Goal: Communication & Community: Answer question/provide support

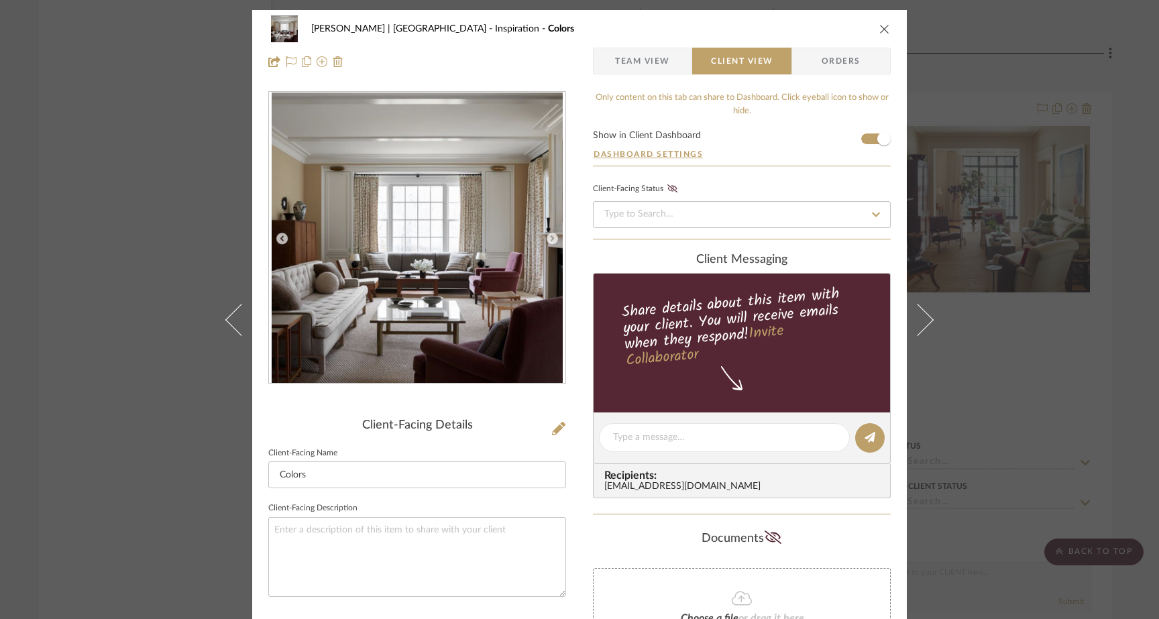
drag, startPoint x: 0, startPoint y: 0, endPoint x: 175, endPoint y: 163, distance: 239.1
click at [176, 163] on div "[PERSON_NAME] | [GEOGRAPHIC_DATA] Inspiration Colors Team View Client View Orde…" at bounding box center [579, 309] width 1159 height 619
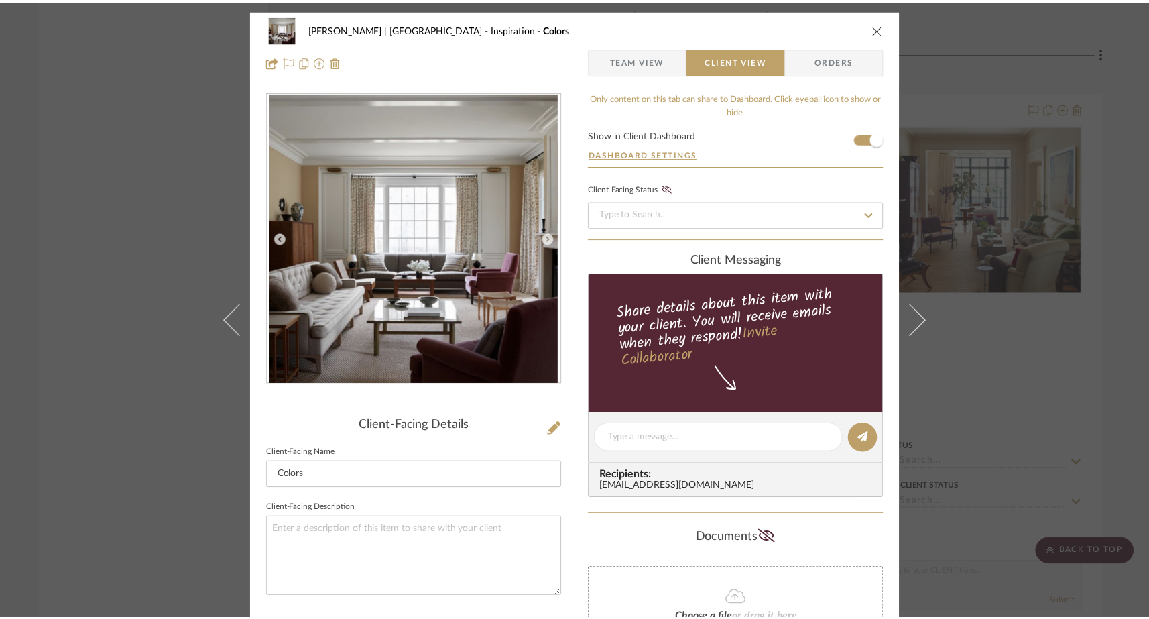
scroll to position [2865, 0]
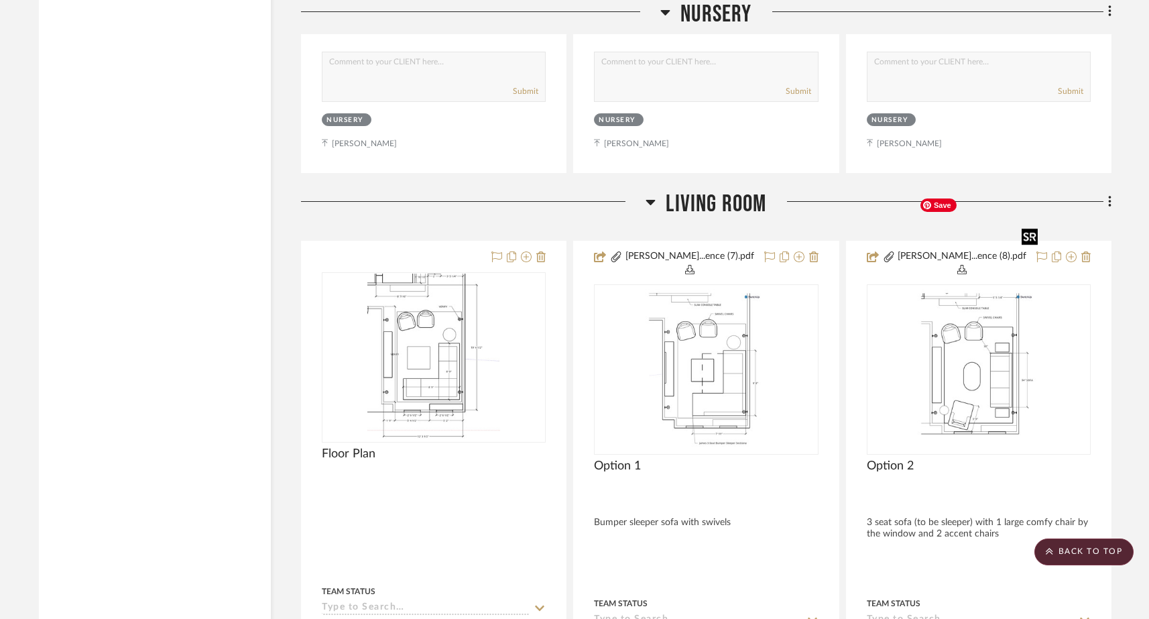
scroll to position [6785, 0]
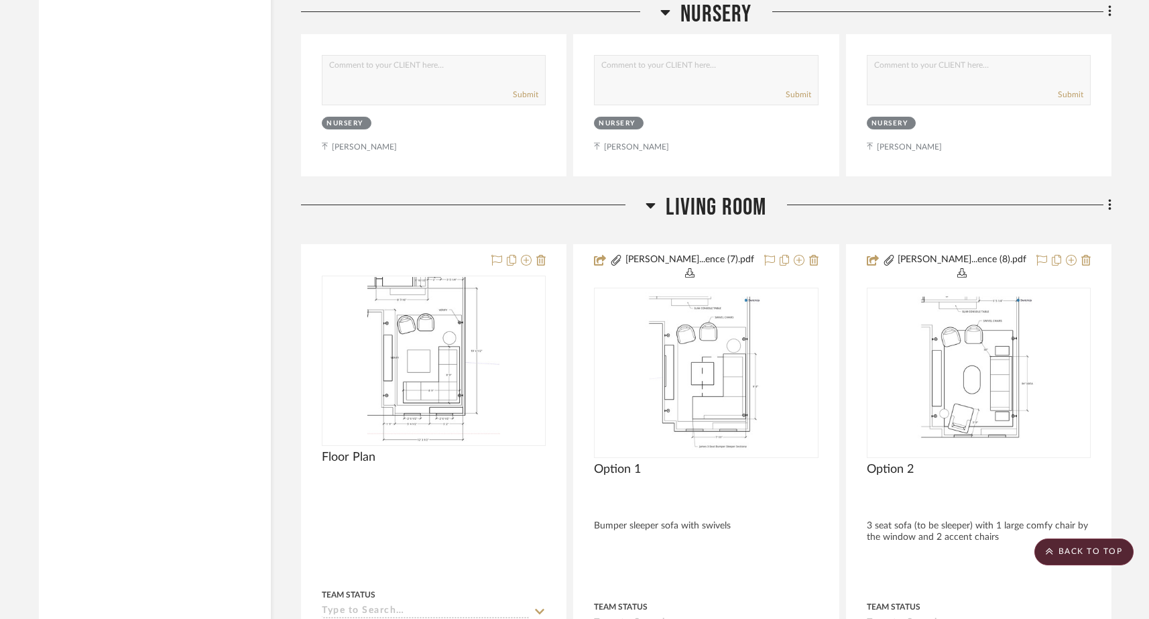
click at [1110, 199] on icon at bounding box center [1109, 204] width 3 height 11
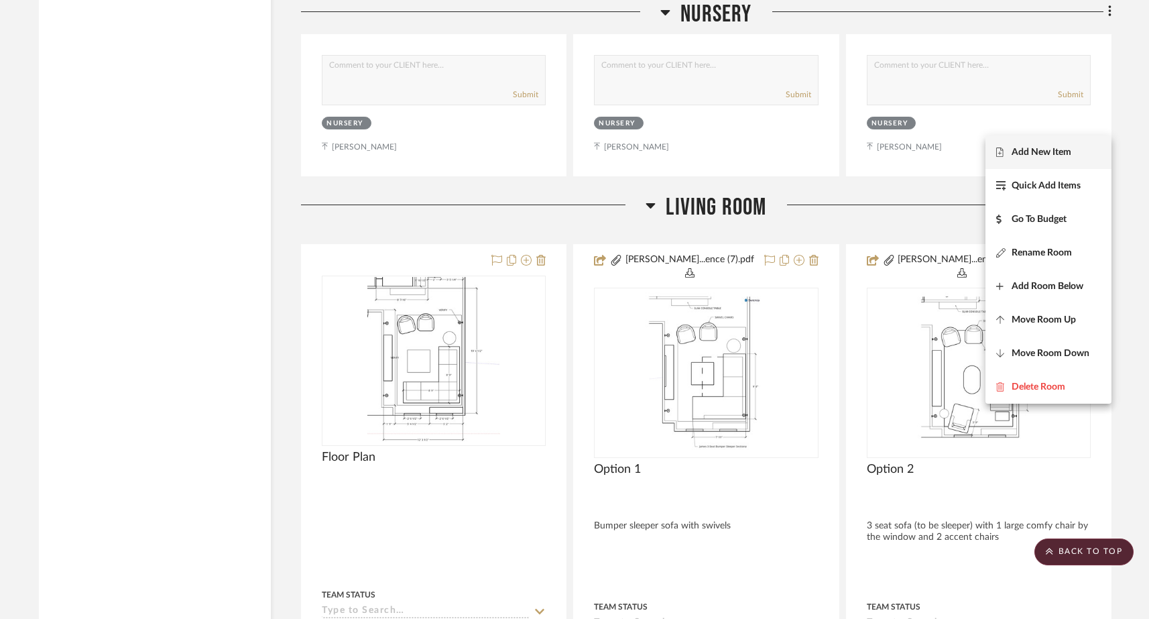
click at [1021, 158] on button "Add New Item" at bounding box center [1049, 152] width 126 height 34
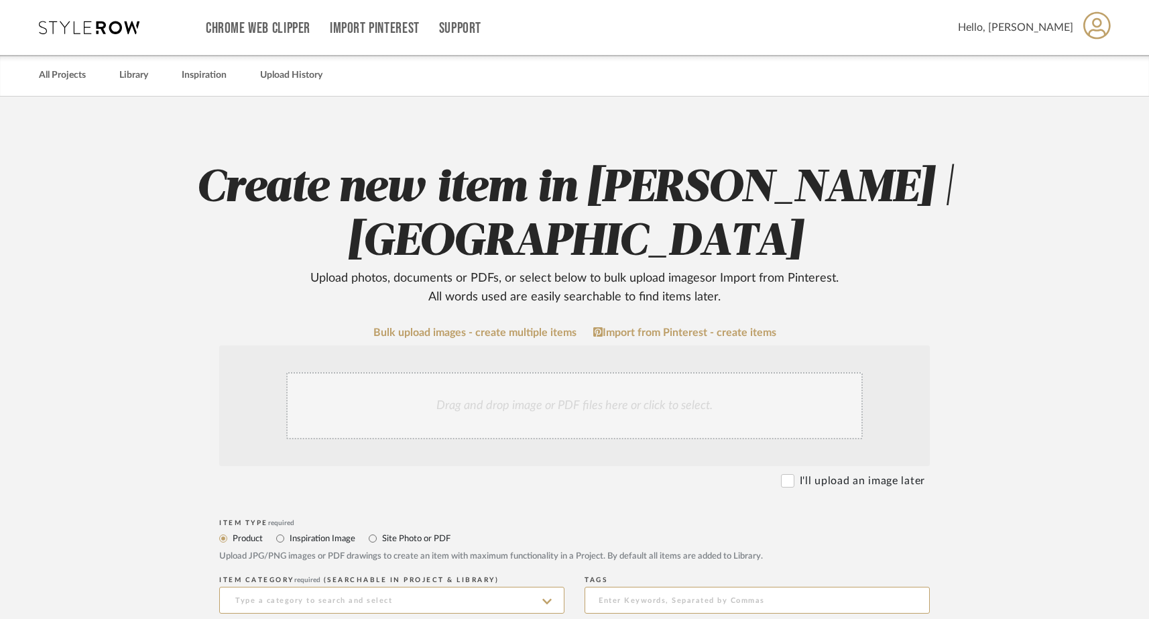
click at [532, 423] on div "Drag and drop image or PDF files here or click to select." at bounding box center [574, 405] width 577 height 67
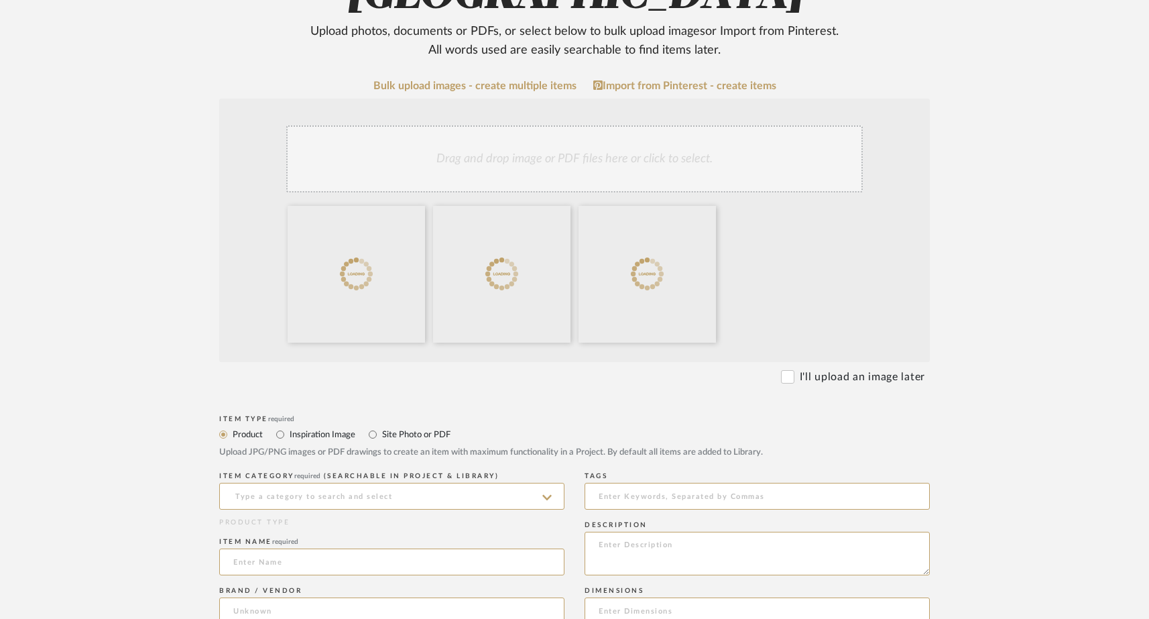
scroll to position [248, 0]
click at [379, 429] on input "Site Photo or PDF" at bounding box center [373, 433] width 16 height 16
radio input "true"
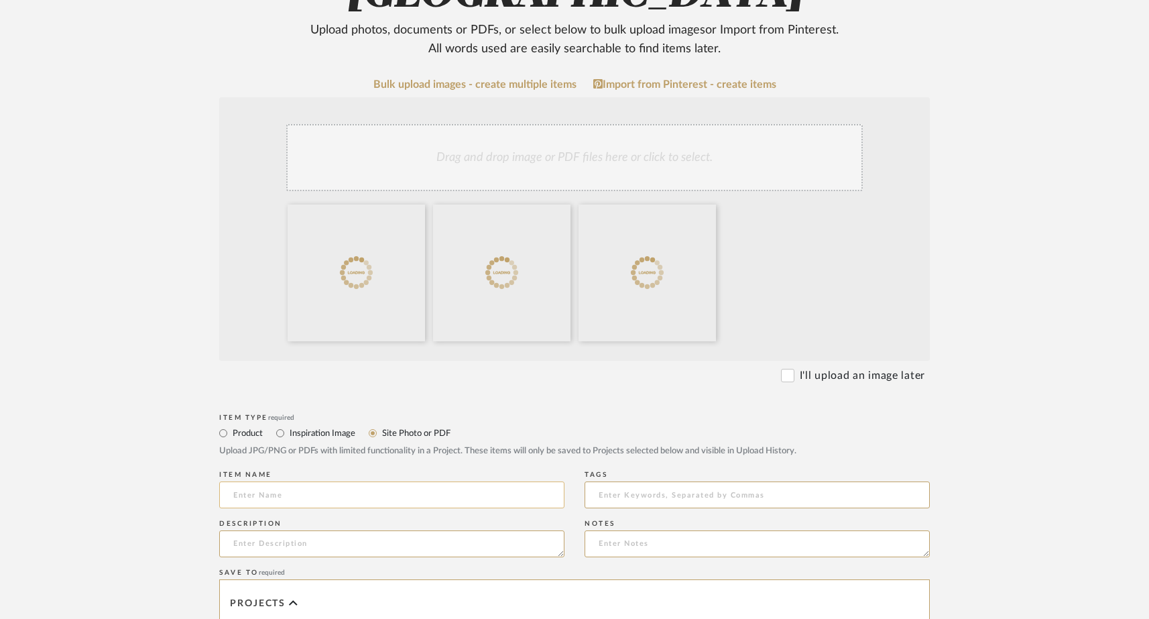
click at [298, 506] on input at bounding box center [391, 494] width 345 height 27
click at [617, 162] on div "Drag and drop image or PDF files here or click to select." at bounding box center [574, 157] width 577 height 67
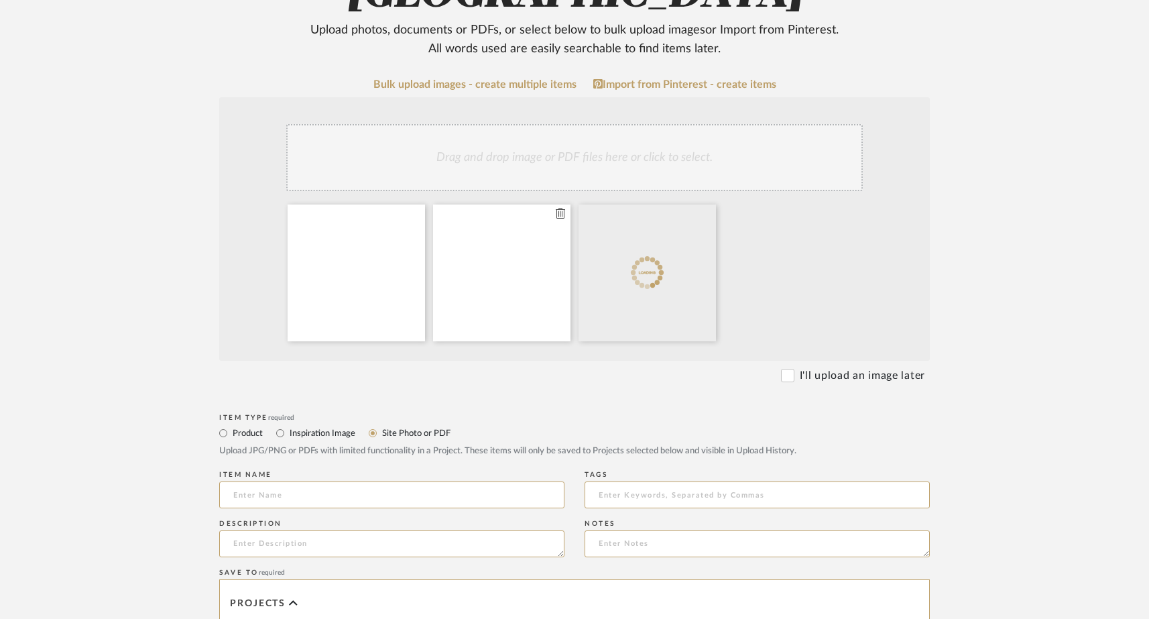
click at [560, 216] on icon at bounding box center [560, 213] width 9 height 11
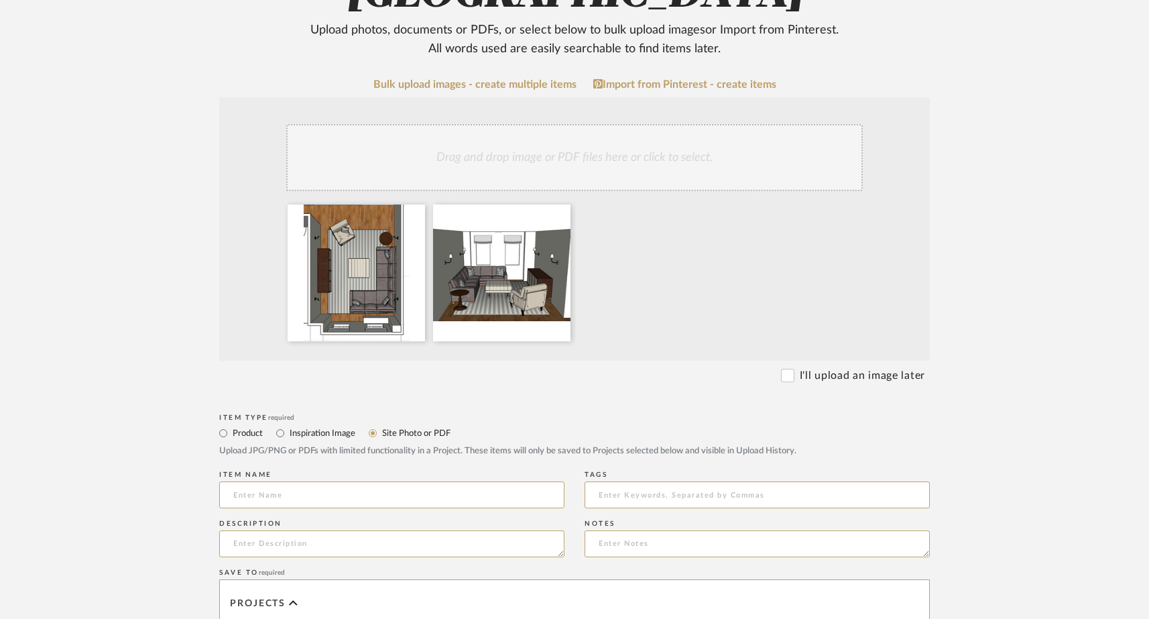
click at [593, 160] on div "Drag and drop image or PDF files here or click to select." at bounding box center [574, 157] width 577 height 67
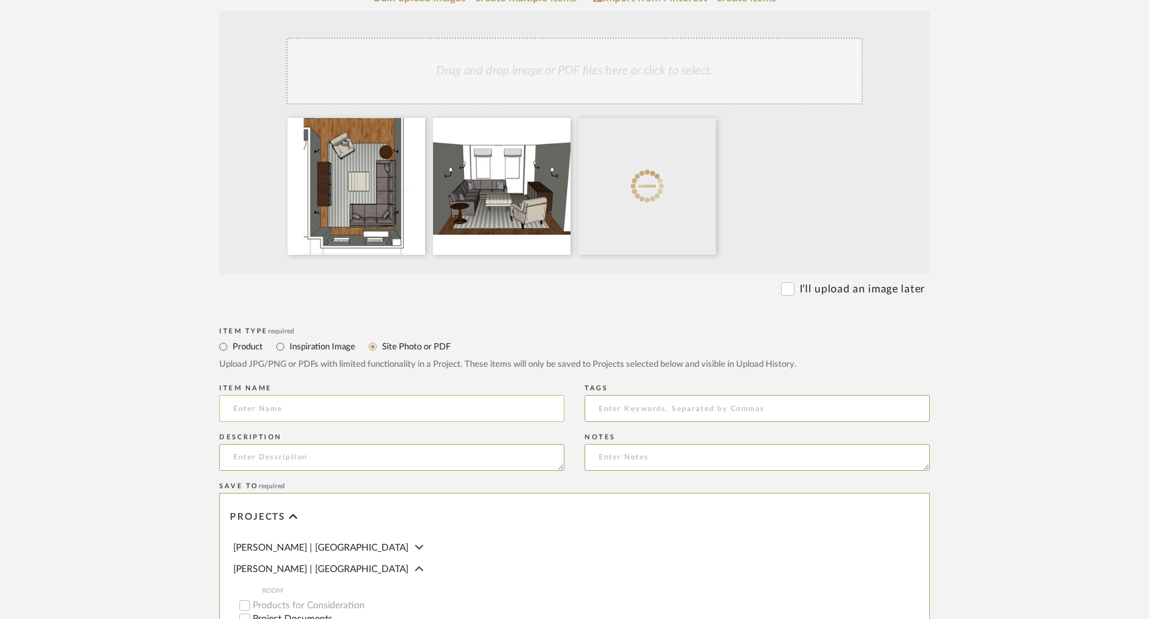
click at [384, 412] on input at bounding box center [391, 408] width 345 height 27
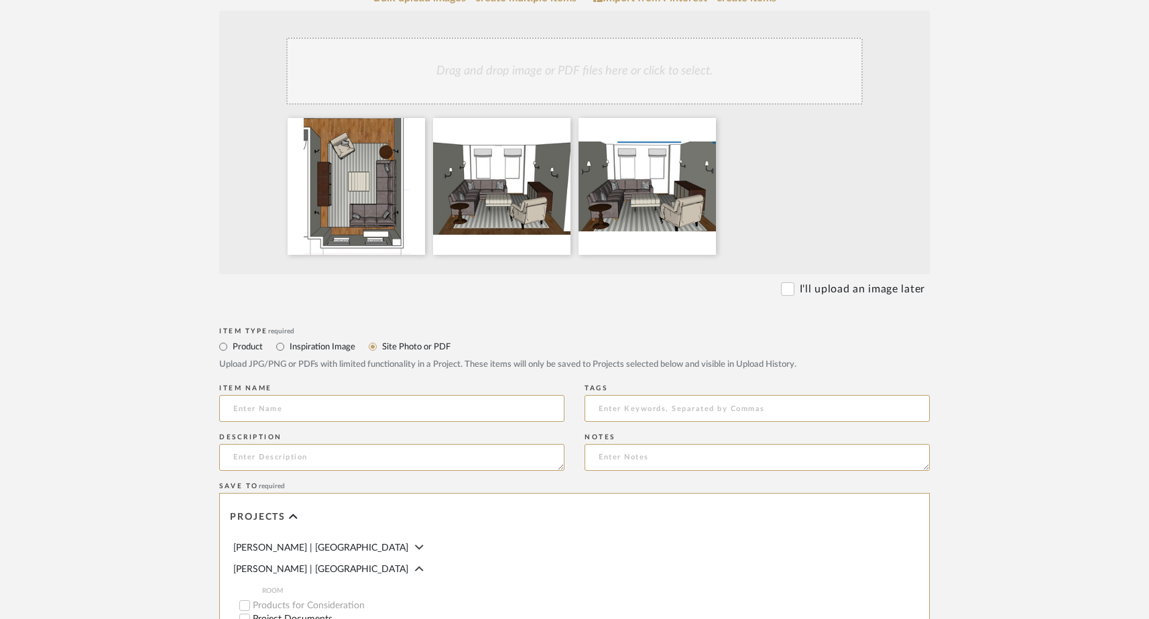
click at [559, 76] on div "Drag and drop image or PDF files here or click to select." at bounding box center [574, 71] width 577 height 67
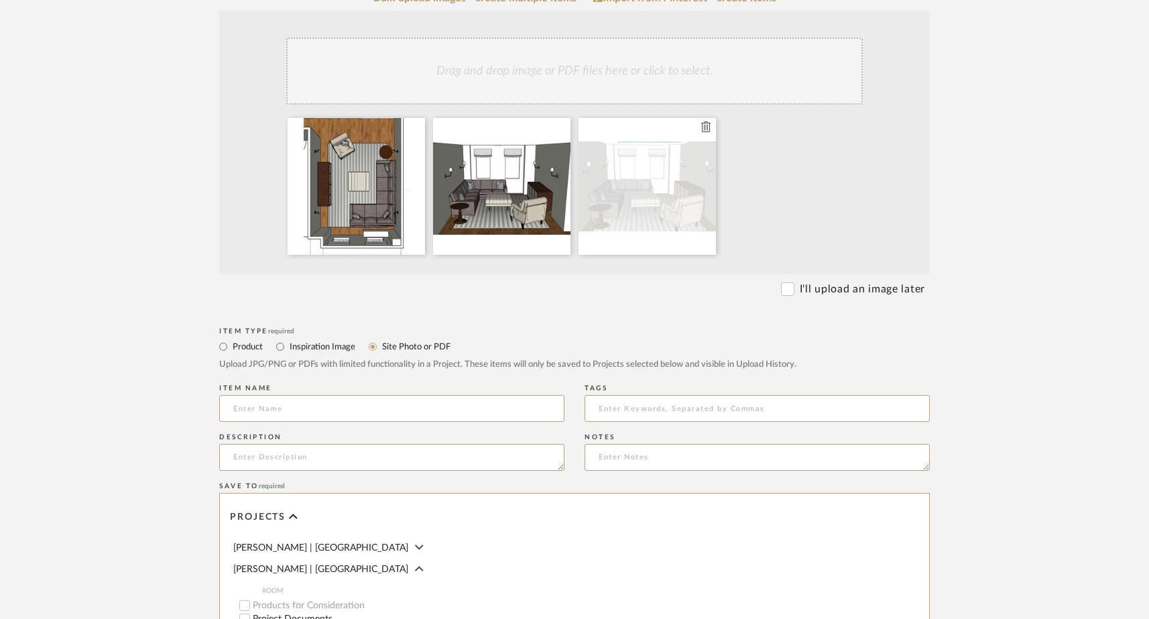
click at [705, 127] on icon at bounding box center [705, 126] width 9 height 11
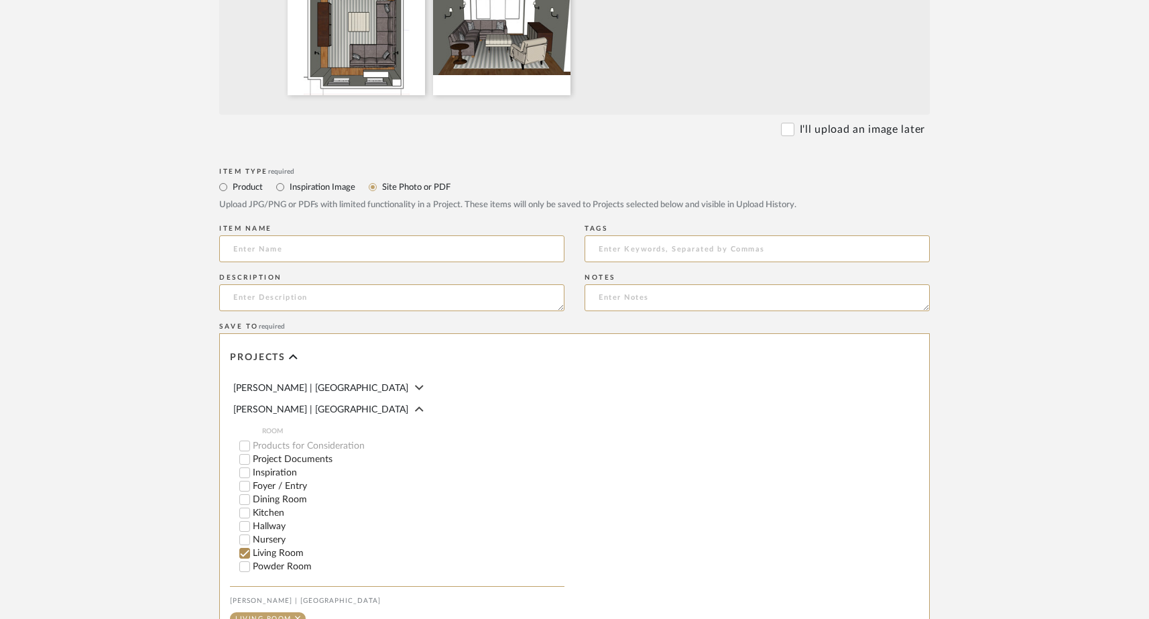
scroll to position [442, 0]
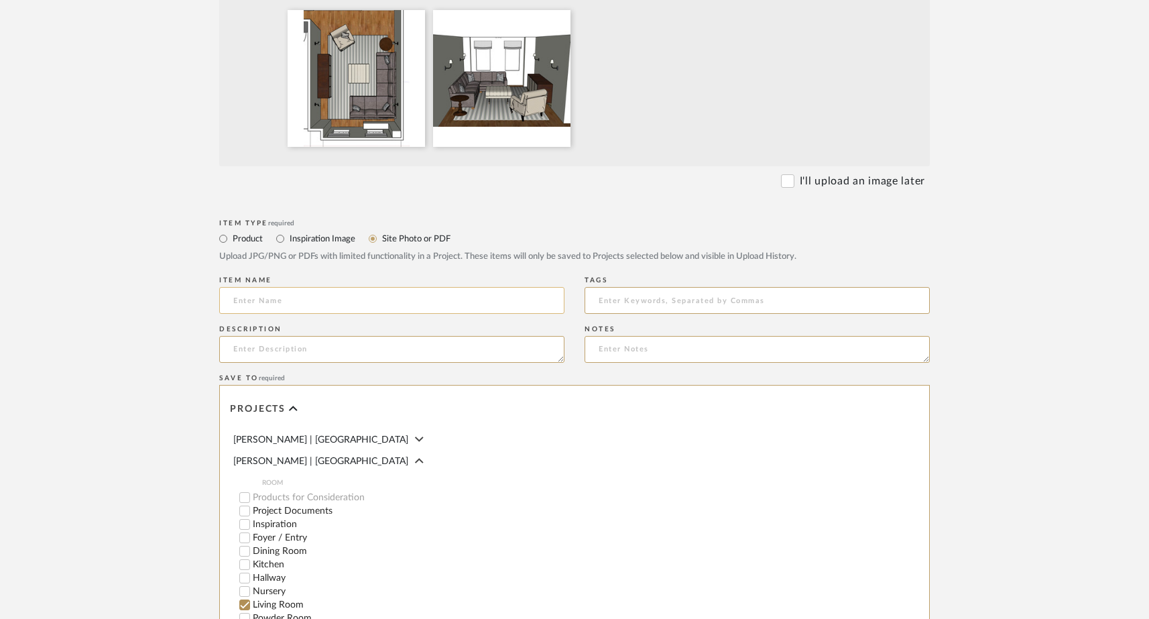
click at [303, 304] on input at bounding box center [391, 300] width 345 height 27
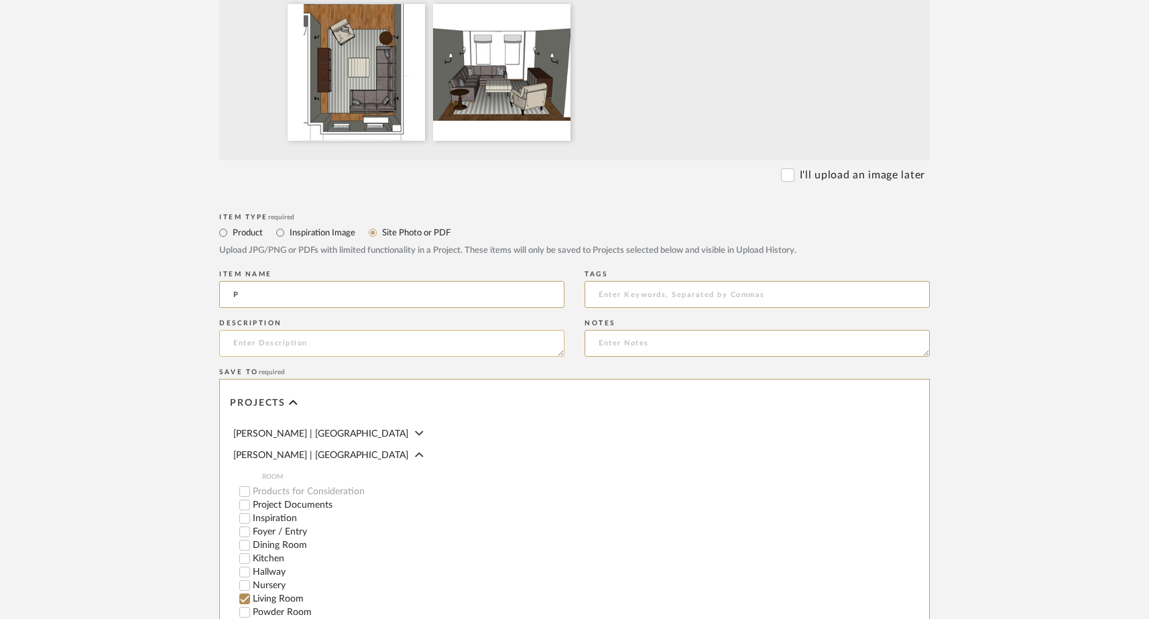
scroll to position [446, 0]
type input "P"
type input "!"
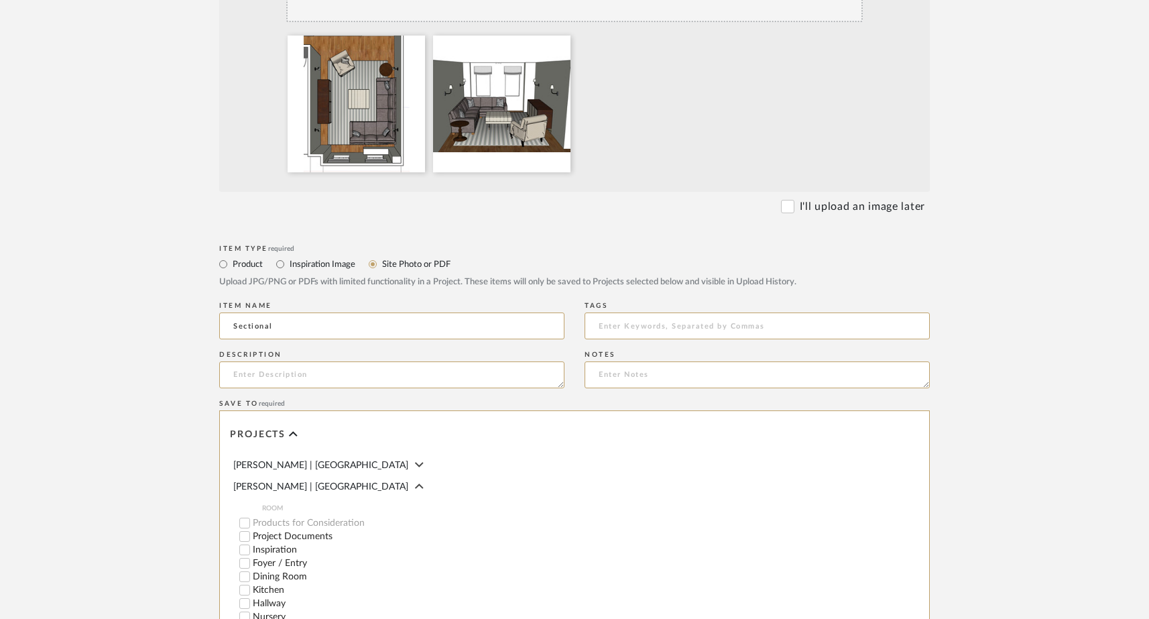
scroll to position [433, 0]
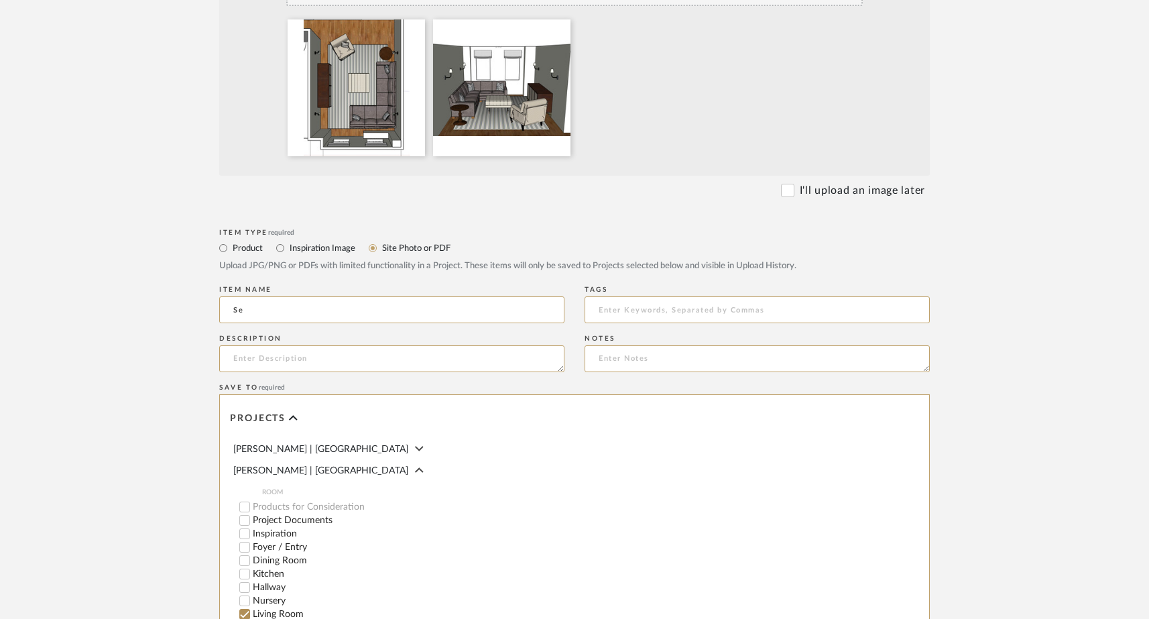
type input "S"
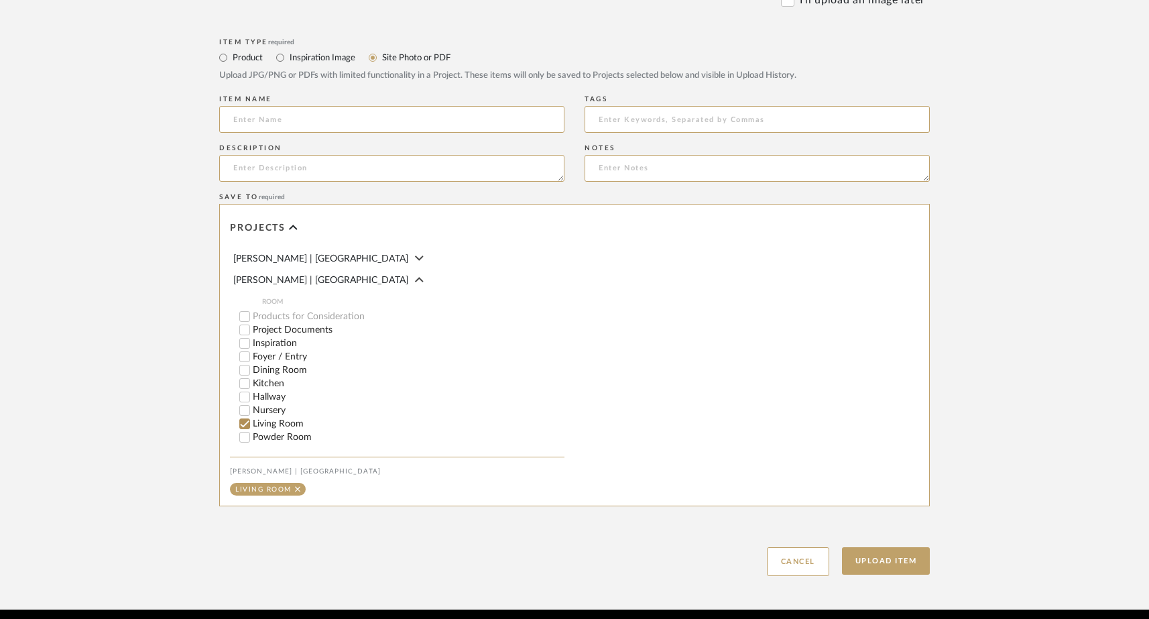
scroll to position [676, 0]
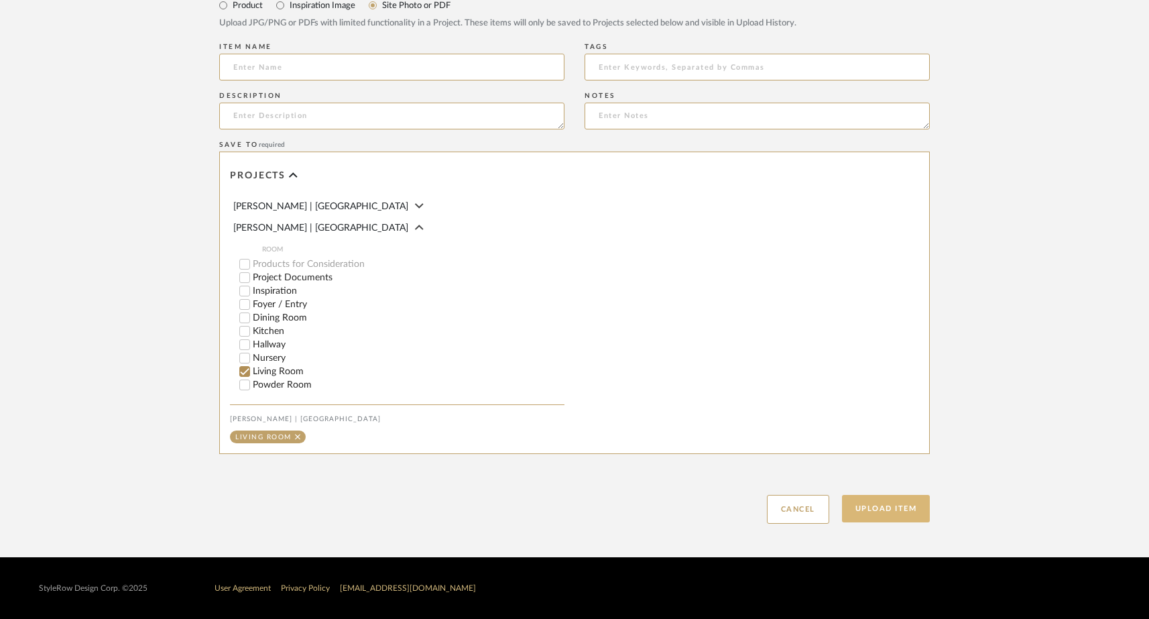
click at [880, 500] on button "Upload Item" at bounding box center [886, 508] width 88 height 27
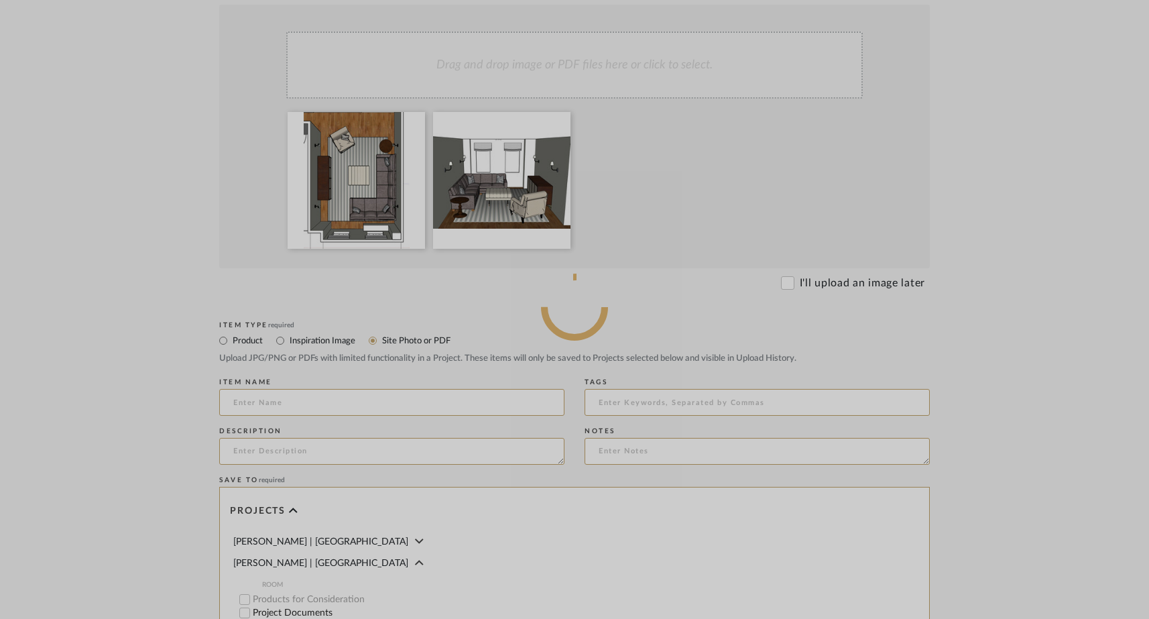
scroll to position [322, 0]
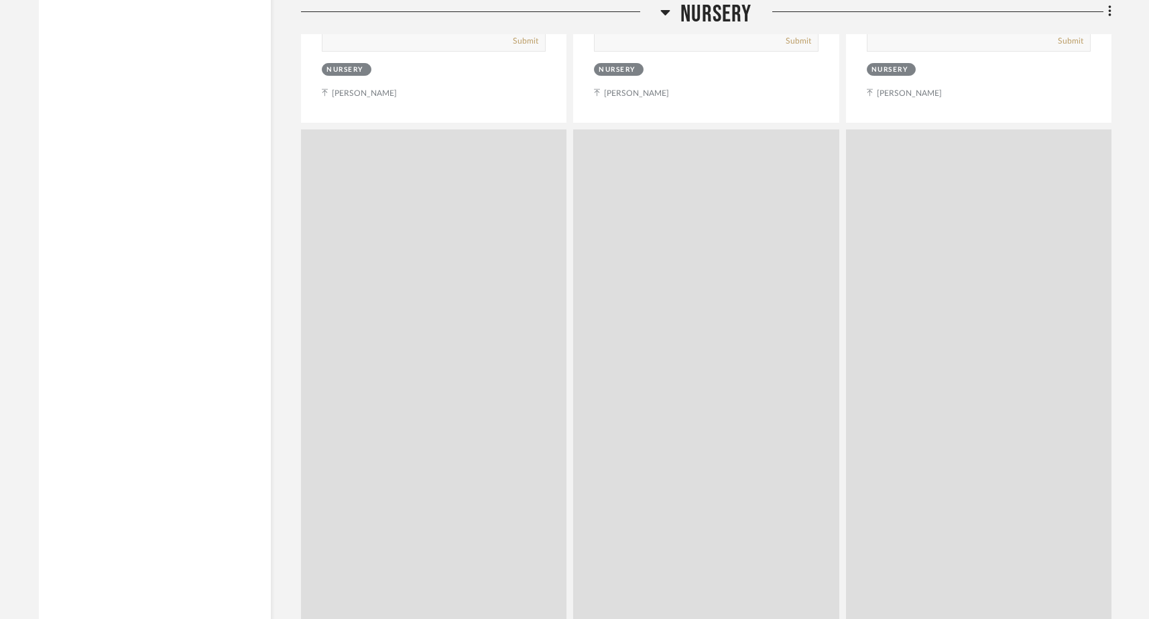
scroll to position [6297, 0]
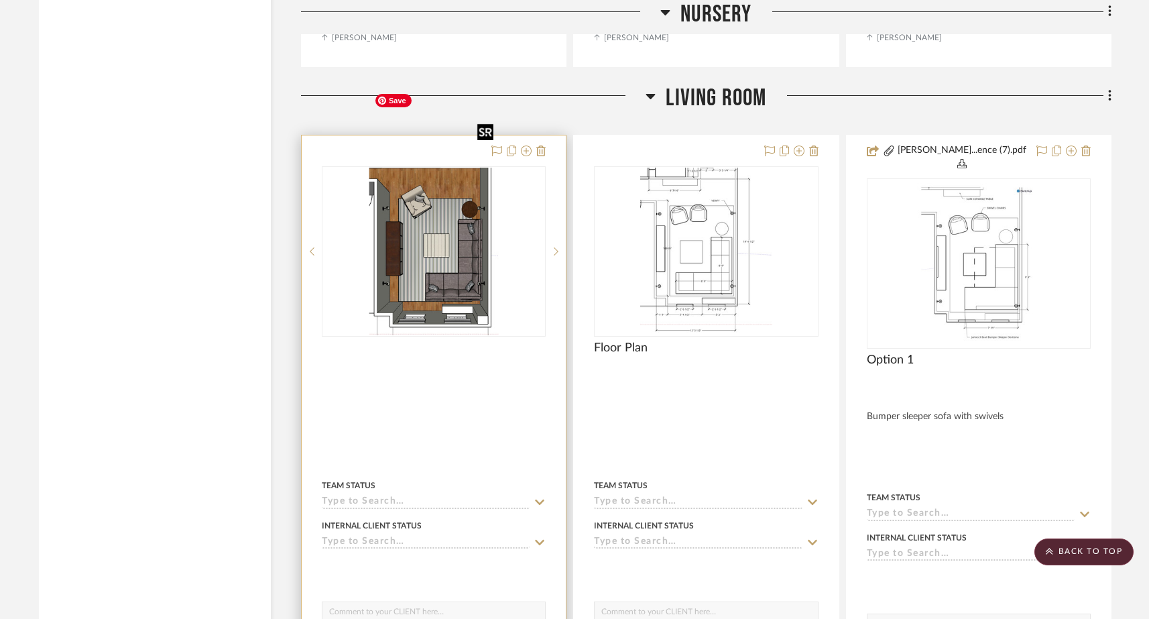
click at [479, 202] on img "0" at bounding box center [434, 252] width 130 height 168
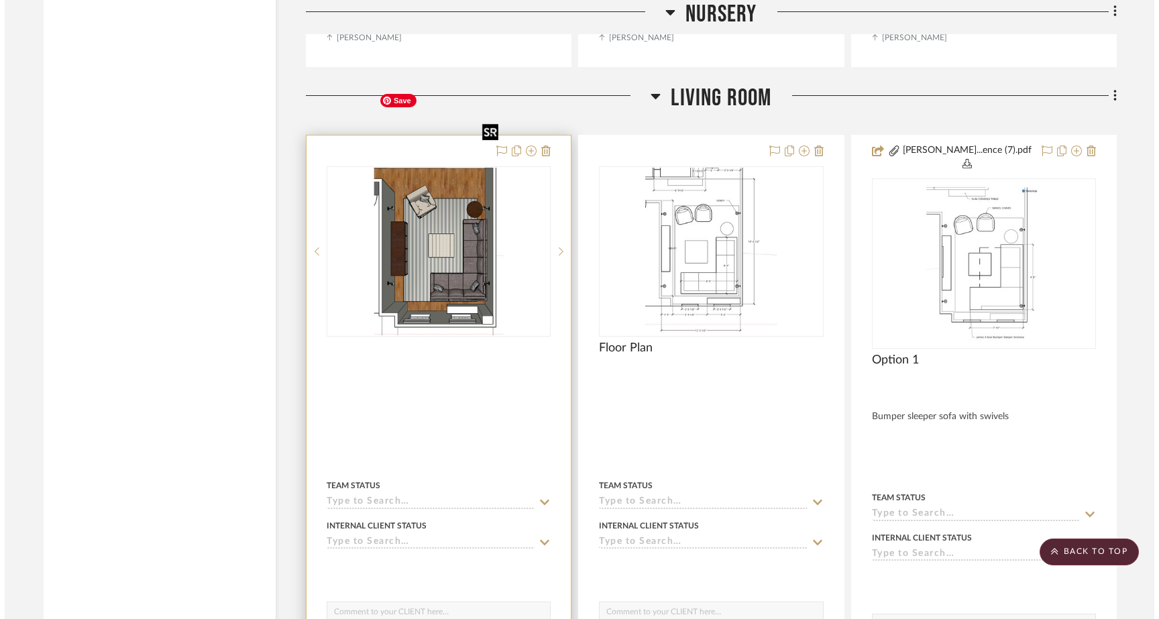
scroll to position [0, 0]
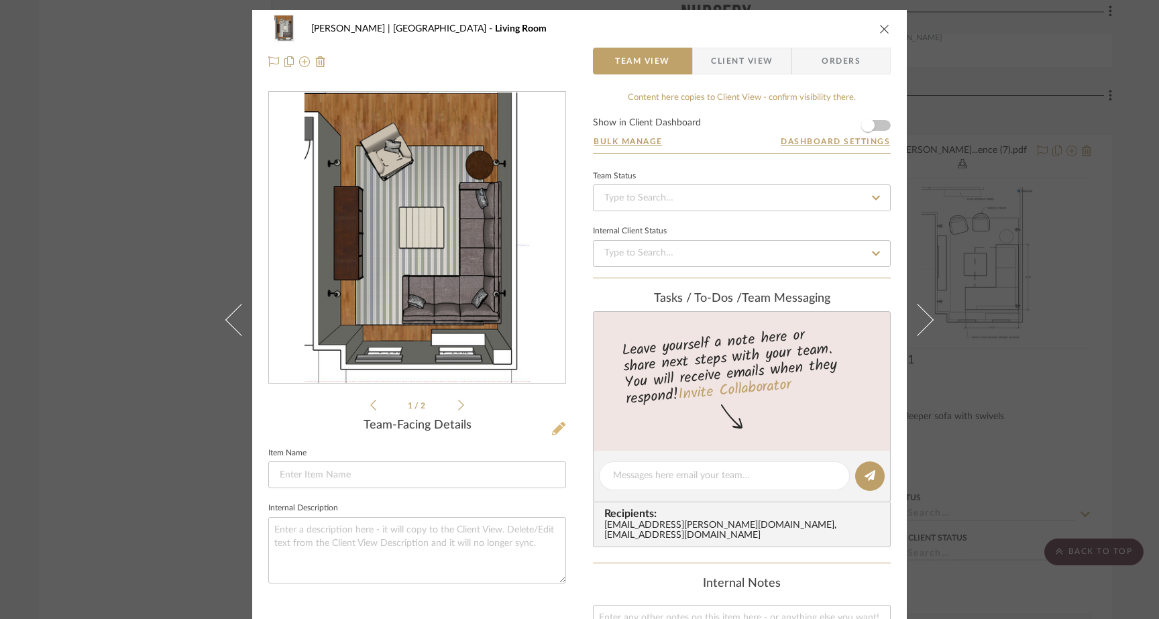
click at [552, 426] on icon at bounding box center [558, 428] width 13 height 13
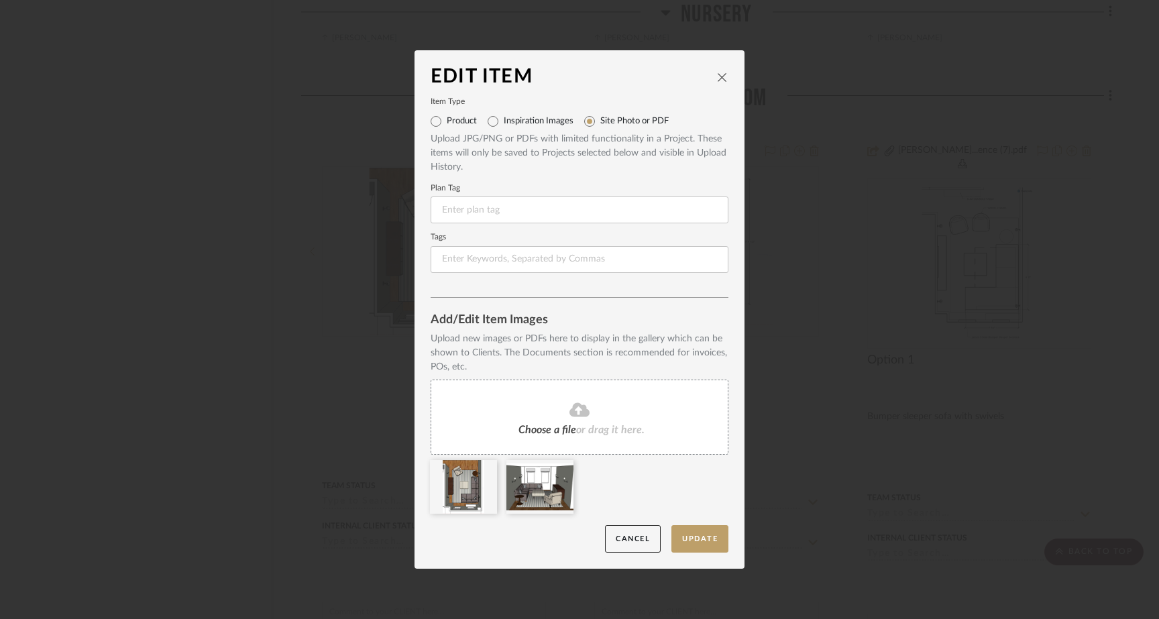
click at [512, 401] on div "Choose a file or drag it here." at bounding box center [579, 416] width 298 height 75
click at [632, 537] on button "Cancel" at bounding box center [633, 538] width 56 height 27
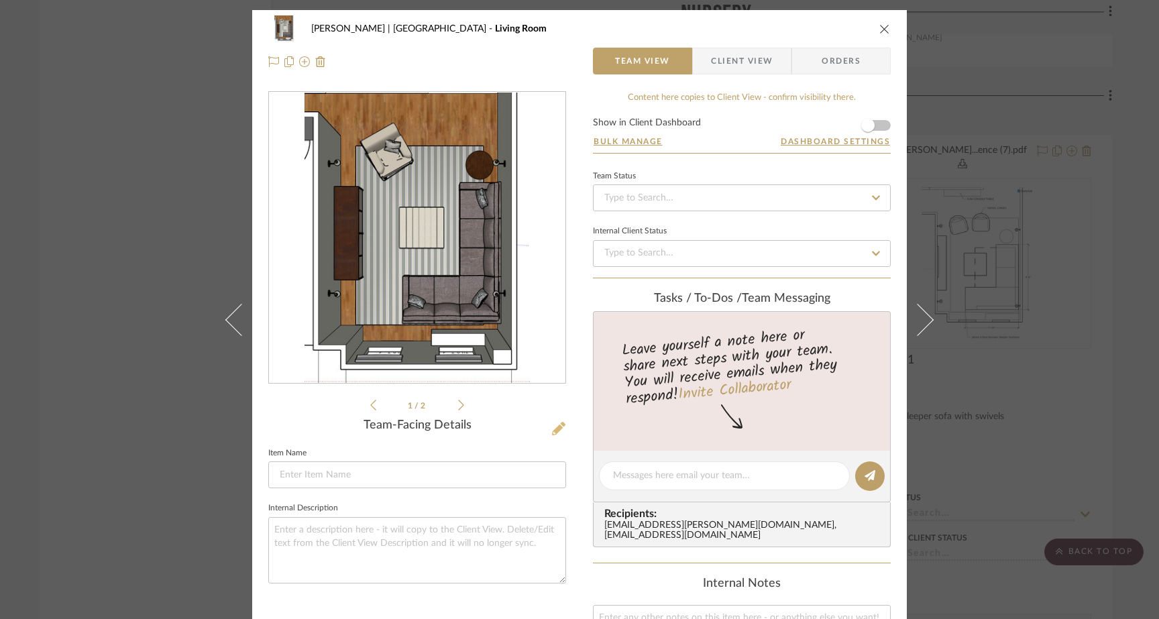
click at [554, 431] on icon at bounding box center [558, 428] width 13 height 13
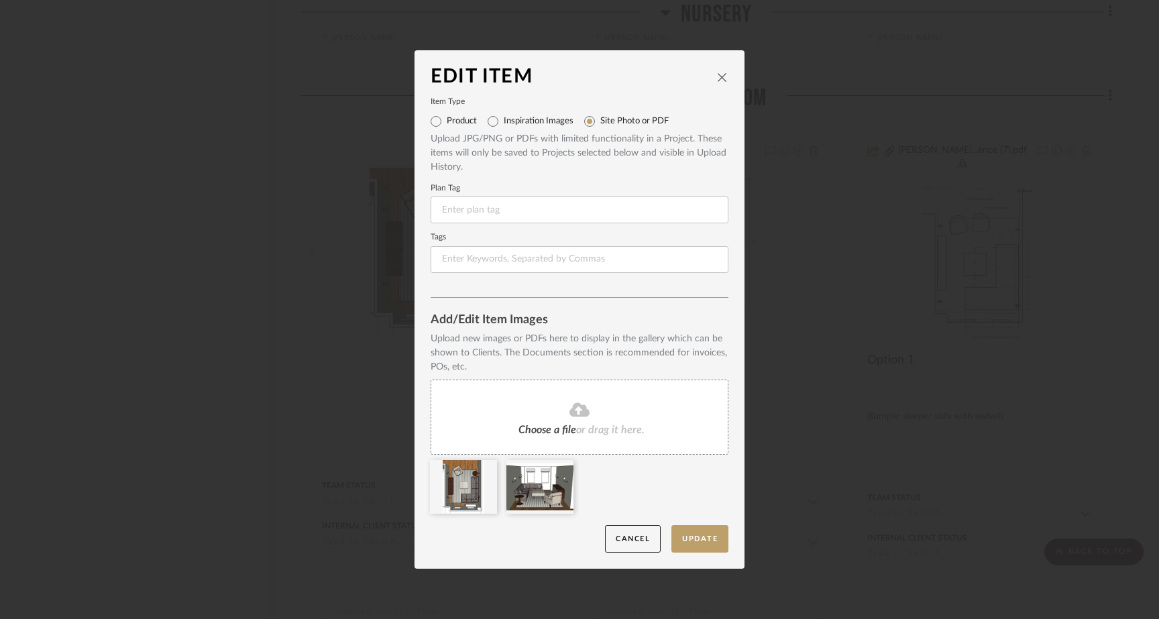
click at [565, 432] on span "Choose a file" at bounding box center [547, 429] width 58 height 11
click at [587, 412] on fa-icon at bounding box center [579, 410] width 122 height 17
click at [558, 470] on icon at bounding box center [562, 468] width 9 height 11
click at [482, 472] on icon at bounding box center [486, 468] width 9 height 11
click at [601, 390] on div "Choose a file or drag it here." at bounding box center [579, 416] width 298 height 75
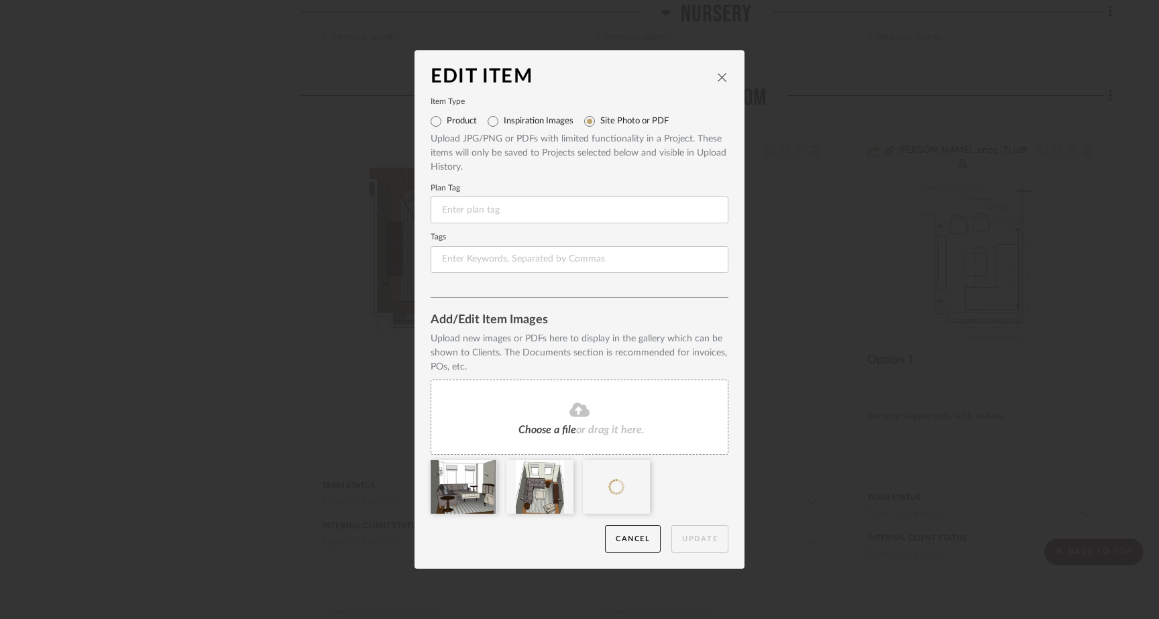
click at [576, 426] on span "or drag it here." at bounding box center [610, 429] width 68 height 11
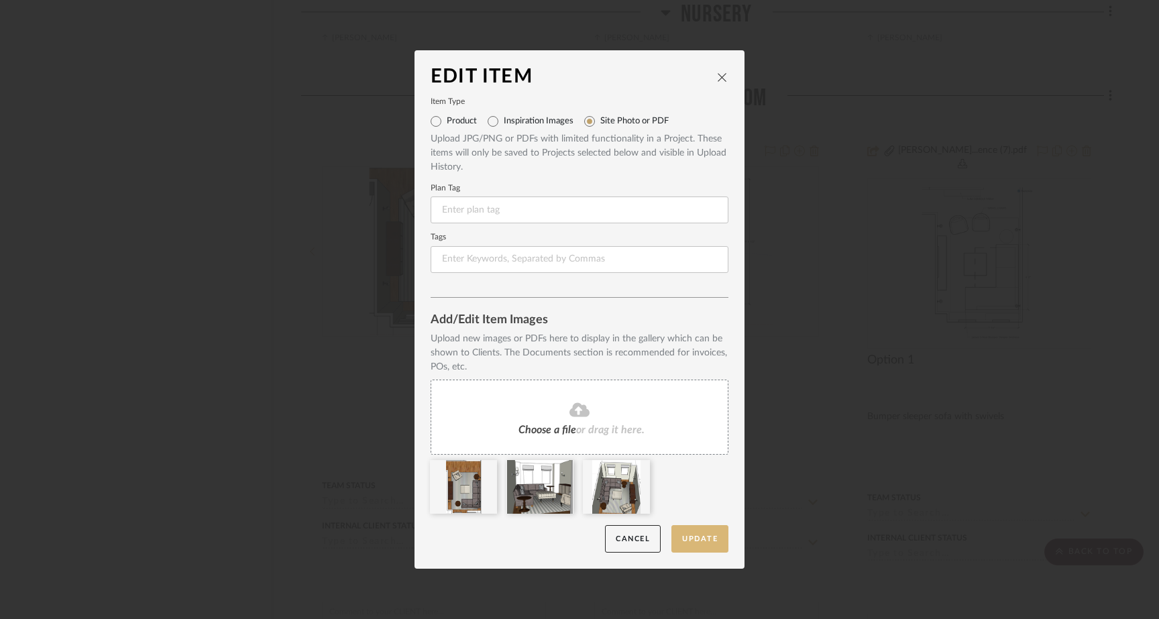
click at [685, 542] on button "Update" at bounding box center [699, 538] width 57 height 27
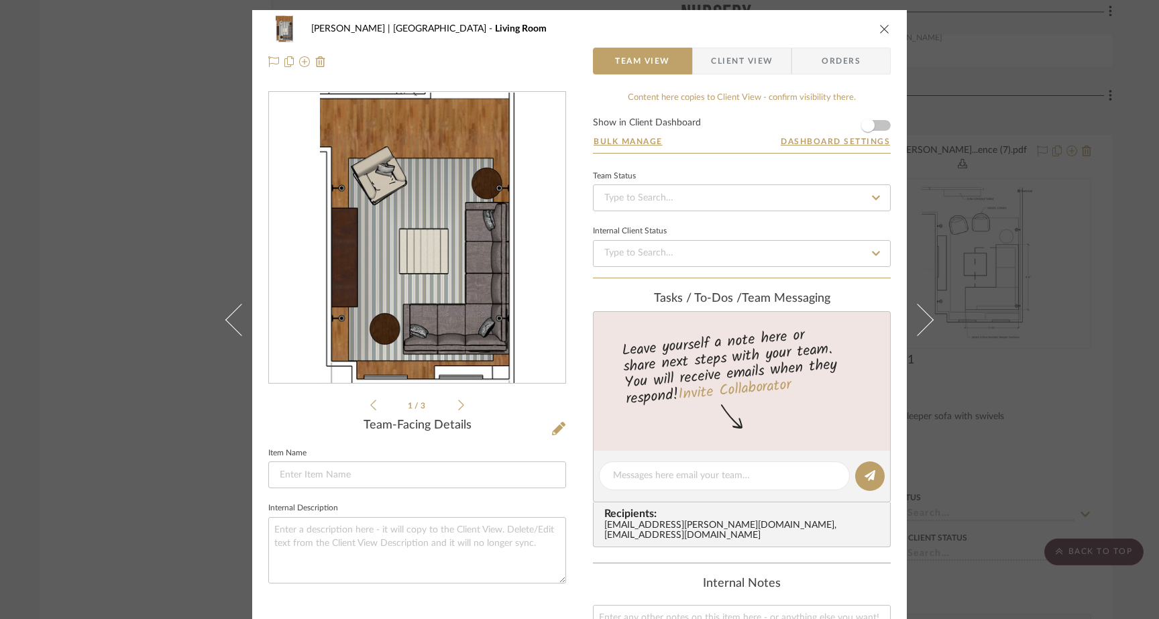
click at [139, 104] on div "Gutstein-Dyja | Upper West Side Living Room Team View Client View Orders 1 / 3 …" at bounding box center [579, 309] width 1159 height 619
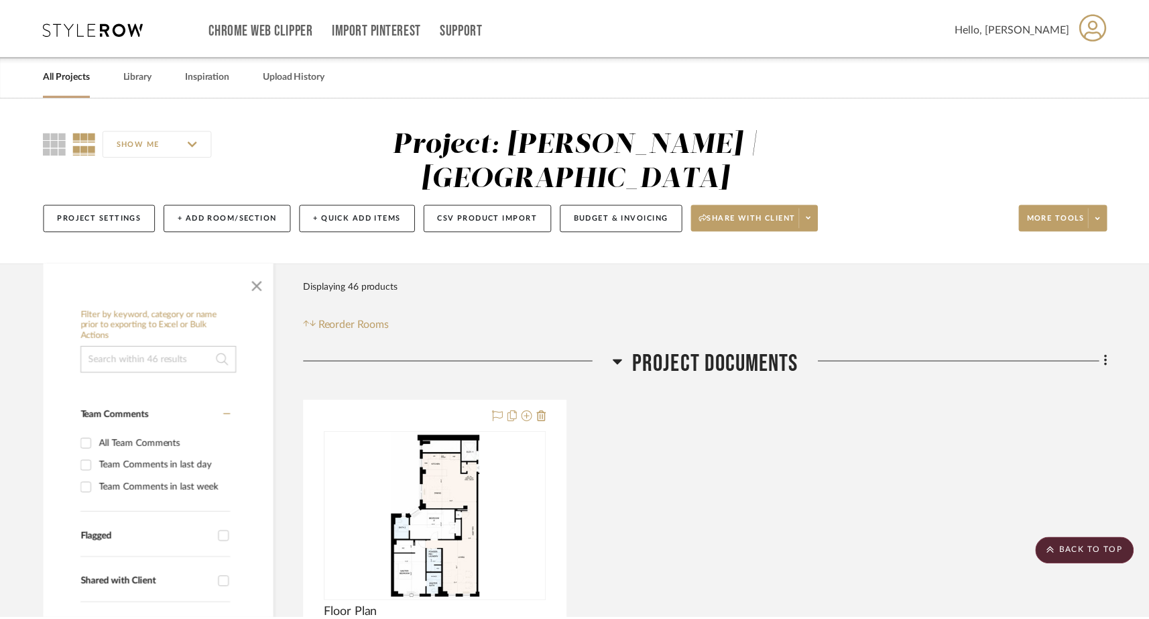
scroll to position [6297, 0]
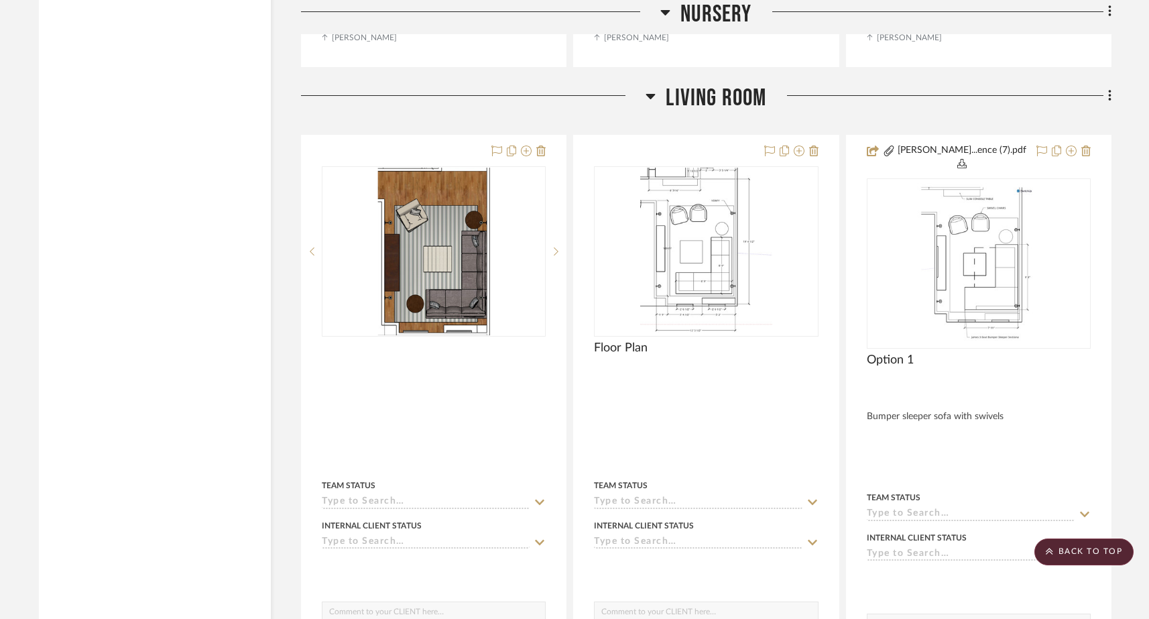
click at [1110, 90] on icon at bounding box center [1109, 95] width 3 height 11
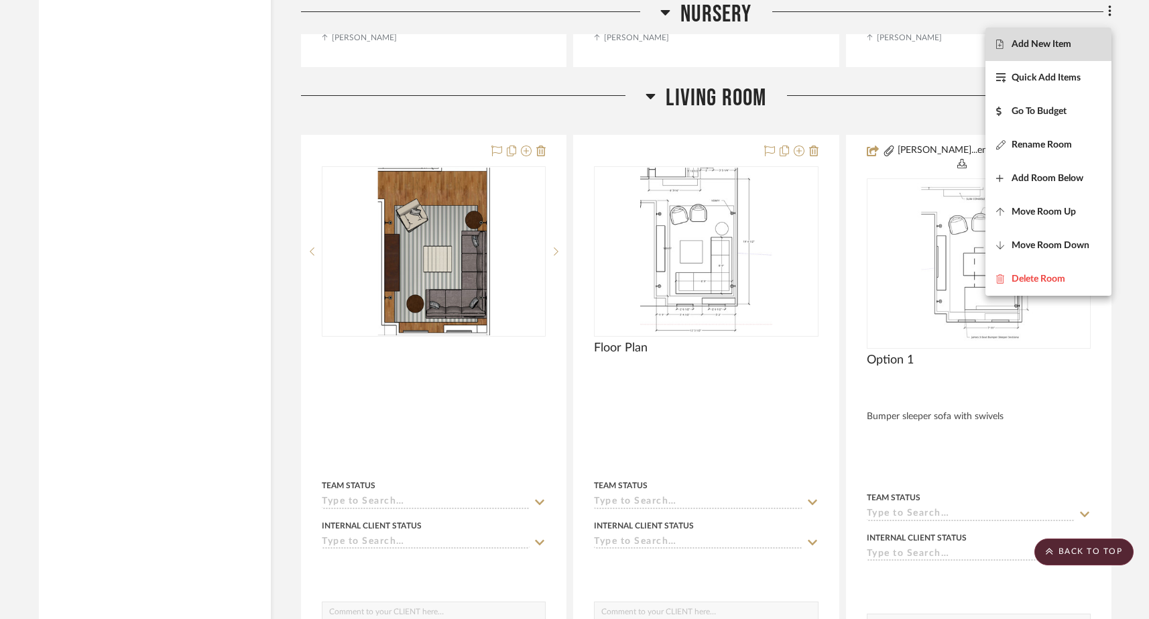
click at [1060, 45] on span "Add New Item" at bounding box center [1042, 43] width 60 height 11
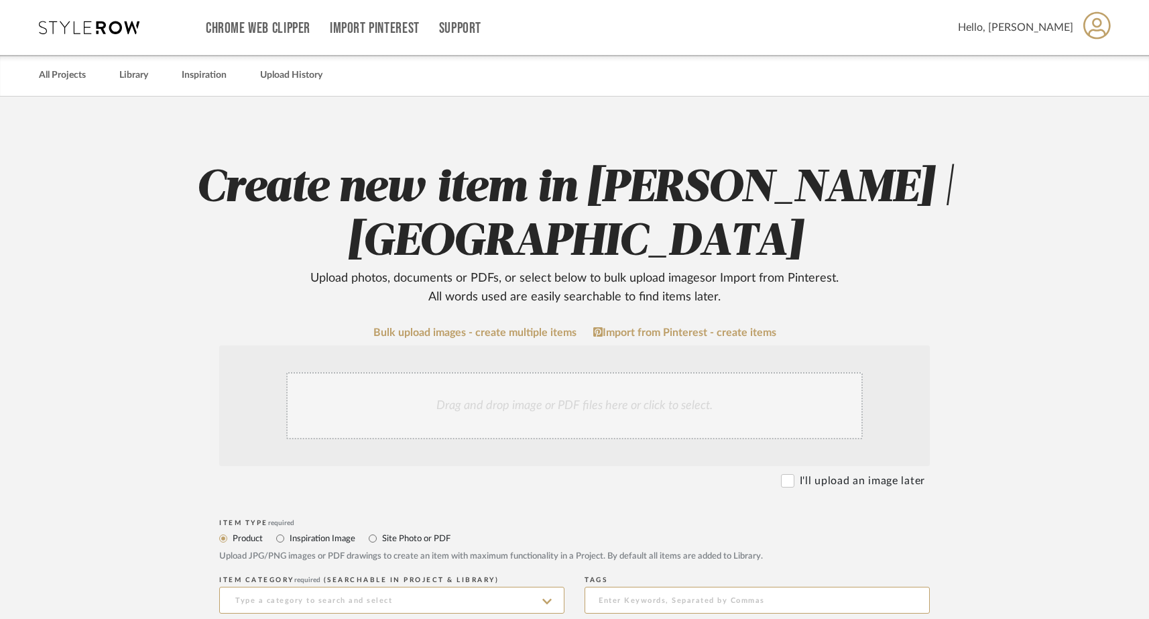
click at [564, 422] on div "Drag and drop image or PDF files here or click to select." at bounding box center [574, 405] width 577 height 67
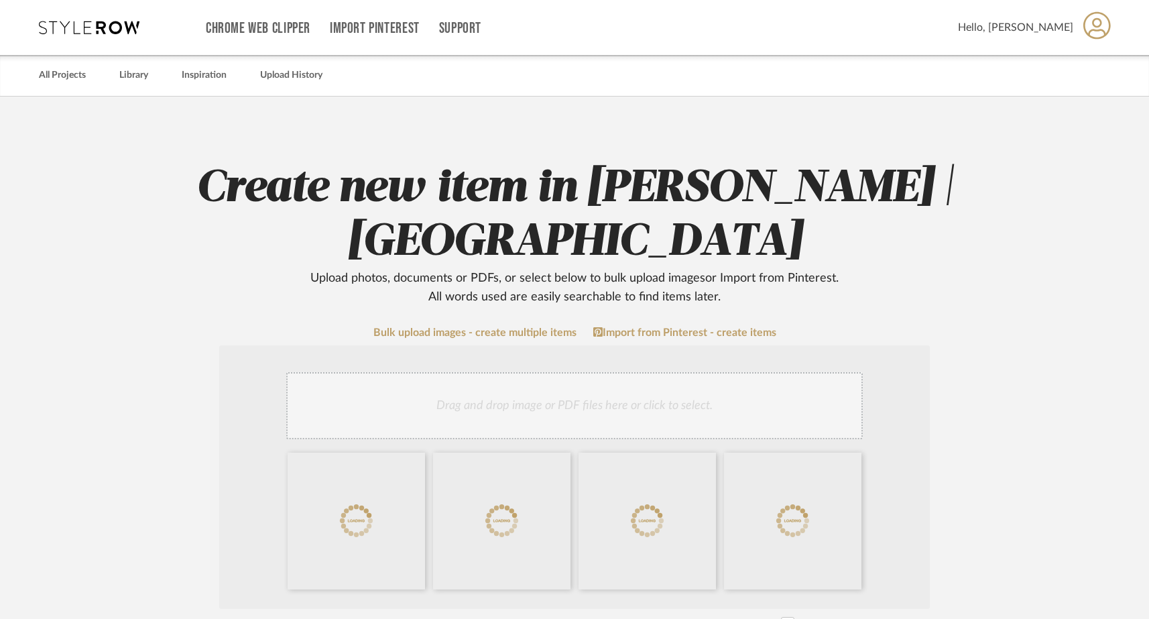
click at [626, 398] on div "Drag and drop image or PDF files here or click to select." at bounding box center [574, 405] width 577 height 67
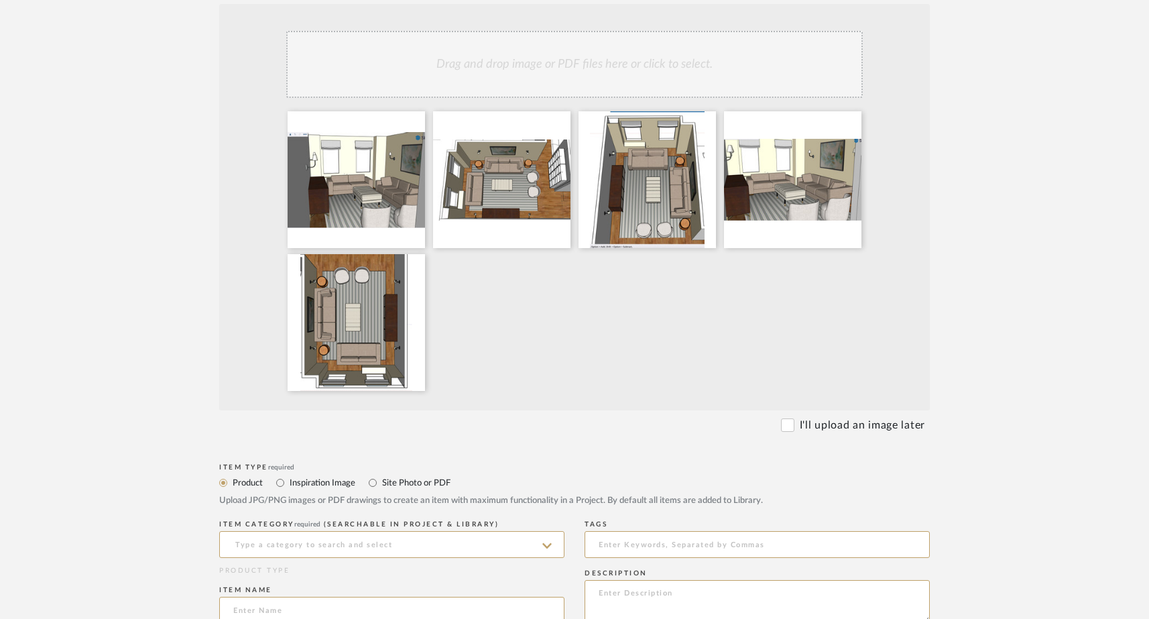
scroll to position [406, 0]
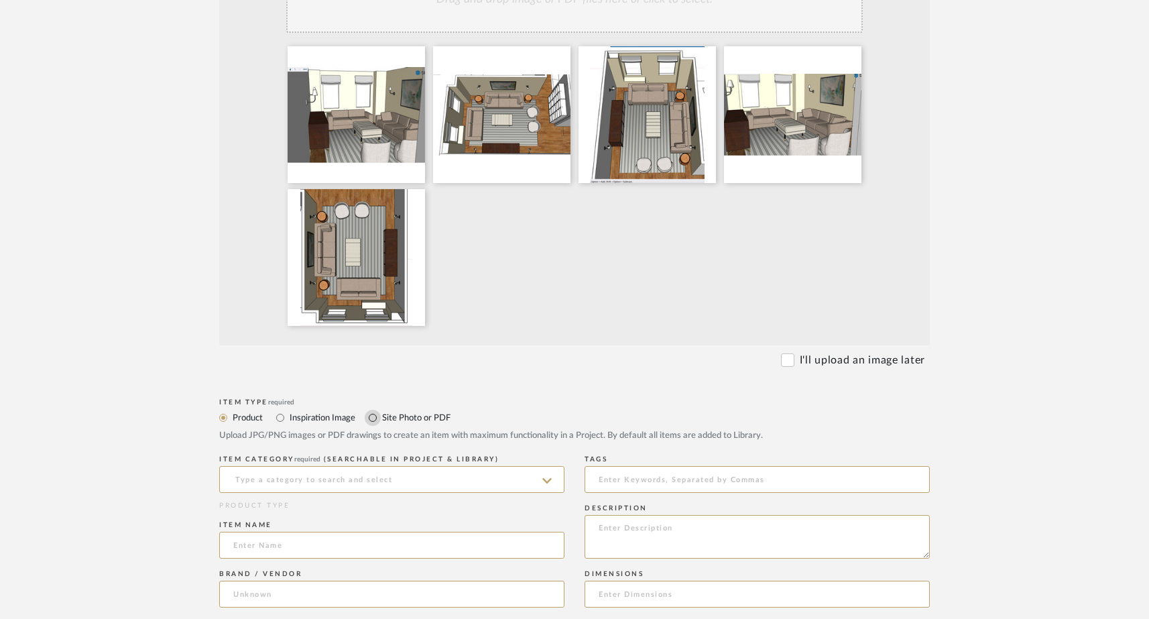
click at [373, 422] on input "Site Photo or PDF" at bounding box center [373, 418] width 16 height 16
radio input "true"
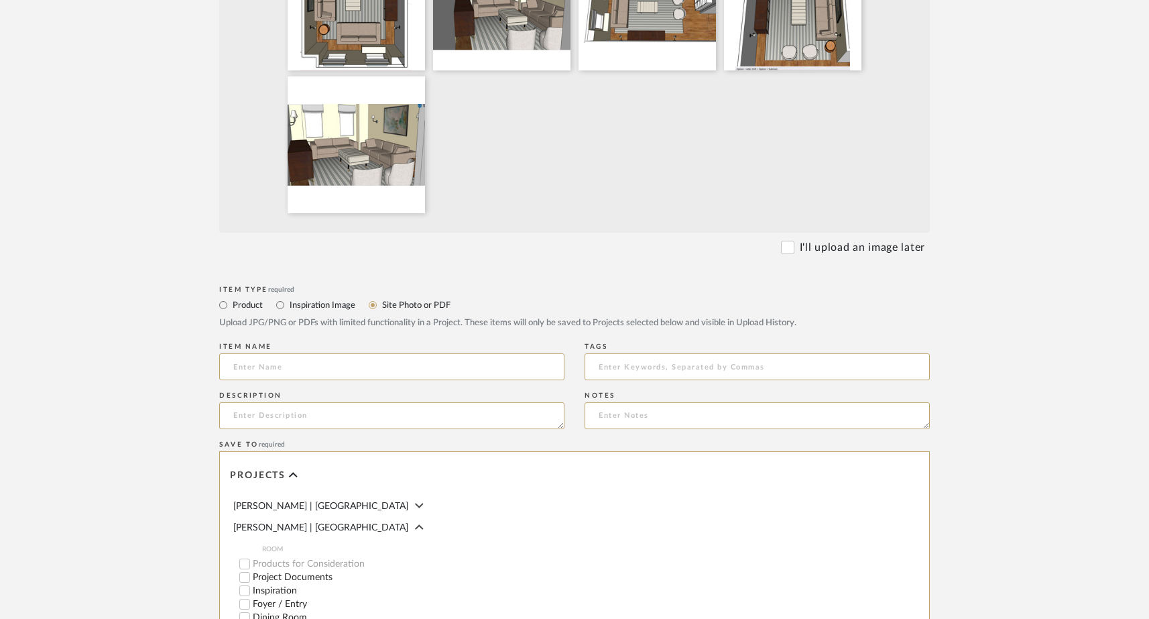
scroll to position [545, 0]
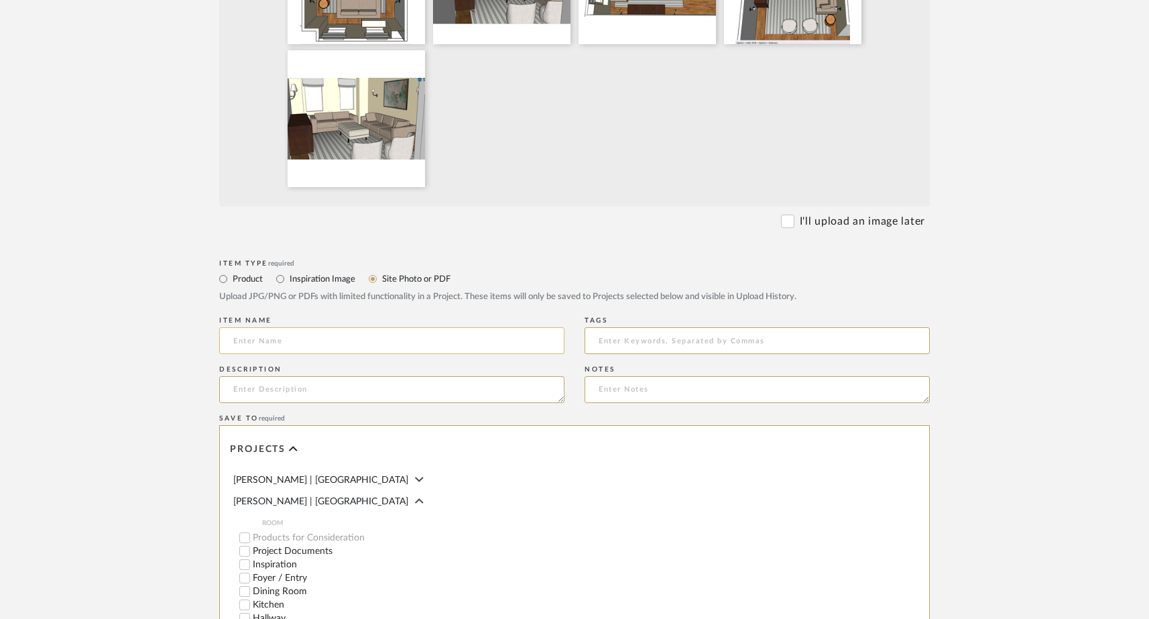
click at [329, 341] on input at bounding box center [391, 340] width 345 height 27
type input "Two Sofas, 2 Accent Chairs"
click at [296, 398] on textarea at bounding box center [391, 389] width 345 height 27
type textarea "80" Sofa in the window and 96" Sofa along the wall"
click at [310, 418] on div "Save To required" at bounding box center [574, 418] width 711 height 8
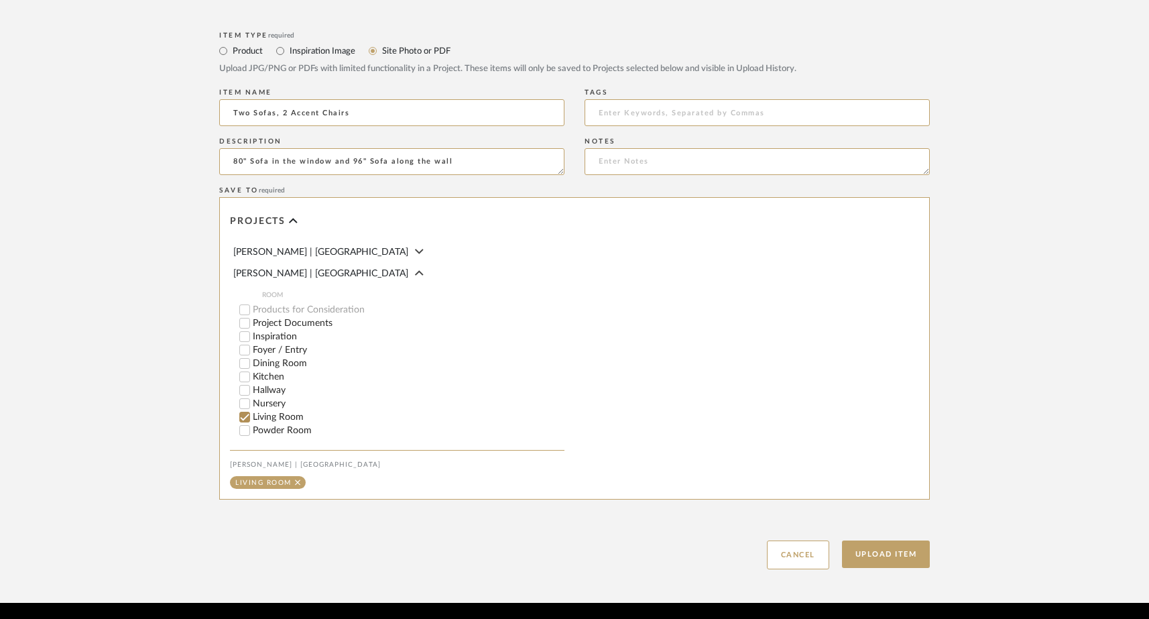
scroll to position [774, 0]
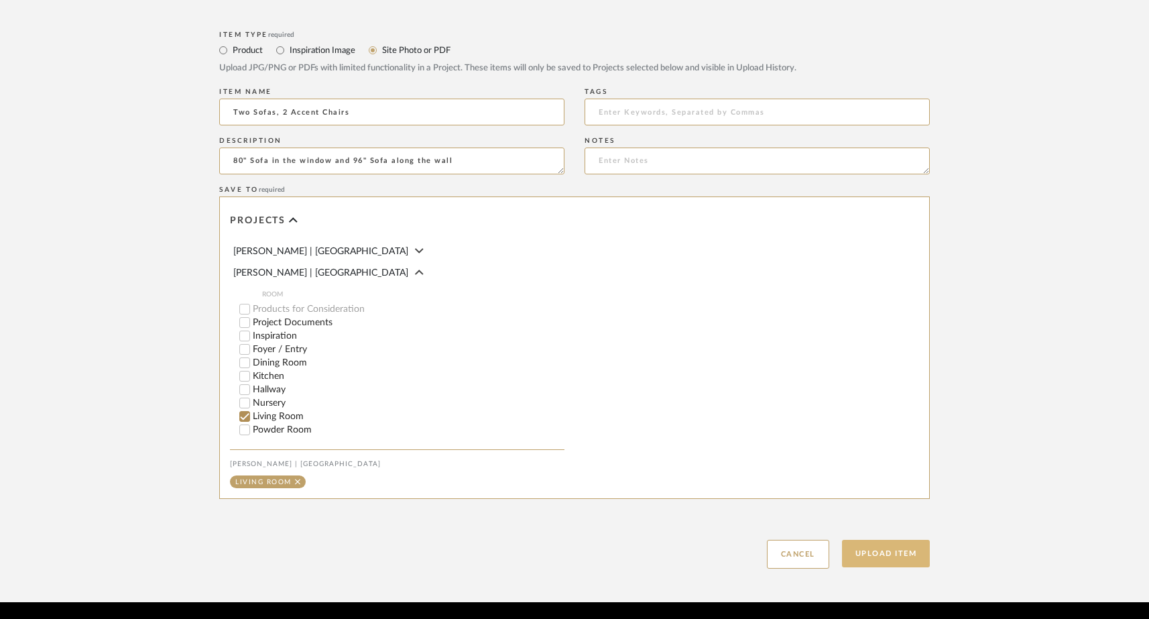
click at [878, 555] on button "Upload Item" at bounding box center [886, 553] width 88 height 27
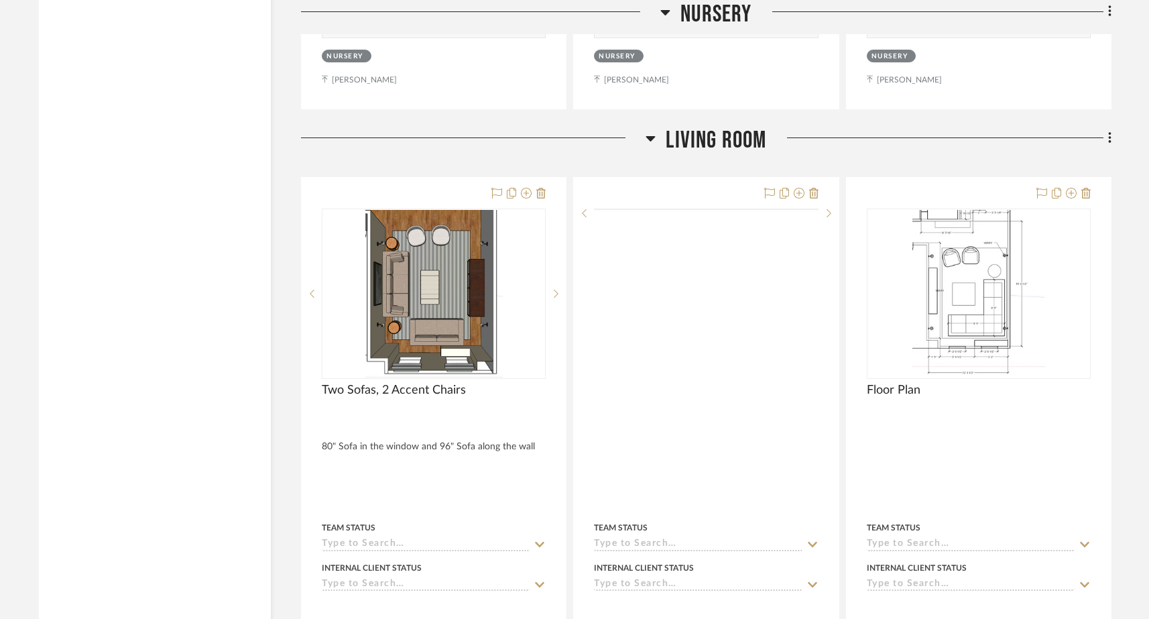
scroll to position [6297, 0]
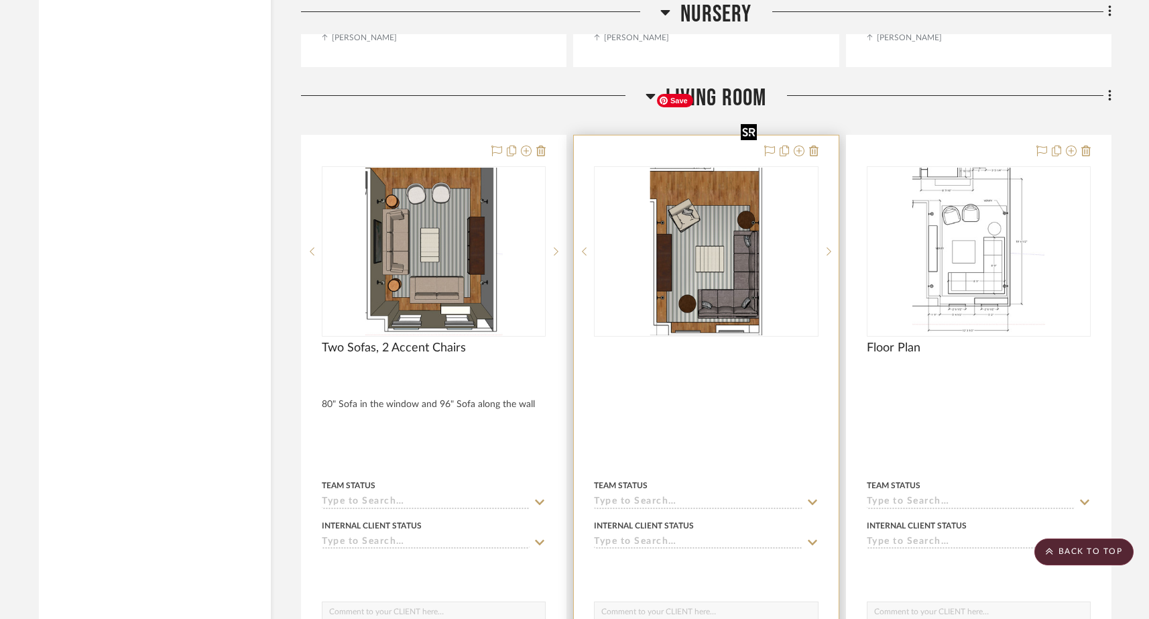
click at [695, 192] on img "0" at bounding box center [706, 252] width 112 height 168
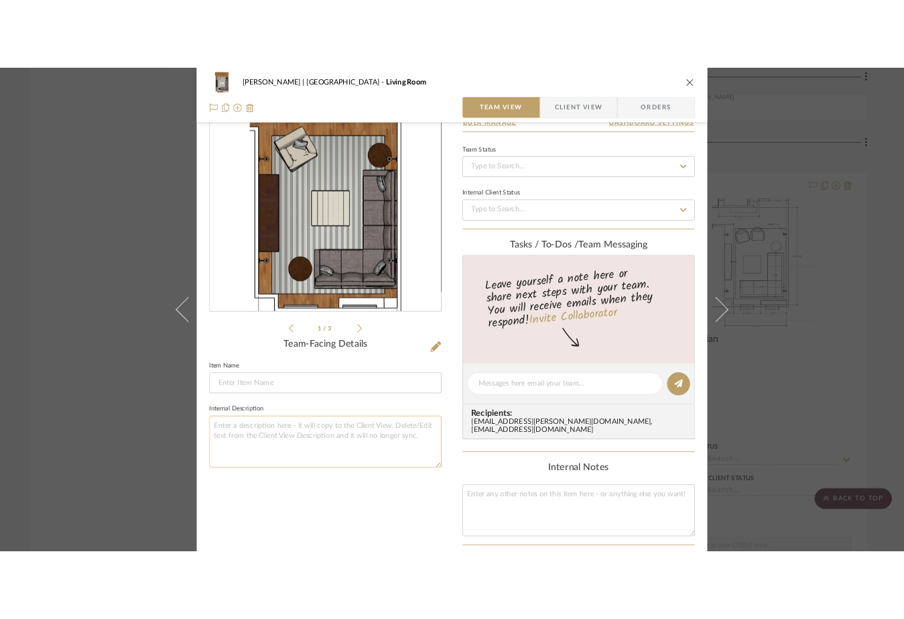
scroll to position [97, 0]
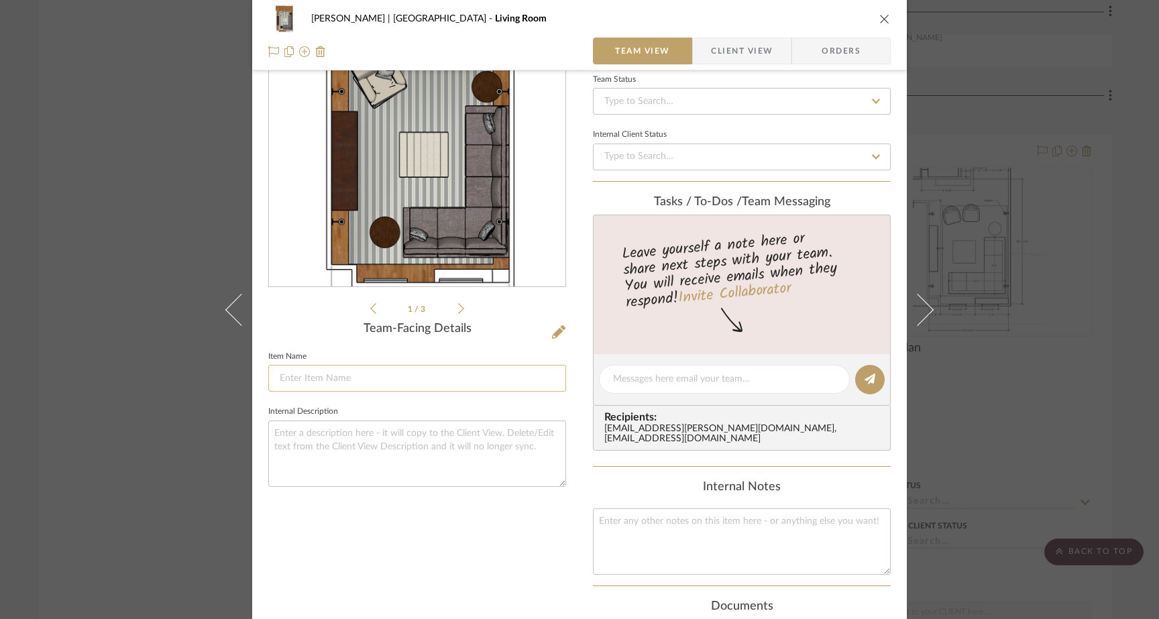
click at [407, 380] on input at bounding box center [417, 378] width 298 height 27
click at [370, 376] on input "L Sectional" at bounding box center [417, 378] width 298 height 27
type input "L Sectional with Accent Chair"
click at [396, 412] on fieldset "Internal Description" at bounding box center [417, 444] width 298 height 84
click at [314, 442] on textarea at bounding box center [417, 453] width 298 height 66
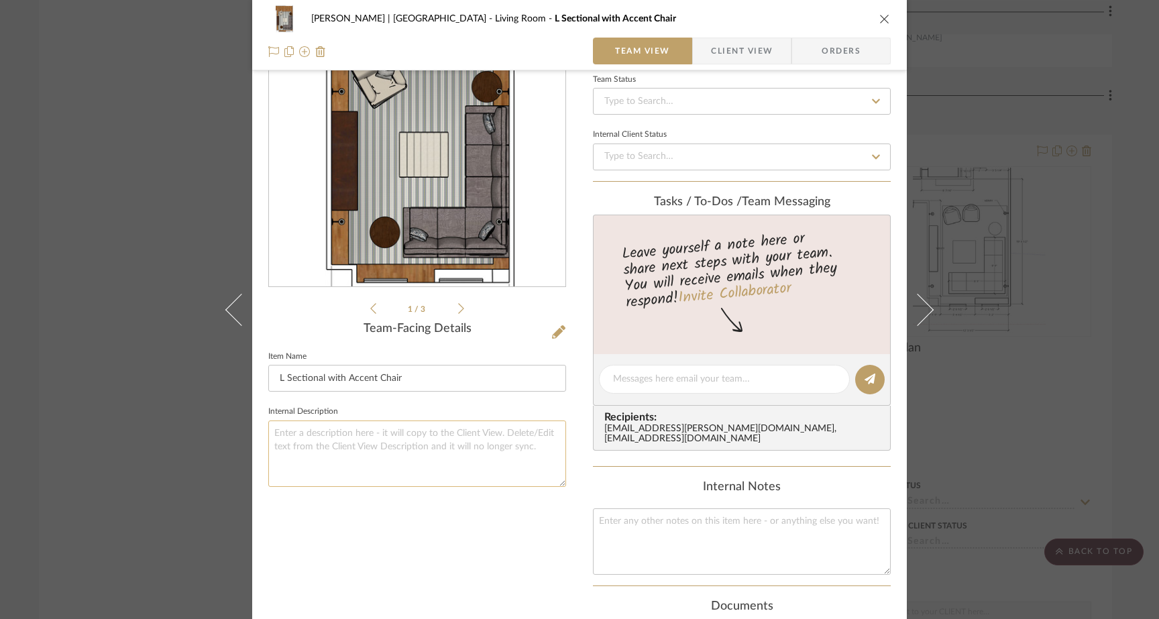
type textarea "1"
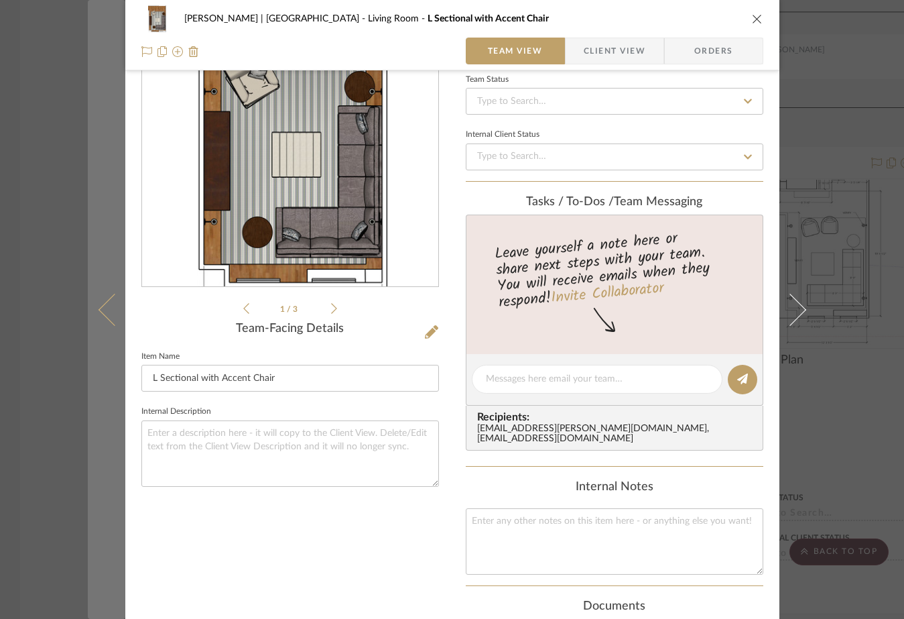
click at [91, 154] on button at bounding box center [107, 309] width 38 height 619
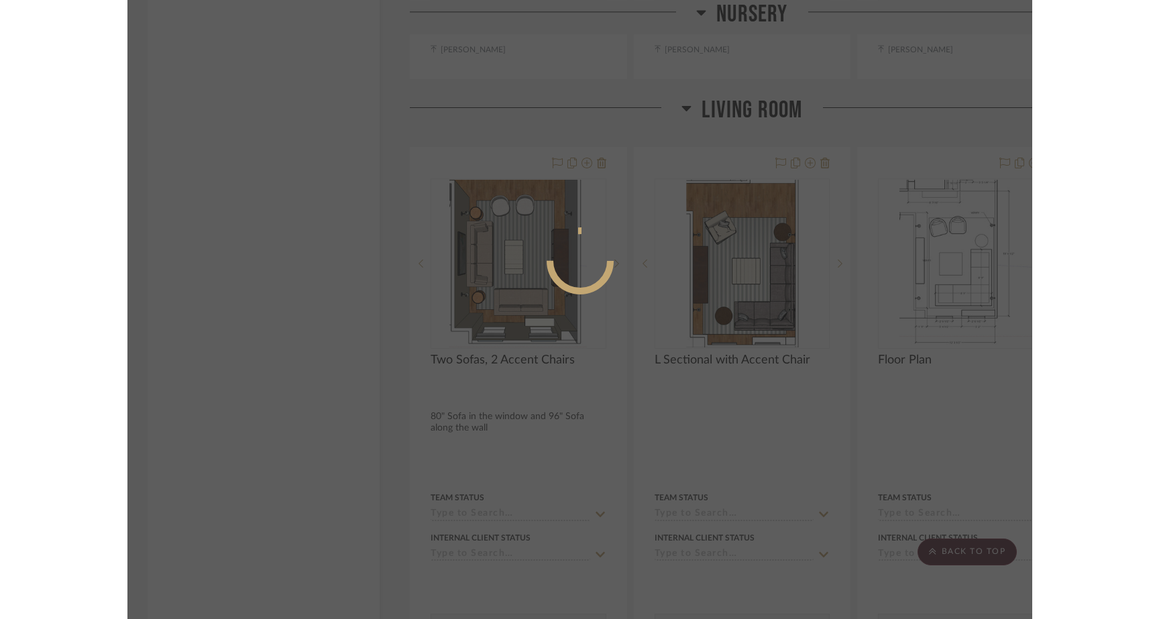
scroll to position [0, 0]
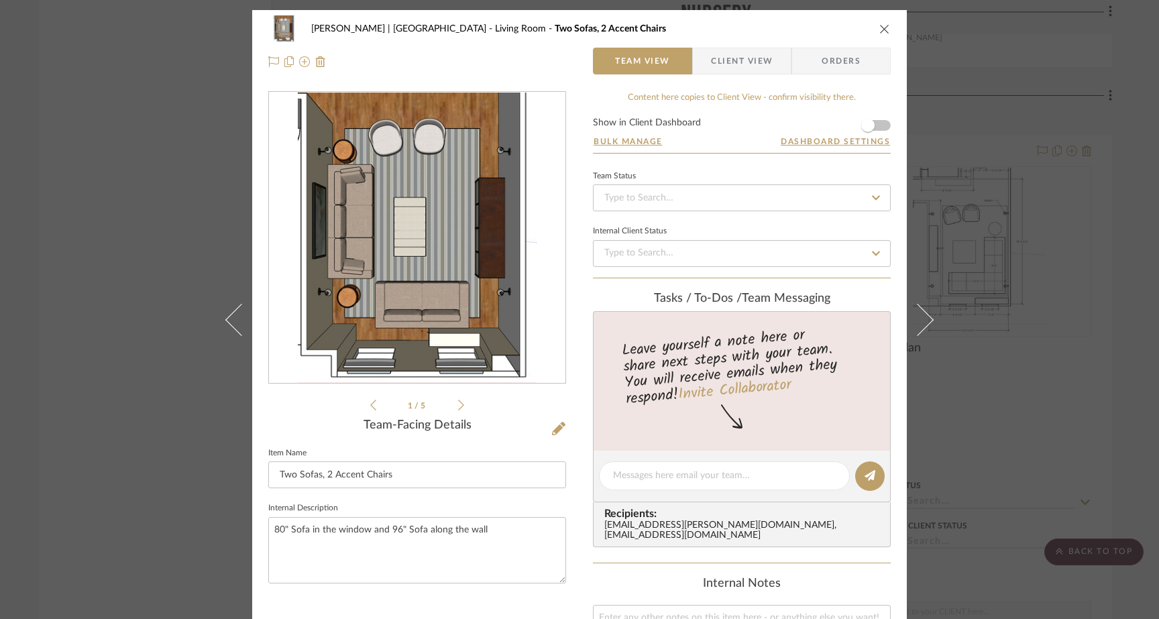
click at [881, 28] on icon "close" at bounding box center [884, 28] width 11 height 11
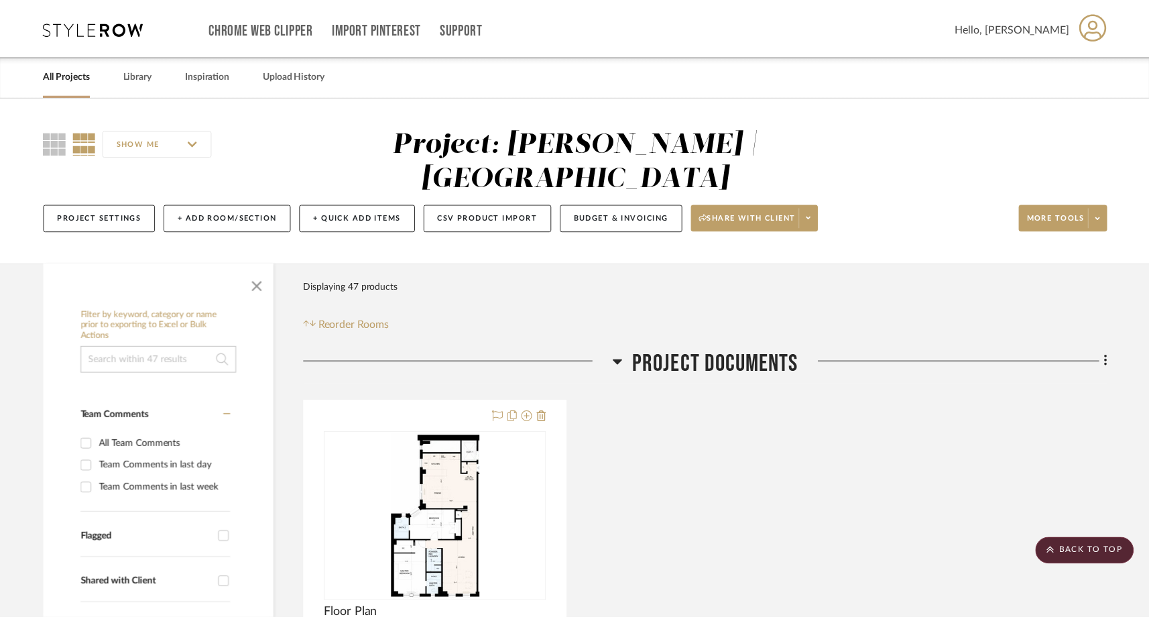
scroll to position [6297, 0]
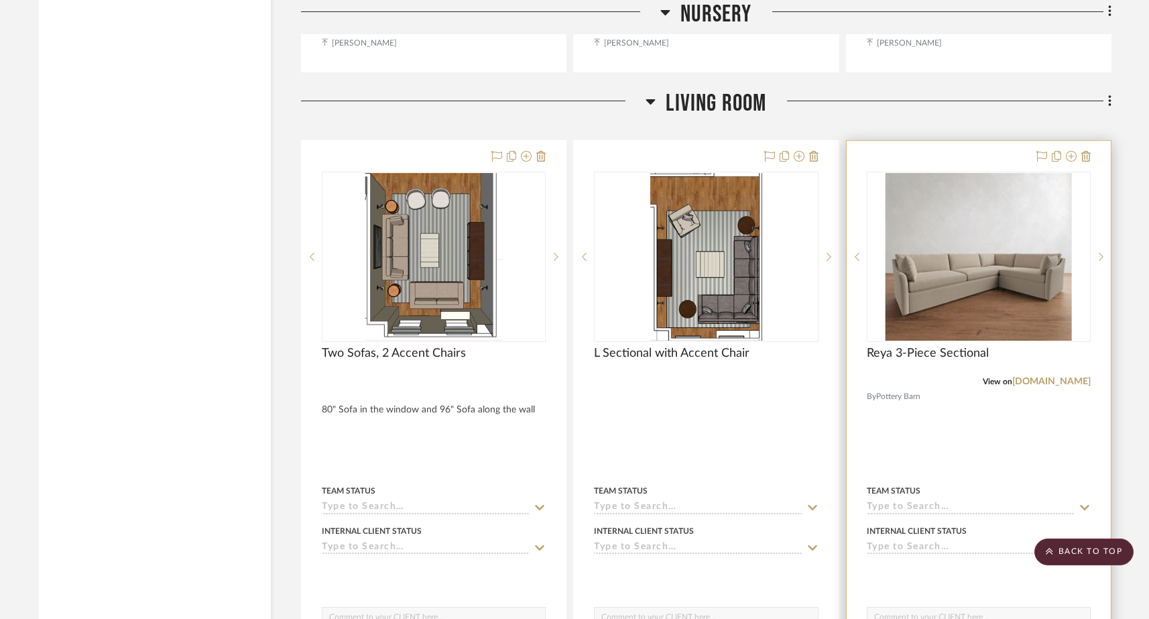
scroll to position [6245, 0]
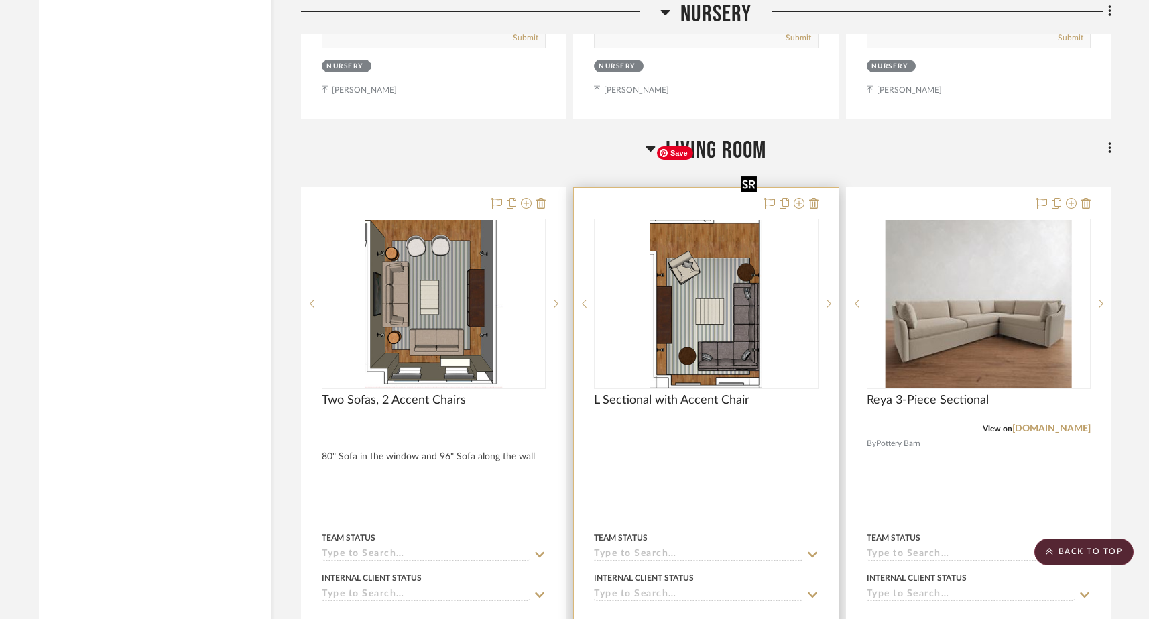
click at [686, 227] on img "0" at bounding box center [706, 304] width 112 height 168
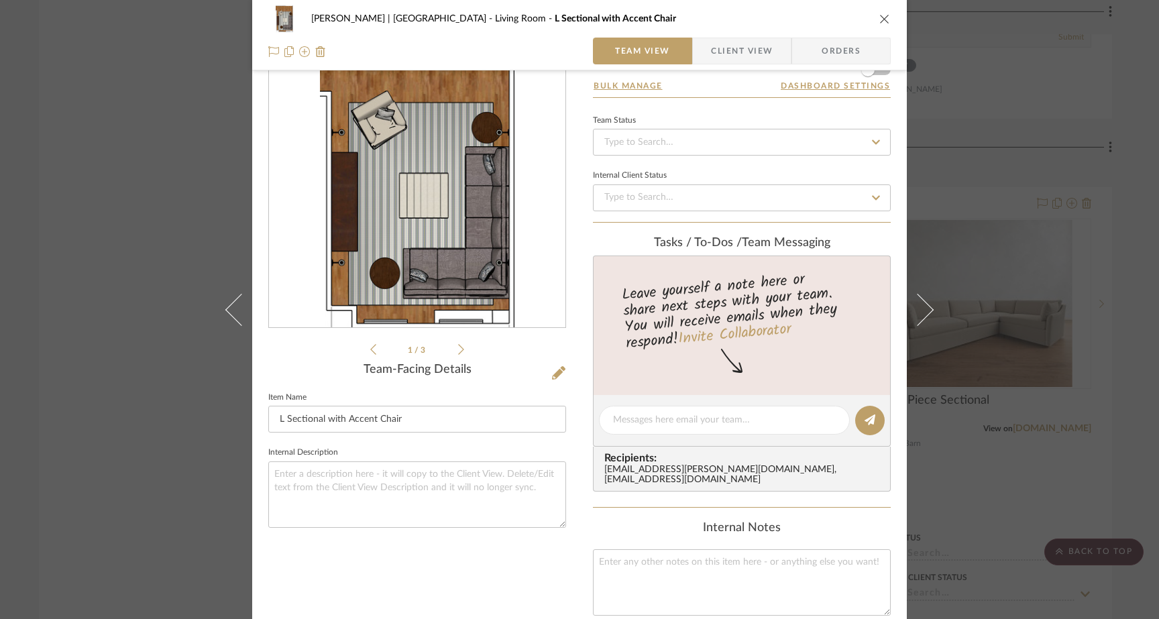
scroll to position [56, 0]
click at [274, 418] on input "L Sectional with Accent Chair" at bounding box center [417, 418] width 298 height 27
type input "Reya Sectional with Accent Chair"
click at [359, 434] on sr-form-field "Item Name Reya Sectional with Accent Chair" at bounding box center [417, 416] width 298 height 56
click at [152, 232] on div "Gutstein-Dyja | Upper West Side Living Room Reya Sectional with Accent Chair Te…" at bounding box center [579, 309] width 1159 height 619
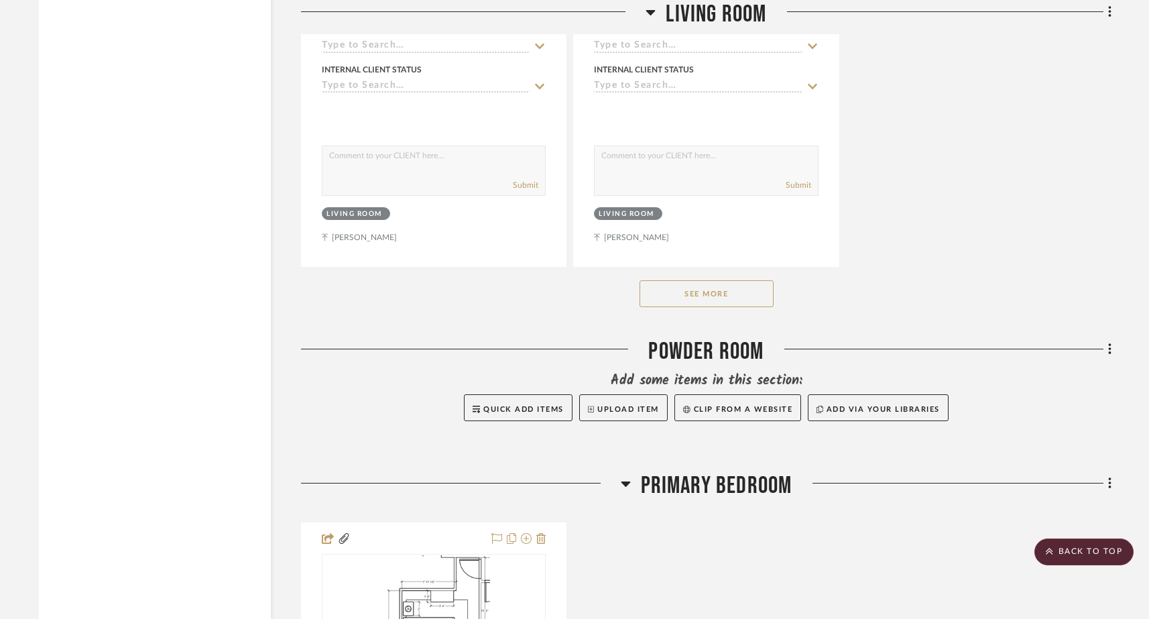
scroll to position [7978, 0]
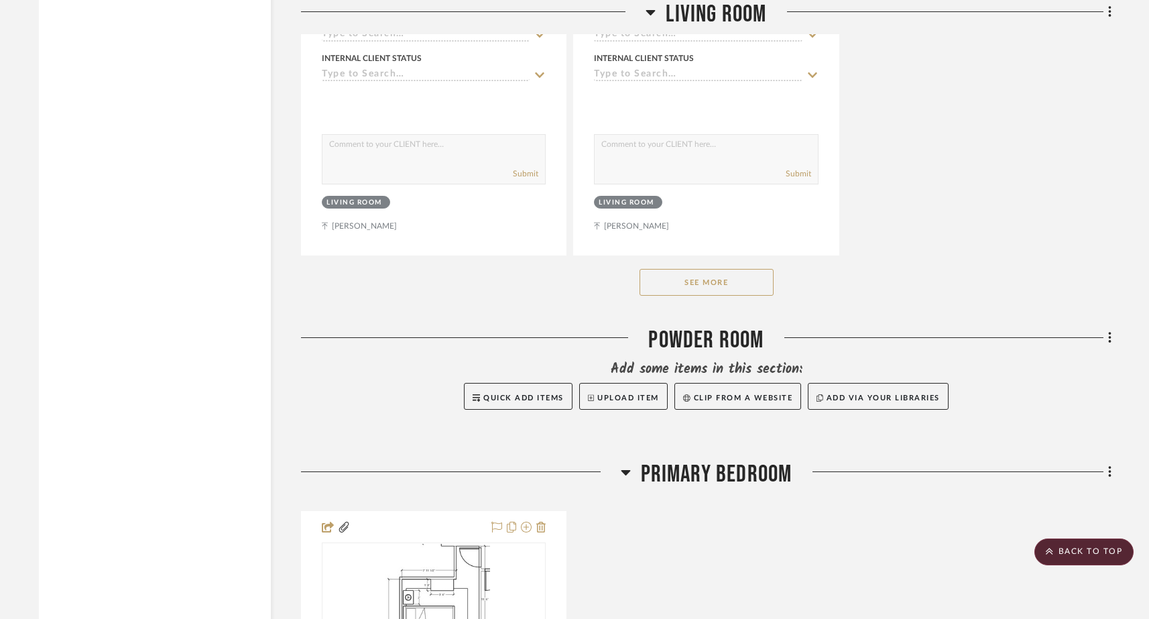
click at [689, 269] on button "See More" at bounding box center [707, 282] width 134 height 27
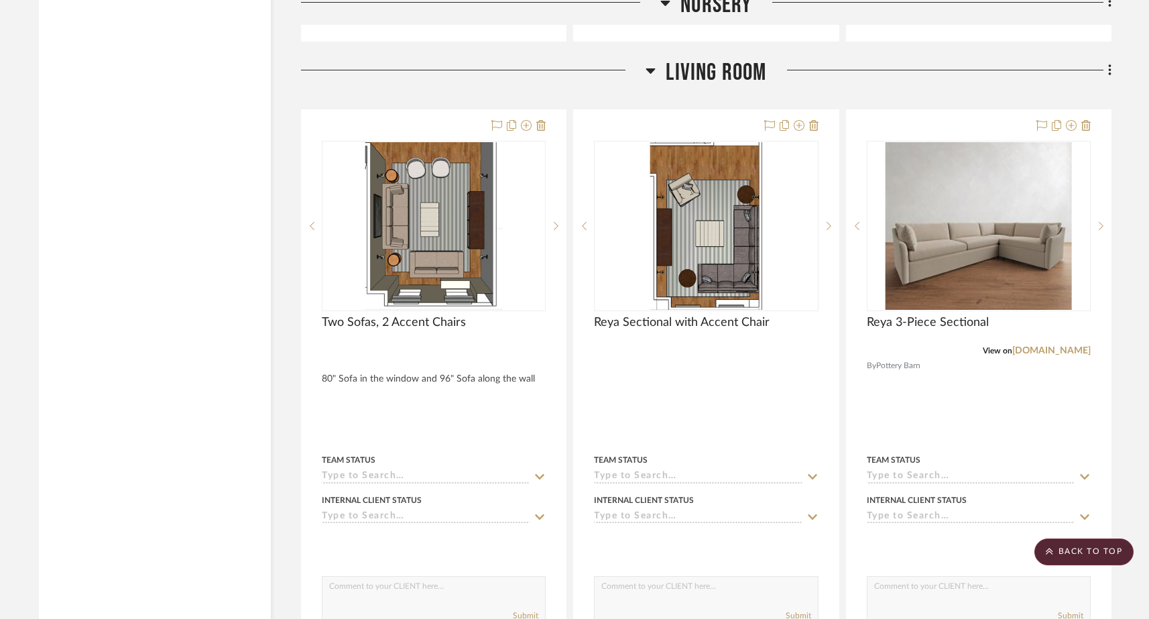
scroll to position [6308, 0]
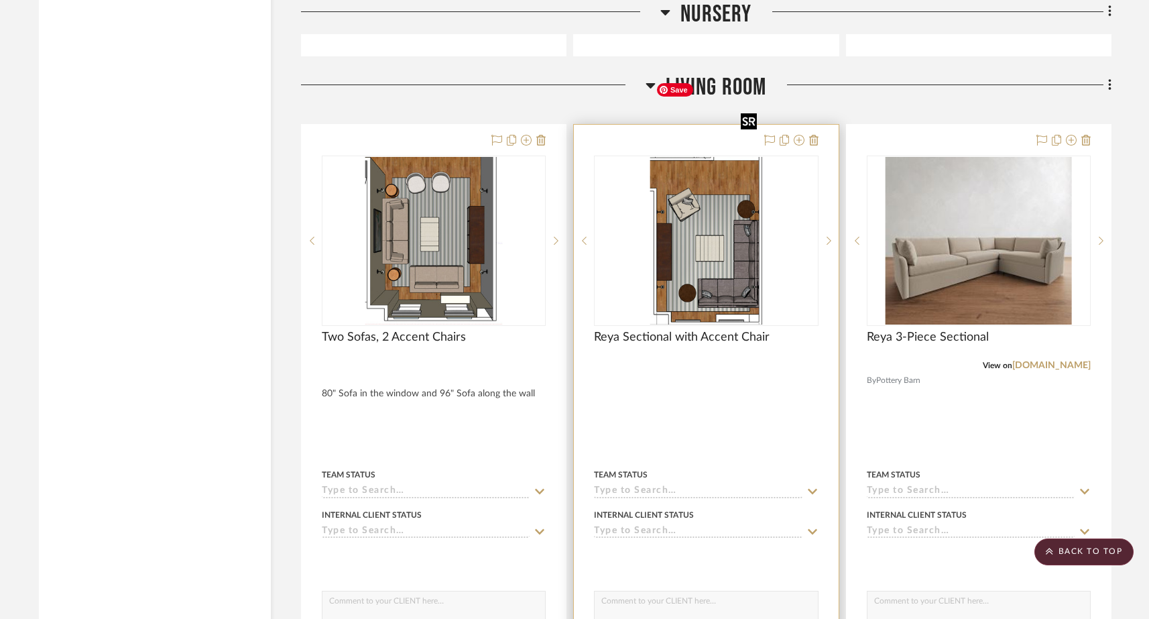
click at [687, 196] on img "0" at bounding box center [706, 241] width 112 height 168
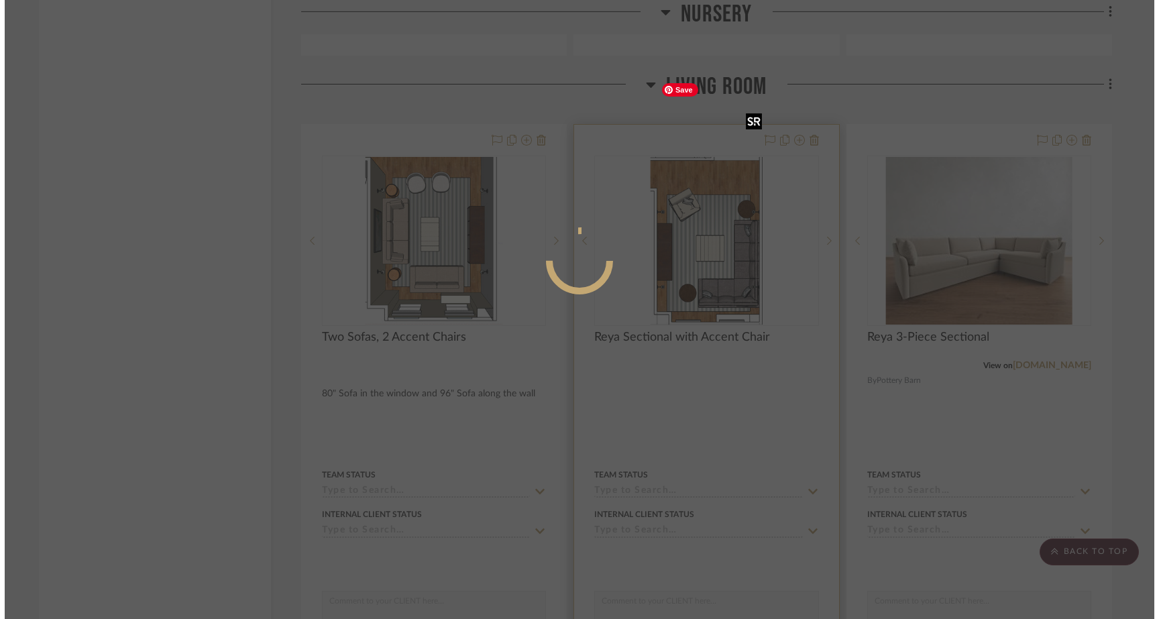
scroll to position [0, 0]
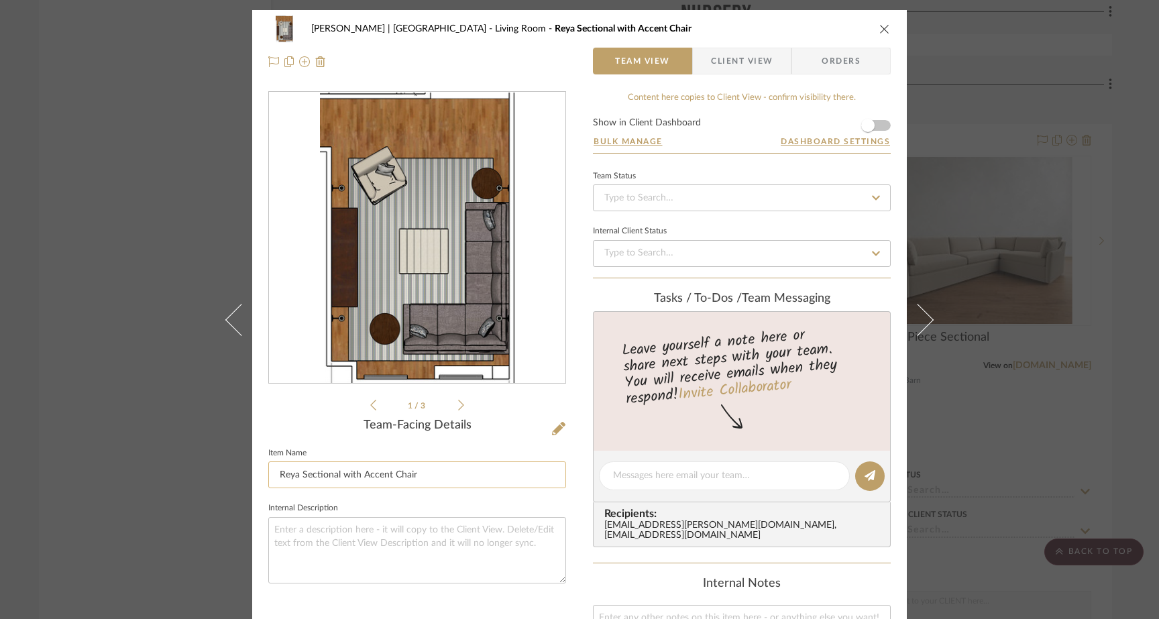
click at [357, 473] on input "Reya Sectional with Accent Chair" at bounding box center [417, 474] width 298 height 27
type input "Reya Sectional with Roll Arm Chair"
click at [368, 507] on fieldset "Internal Description" at bounding box center [417, 541] width 298 height 84
click at [127, 182] on div "Gutstein-Dyja | Upper West Side Living Room Reya Sectional with Roll Arm Chair …" at bounding box center [579, 309] width 1159 height 619
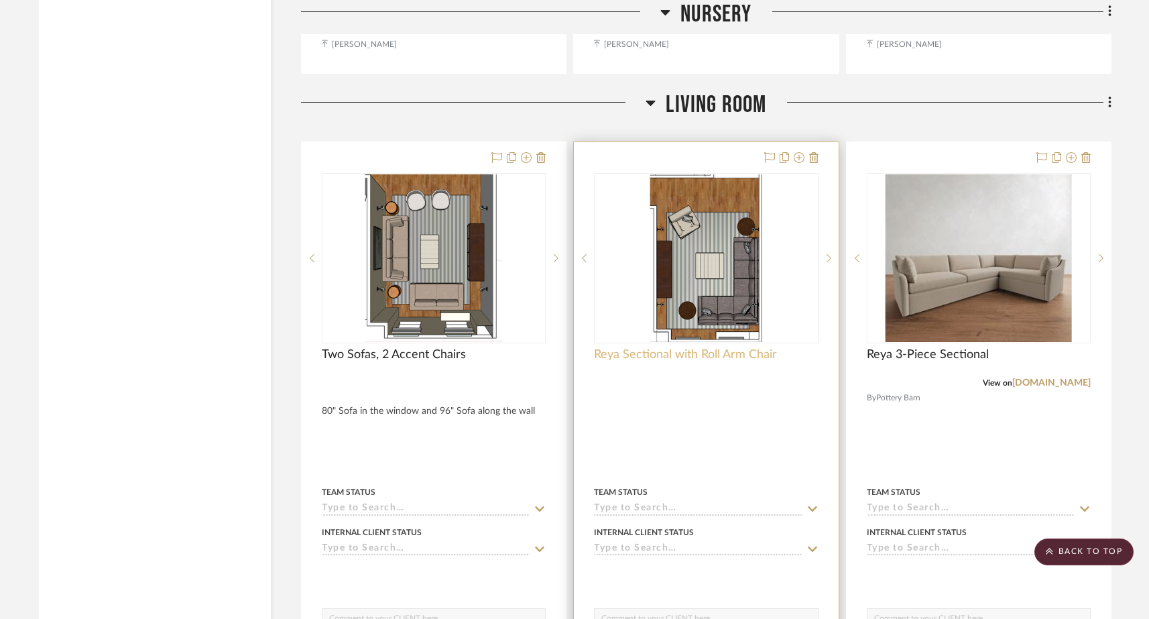
scroll to position [6289, 0]
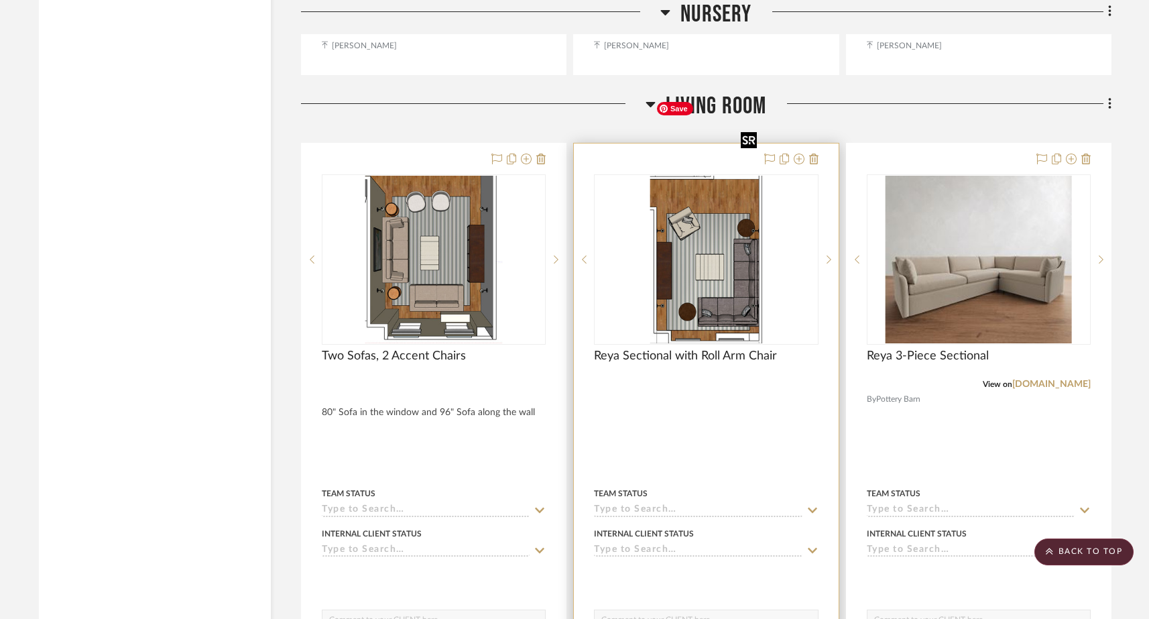
click at [738, 224] on img "0" at bounding box center [706, 260] width 112 height 168
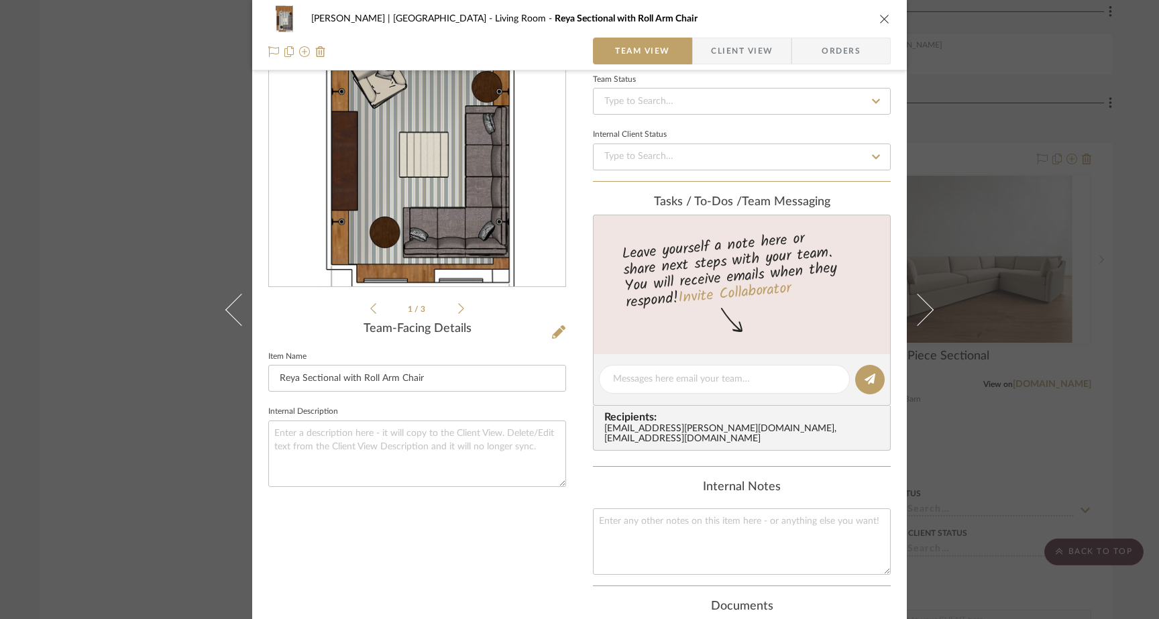
scroll to position [106, 0]
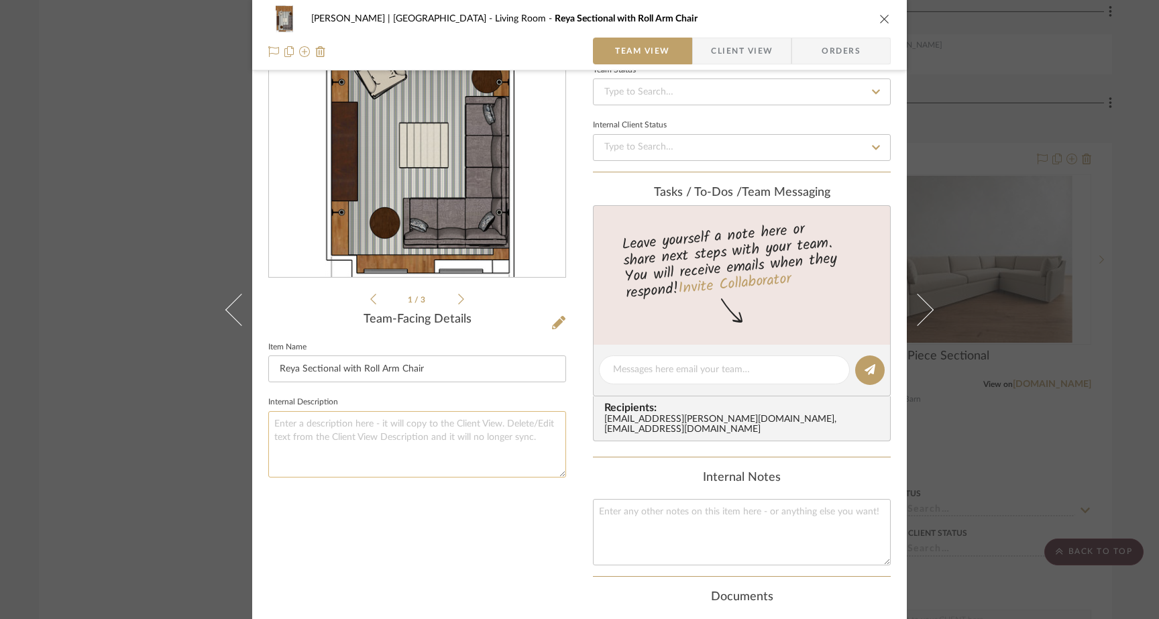
click at [352, 442] on textarea at bounding box center [417, 444] width 298 height 66
click at [344, 459] on textarea "125" x 88" Sofa" at bounding box center [417, 444] width 298 height 66
click at [139, 213] on div "Gutstein-Dyja | Upper West Side Living Room Reya Sectional with Roll Arm Chair …" at bounding box center [579, 309] width 1159 height 619
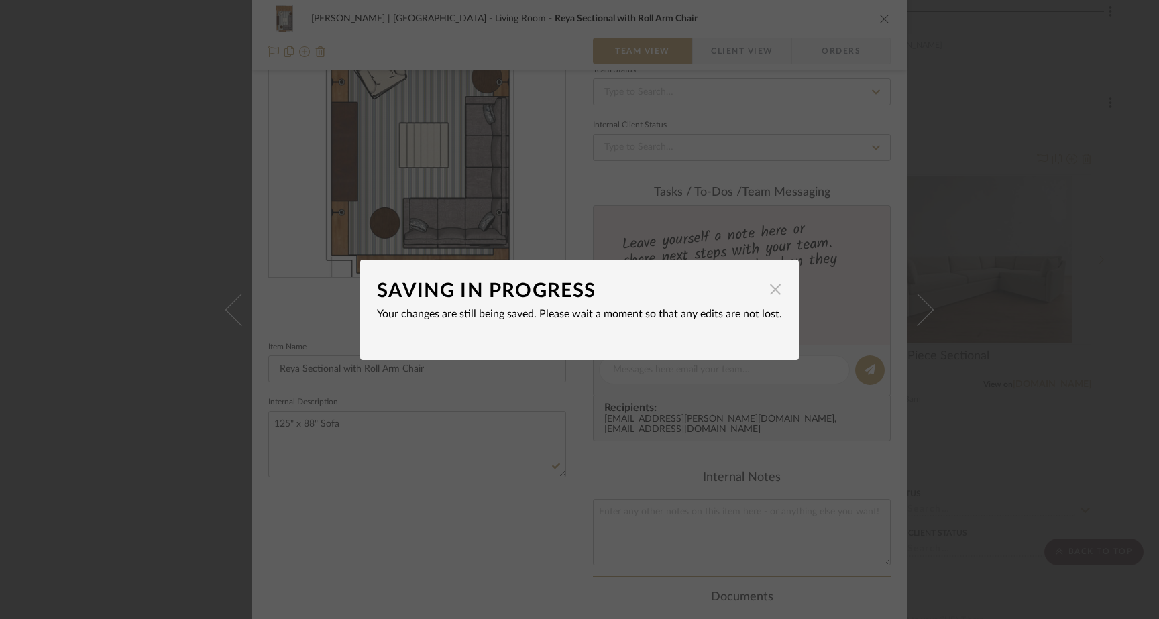
click at [767, 290] on span "button" at bounding box center [775, 289] width 27 height 27
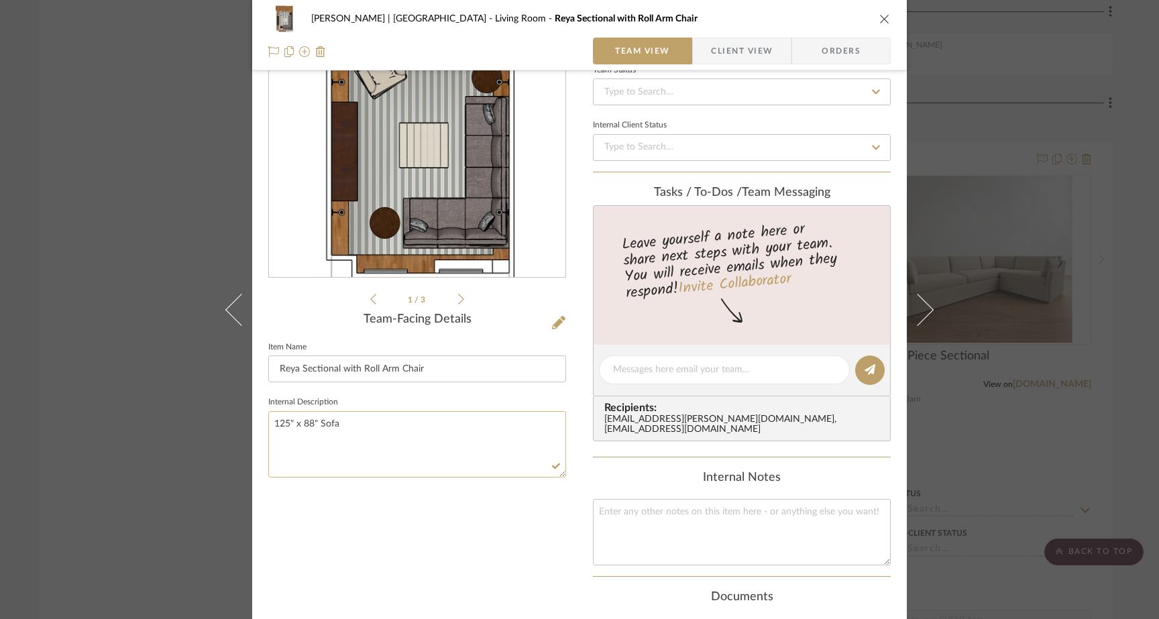
click at [370, 426] on textarea "125" x 88" Sofa" at bounding box center [417, 444] width 298 height 66
type textarea "125" x 88" Sectional"
click at [378, 507] on div "1 / 3 Team-Facing Details Item Name Reya Sectional with Roll Arm Chair Internal…" at bounding box center [417, 390] width 298 height 811
click at [141, 178] on div "Gutstein-Dyja | Upper West Side Living Room Reya Sectional with Roll Arm Chair …" at bounding box center [579, 309] width 1159 height 619
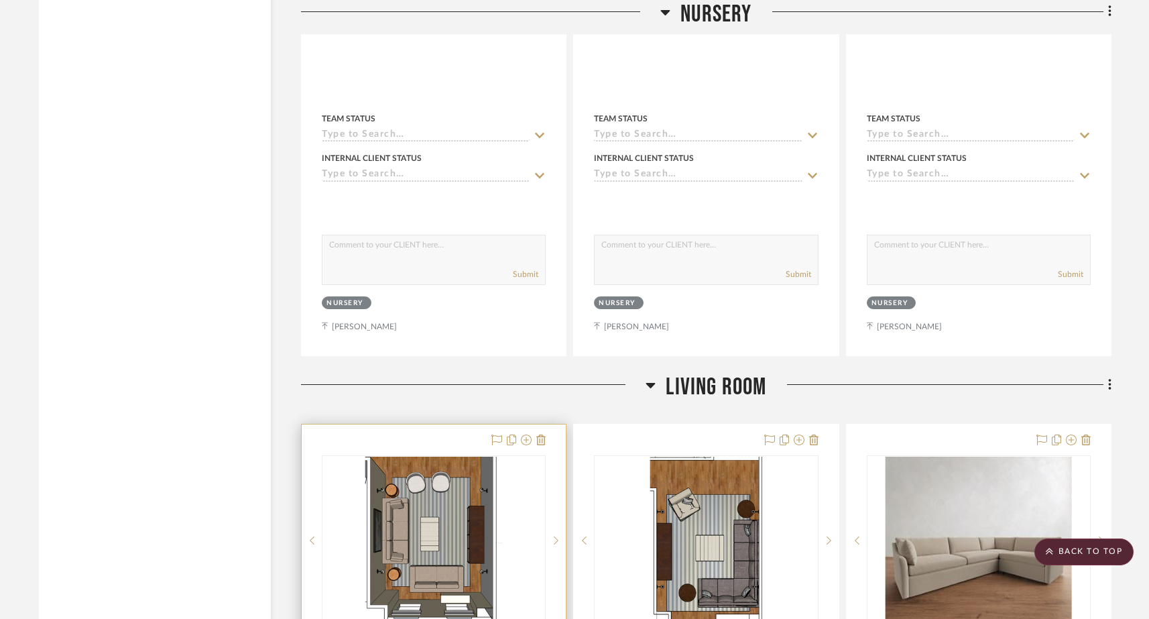
scroll to position [5992, 0]
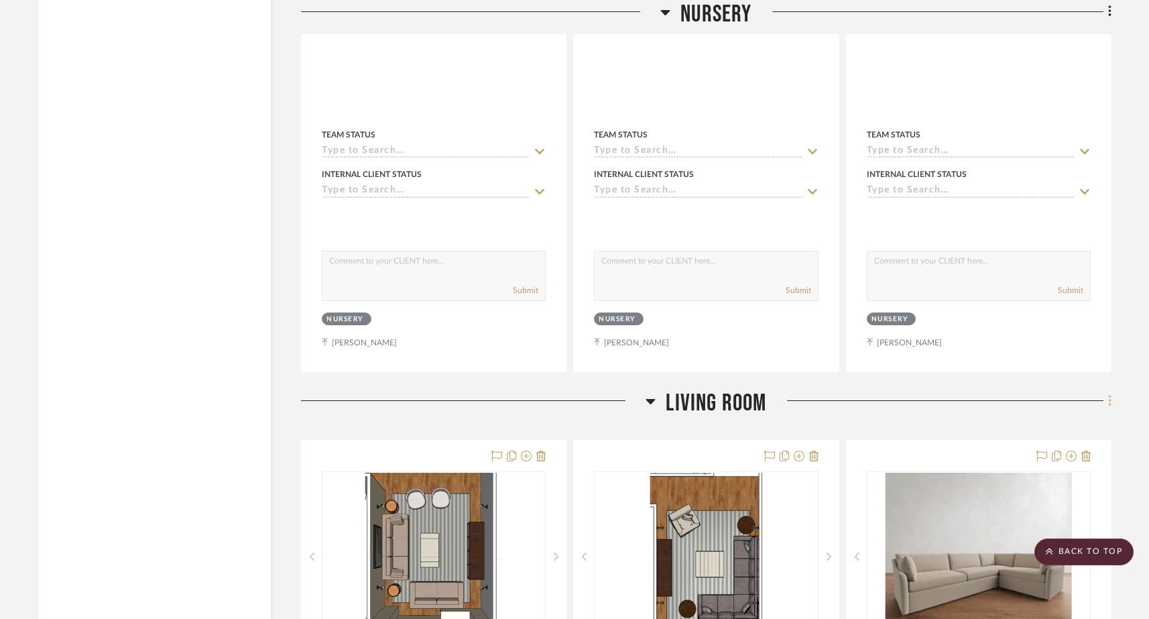
click at [1108, 394] on icon at bounding box center [1110, 401] width 4 height 15
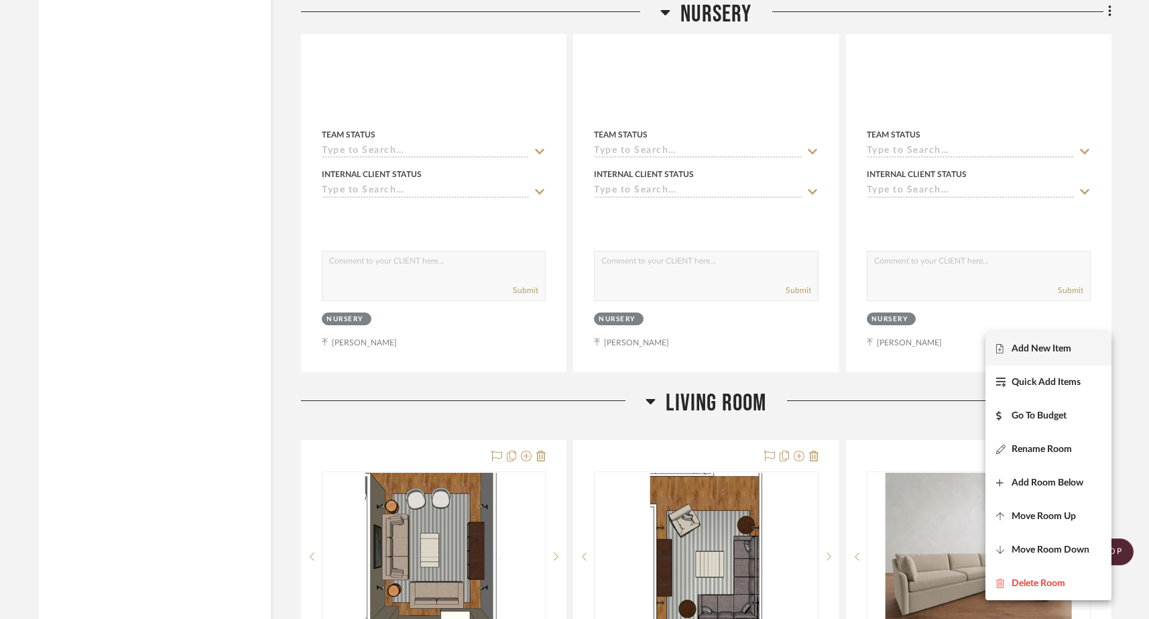
click at [1025, 347] on span "Add New Item" at bounding box center [1042, 348] width 60 height 11
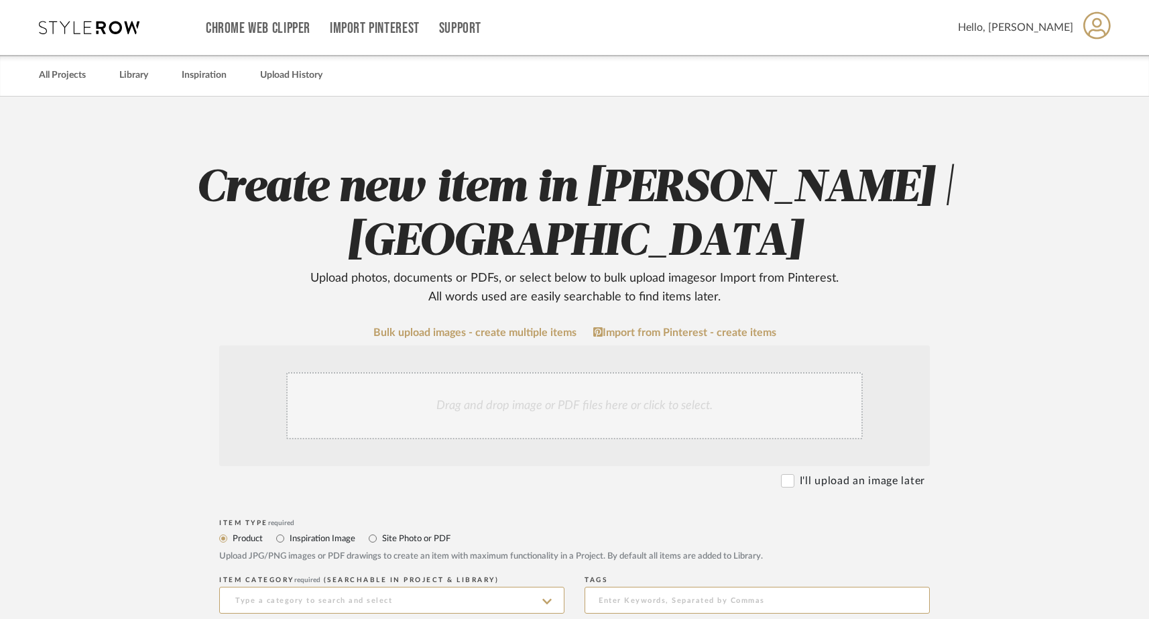
click at [458, 411] on div "Drag and drop image or PDF files here or click to select." at bounding box center [574, 405] width 577 height 67
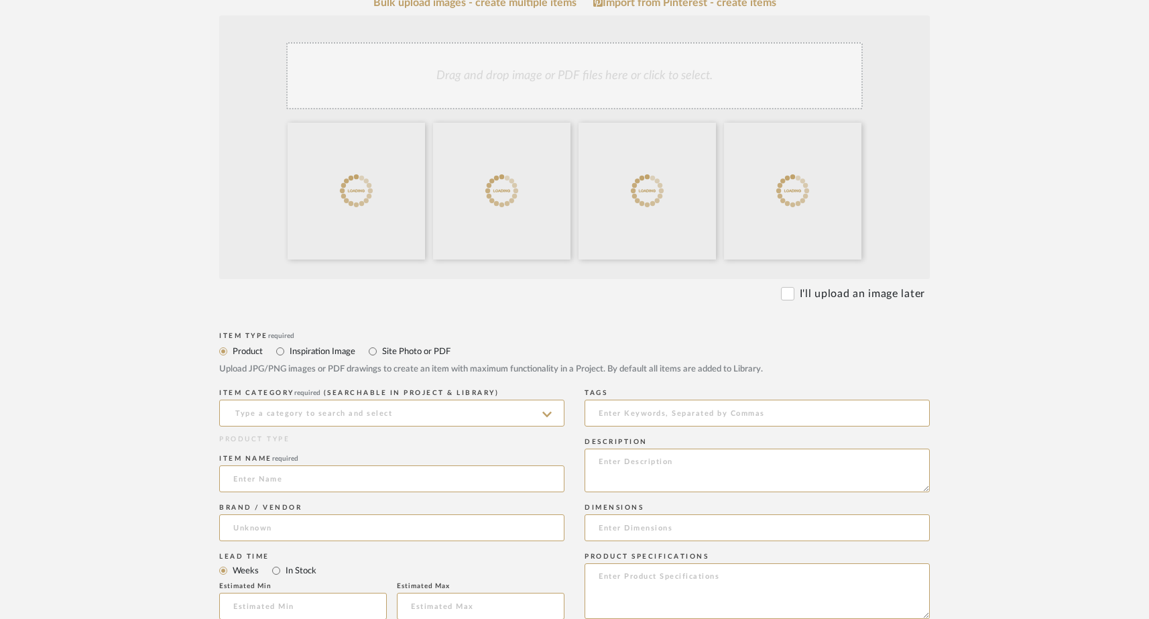
scroll to position [329, 0]
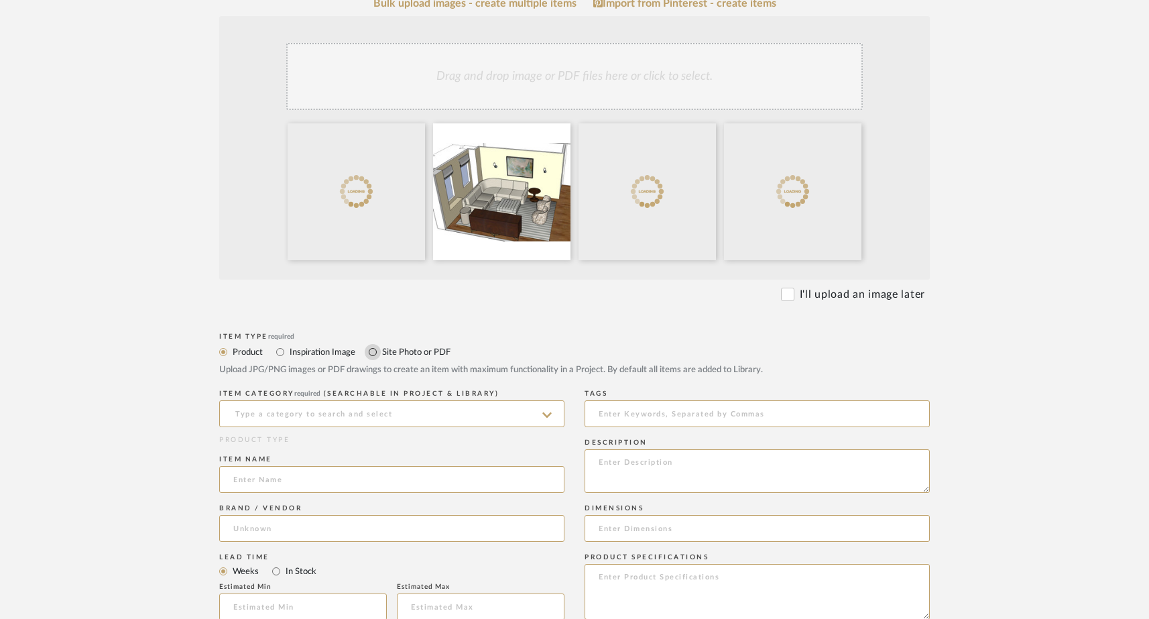
click at [372, 353] on input "Site Photo or PDF" at bounding box center [373, 352] width 16 height 16
radio input "true"
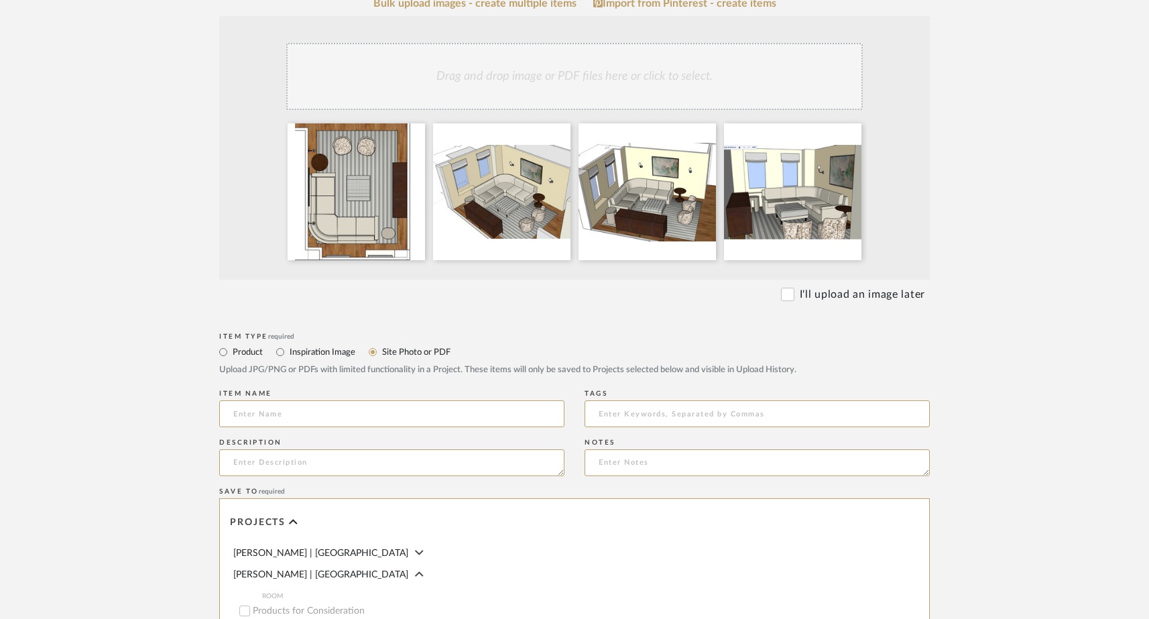
scroll to position [352, 0]
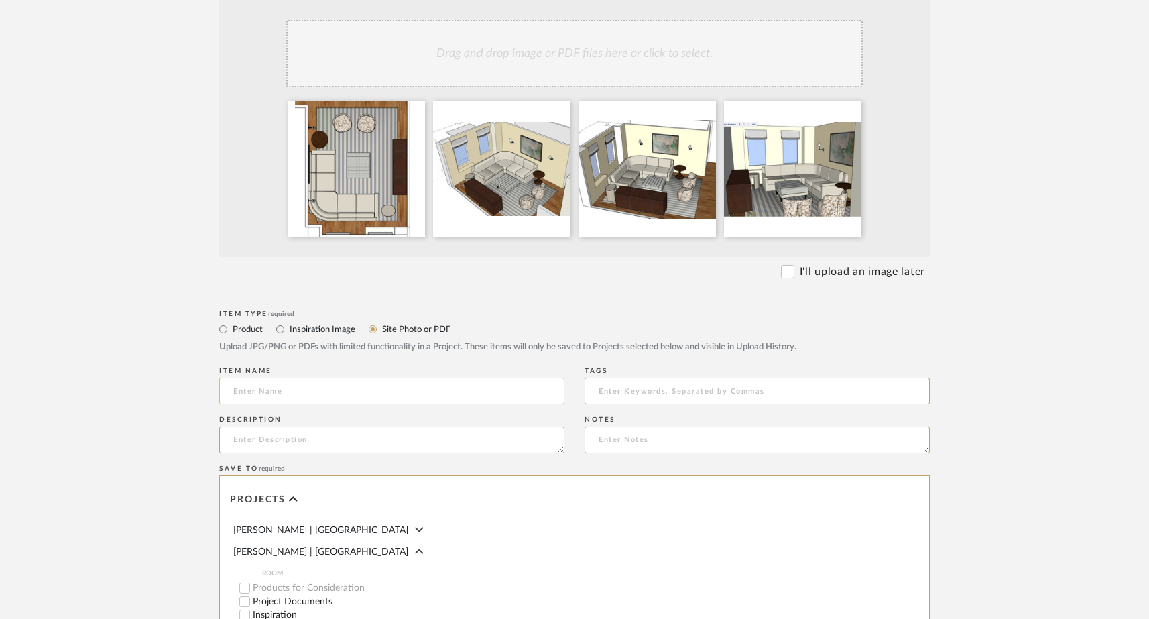
click at [310, 396] on input at bounding box center [391, 390] width 345 height 27
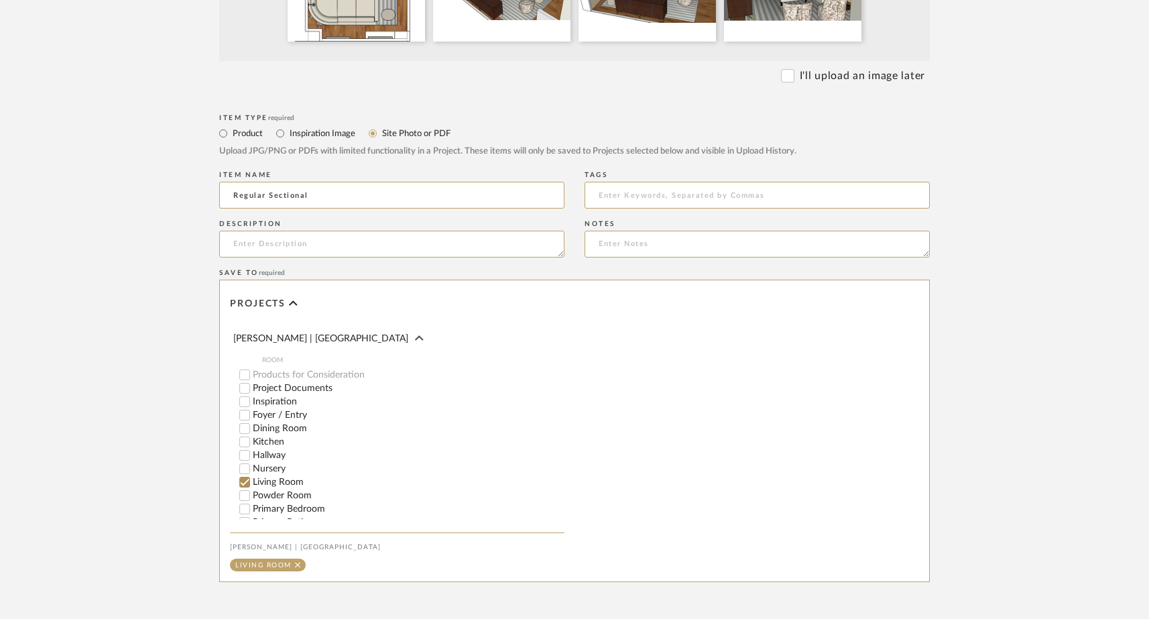
scroll to position [19, 0]
type input "Regular Sectional"
click at [310, 245] on textarea at bounding box center [391, 244] width 345 height 27
type textarea "Most sectional"
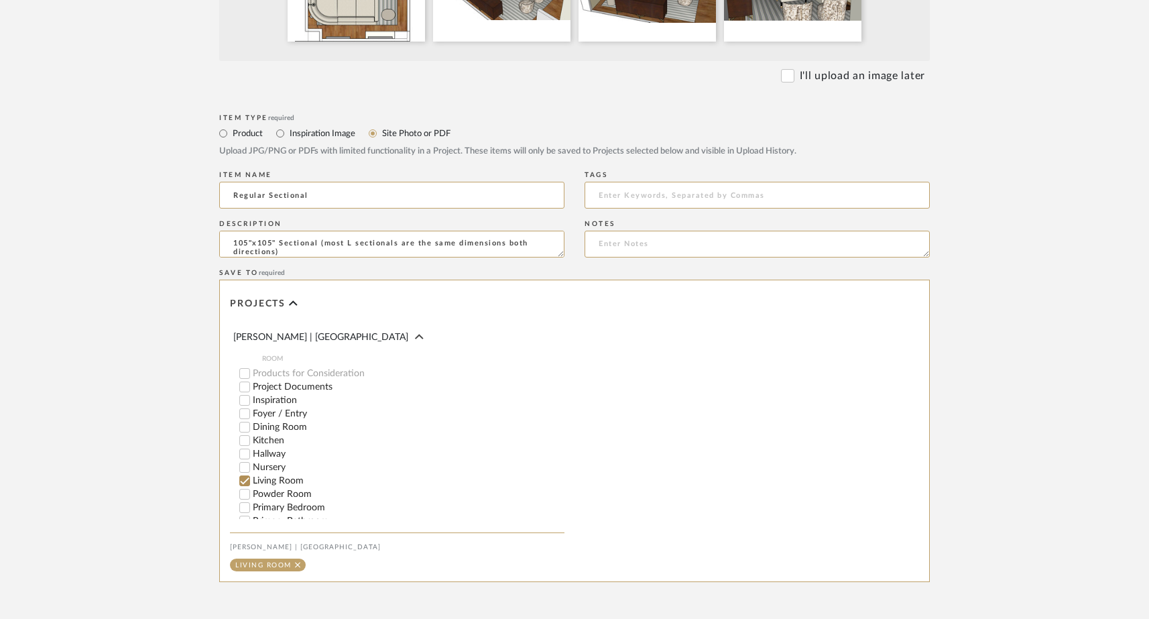
type textarea "105"x105" Sectional (most L sectionals are the same dimensions both directions)"
click at [164, 211] on form "Bulk upload images - create multiple items Import from Pinterest - create items…" at bounding box center [574, 215] width 854 height 873
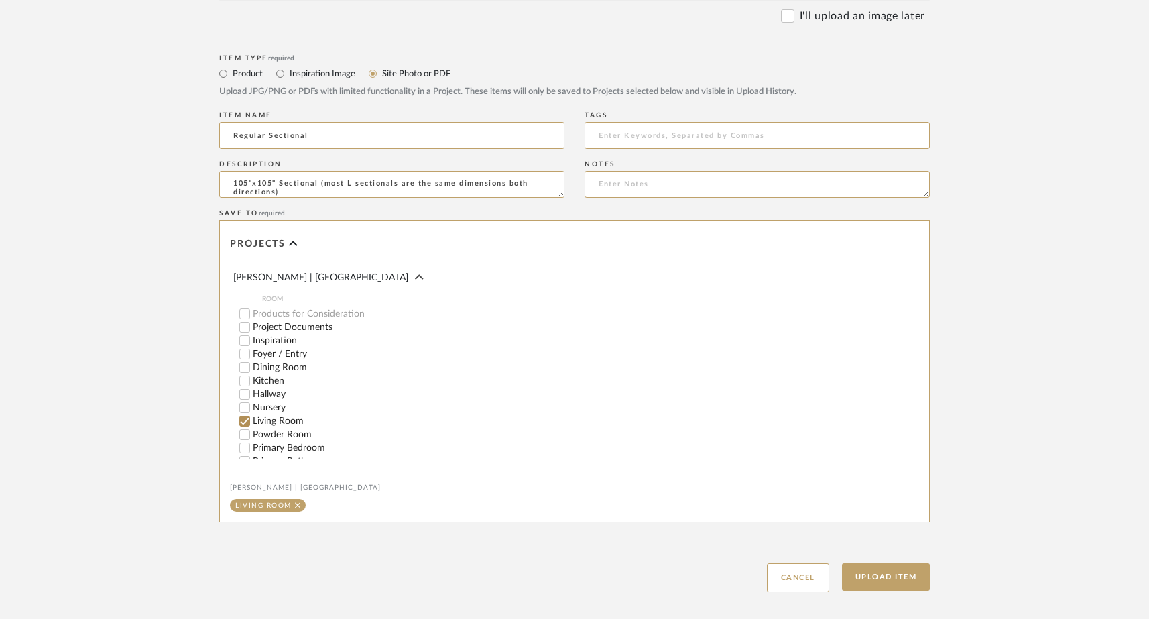
scroll to position [676, 0]
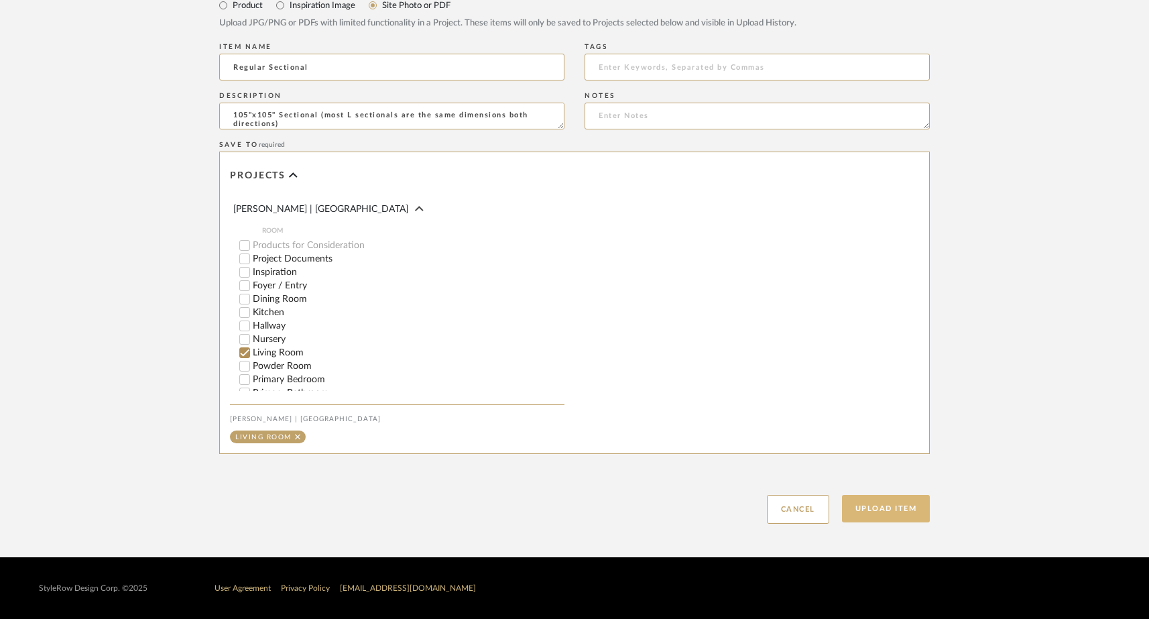
click at [888, 506] on button "Upload Item" at bounding box center [886, 508] width 88 height 27
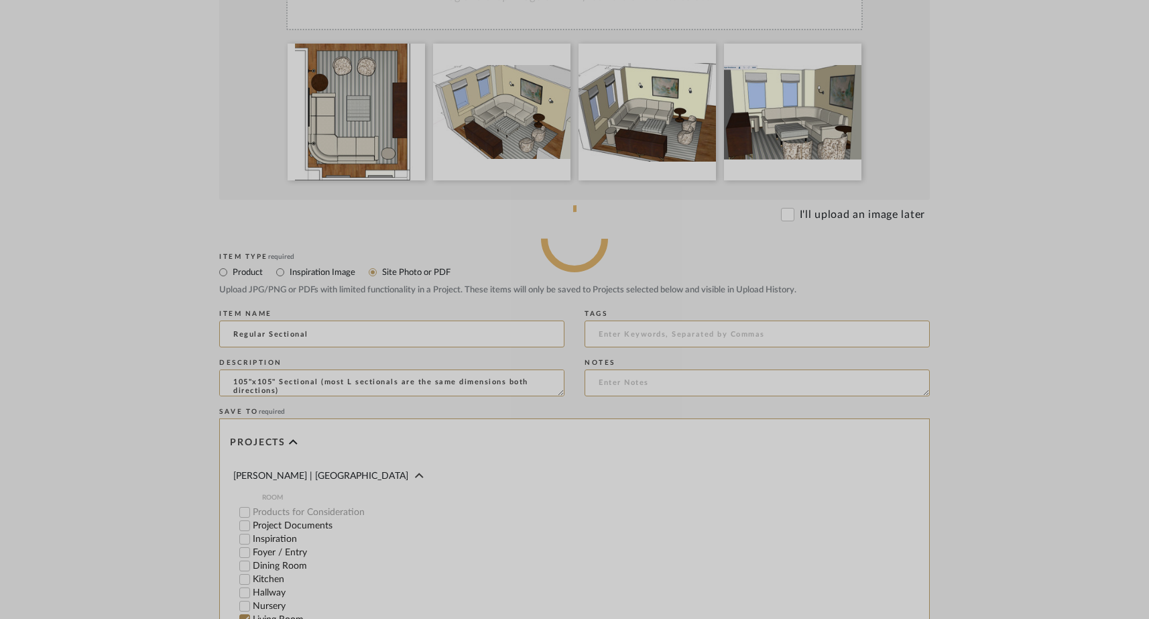
scroll to position [371, 0]
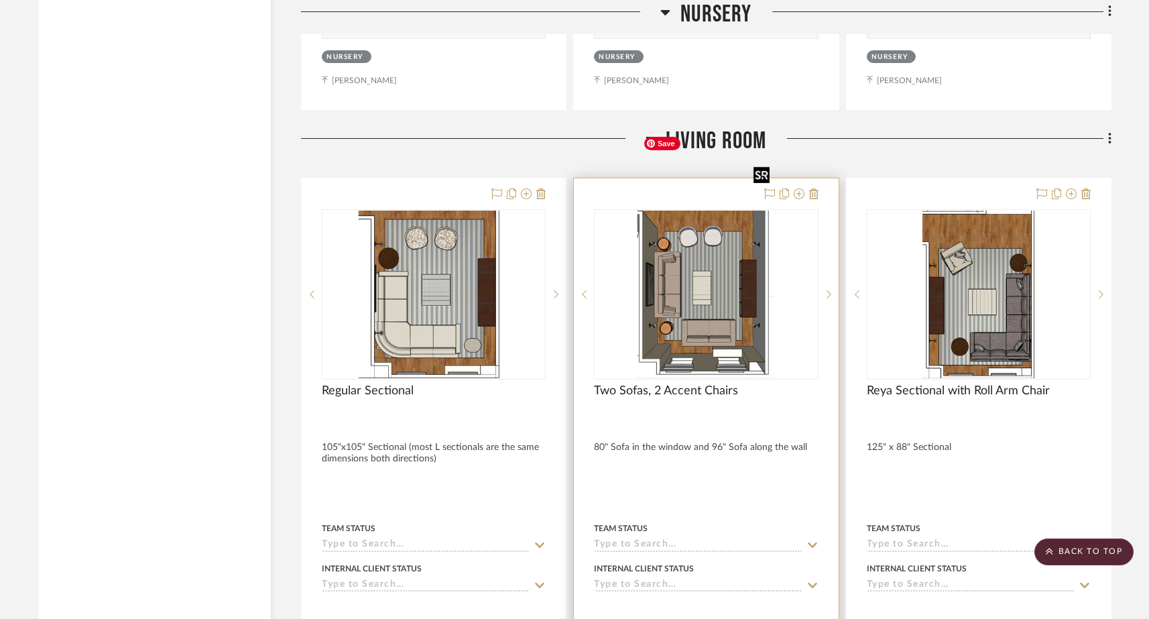
scroll to position [6261, 0]
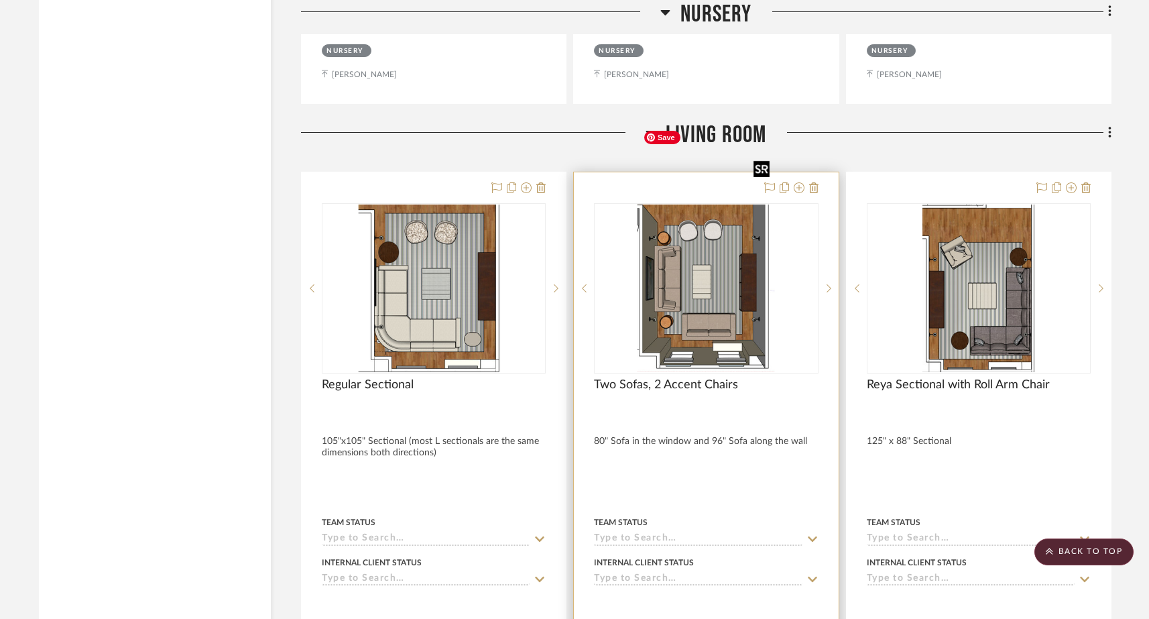
click at [711, 229] on img "0" at bounding box center [706, 288] width 137 height 168
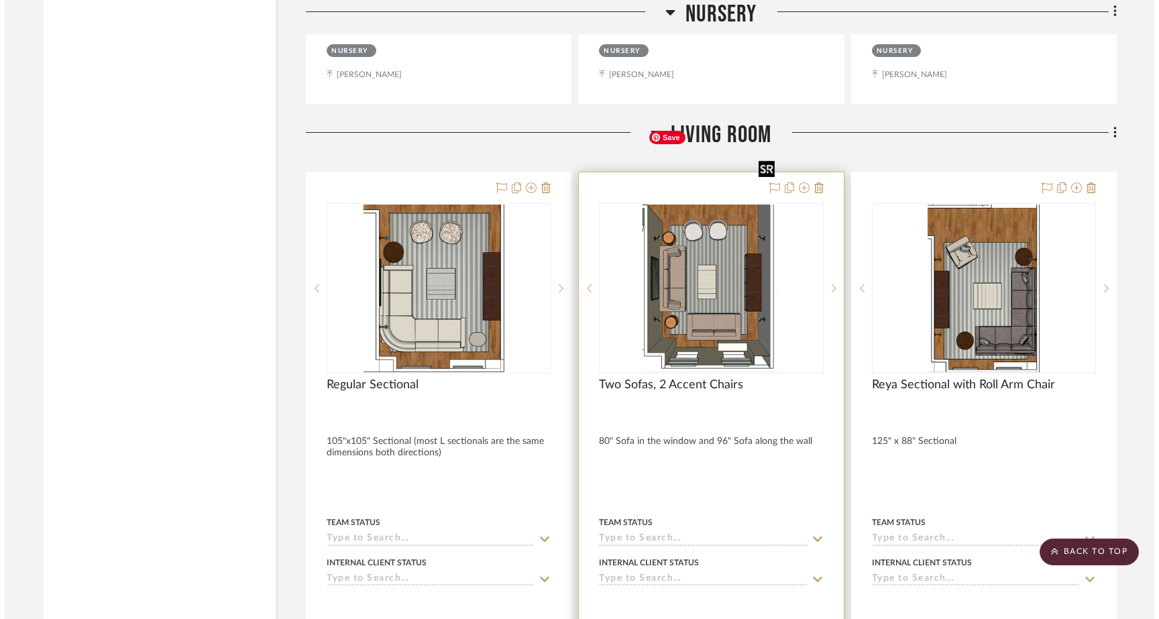
scroll to position [0, 0]
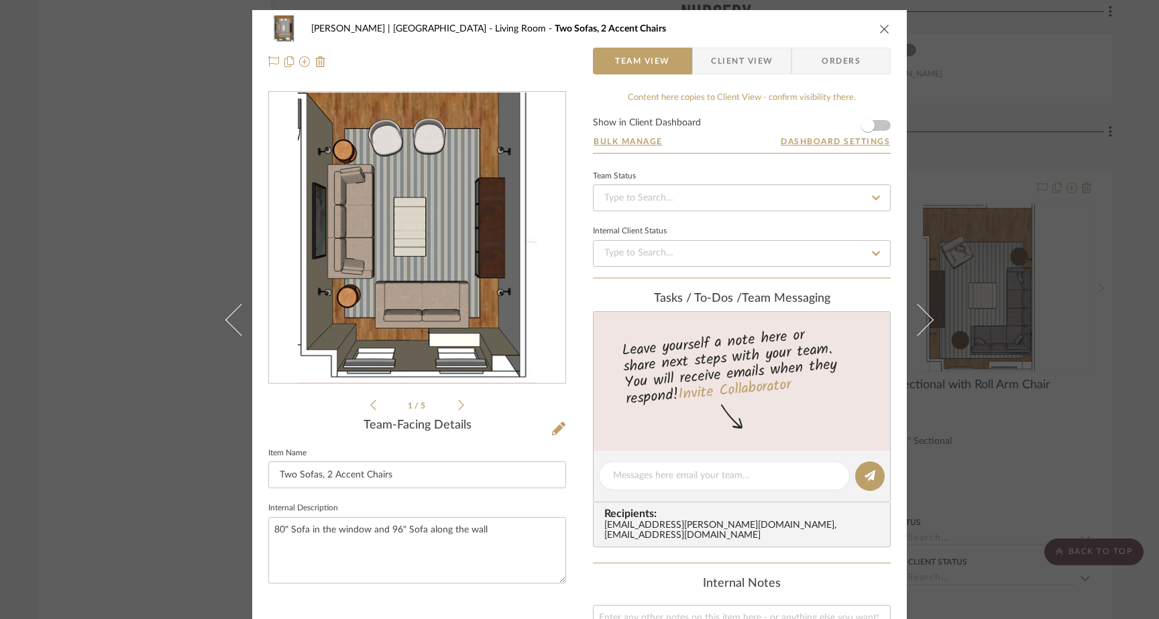
click at [192, 239] on div "Gutstein-Dyja | Upper West Side Living Room Two Sofas, 2 Accent Chairs Team Vie…" at bounding box center [579, 309] width 1159 height 619
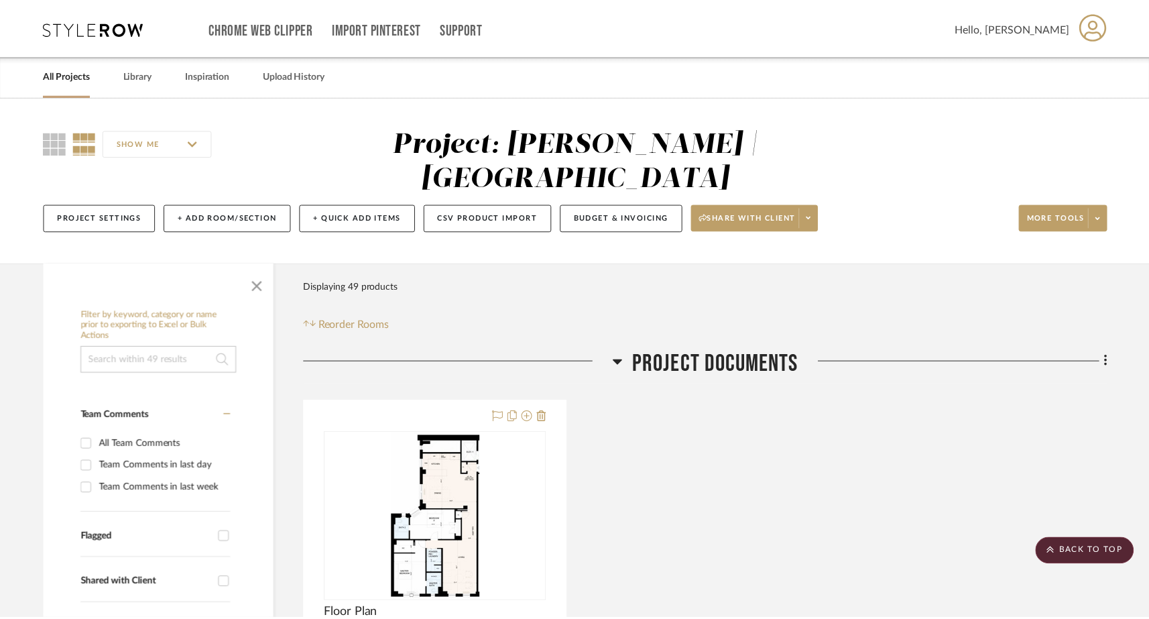
scroll to position [6261, 0]
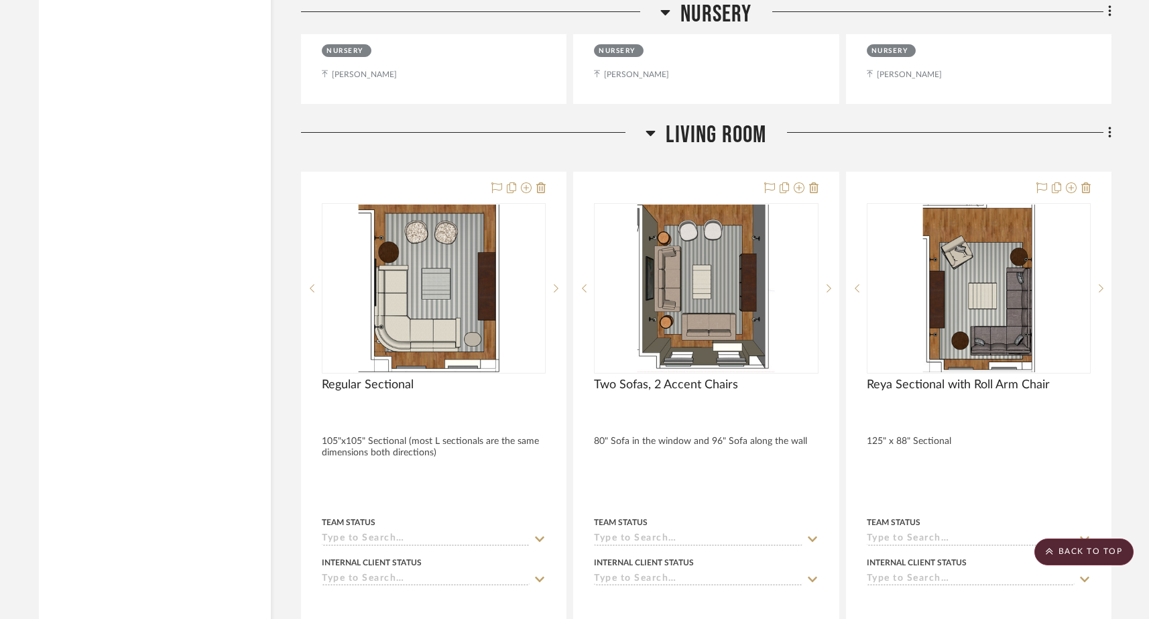
click at [1112, 54] on div "Filter by keyword, category or name prior to exporting to Excel or Bulk Actions…" at bounding box center [575, 49] width 1112 height 12094
click at [1106, 123] on fa-icon at bounding box center [1108, 134] width 9 height 22
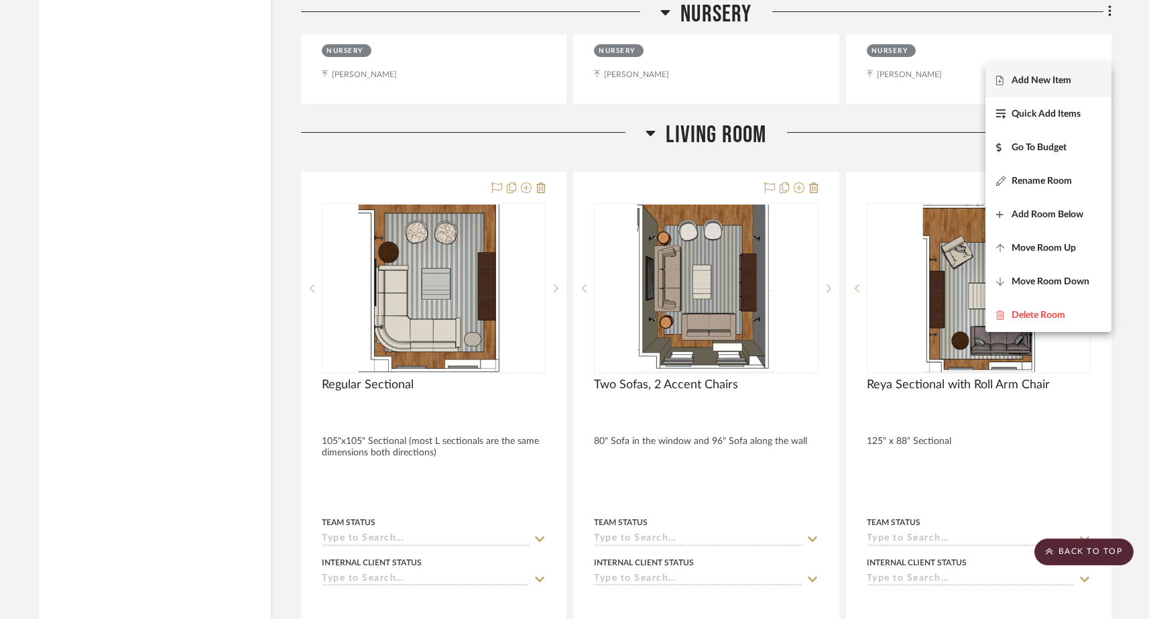
click at [1073, 74] on button "Add New Item" at bounding box center [1049, 81] width 126 height 34
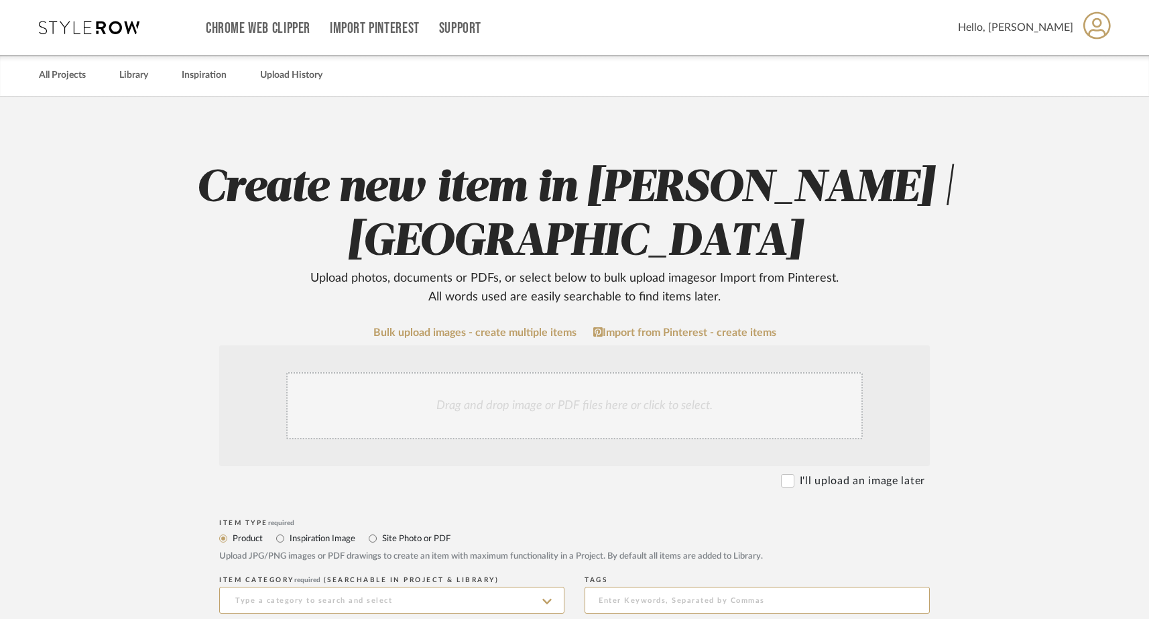
click at [483, 398] on div "Drag and drop image or PDF files here or click to select." at bounding box center [574, 405] width 577 height 67
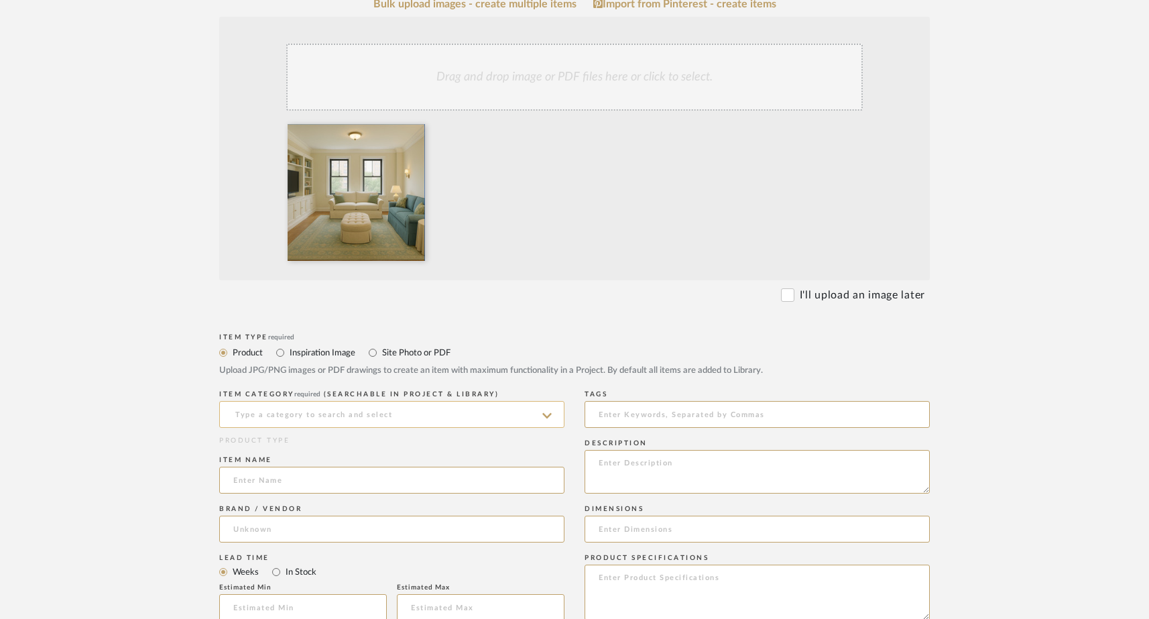
scroll to position [363, 0]
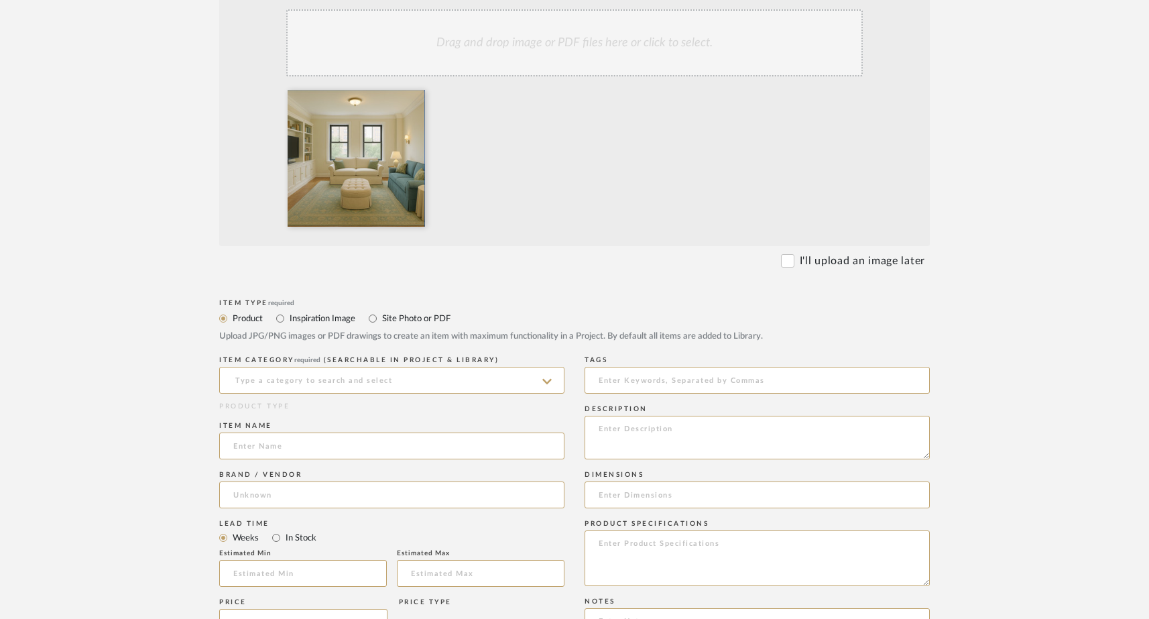
click at [315, 318] on label "Inspiration Image" at bounding box center [321, 318] width 67 height 15
click at [288, 318] on input "Inspiration Image" at bounding box center [280, 318] width 16 height 16
radio input "true"
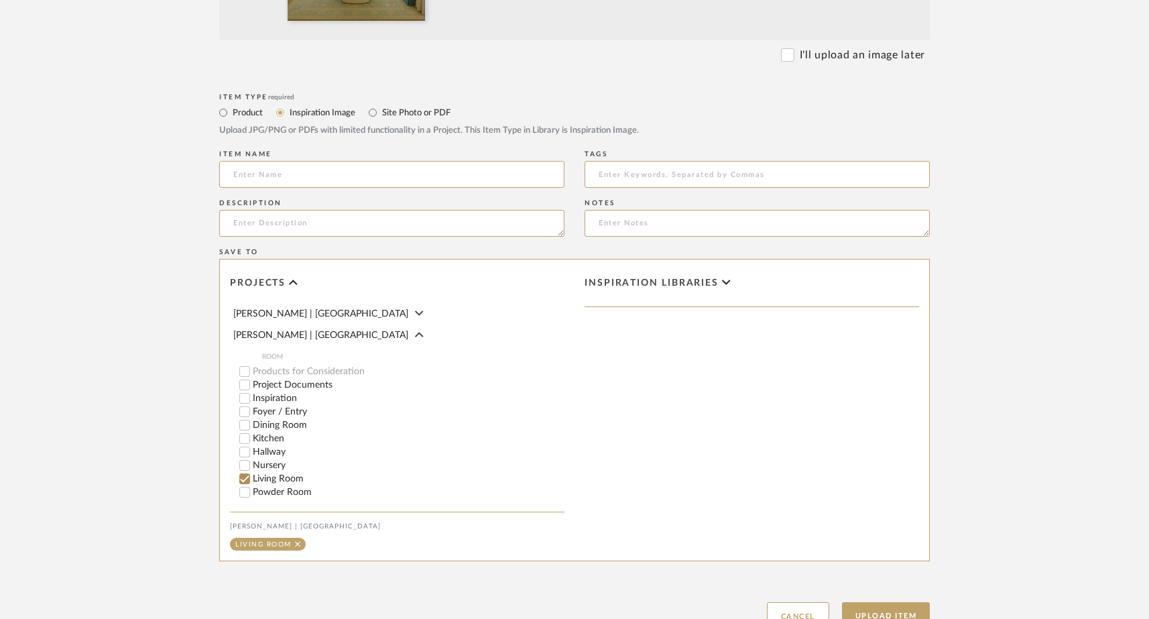
scroll to position [59, 0]
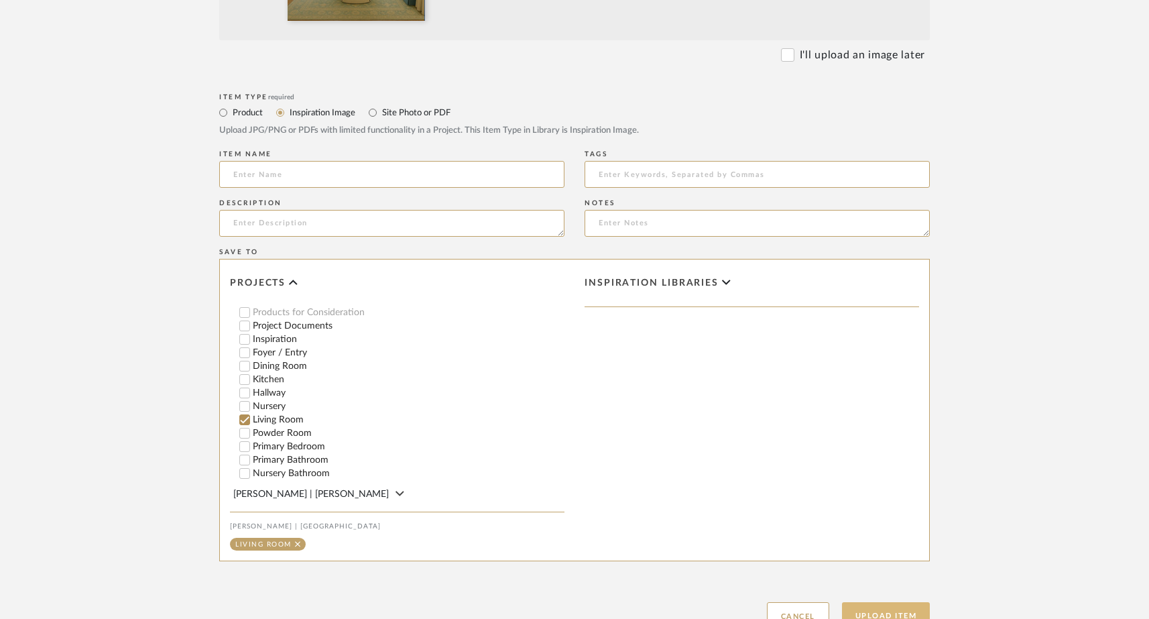
click at [855, 608] on button "Upload Item" at bounding box center [886, 615] width 88 height 27
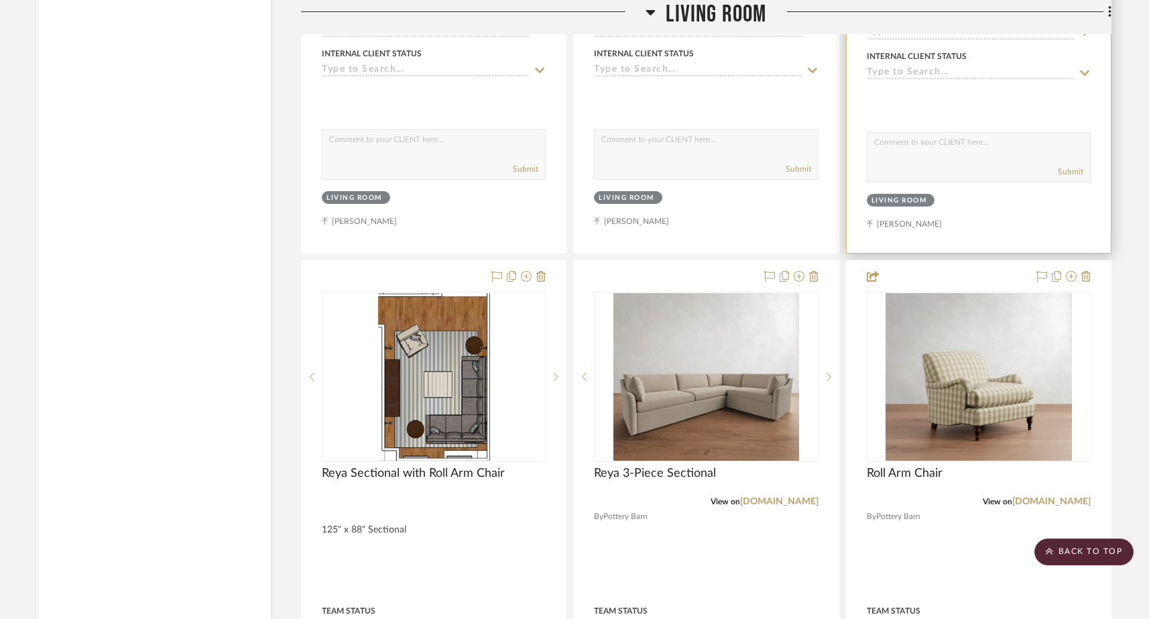
scroll to position [6779, 0]
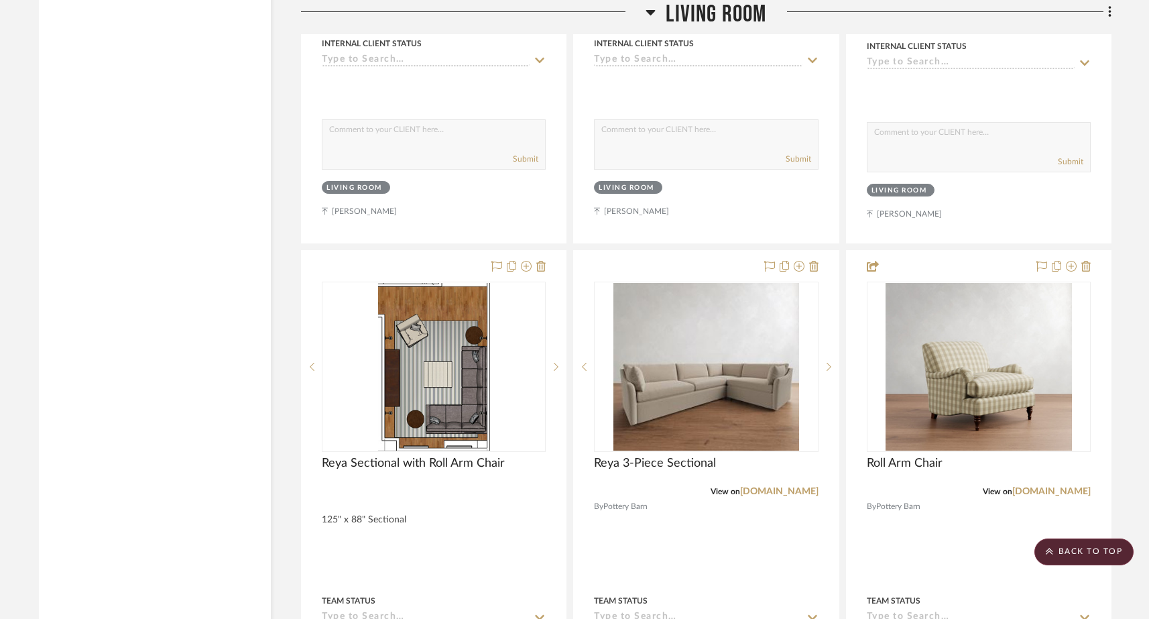
drag, startPoint x: 521, startPoint y: 394, endPoint x: 259, endPoint y: 1, distance: 472.3
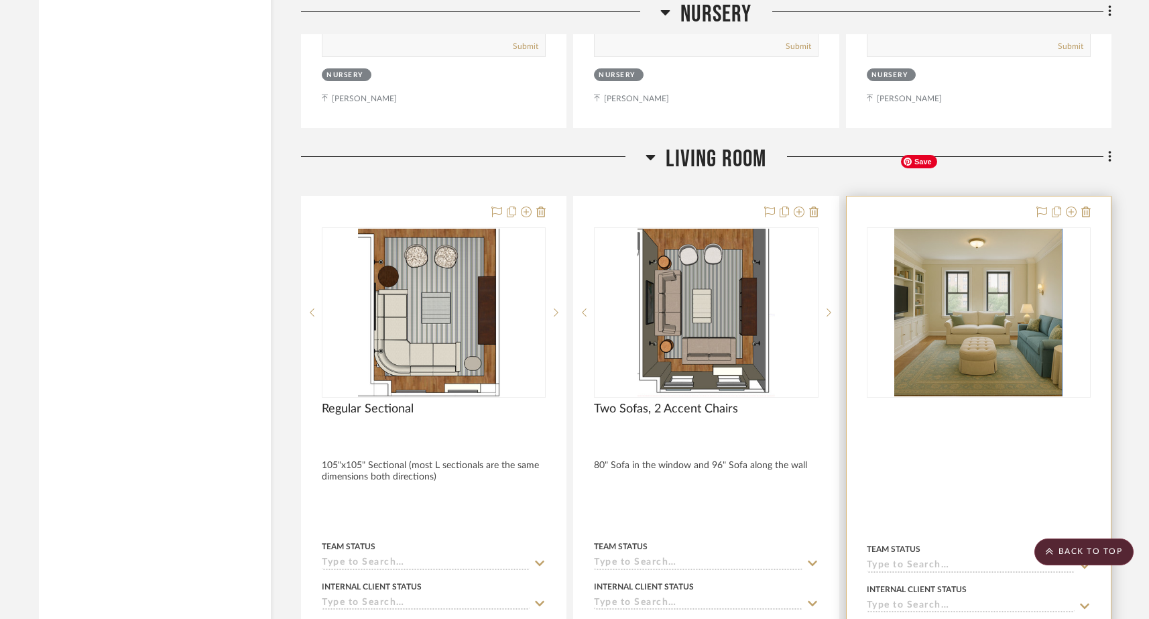
scroll to position [6235, 0]
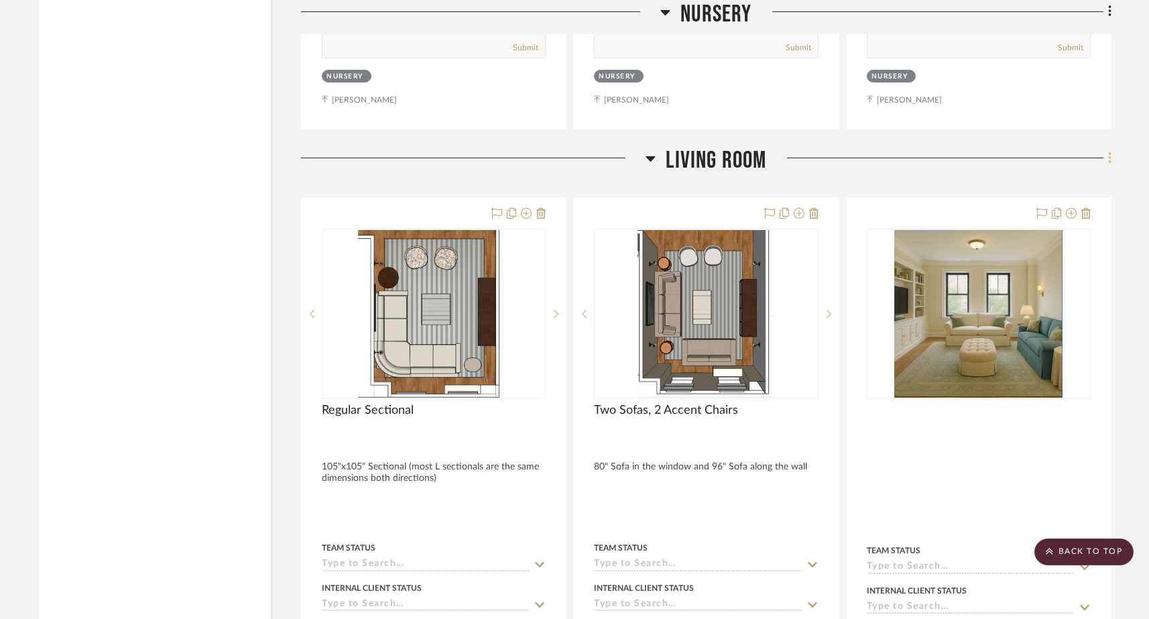
click at [1106, 148] on fa-icon at bounding box center [1108, 159] width 9 height 22
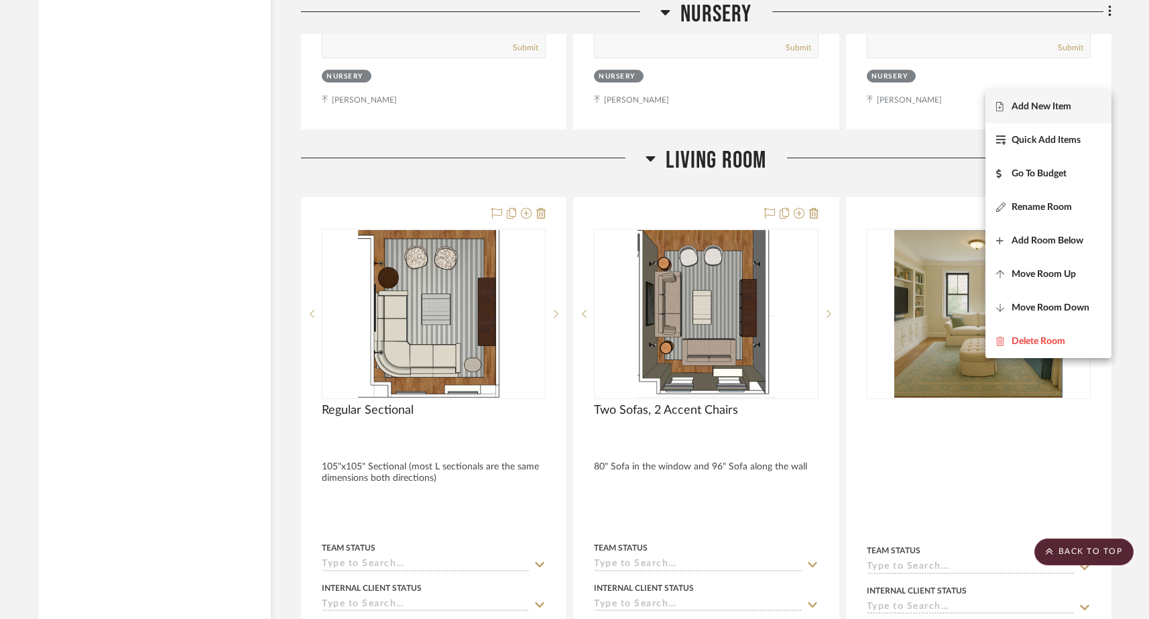
click at [1058, 101] on span "Add New Item" at bounding box center [1042, 106] width 60 height 11
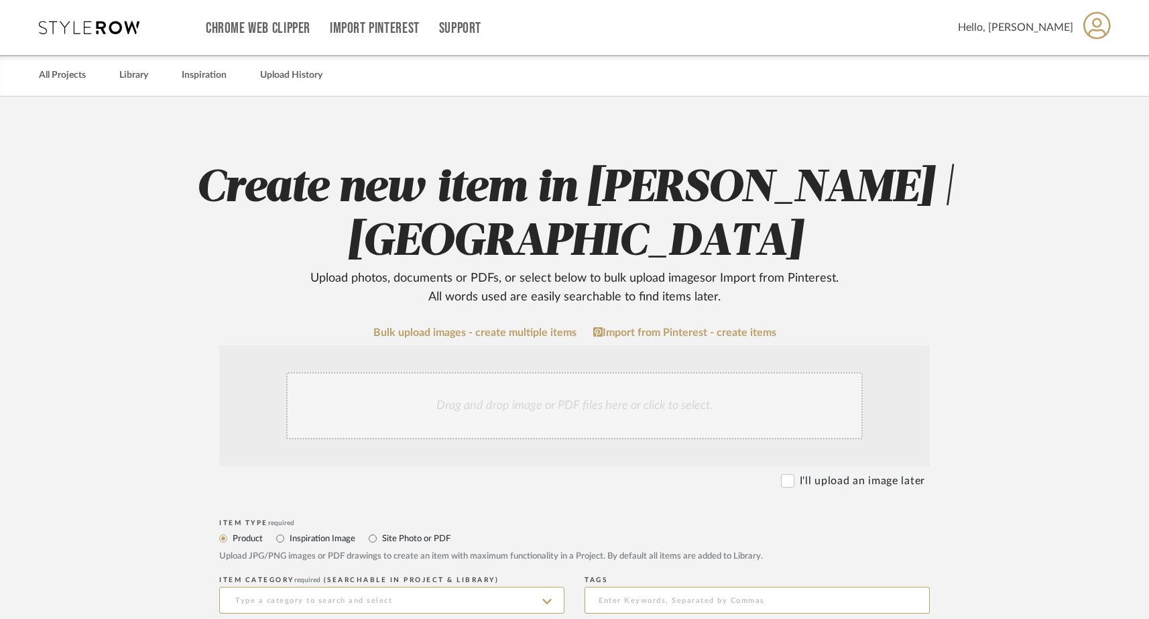
click at [512, 414] on div "Drag and drop image or PDF files here or click to select." at bounding box center [574, 405] width 577 height 67
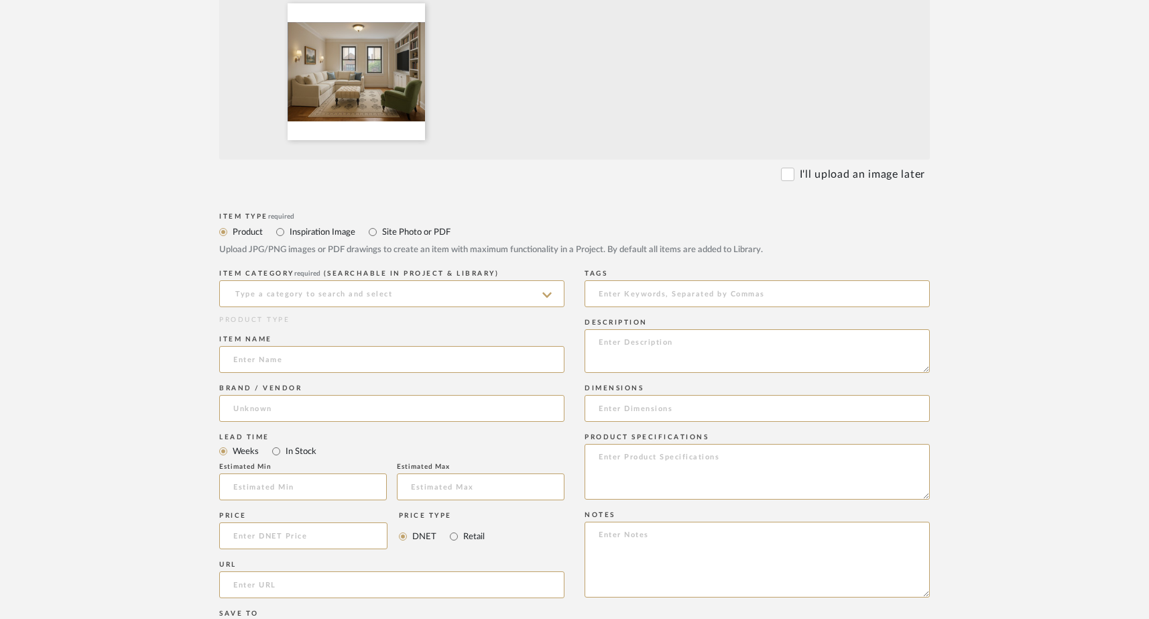
scroll to position [453, 0]
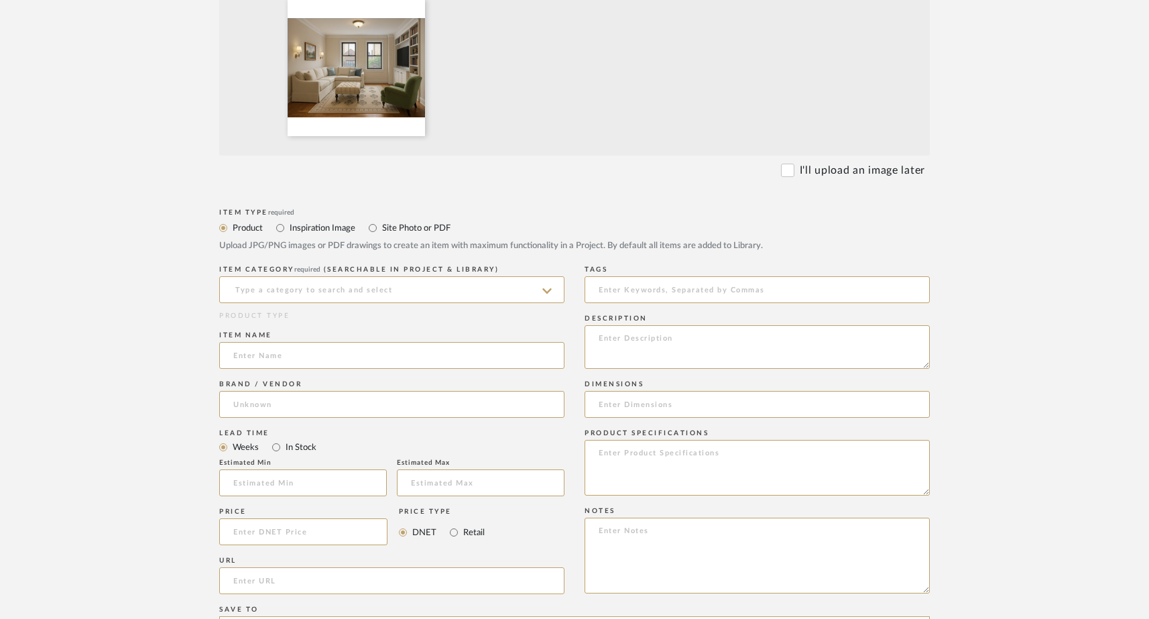
click at [307, 231] on label "Inspiration Image" at bounding box center [321, 228] width 67 height 15
click at [288, 231] on input "Inspiration Image" at bounding box center [280, 228] width 16 height 16
radio input "true"
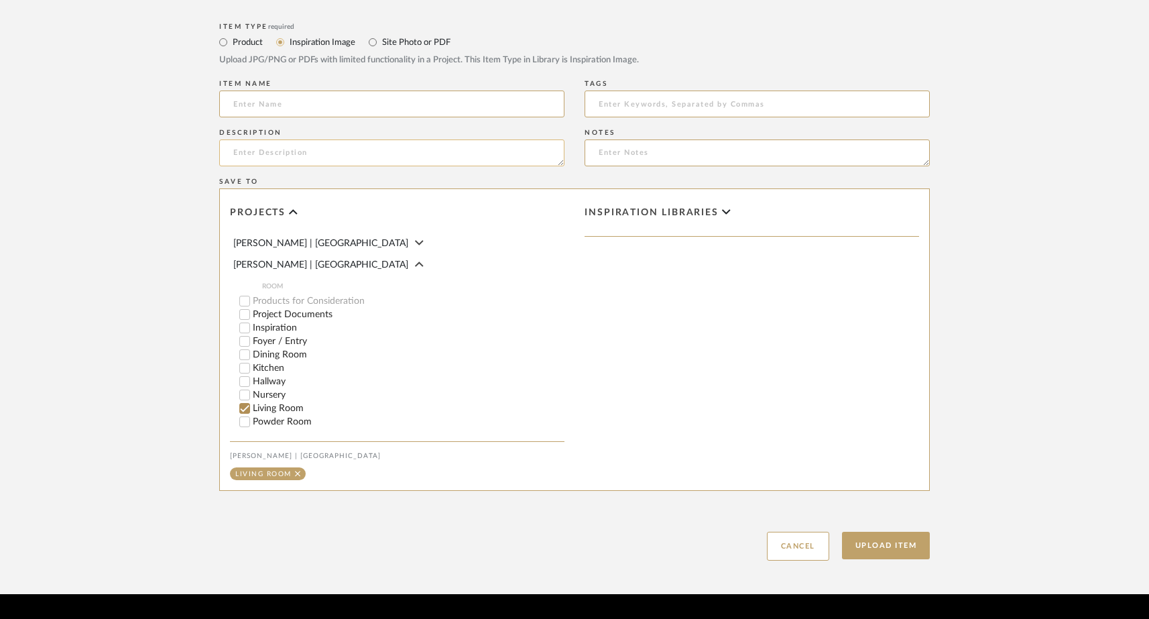
scroll to position [642, 0]
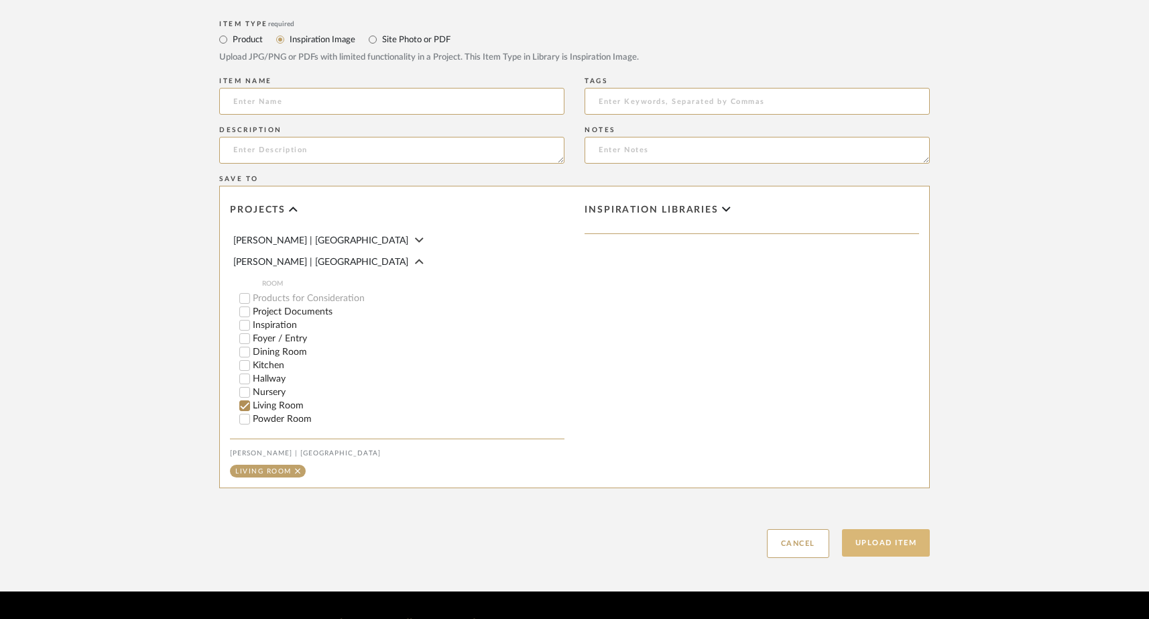
click at [886, 554] on button "Upload Item" at bounding box center [886, 542] width 88 height 27
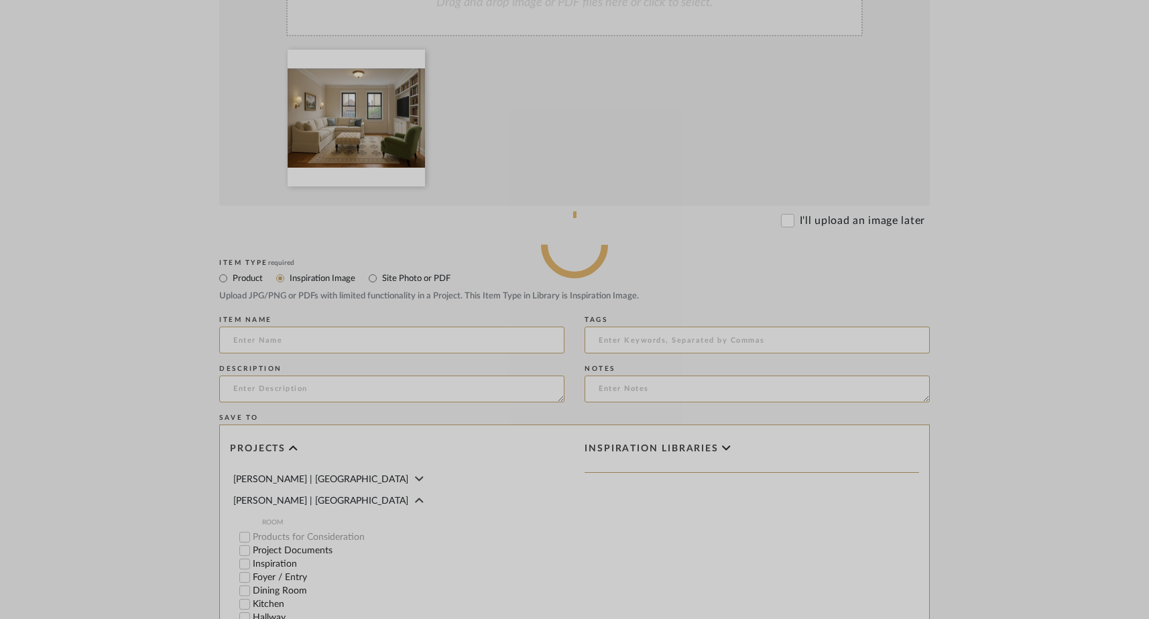
scroll to position [398, 0]
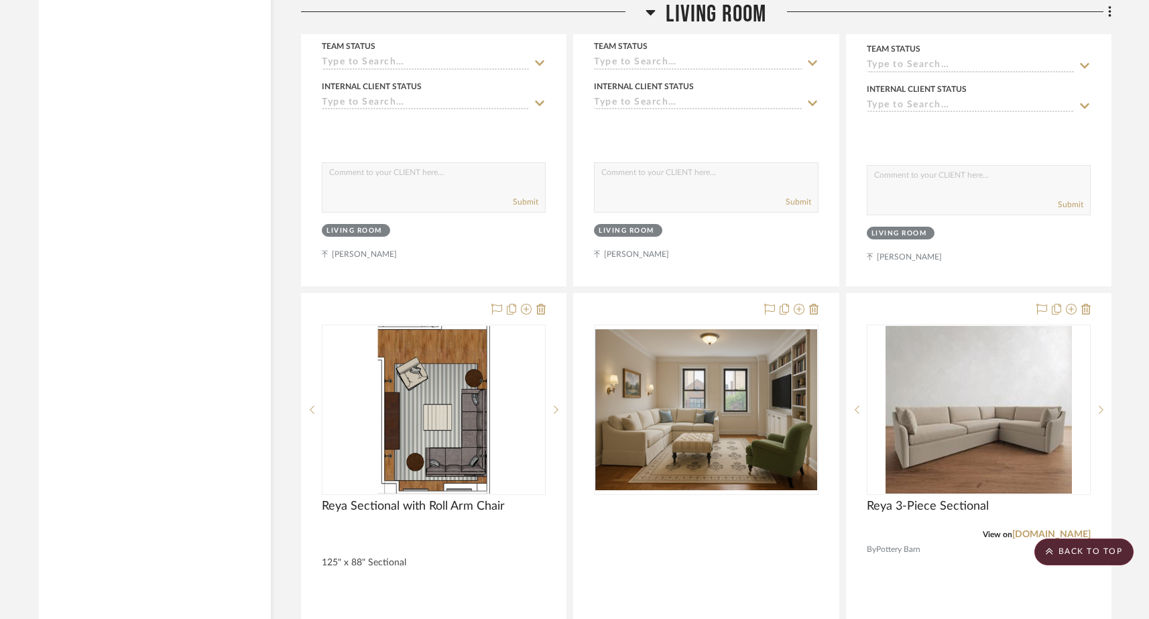
scroll to position [6737, 0]
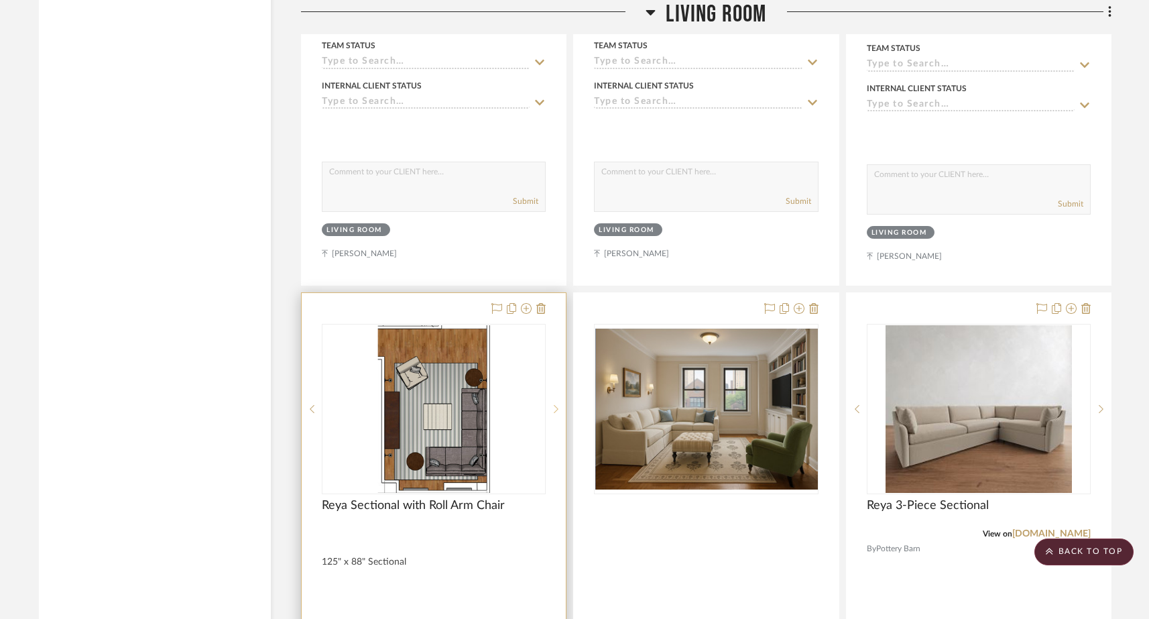
click at [558, 404] on sr-next-btn at bounding box center [556, 408] width 20 height 9
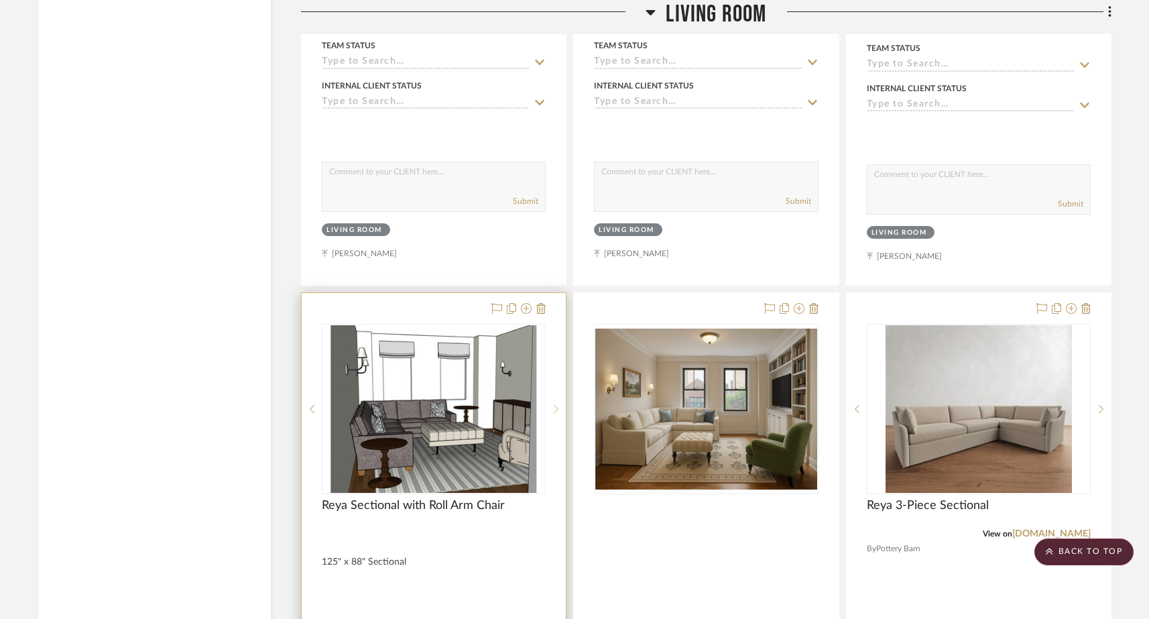
click at [558, 404] on icon at bounding box center [556, 408] width 5 height 9
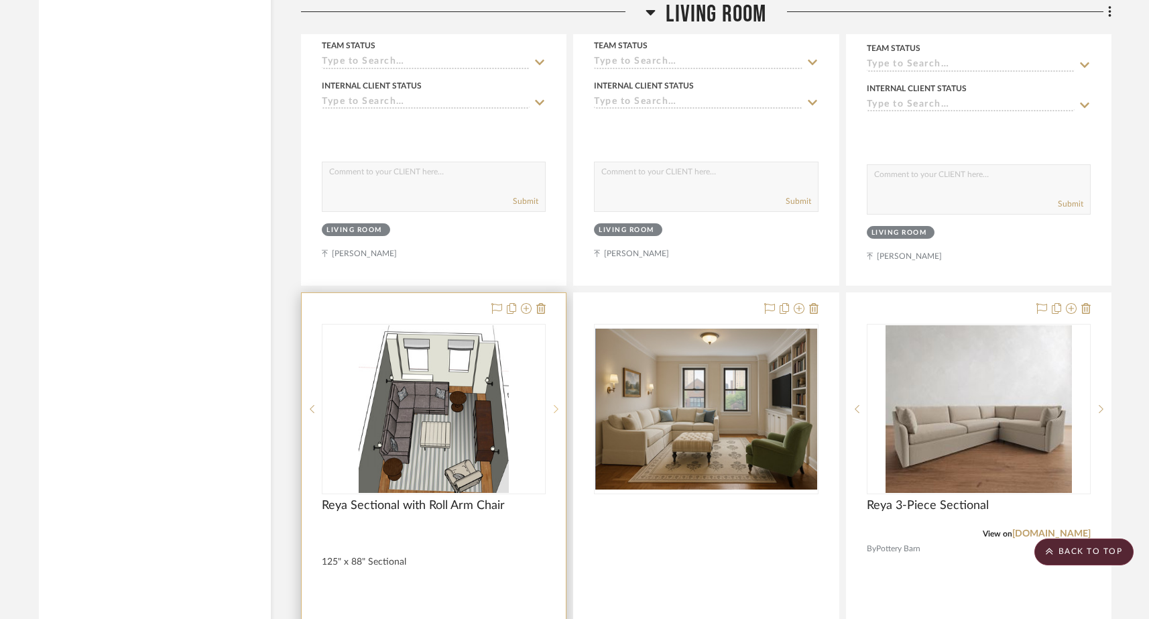
click at [558, 404] on icon at bounding box center [556, 408] width 5 height 9
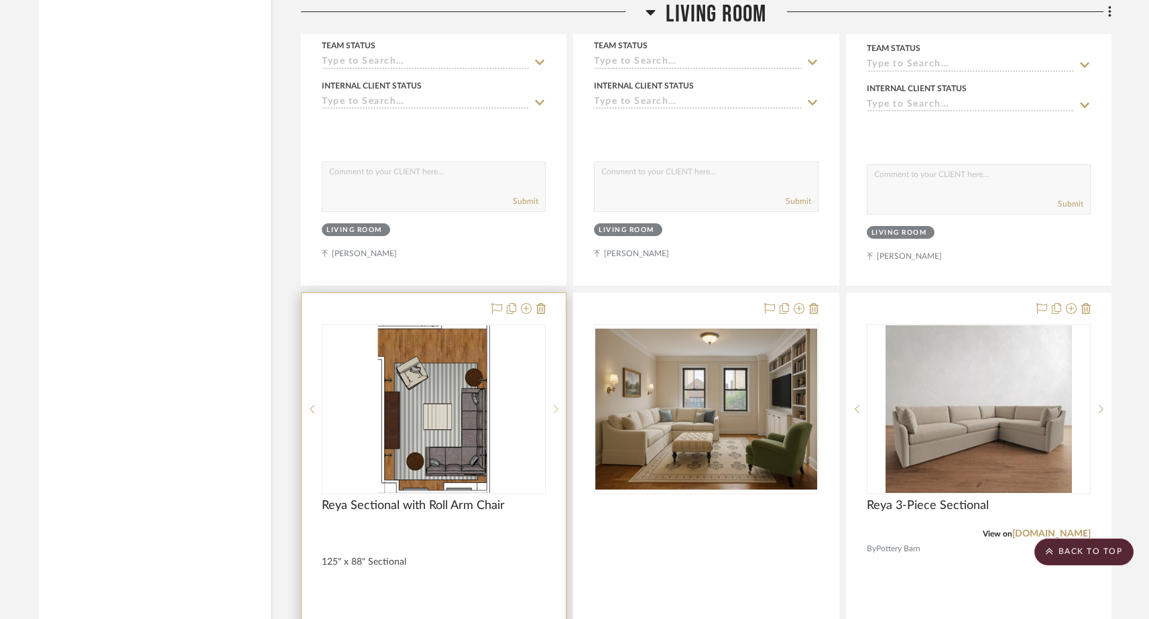
click at [558, 404] on icon at bounding box center [556, 408] width 5 height 9
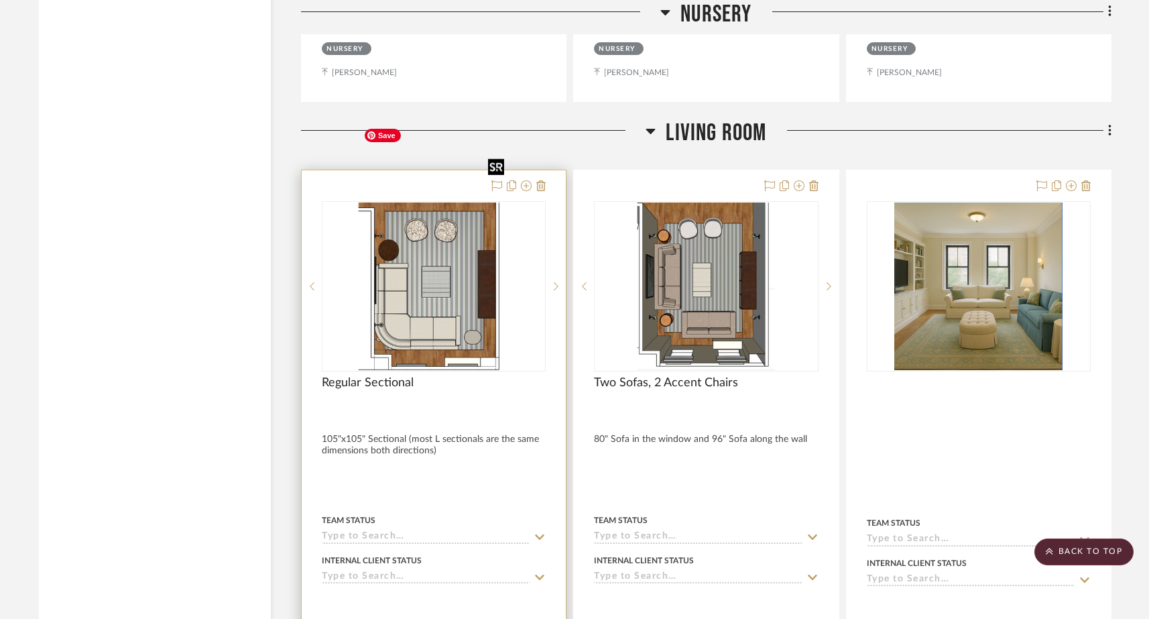
scroll to position [6264, 0]
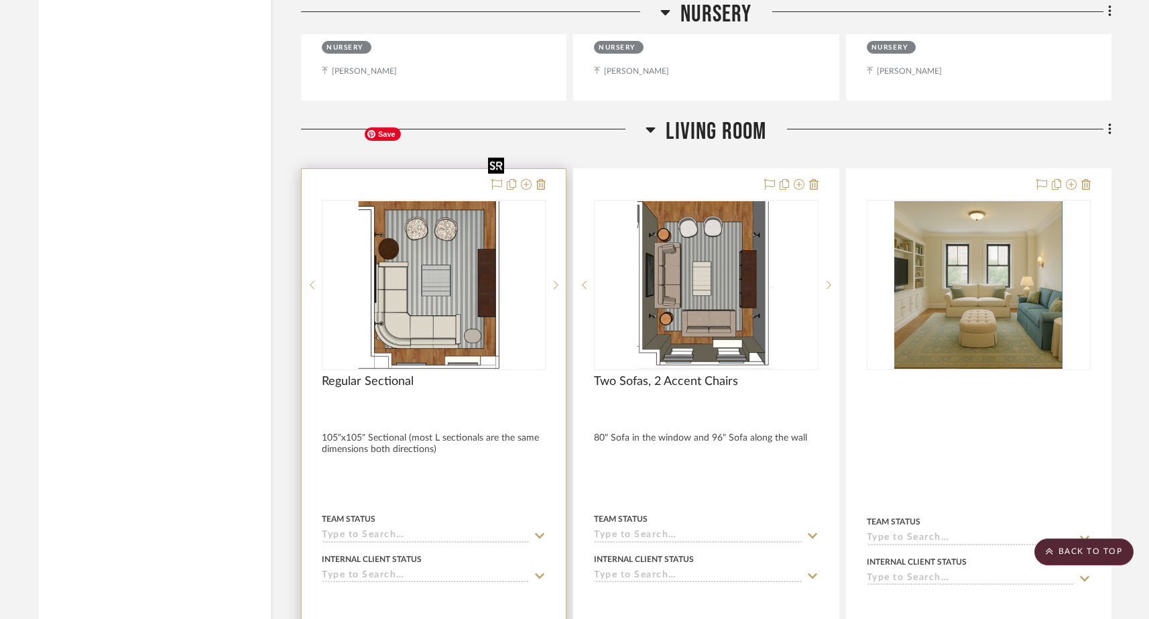
click at [473, 204] on img "0" at bounding box center [434, 285] width 152 height 168
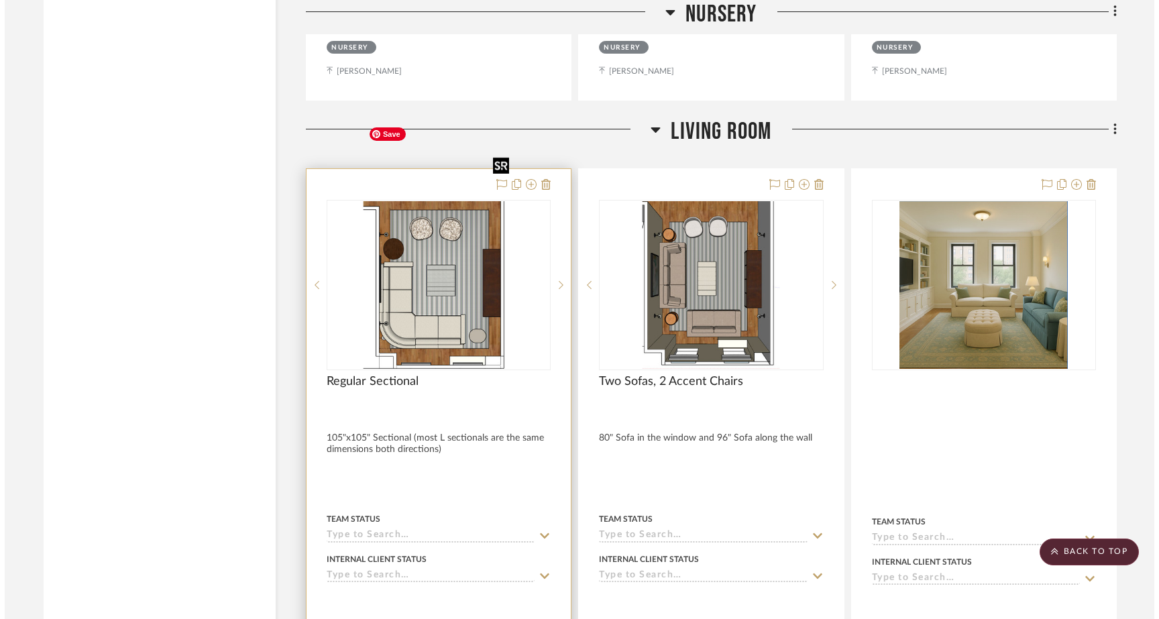
scroll to position [0, 0]
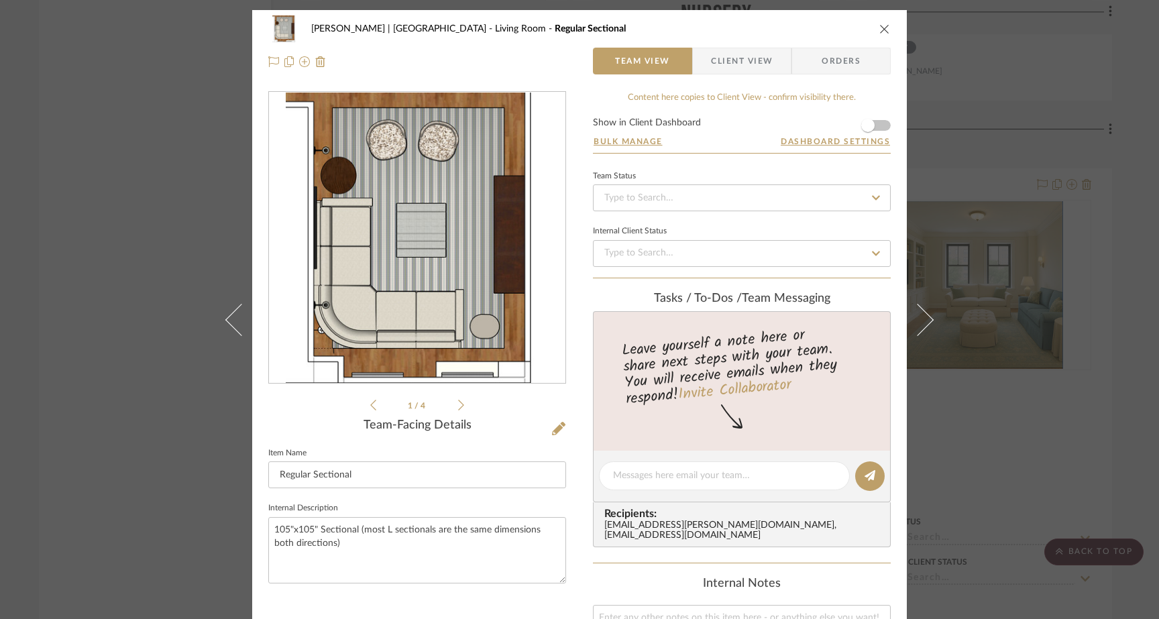
click at [458, 406] on icon at bounding box center [461, 405] width 6 height 11
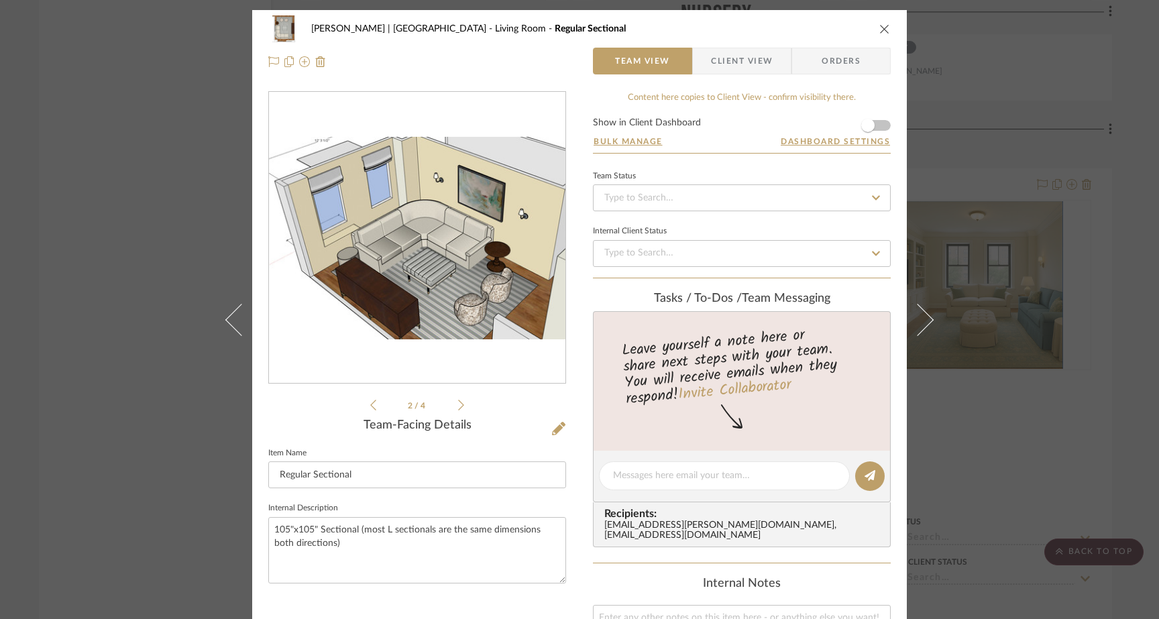
click at [458, 406] on icon at bounding box center [461, 405] width 6 height 11
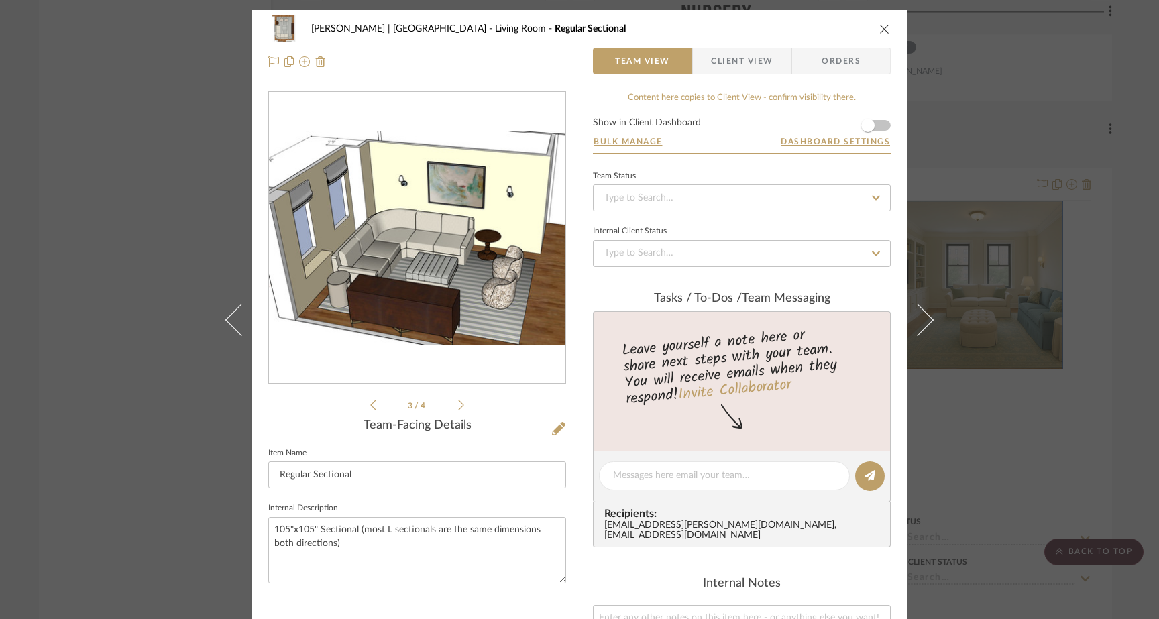
click at [458, 406] on icon at bounding box center [461, 405] width 6 height 11
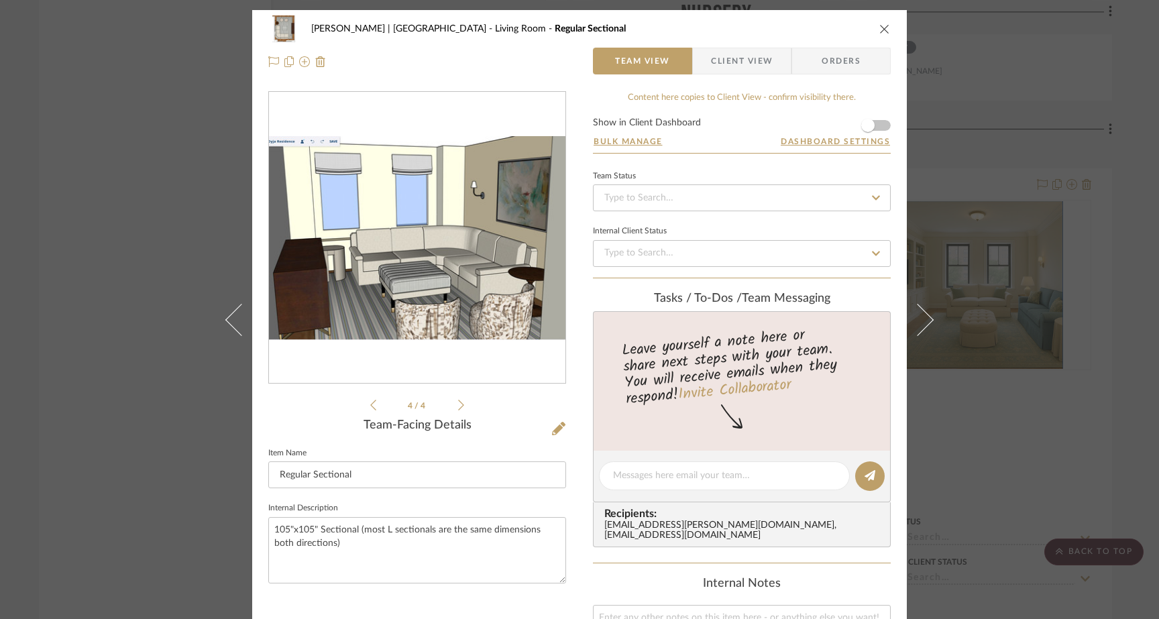
click at [458, 406] on icon at bounding box center [461, 405] width 6 height 11
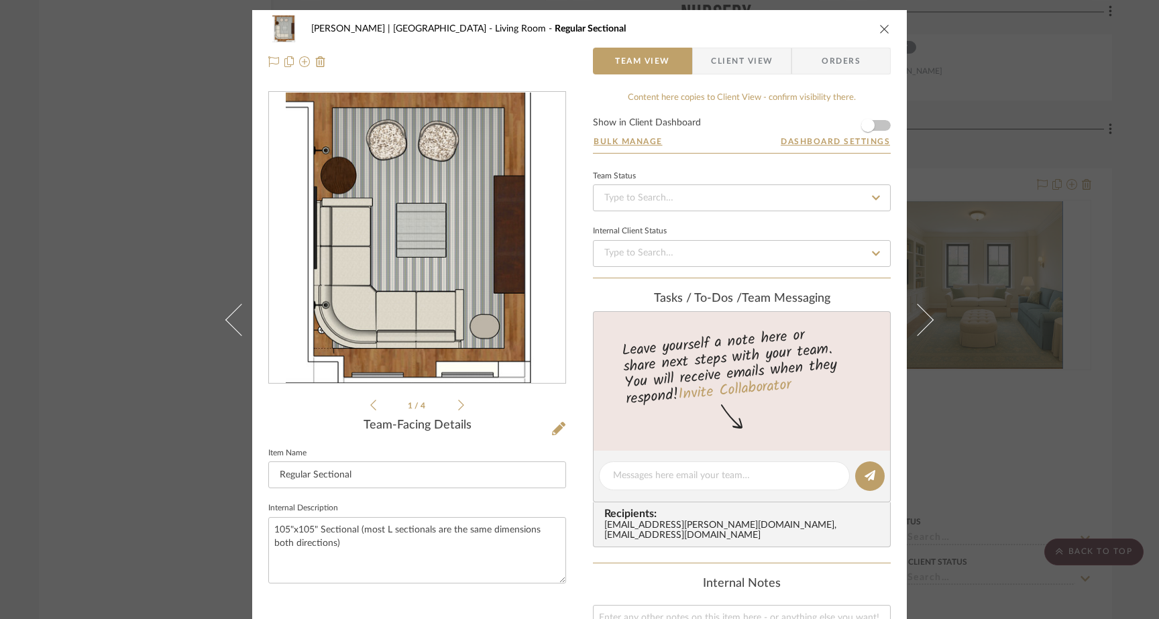
click at [158, 220] on div "Gutstein-Dyja | Upper West Side Living Room Regular Sectional Team View Client …" at bounding box center [579, 309] width 1159 height 619
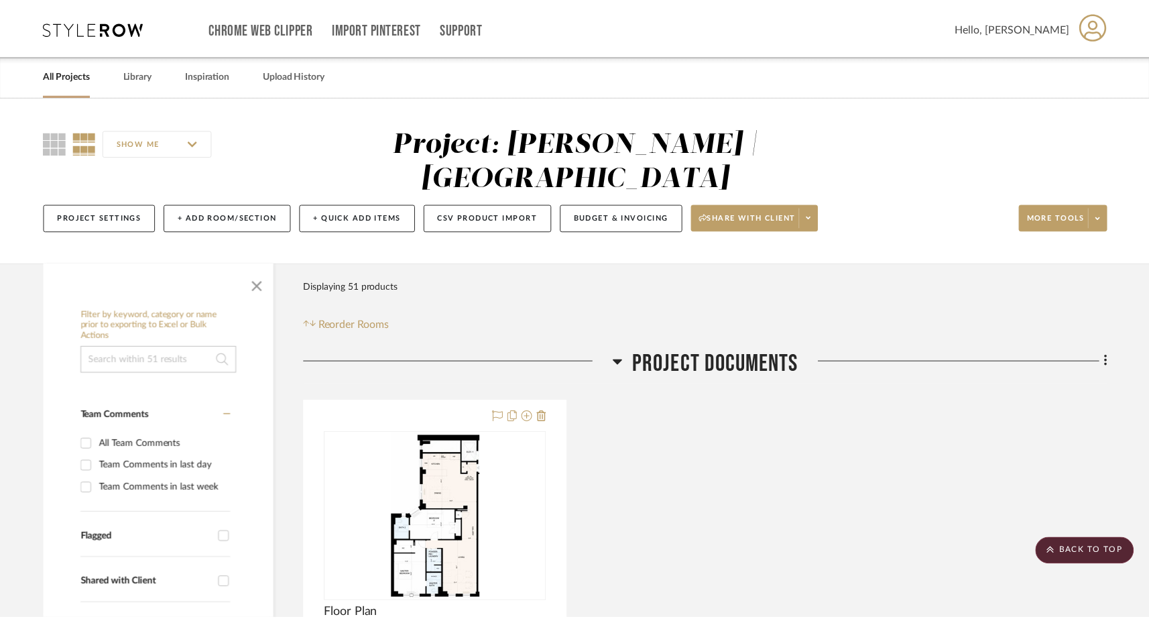
scroll to position [6264, 0]
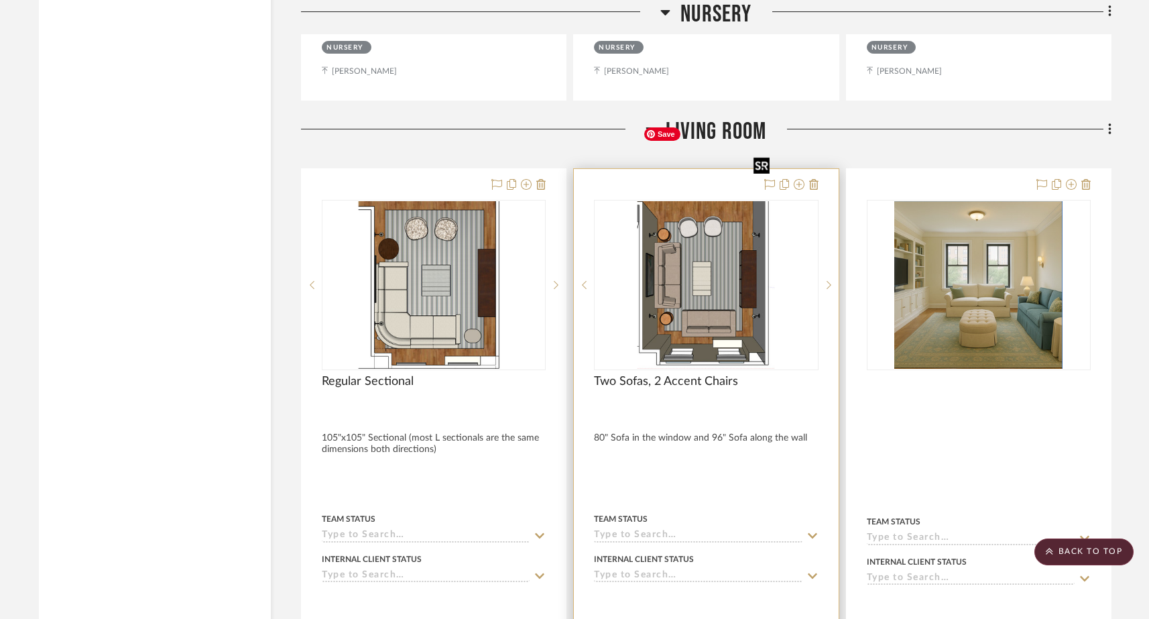
click at [745, 243] on img "0" at bounding box center [706, 285] width 137 height 168
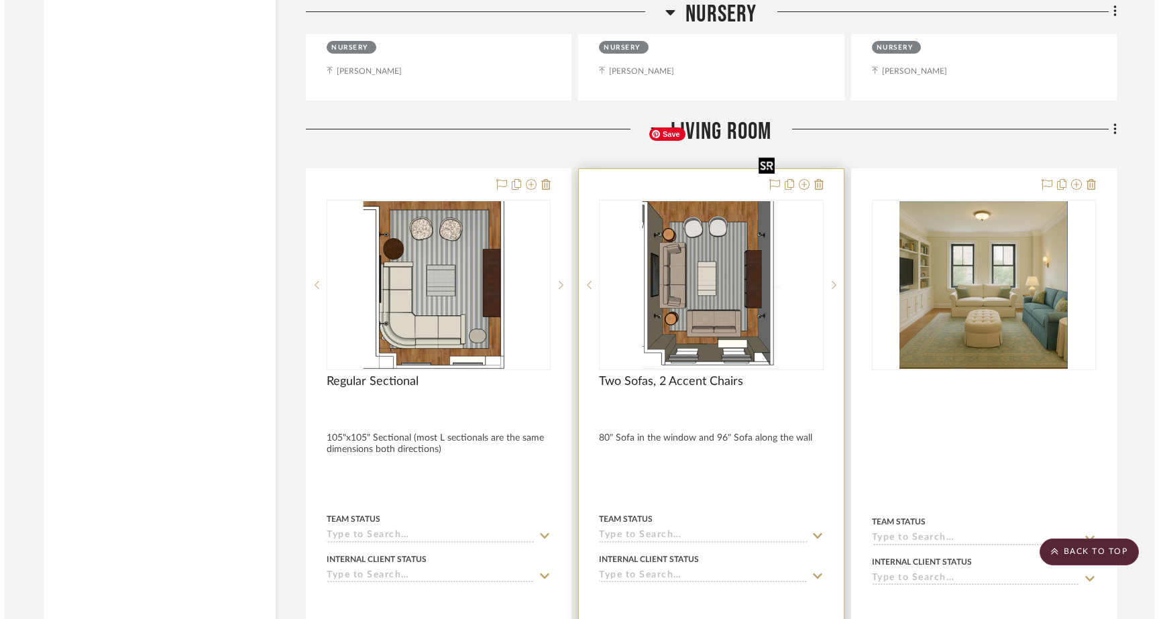
scroll to position [0, 0]
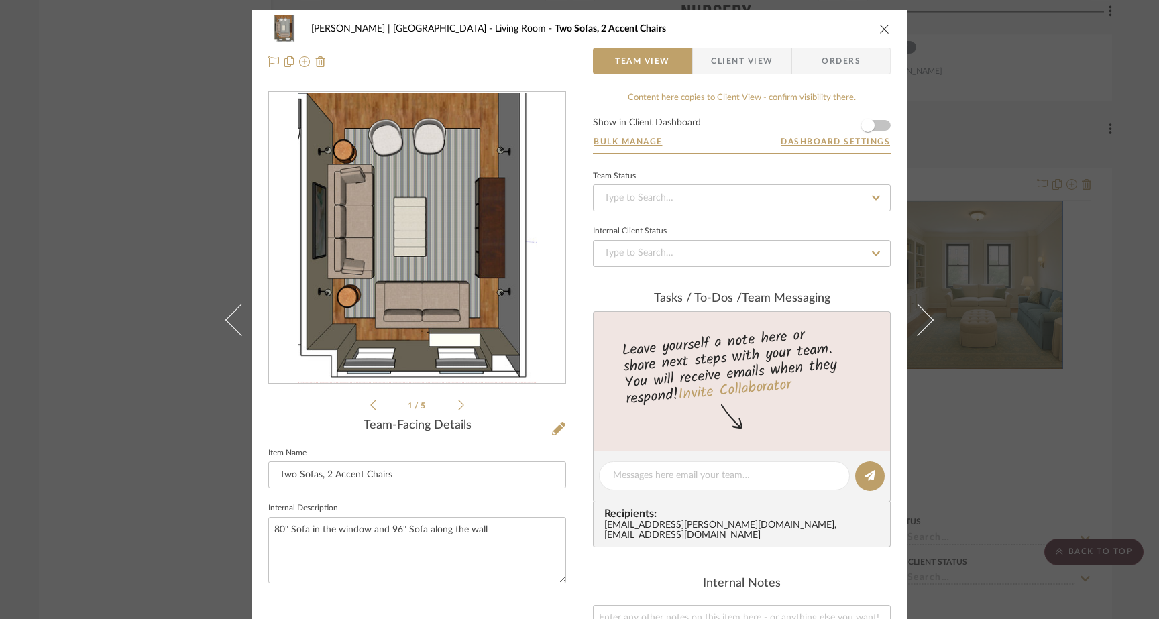
click at [458, 408] on icon at bounding box center [461, 405] width 6 height 11
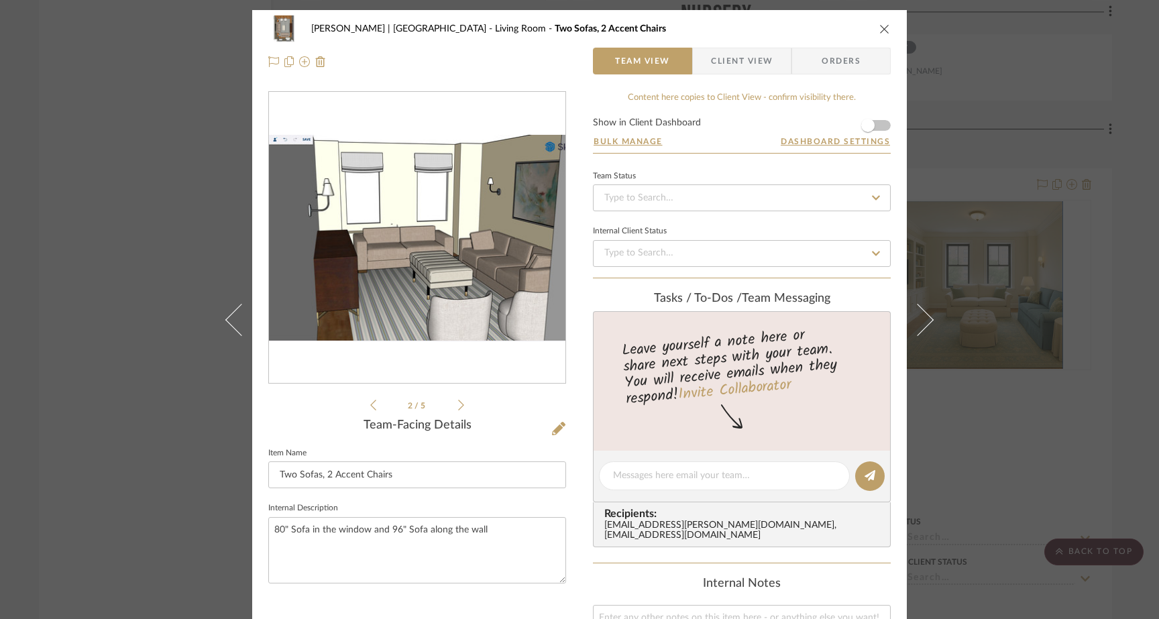
click at [458, 408] on icon at bounding box center [461, 405] width 6 height 11
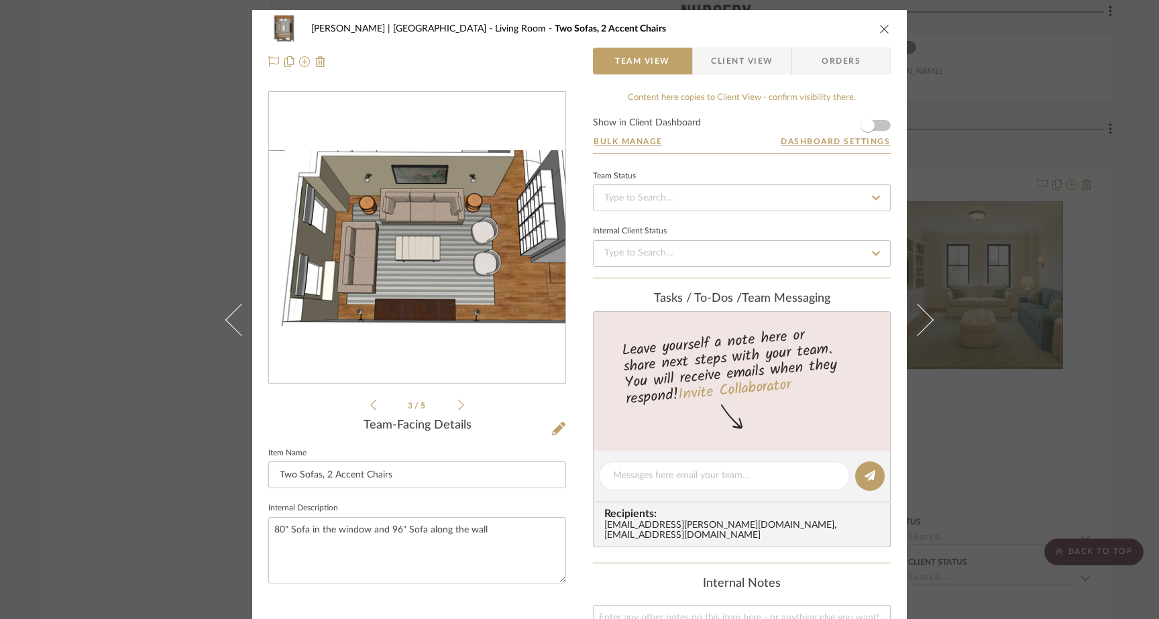
click at [458, 408] on icon at bounding box center [461, 405] width 6 height 11
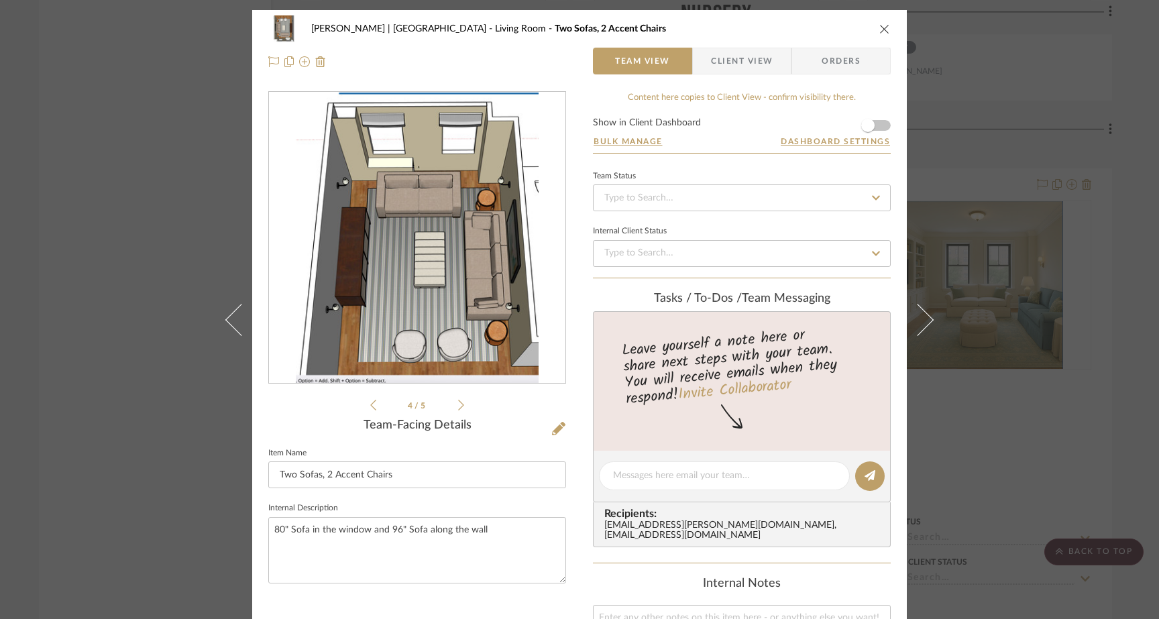
click at [458, 408] on icon at bounding box center [461, 405] width 6 height 11
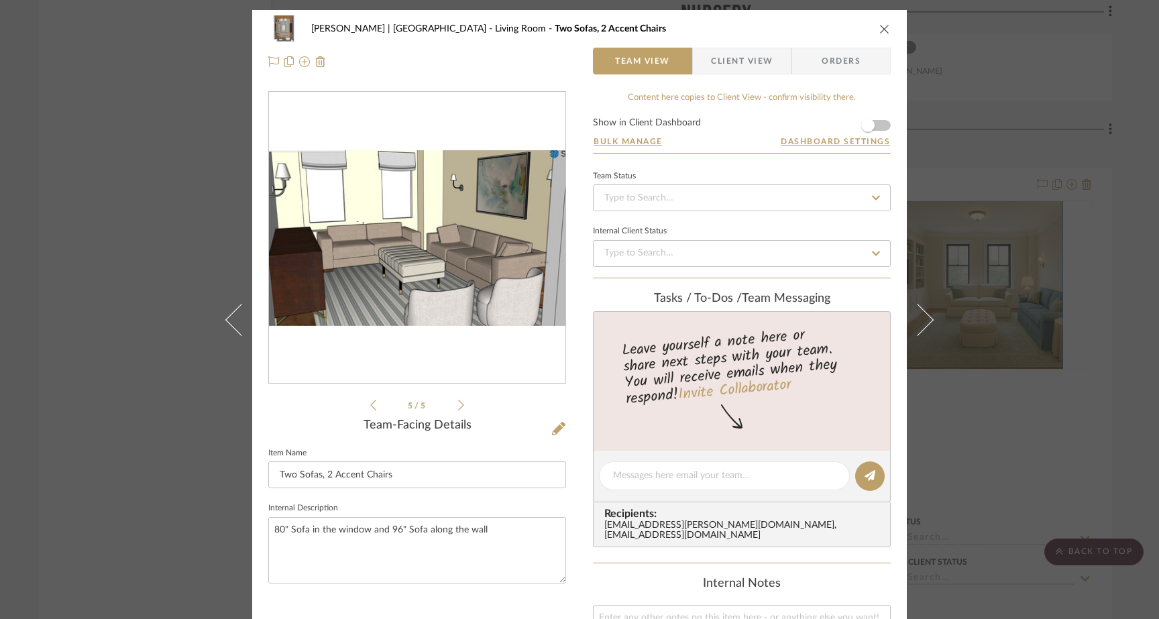
click at [458, 408] on icon at bounding box center [461, 405] width 6 height 11
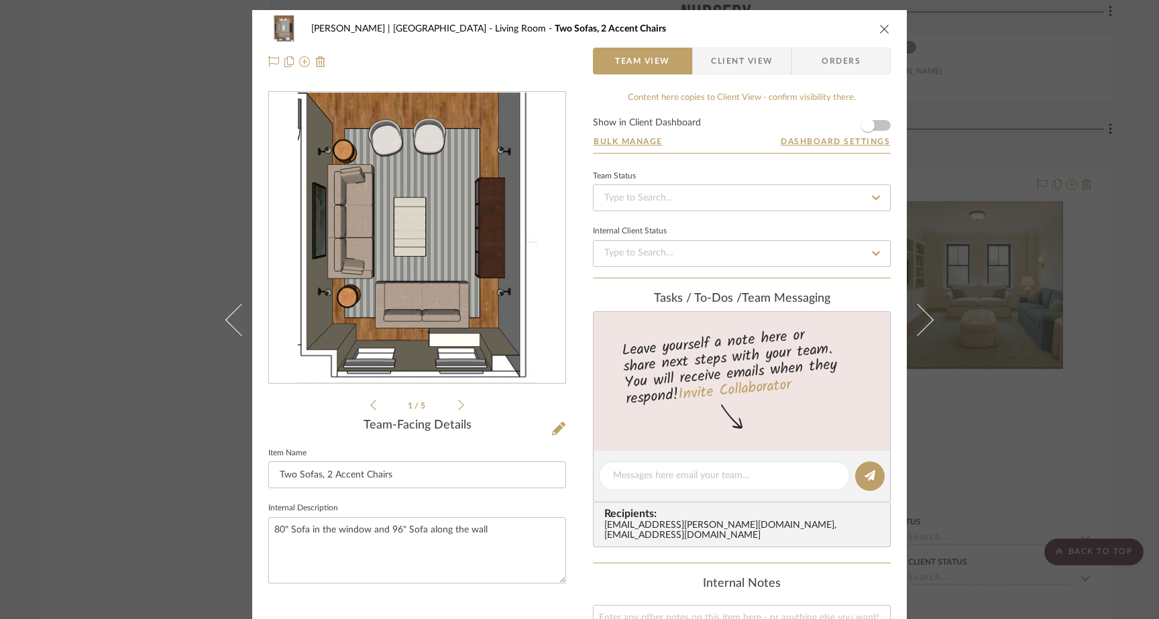
click at [158, 190] on div "Gutstein-Dyja | Upper West Side Living Room Two Sofas, 2 Accent Chairs Team Vie…" at bounding box center [579, 309] width 1159 height 619
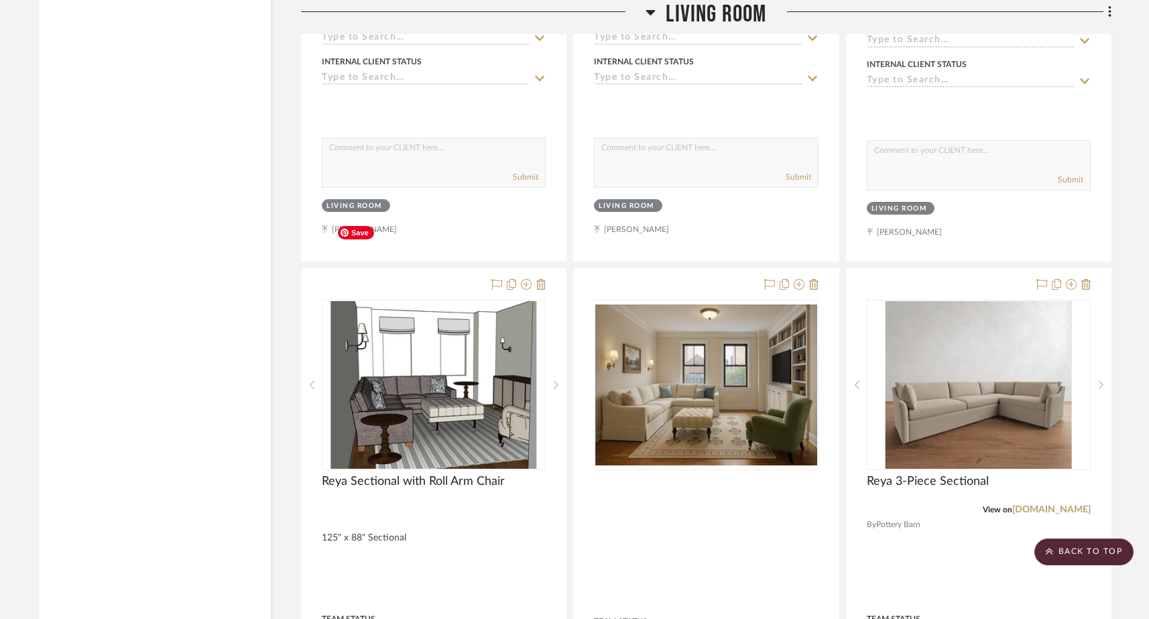
scroll to position [6772, 0]
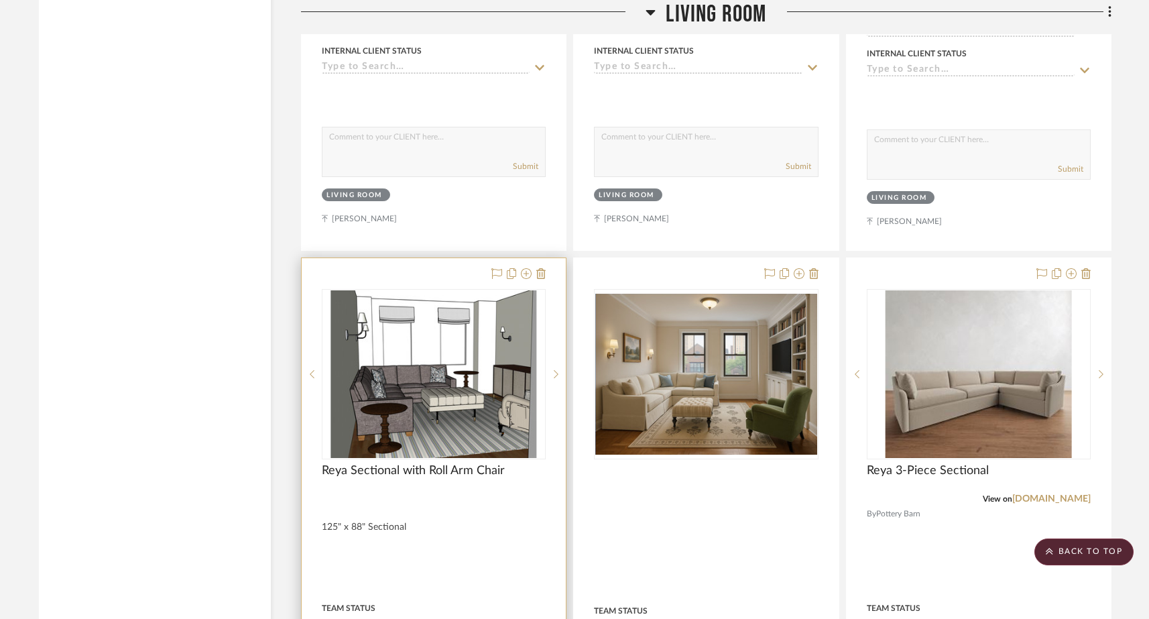
click at [487, 300] on img "1" at bounding box center [434, 374] width 206 height 168
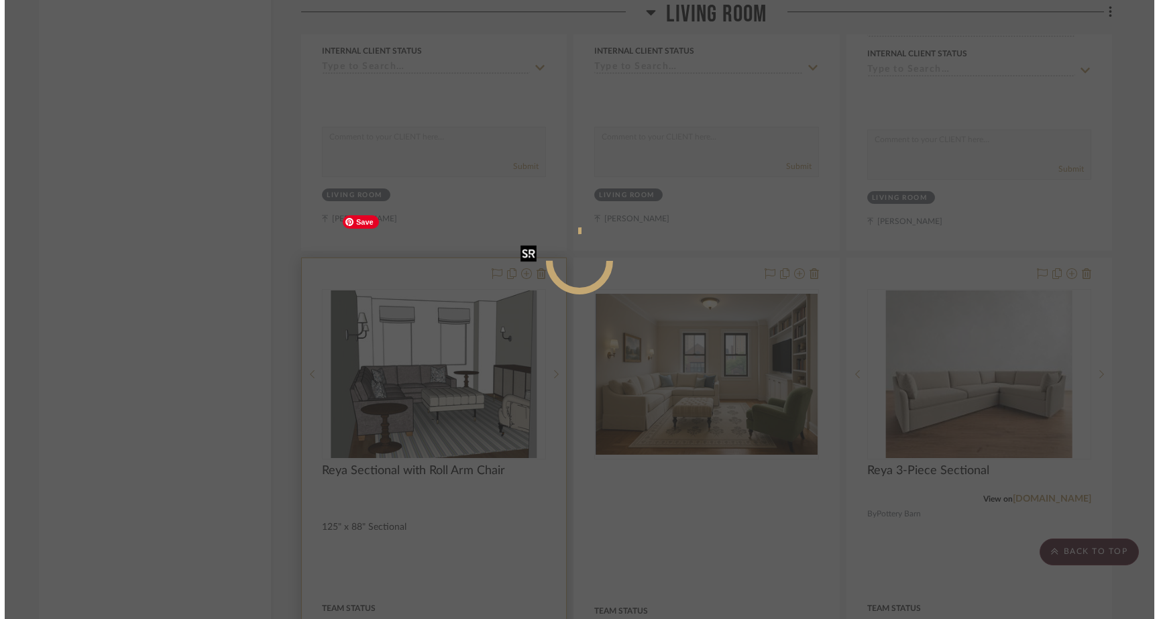
scroll to position [0, 0]
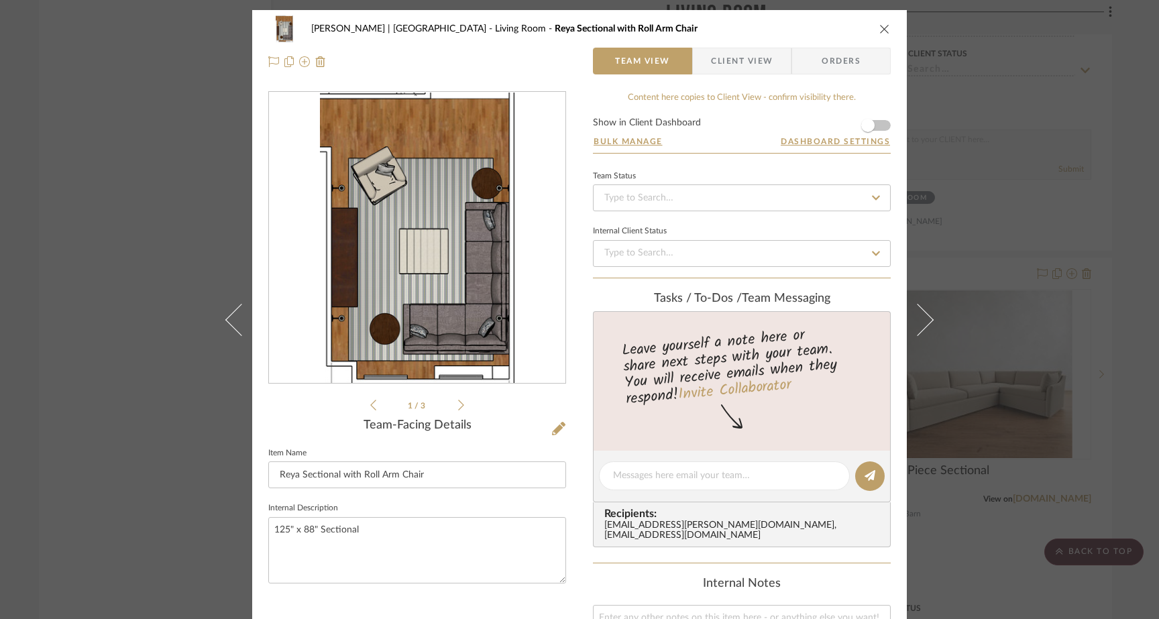
click at [458, 410] on icon at bounding box center [461, 405] width 6 height 12
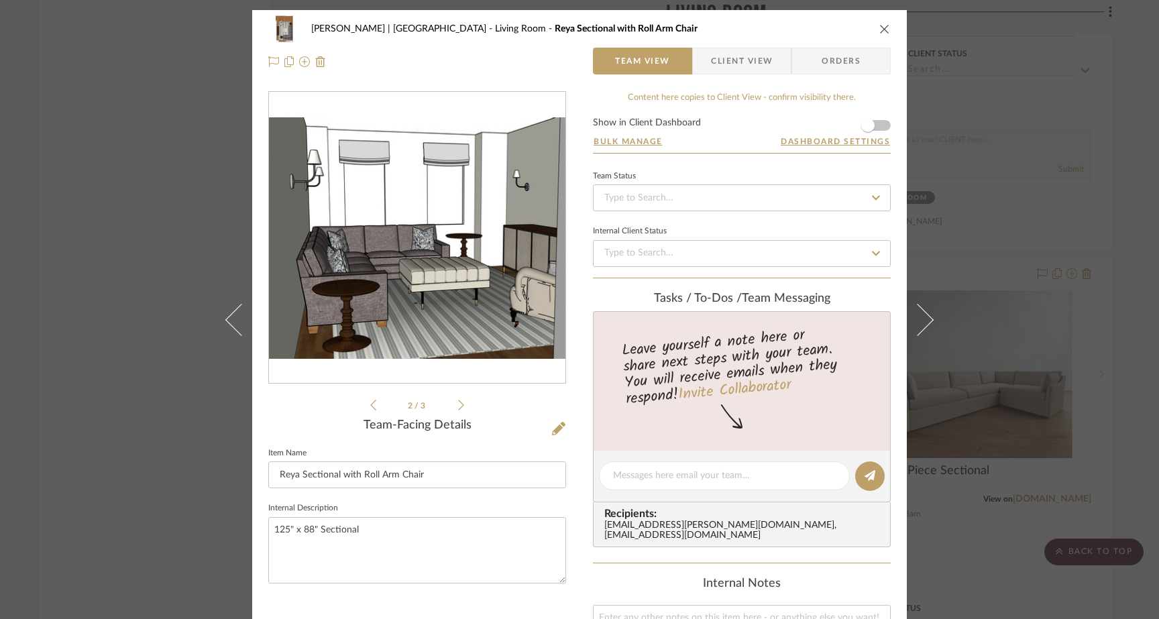
click at [458, 409] on icon at bounding box center [461, 405] width 6 height 11
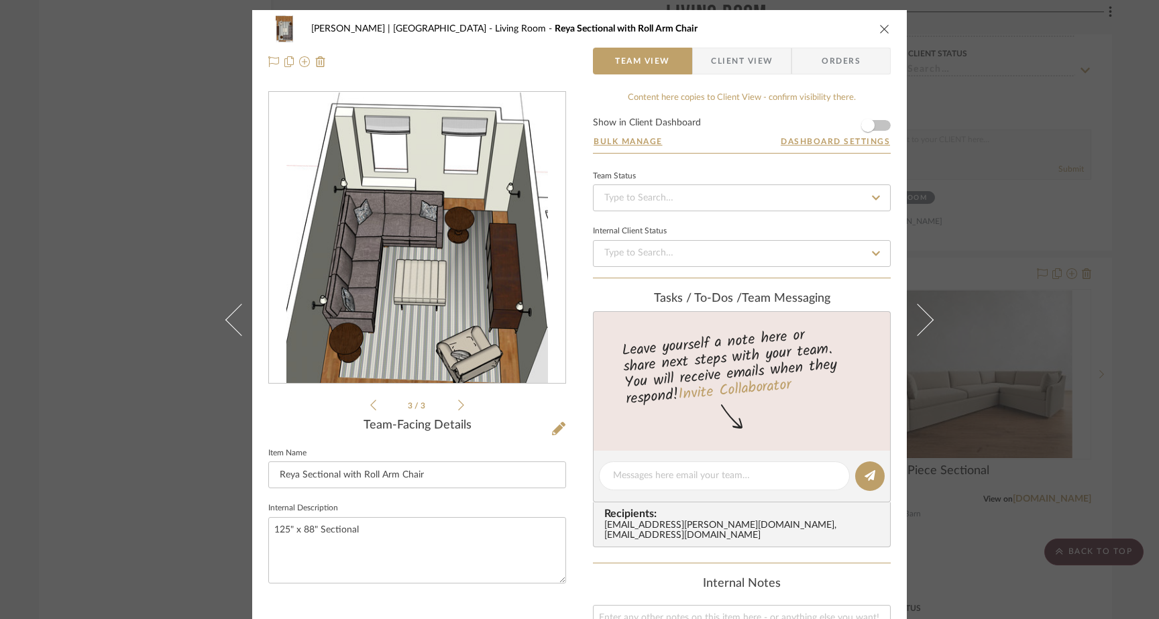
click at [458, 410] on icon at bounding box center [461, 405] width 6 height 12
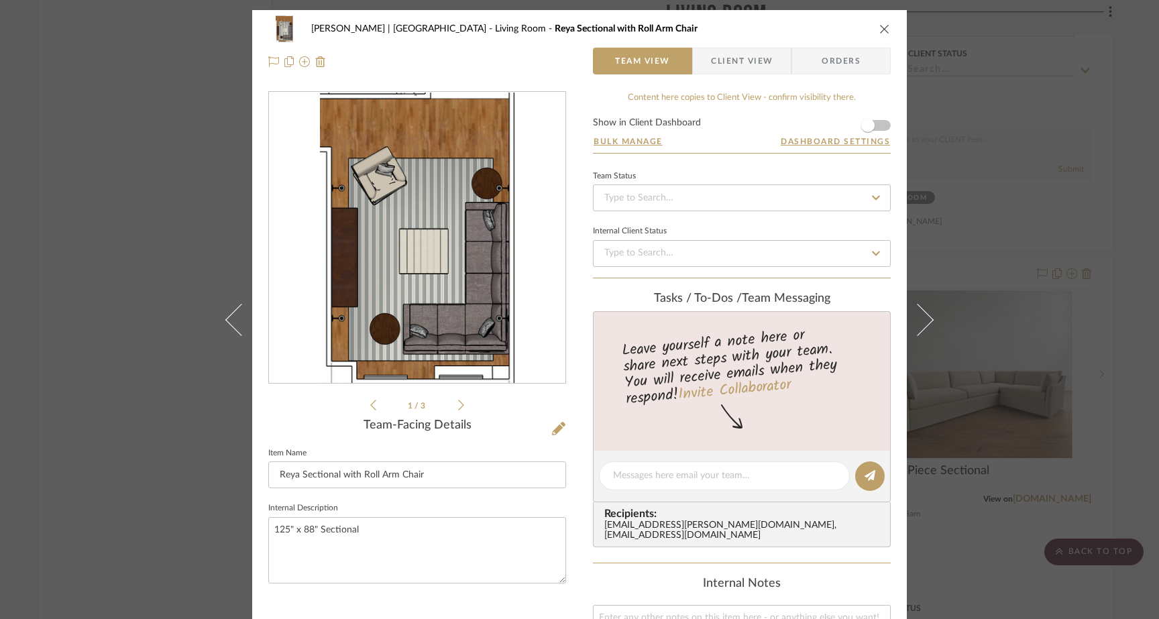
click at [458, 410] on icon at bounding box center [461, 405] width 6 height 12
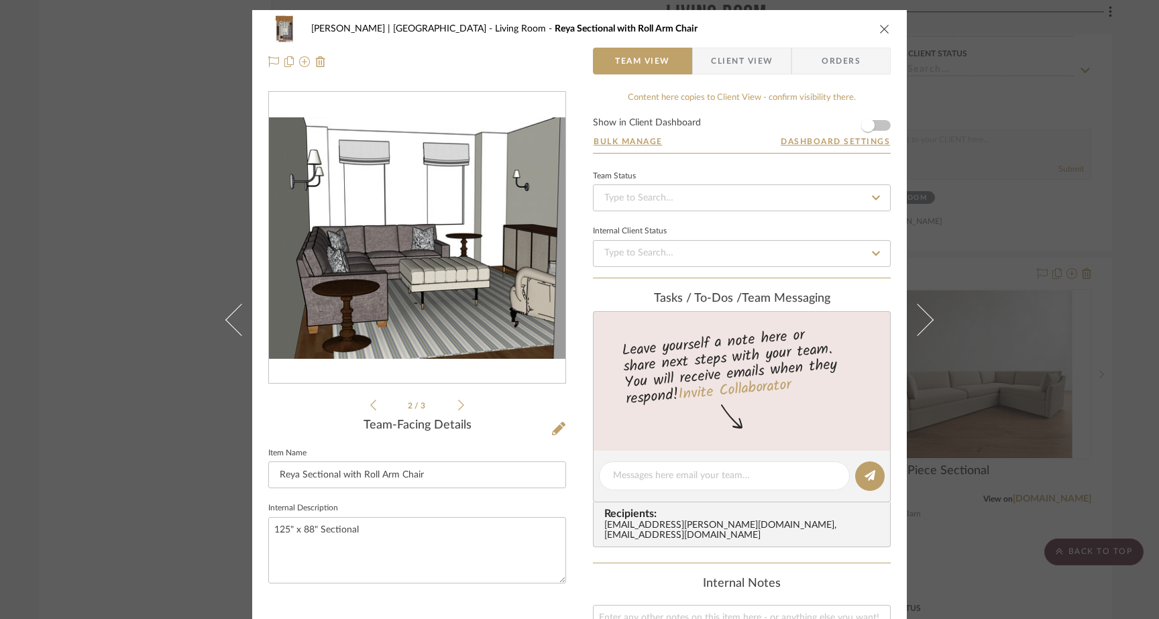
click at [184, 199] on div "Gutstein-Dyja | Upper West Side Living Room Reya Sectional with Roll Arm Chair …" at bounding box center [579, 309] width 1159 height 619
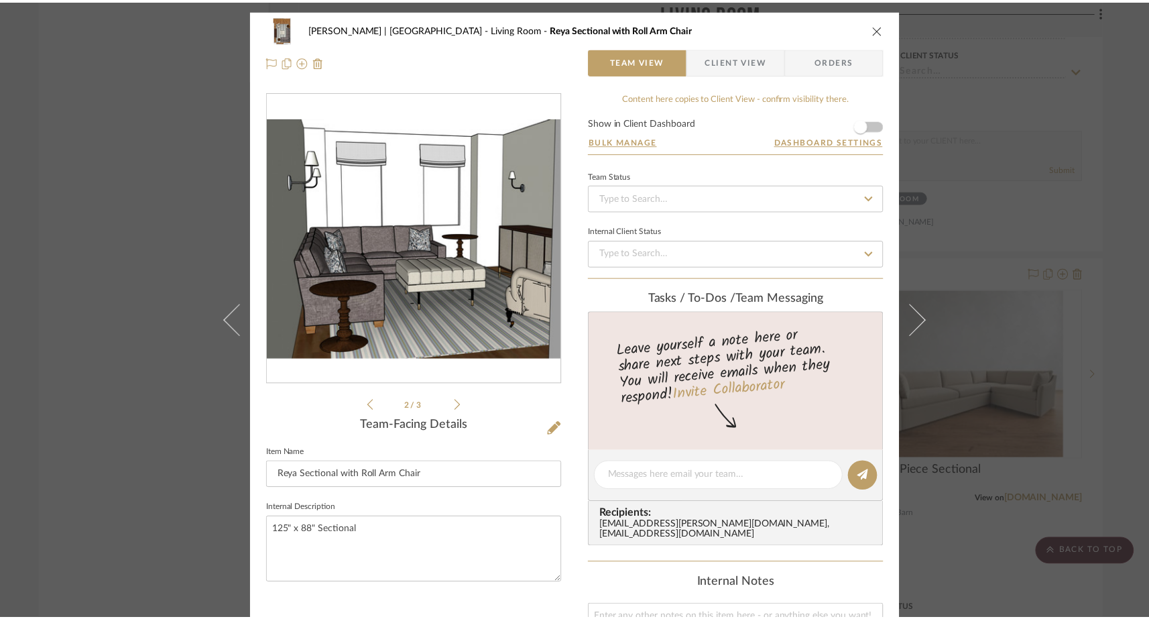
scroll to position [6772, 0]
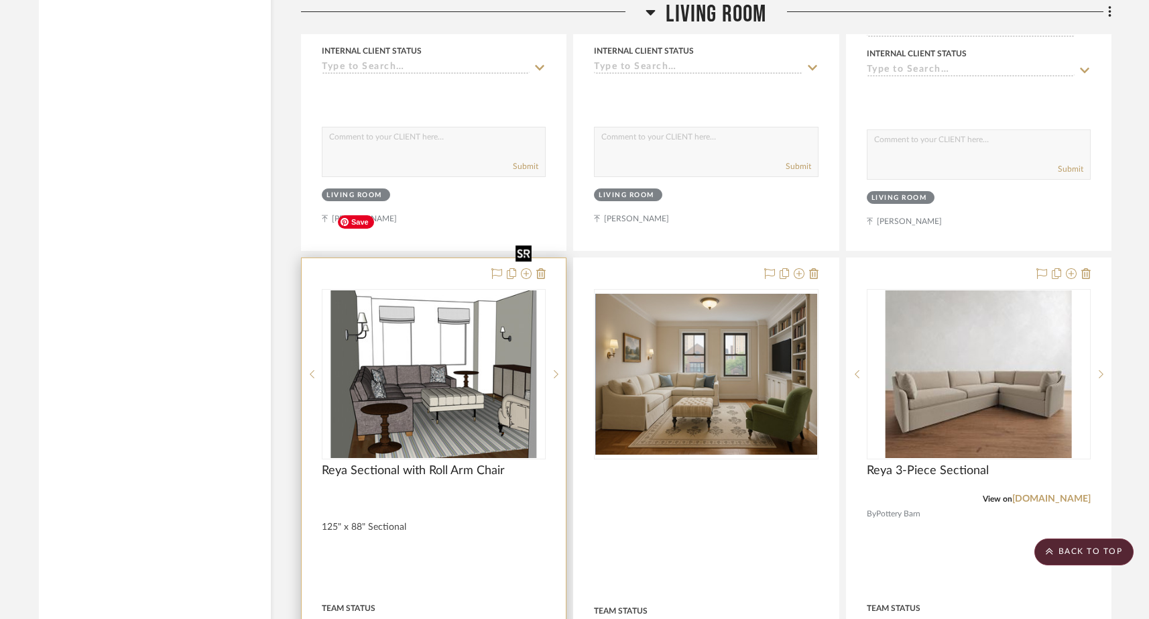
click at [440, 322] on img "1" at bounding box center [434, 374] width 206 height 168
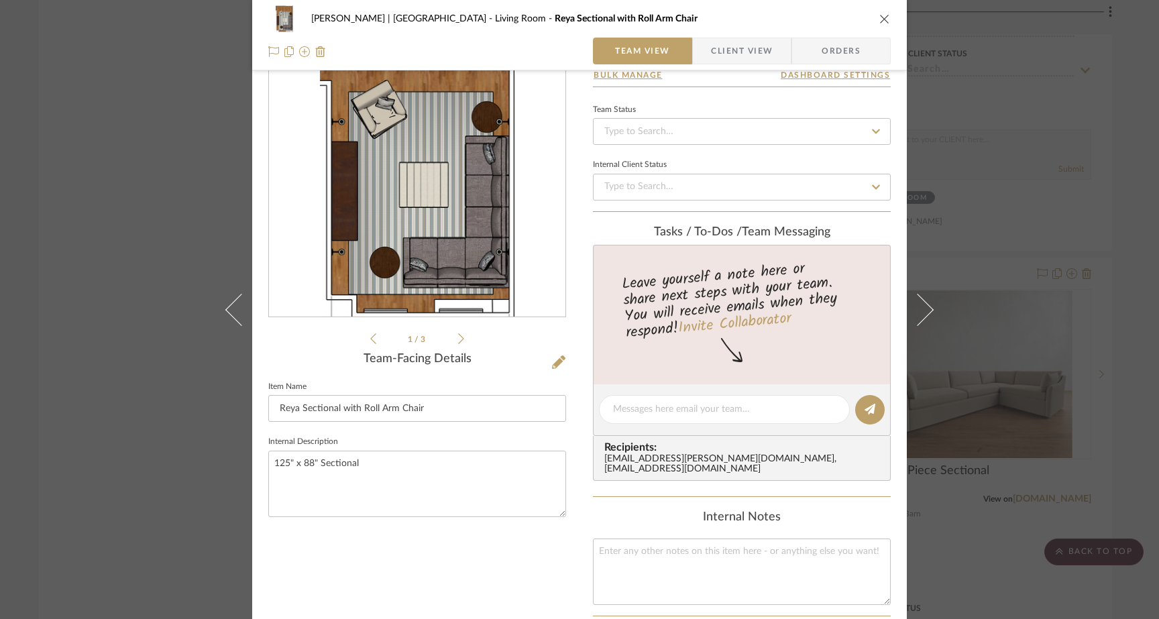
scroll to position [99, 0]
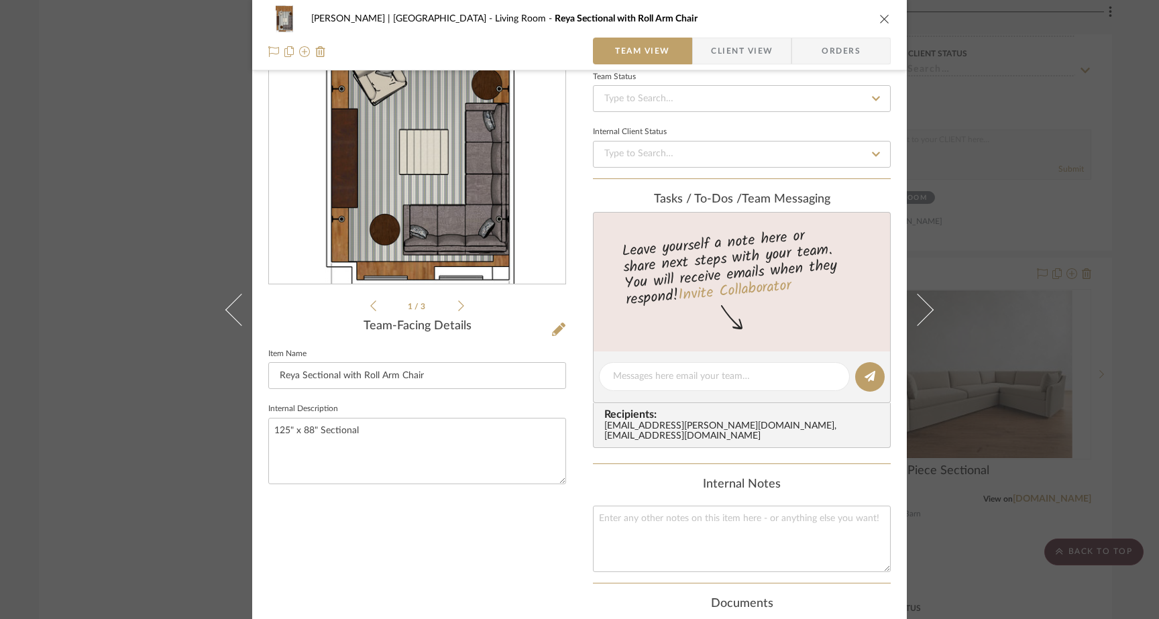
click at [147, 190] on div "Gutstein-Dyja | Upper West Side Living Room Reya Sectional with Roll Arm Chair …" at bounding box center [579, 309] width 1159 height 619
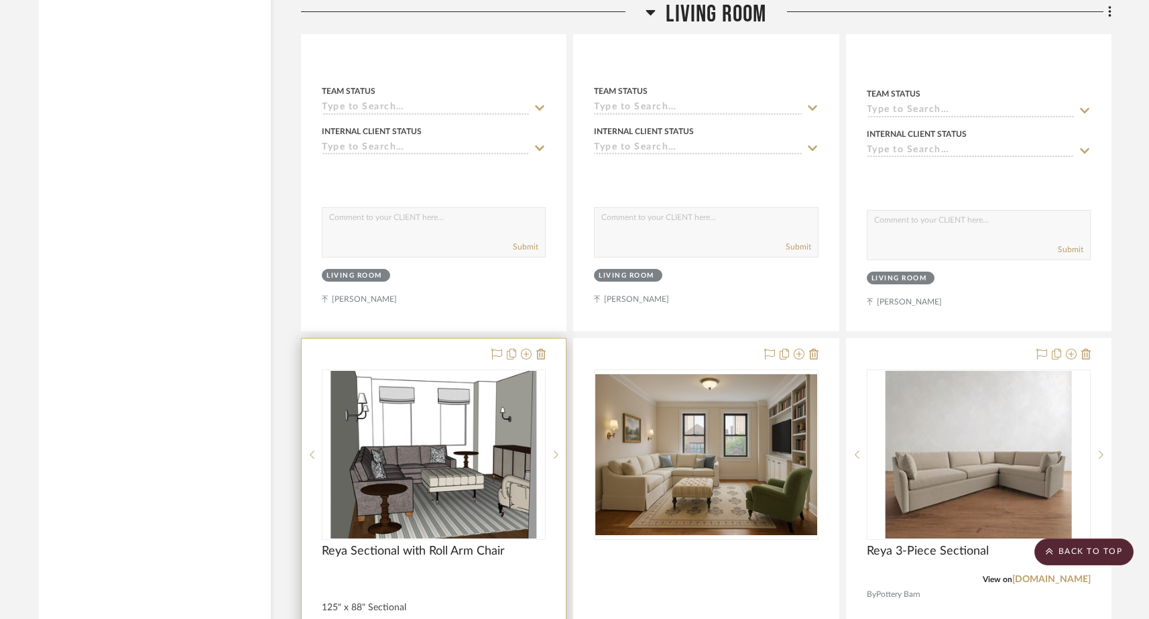
scroll to position [6698, 0]
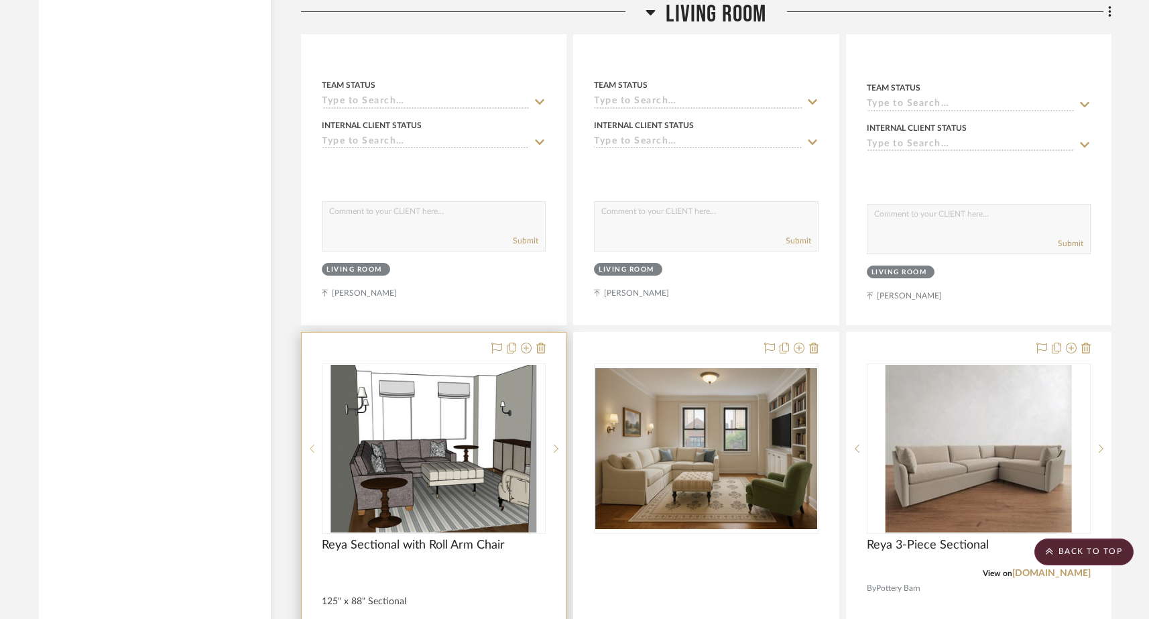
click at [312, 444] on icon at bounding box center [312, 448] width 5 height 8
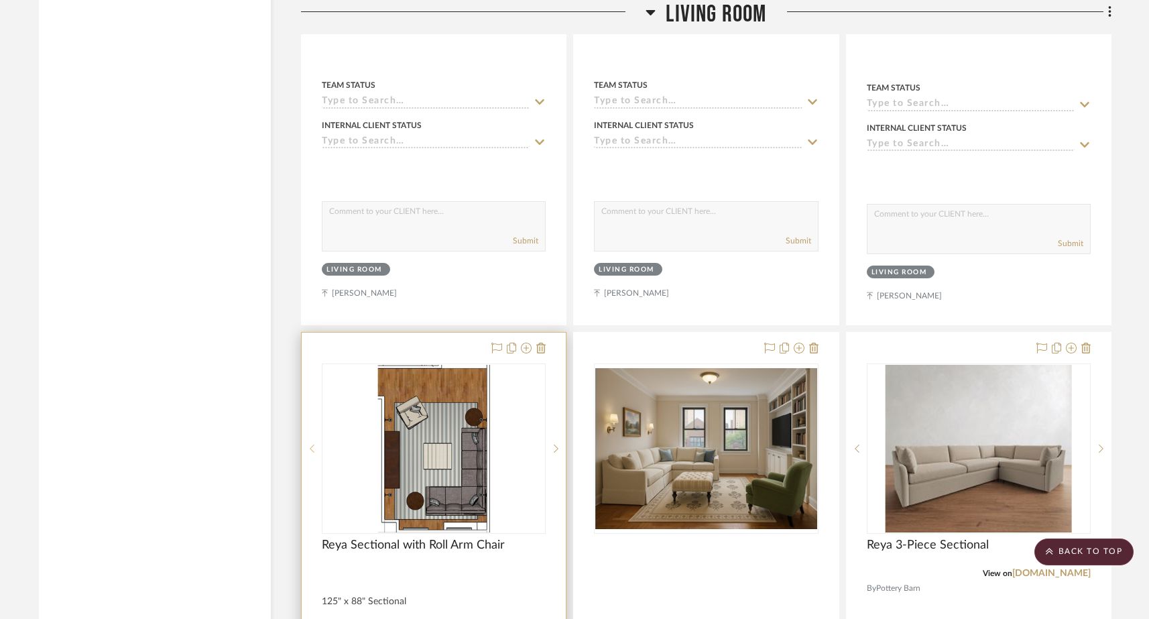
click at [312, 444] on icon at bounding box center [312, 448] width 5 height 8
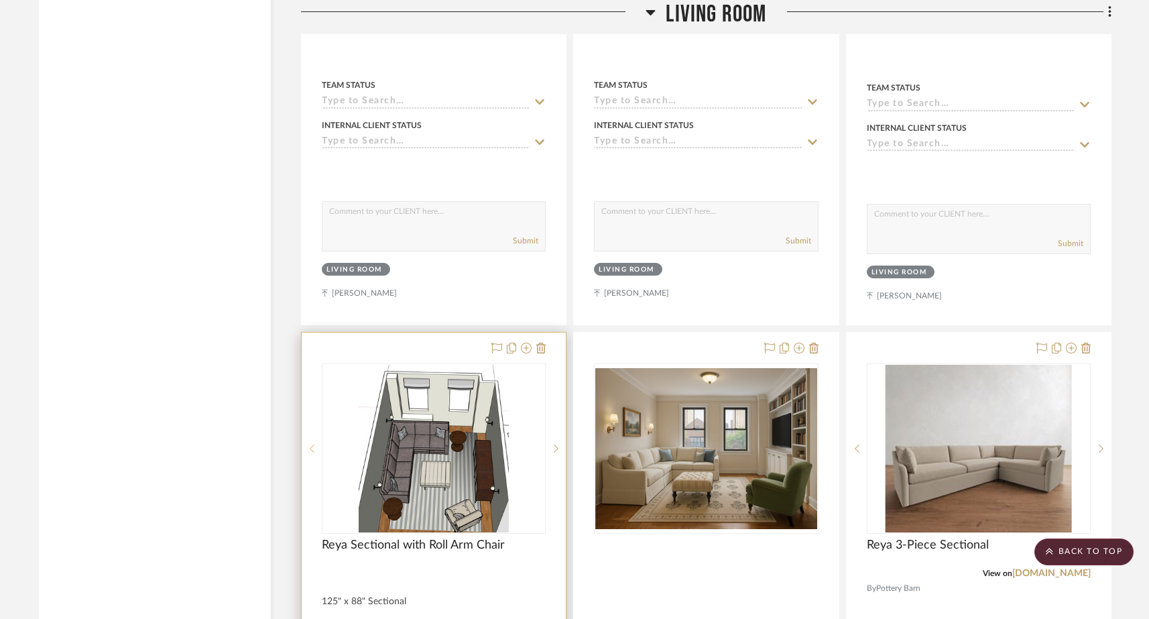
click at [312, 444] on icon at bounding box center [312, 448] width 5 height 8
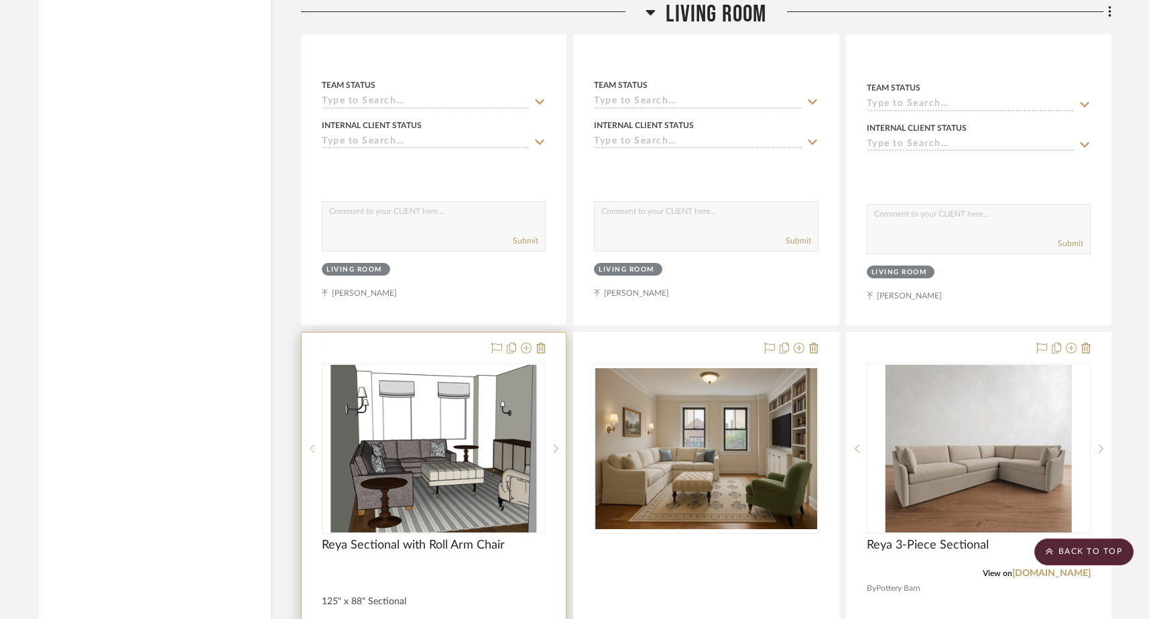
click at [314, 444] on sr-prev-btn at bounding box center [312, 448] width 20 height 9
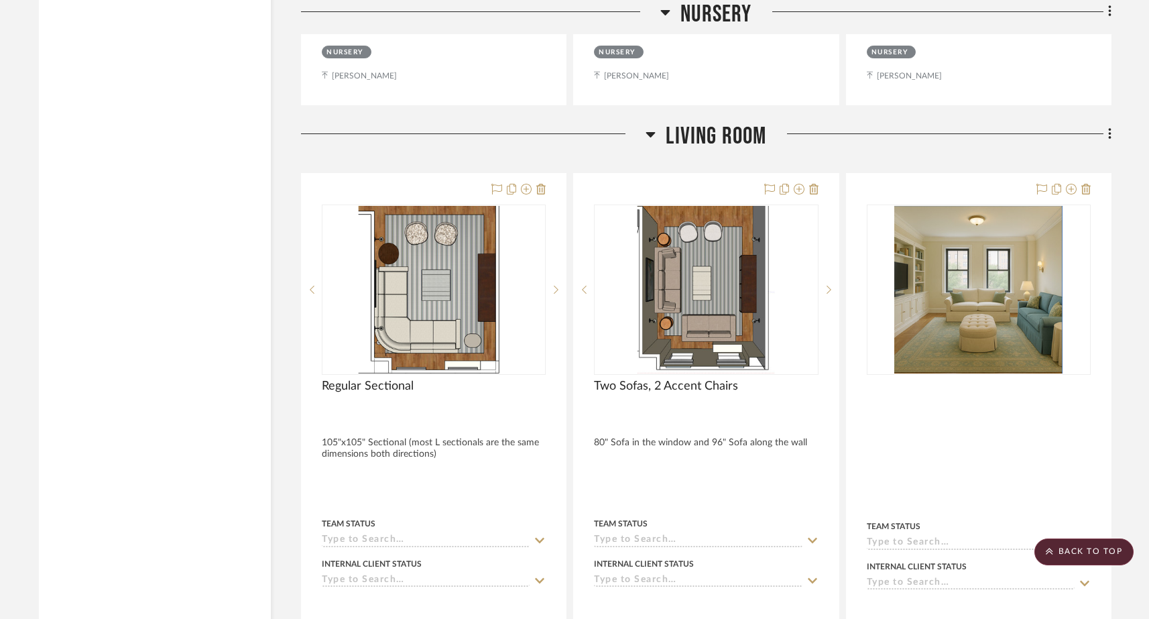
scroll to position [6239, 0]
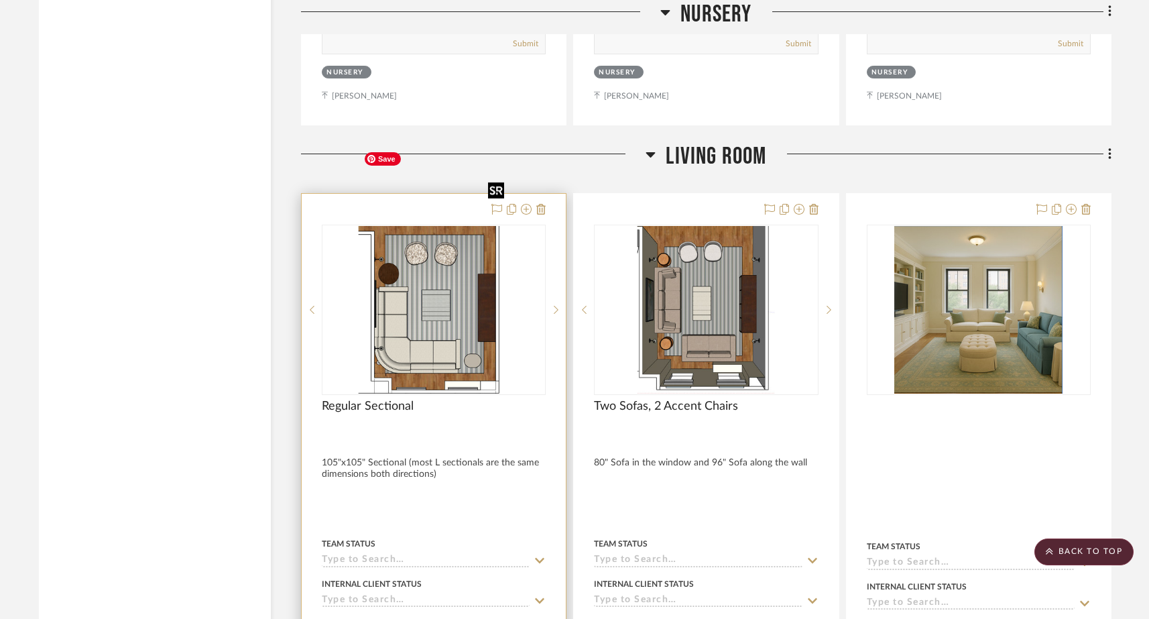
click at [418, 264] on img "0" at bounding box center [434, 310] width 152 height 168
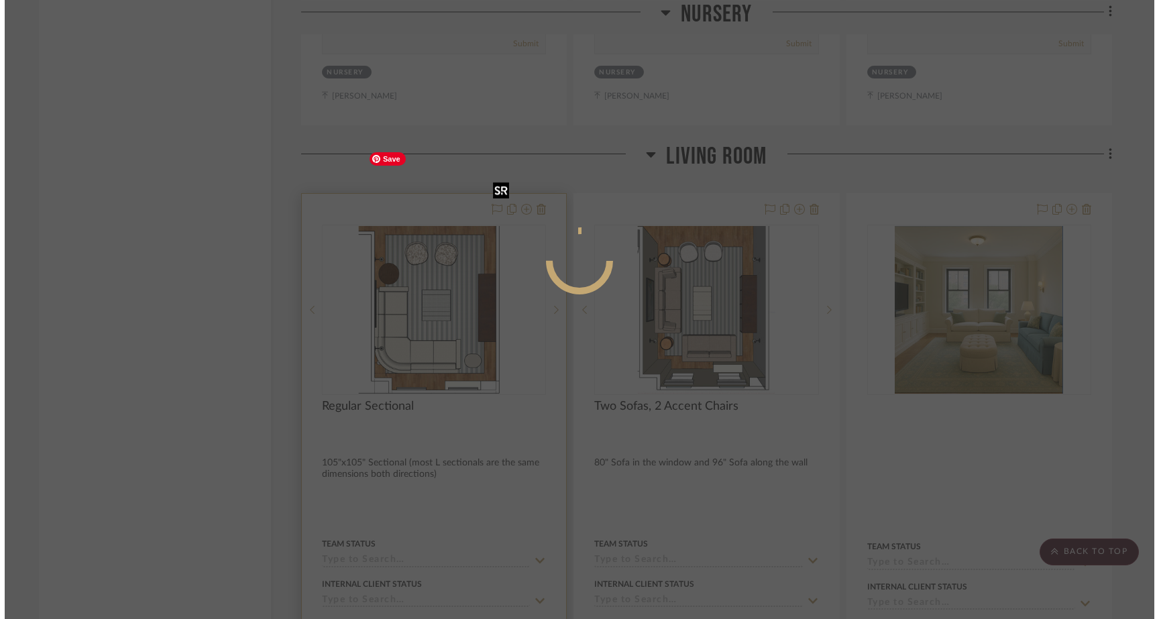
scroll to position [0, 0]
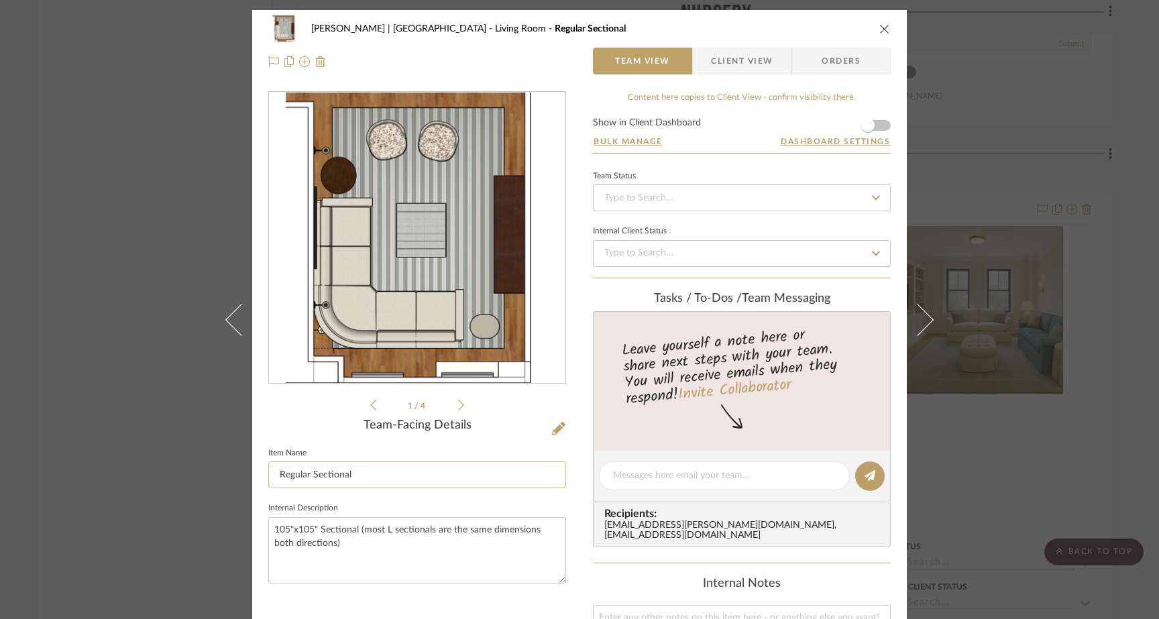
click at [362, 471] on input "Regular Sectional" at bounding box center [417, 474] width 298 height 27
type input "TO SCALE: Regular Sectional"
click at [411, 505] on fieldset "Internal Description 105"x105" Sectional (most L sectionals are the same dimens…" at bounding box center [417, 541] width 298 height 84
click at [127, 176] on div "Gutstein-Dyja | Upper West Side Living Room TO SCALE: Regular Sectional Team Vi…" at bounding box center [579, 309] width 1159 height 619
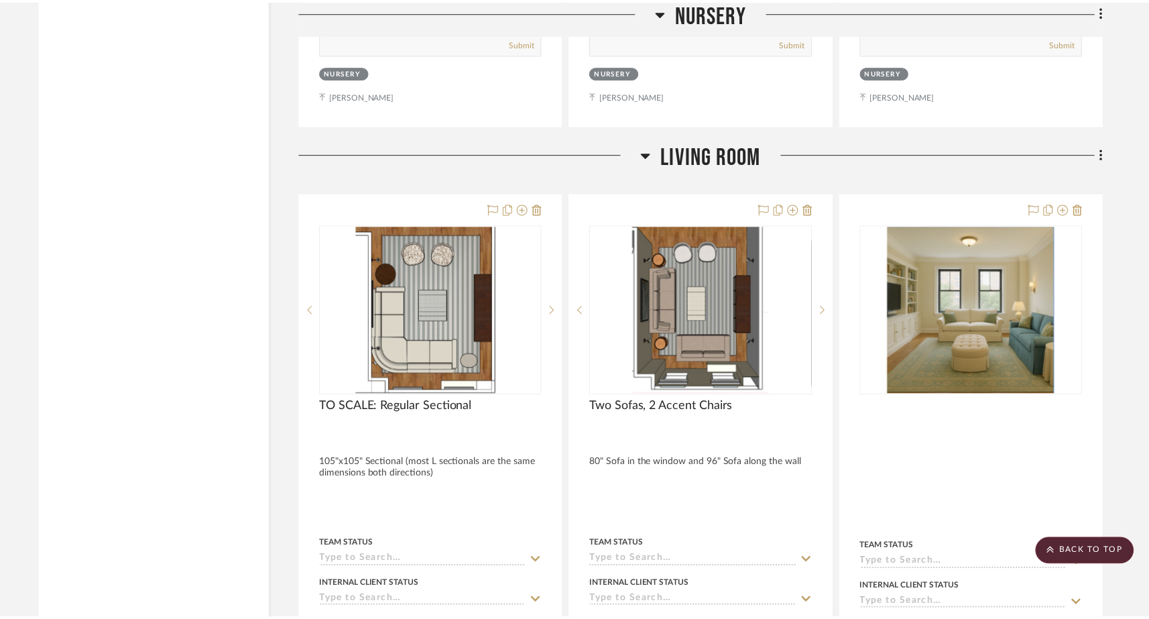
scroll to position [6239, 0]
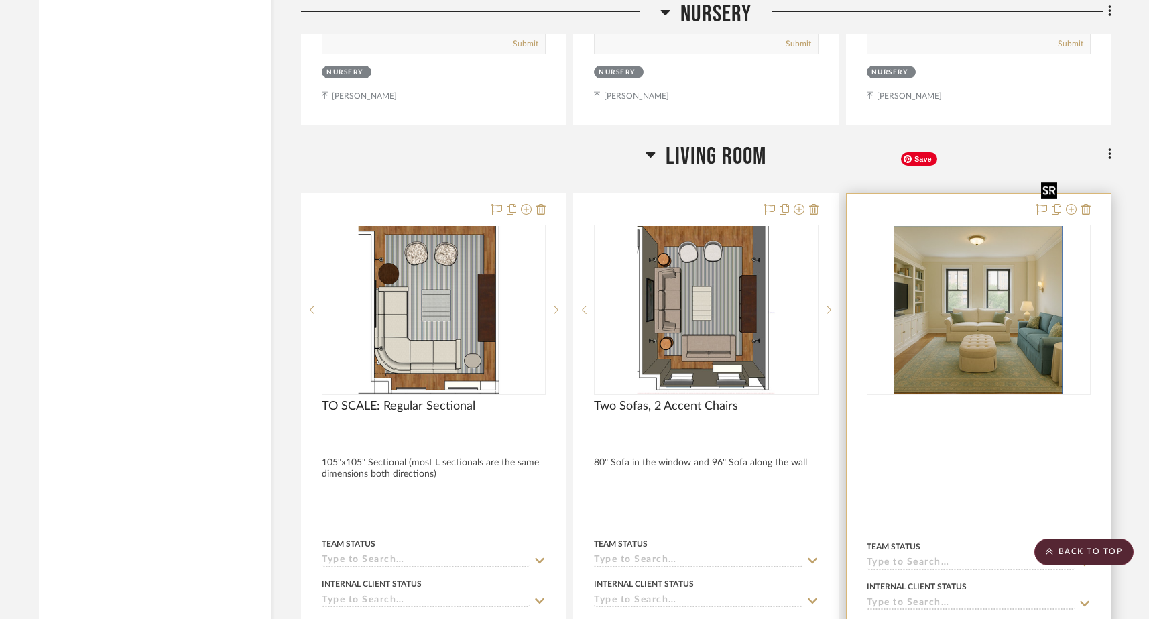
click at [969, 288] on img "0" at bounding box center [978, 310] width 168 height 168
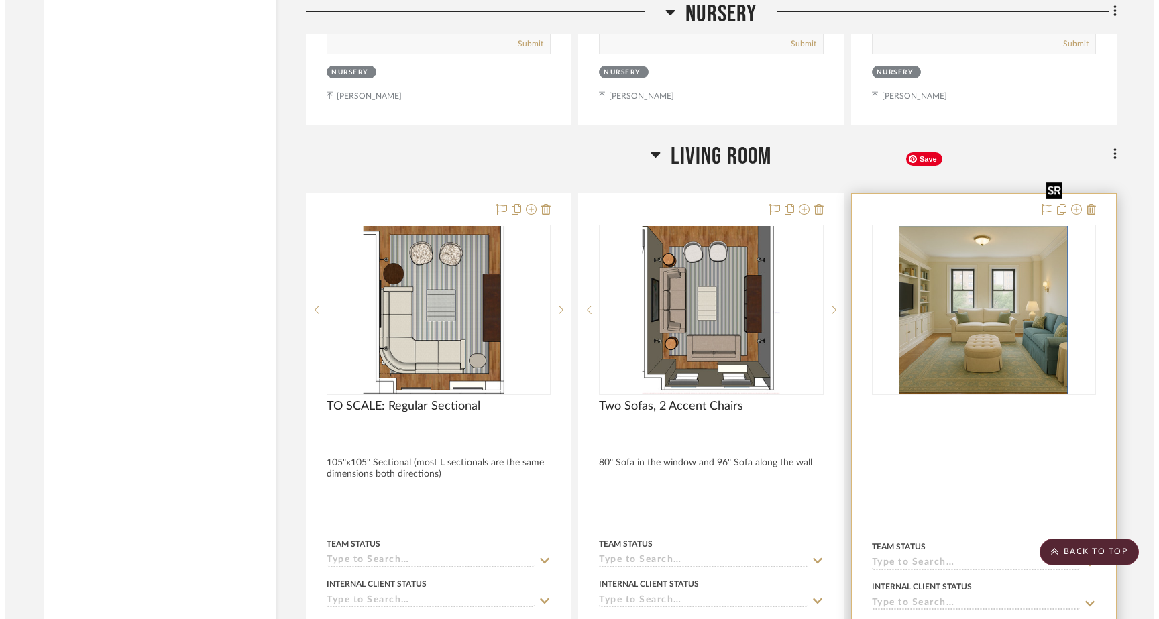
scroll to position [0, 0]
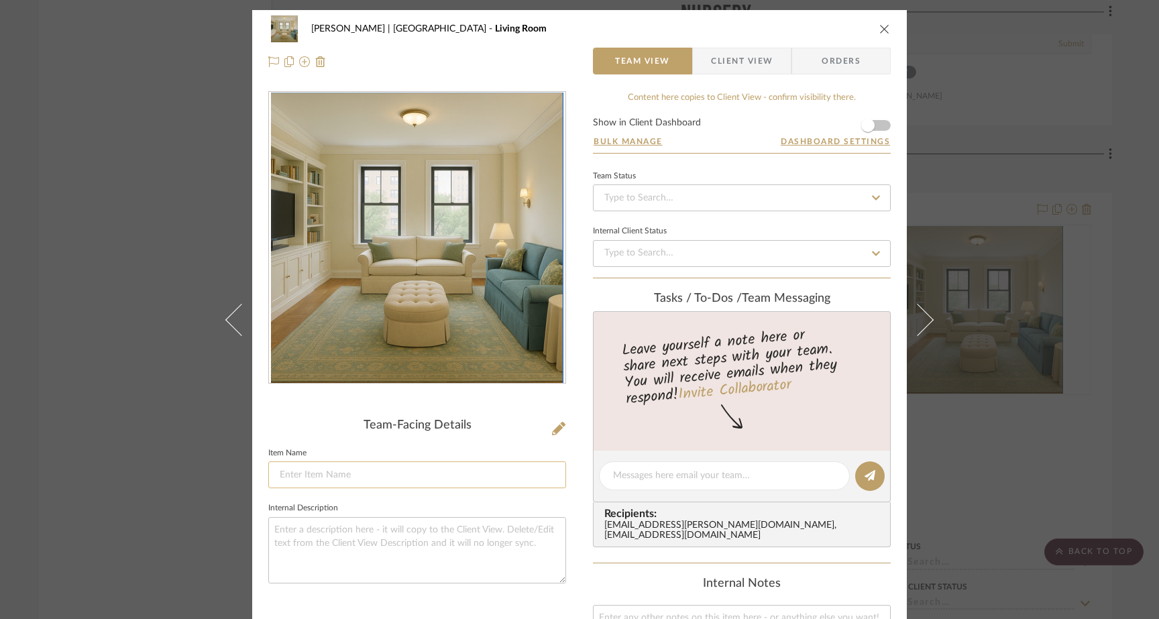
click at [396, 469] on input at bounding box center [417, 474] width 298 height 27
type input "C"
type input "Conceptual Render NOT TO SCALE"
click at [374, 506] on fieldset "Internal Description" at bounding box center [417, 541] width 298 height 84
click at [153, 289] on div "Gutstein-Dyja | Upper West Side Living Room Conceptual Render NOT TO SCALE Team…" at bounding box center [579, 309] width 1159 height 619
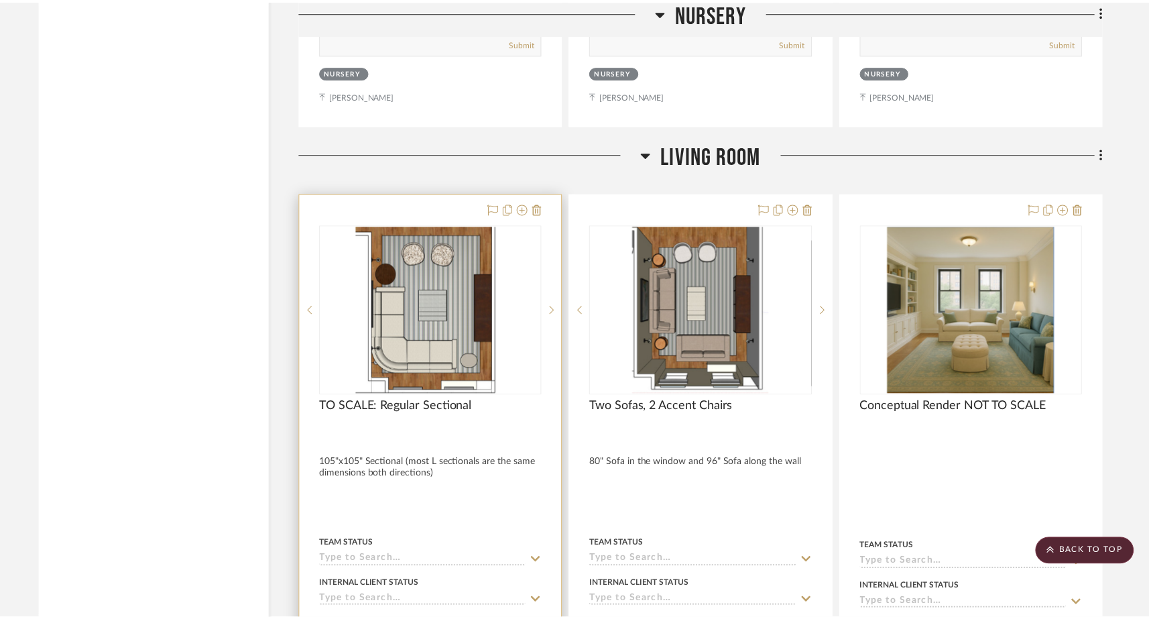
scroll to position [6239, 0]
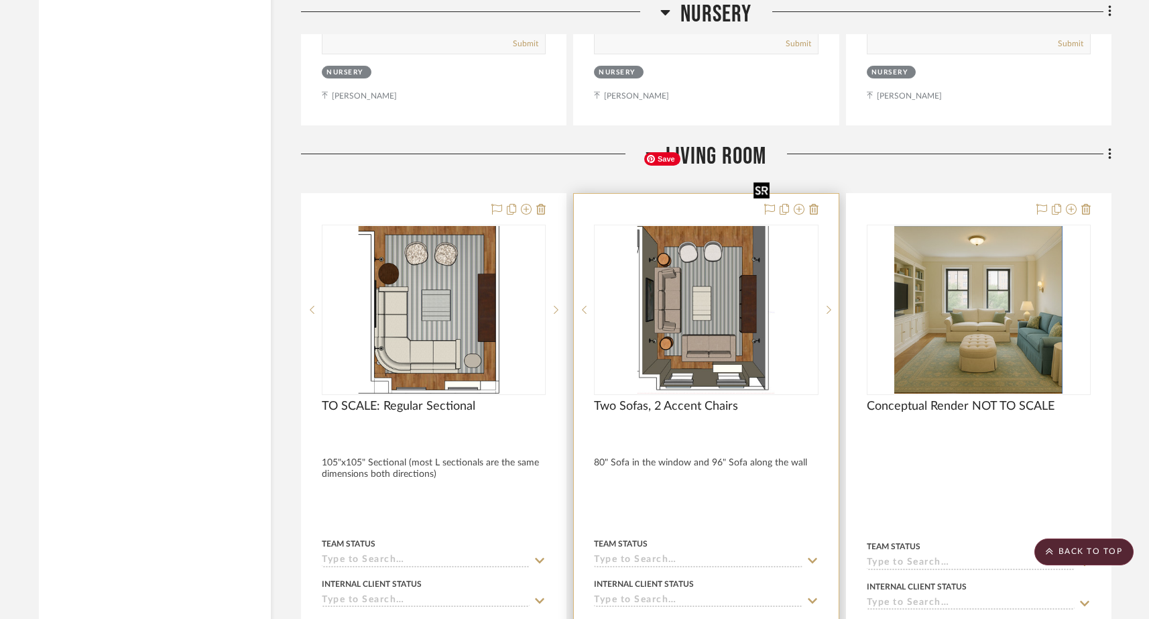
click at [728, 246] on img "0" at bounding box center [706, 310] width 137 height 168
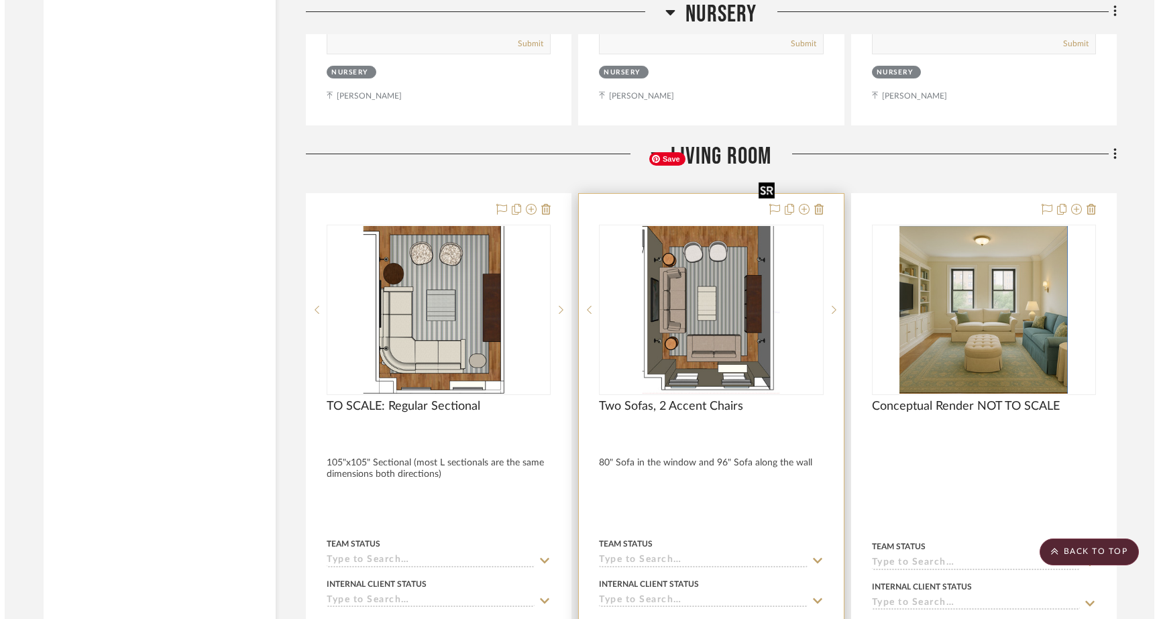
scroll to position [0, 0]
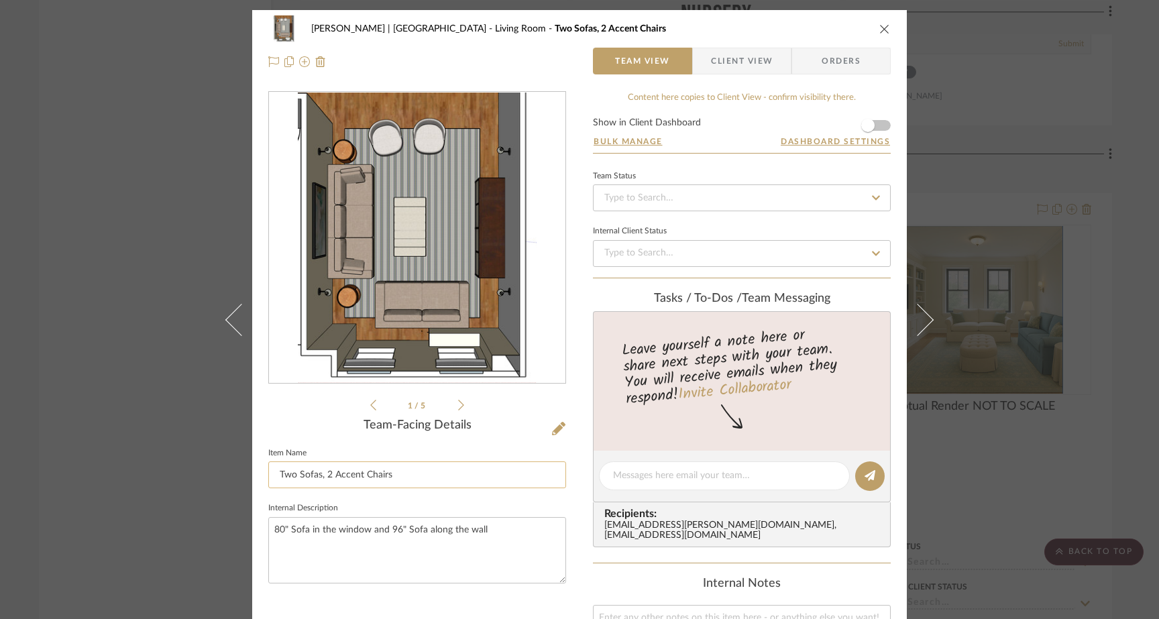
click at [274, 475] on input "Two Sofas, 2 Accent Chairs" at bounding box center [417, 474] width 298 height 27
type input "TO SCALE: Two Sofas, 2 Accent Chairs"
click at [312, 497] on sr-form-field "Item Name TO SCALE: Two Sofas, 2 Accent Chairs" at bounding box center [417, 472] width 298 height 56
click at [97, 291] on div "Gutstein-Dyja | Upper West Side Living Room TO SCALE: Two Sofas, 2 Accent Chair…" at bounding box center [579, 309] width 1159 height 619
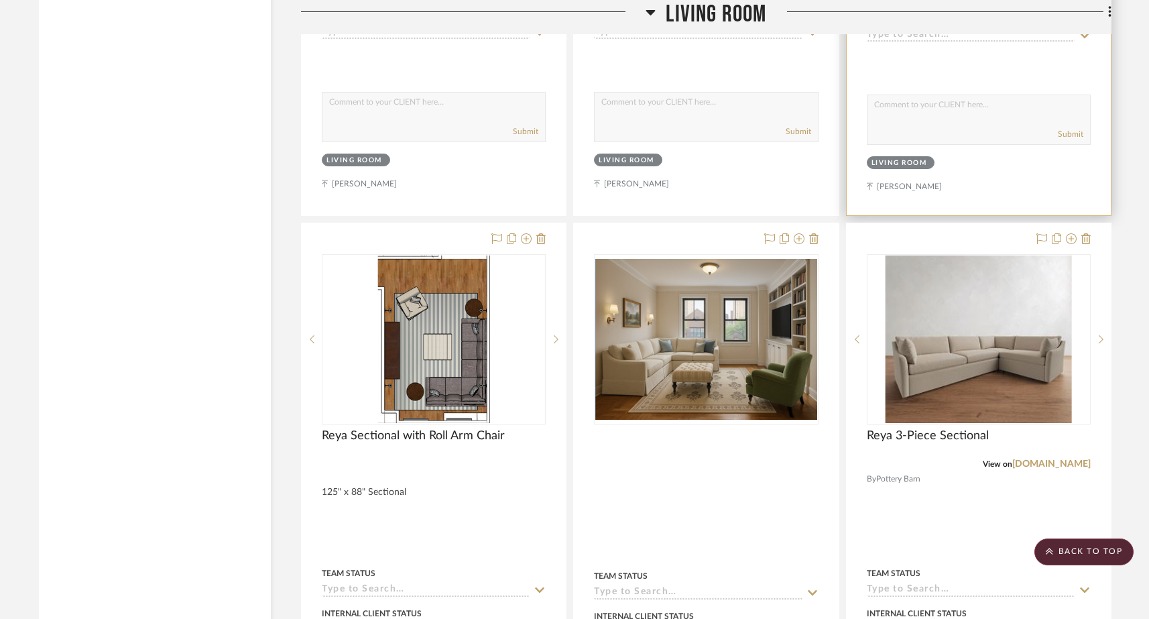
scroll to position [6823, 0]
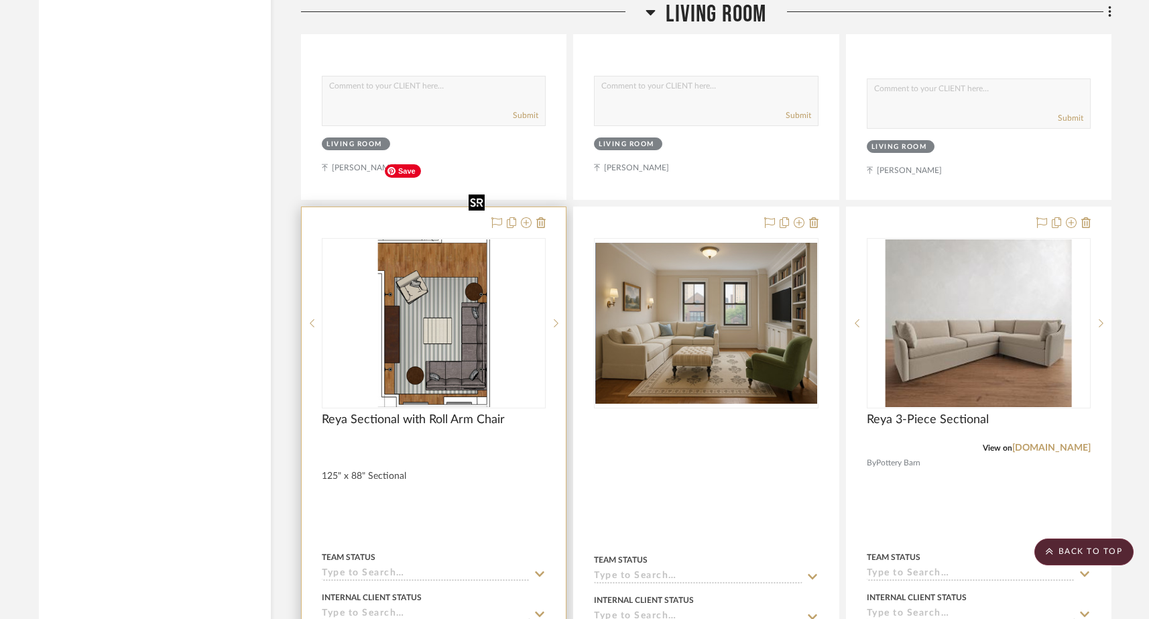
click at [409, 284] on img "0" at bounding box center [434, 323] width 112 height 168
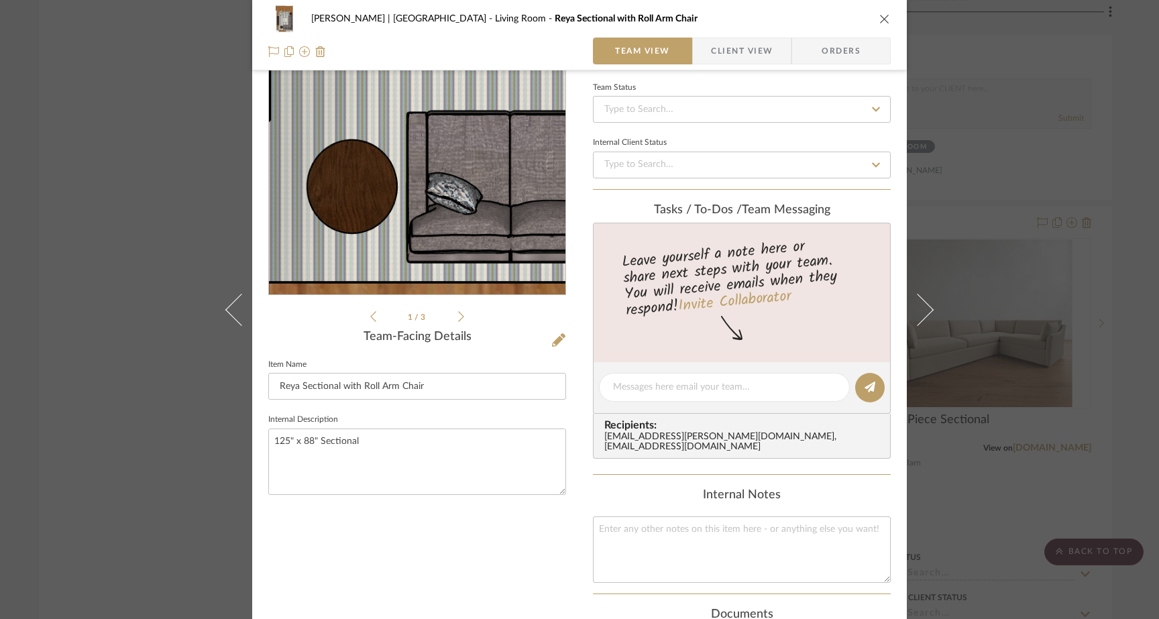
scroll to position [92, 0]
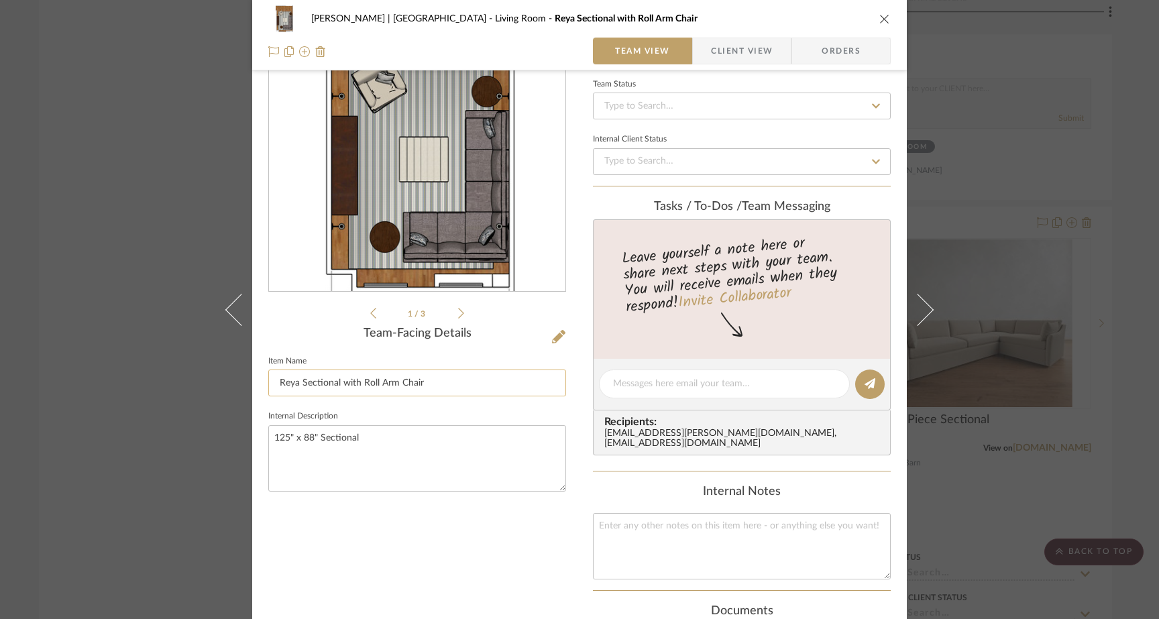
click at [275, 381] on input "Reya Sectional with Roll Arm Chair" at bounding box center [417, 382] width 298 height 27
type input "TO SCALE: "Reya" Sectional with Roll Arm Chair"
click at [372, 596] on div "1 / 3 Team-Facing Details Item Name TO SCALE: "Reya" Sectional with Roll Arm Ch…" at bounding box center [417, 404] width 298 height 811
click at [383, 436] on textarea "125" x 88" Sectional" at bounding box center [417, 458] width 298 height 66
type textarea "125" x 88" Sectional - see sofa to the right"
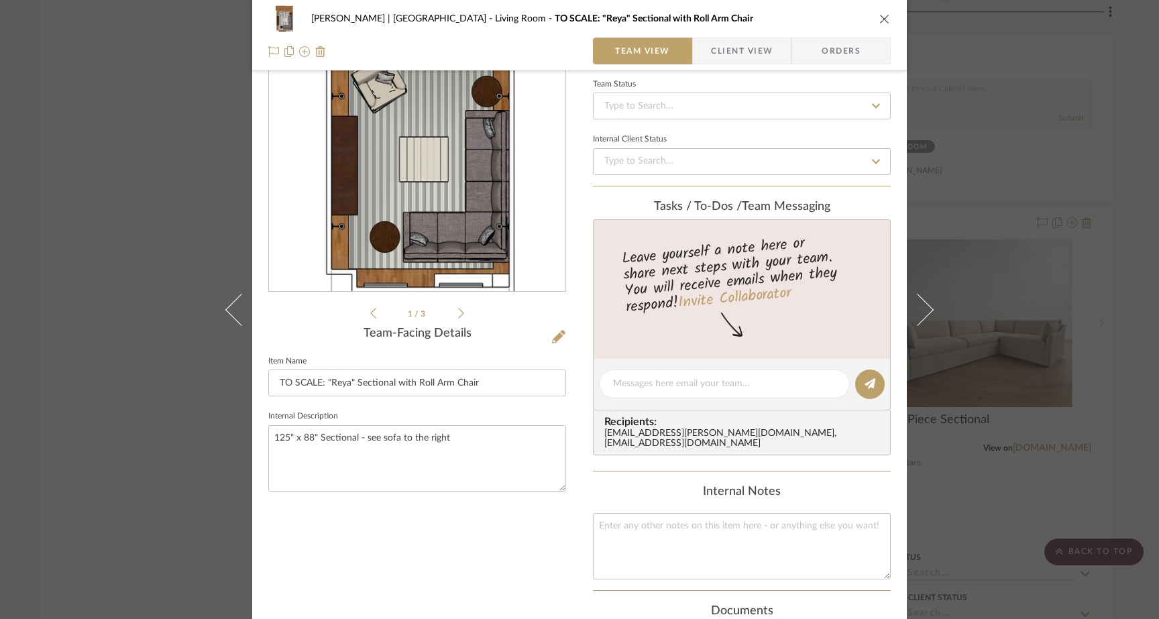
click at [398, 540] on div "1 / 3 Team-Facing Details Item Name TO SCALE: "Reya" Sectional with Roll Arm Ch…" at bounding box center [417, 404] width 298 height 811
click at [165, 268] on div "Gutstein-Dyja | Upper West Side Living Room TO SCALE: "Reya" Sectional with Rol…" at bounding box center [579, 309] width 1159 height 619
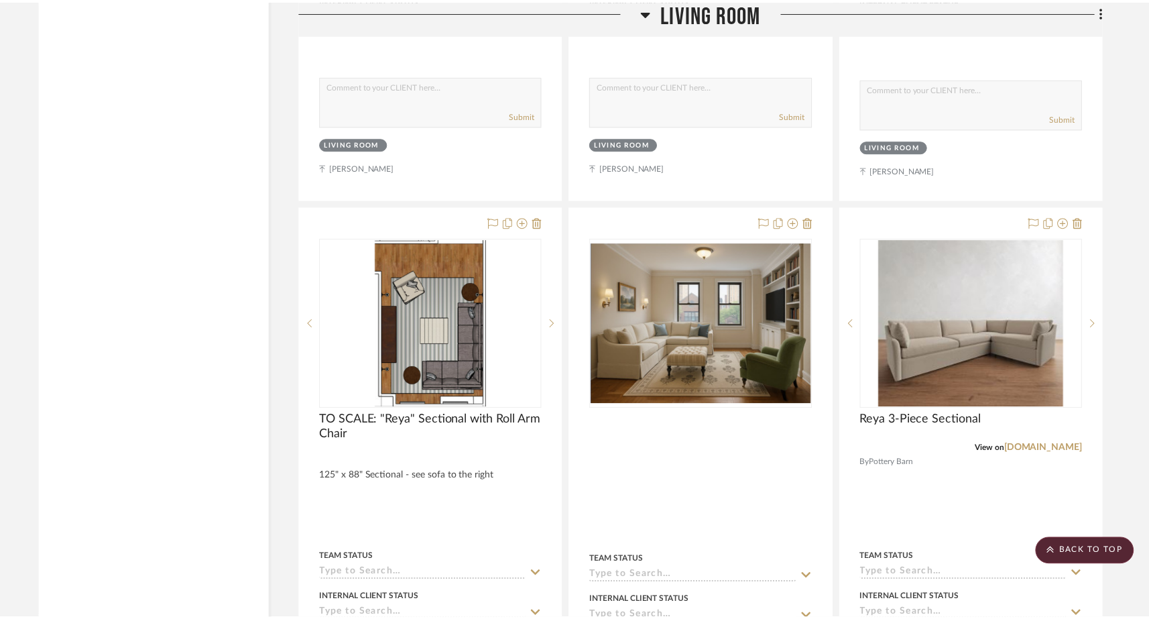
scroll to position [6823, 0]
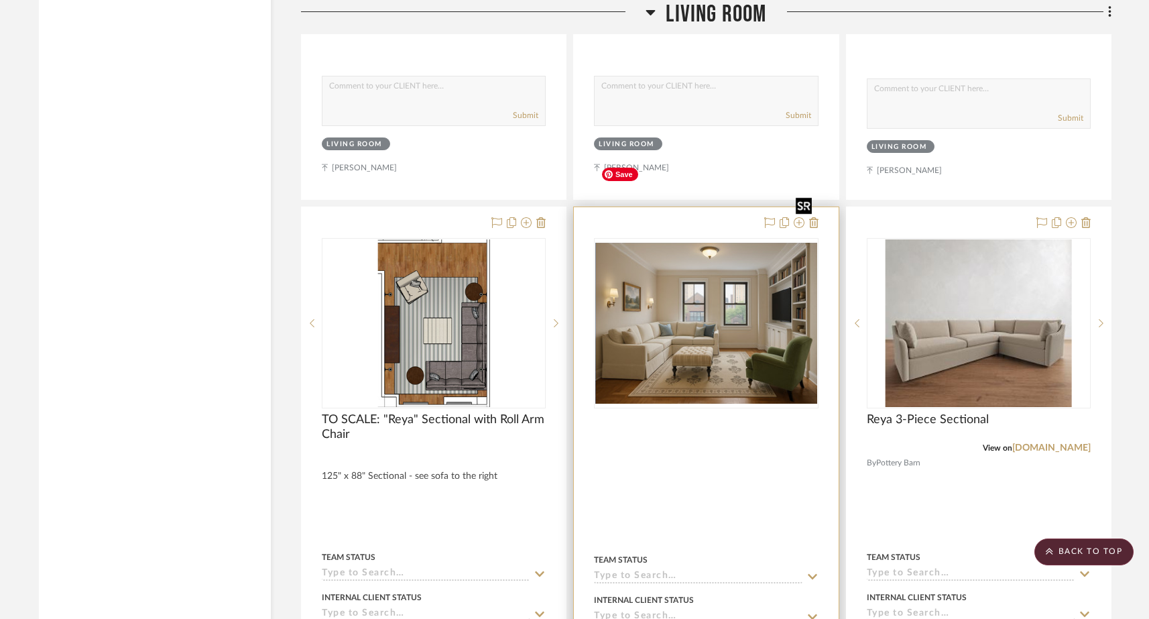
click at [690, 257] on img "0" at bounding box center [705, 323] width 221 height 161
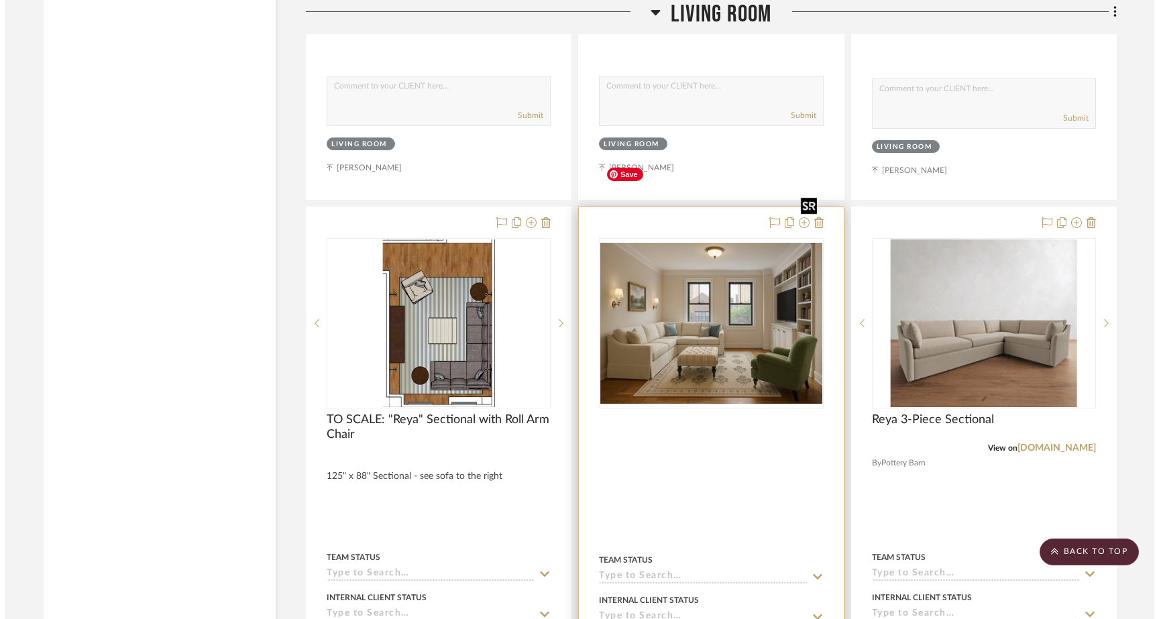
scroll to position [0, 0]
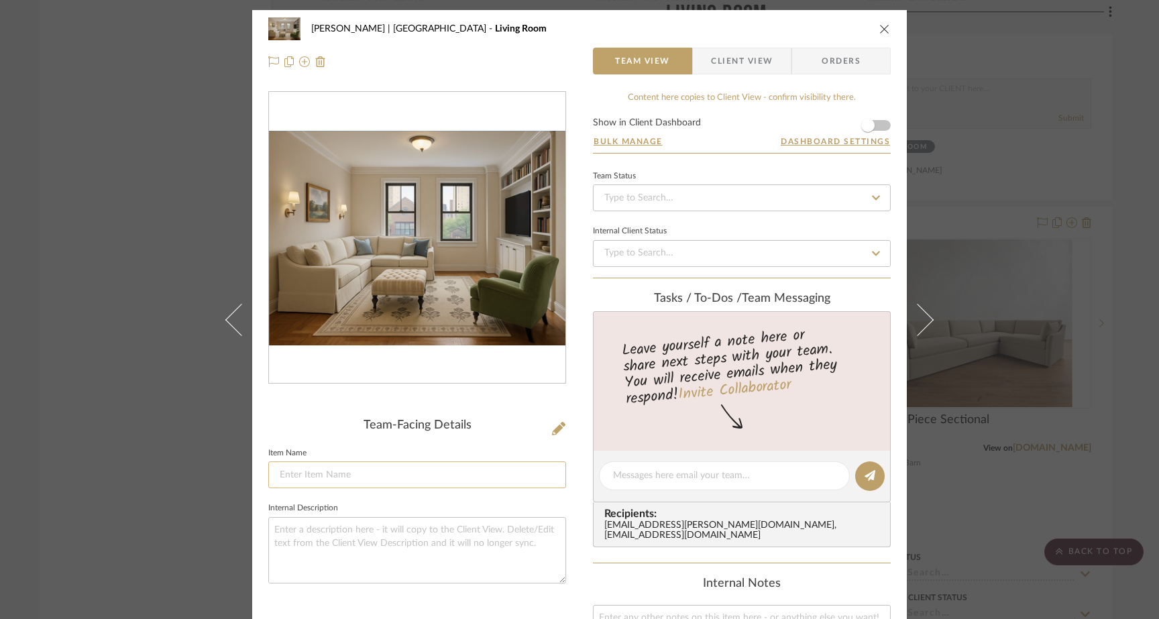
click at [367, 477] on input at bounding box center [417, 474] width 298 height 27
type input "Conceptual Render NOT TO SCALE"
click at [361, 508] on fieldset "Internal Description" at bounding box center [417, 541] width 298 height 84
click at [119, 225] on div "Gutstein-Dyja | Upper West Side Living Room Conceptual Render NOT TO SCALE Team…" at bounding box center [579, 309] width 1159 height 619
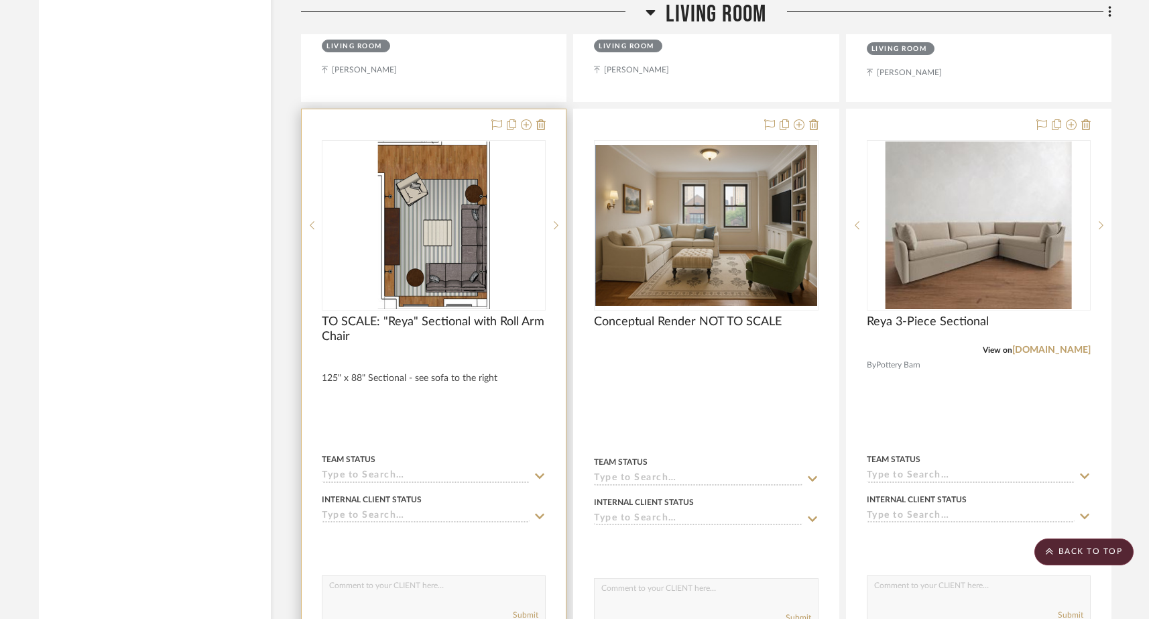
scroll to position [6920, 0]
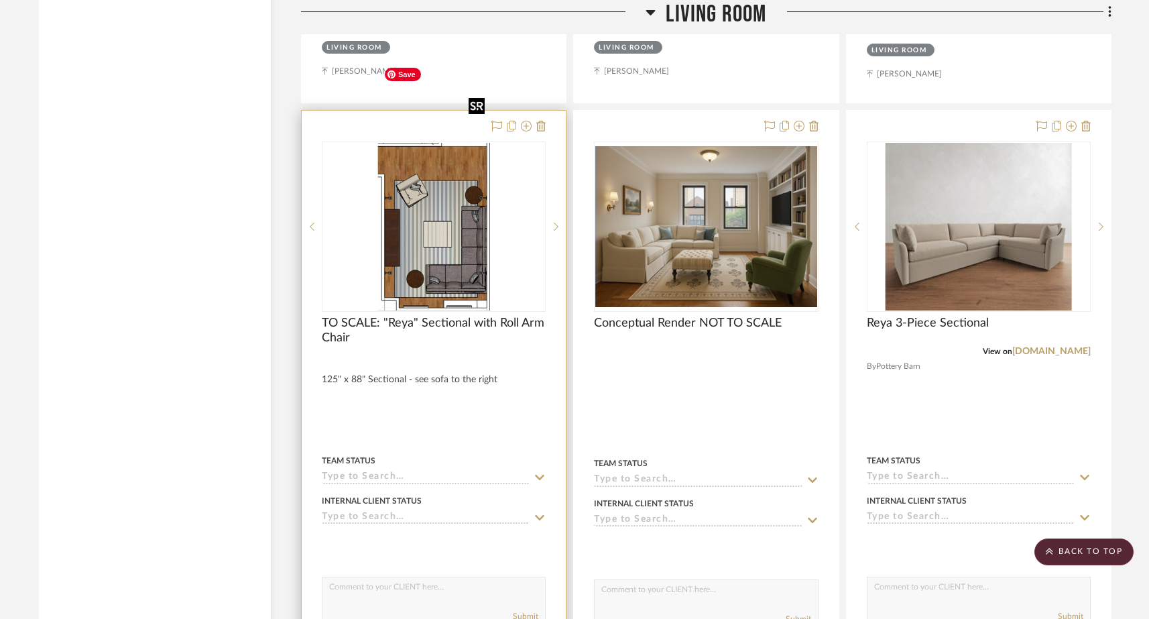
click at [461, 184] on img "0" at bounding box center [434, 227] width 112 height 168
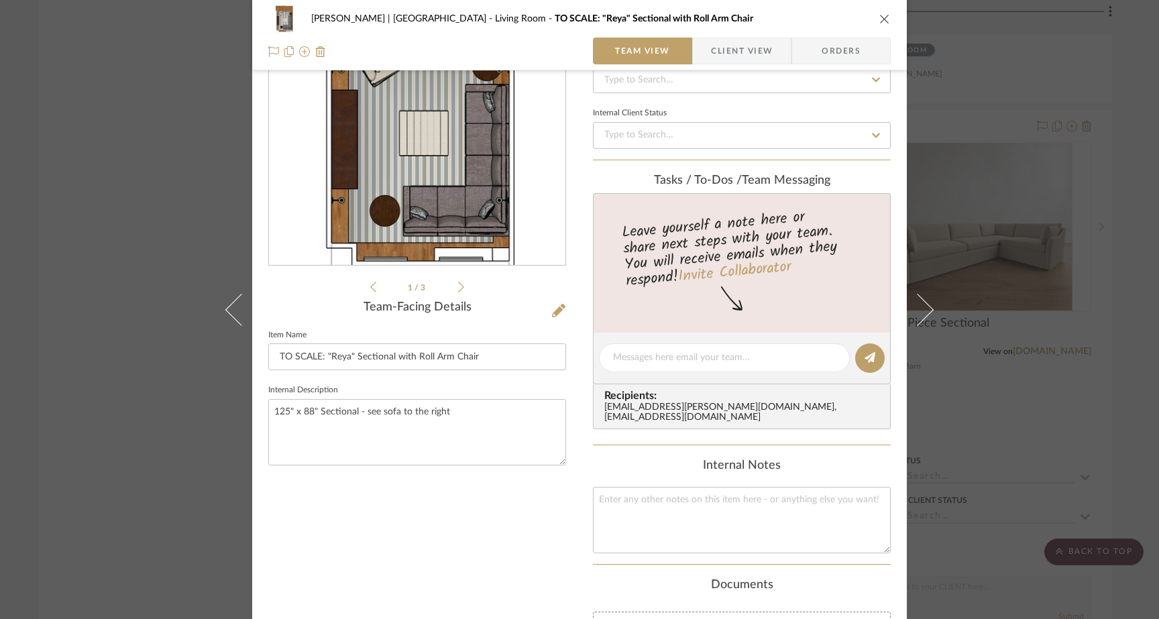
scroll to position [127, 0]
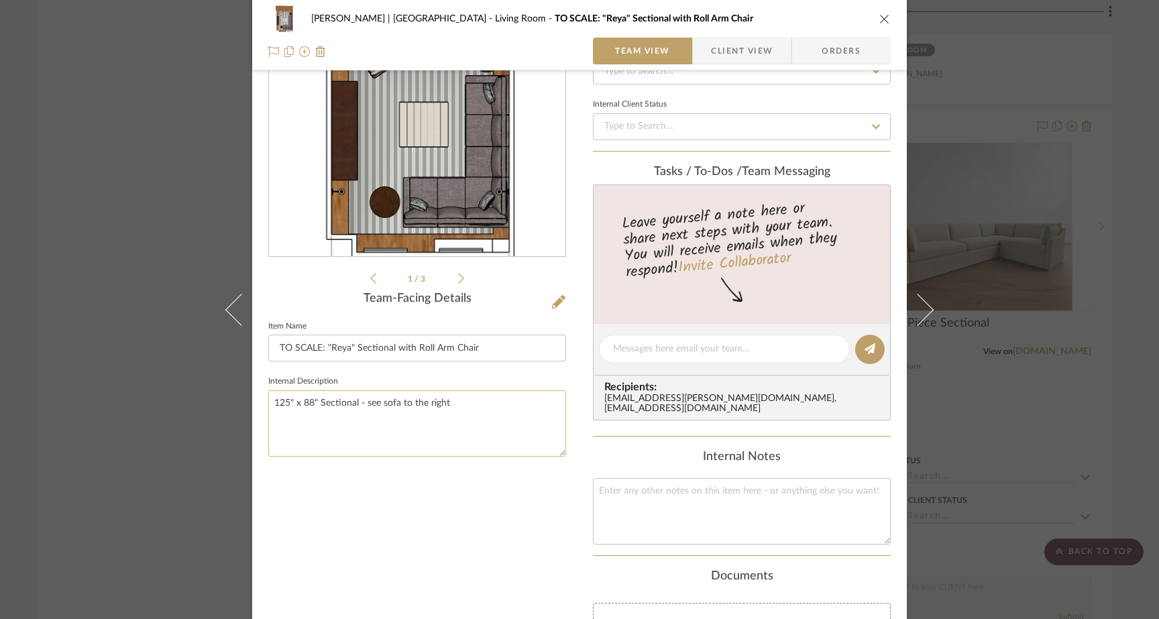
click at [464, 404] on textarea "125" x 88" Sectional - see sofa to the right" at bounding box center [417, 423] width 298 height 66
click at [398, 404] on textarea "125" x 88" Sectional - see sofa to the right" at bounding box center [417, 423] width 298 height 66
type textarea "125" x 88" Sectional - see sofa and arm chair"
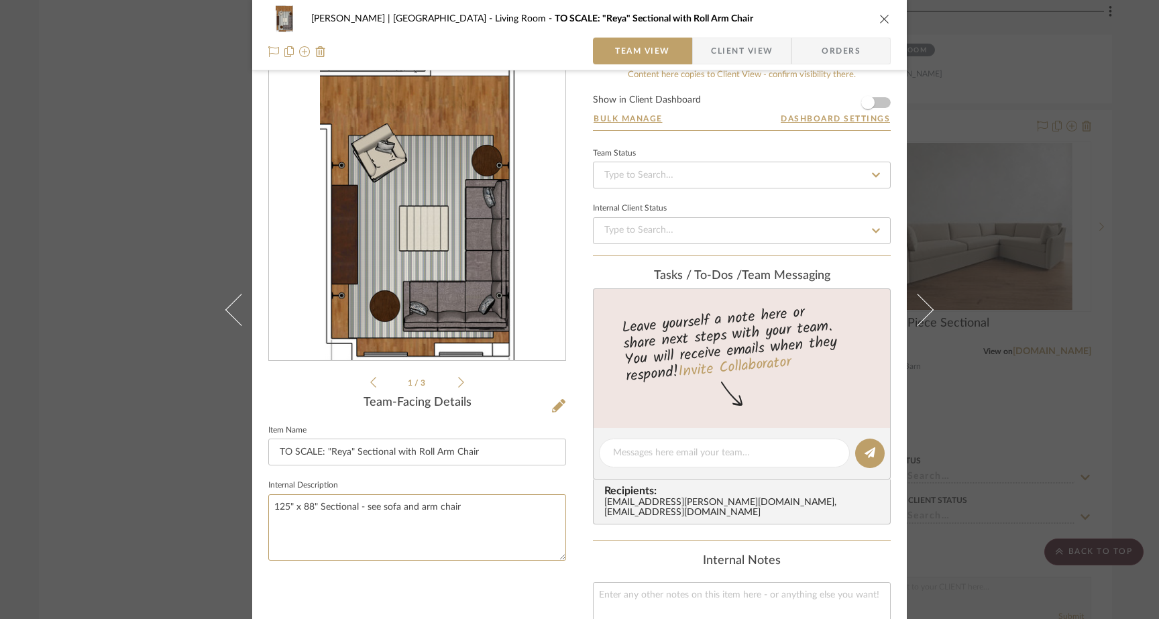
scroll to position [0, 0]
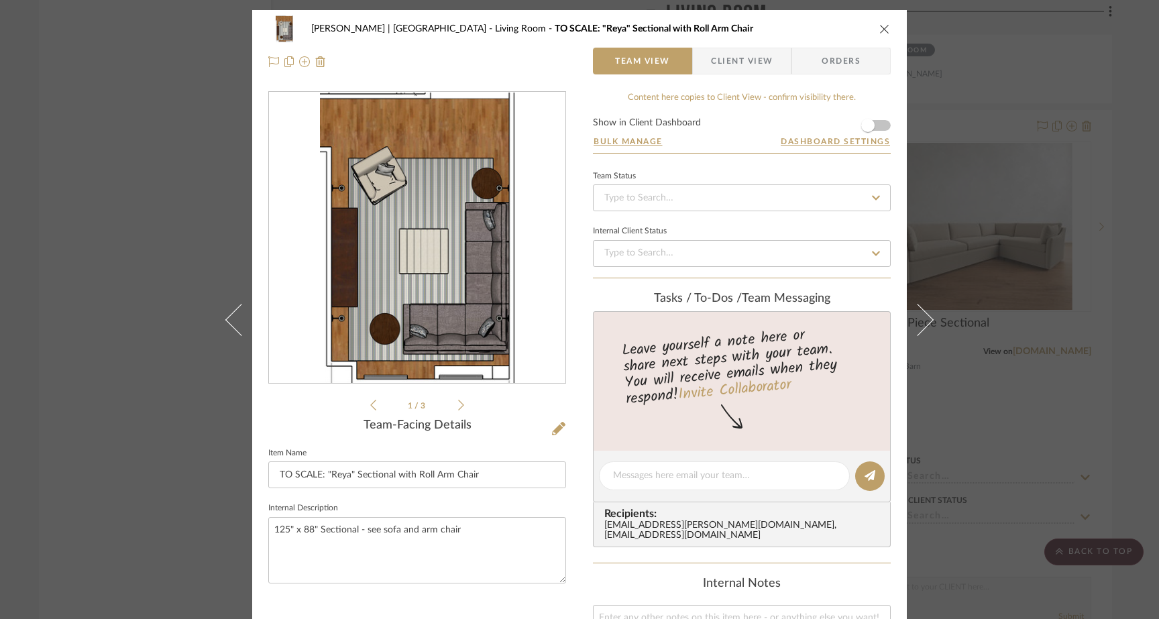
click at [130, 160] on div "Gutstein-Dyja | Upper West Side Living Room TO SCALE: "Reya" Sectional with Rol…" at bounding box center [579, 309] width 1159 height 619
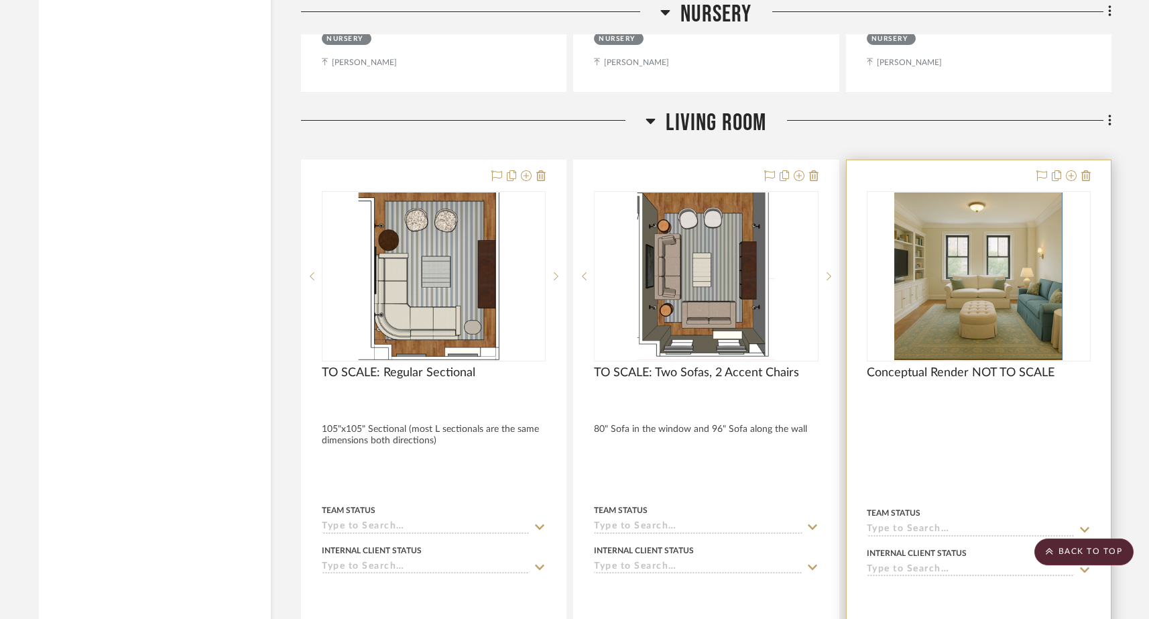
scroll to position [6261, 0]
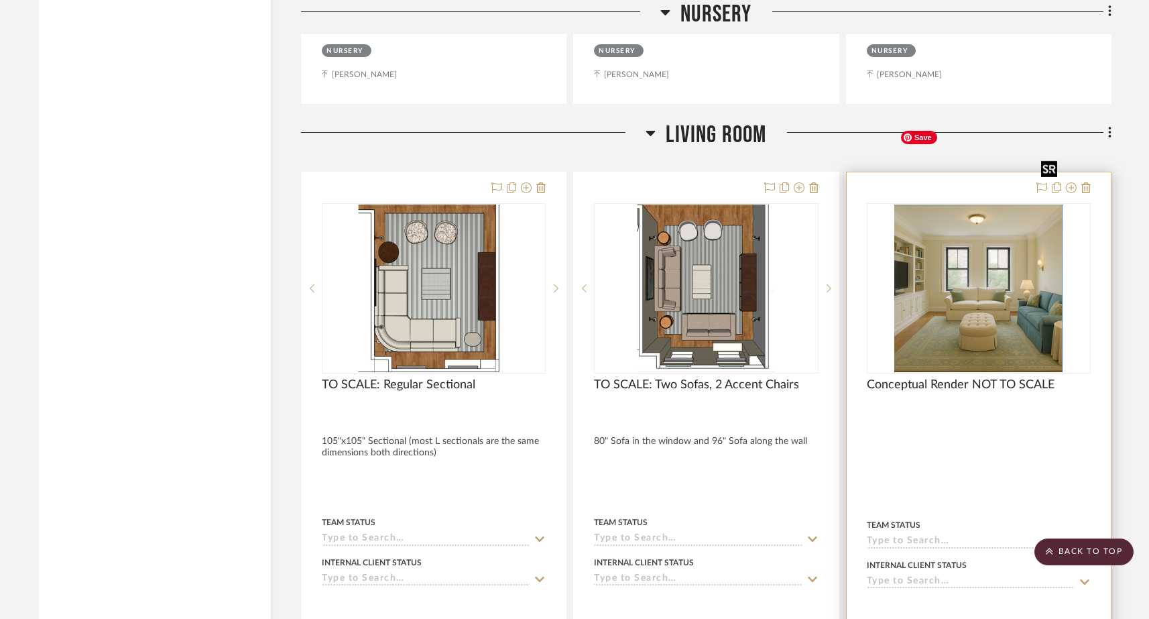
click at [985, 239] on img "0" at bounding box center [978, 288] width 168 height 168
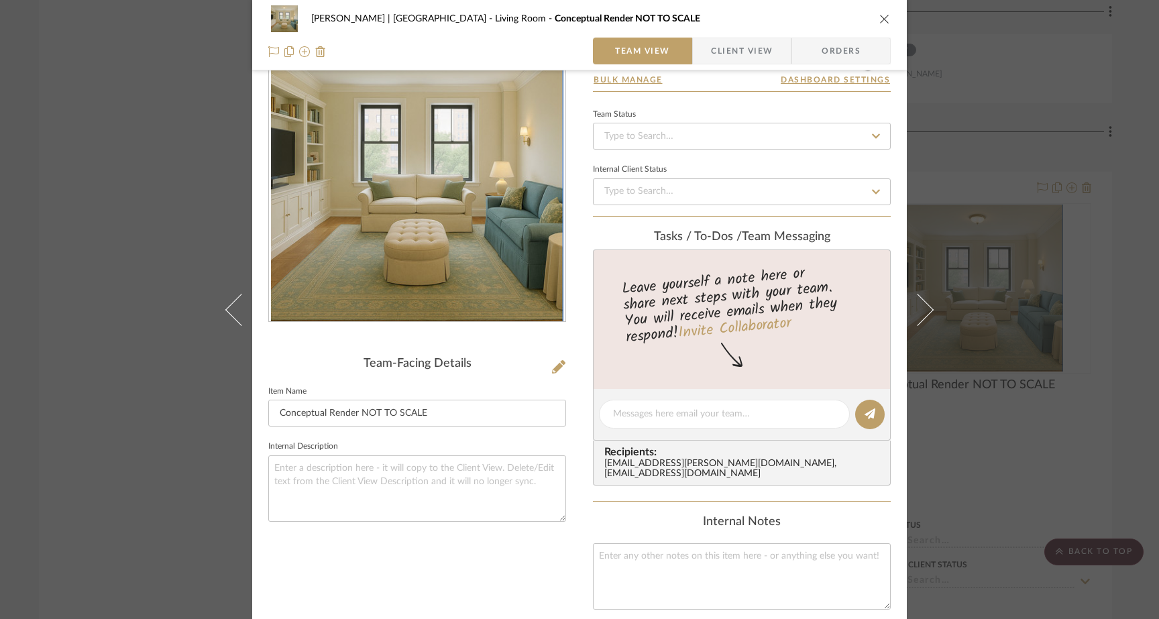
scroll to position [64, 0]
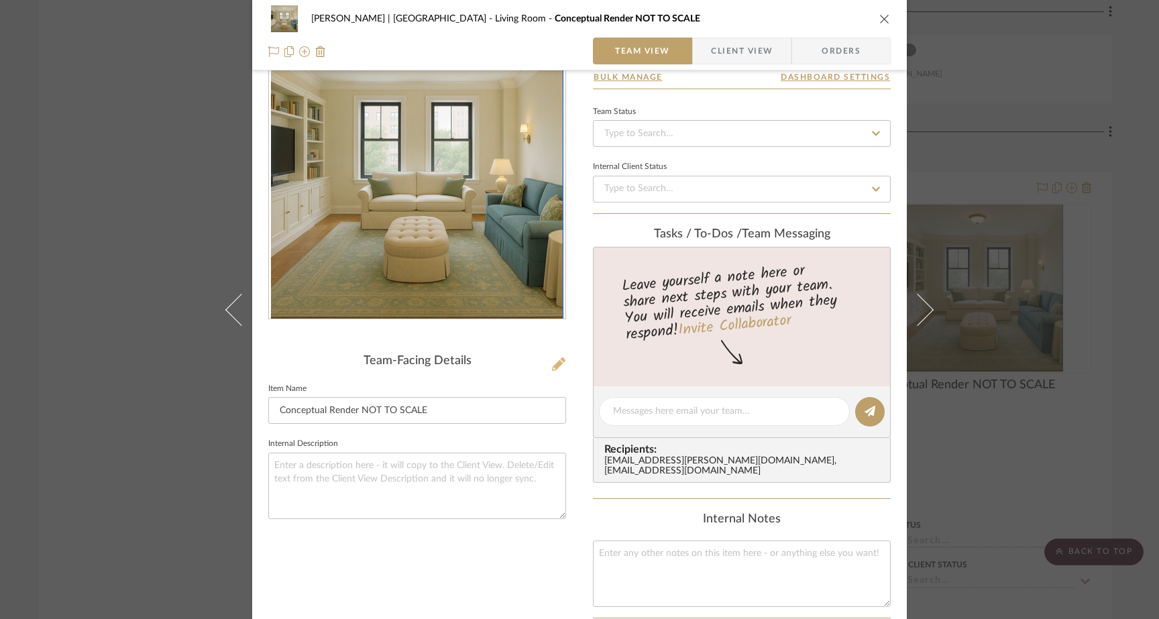
click at [557, 367] on icon at bounding box center [558, 363] width 13 height 13
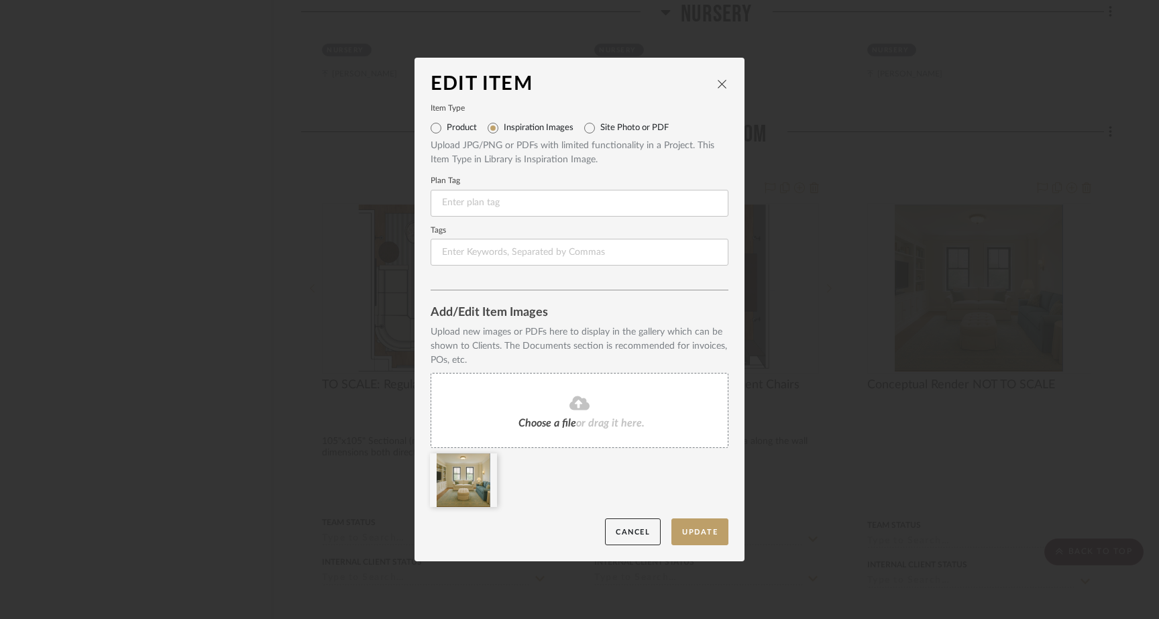
click at [556, 402] on fa-icon at bounding box center [579, 403] width 122 height 17
click at [482, 463] on icon at bounding box center [486, 462] width 9 height 11
click at [683, 528] on button "Update" at bounding box center [699, 531] width 57 height 27
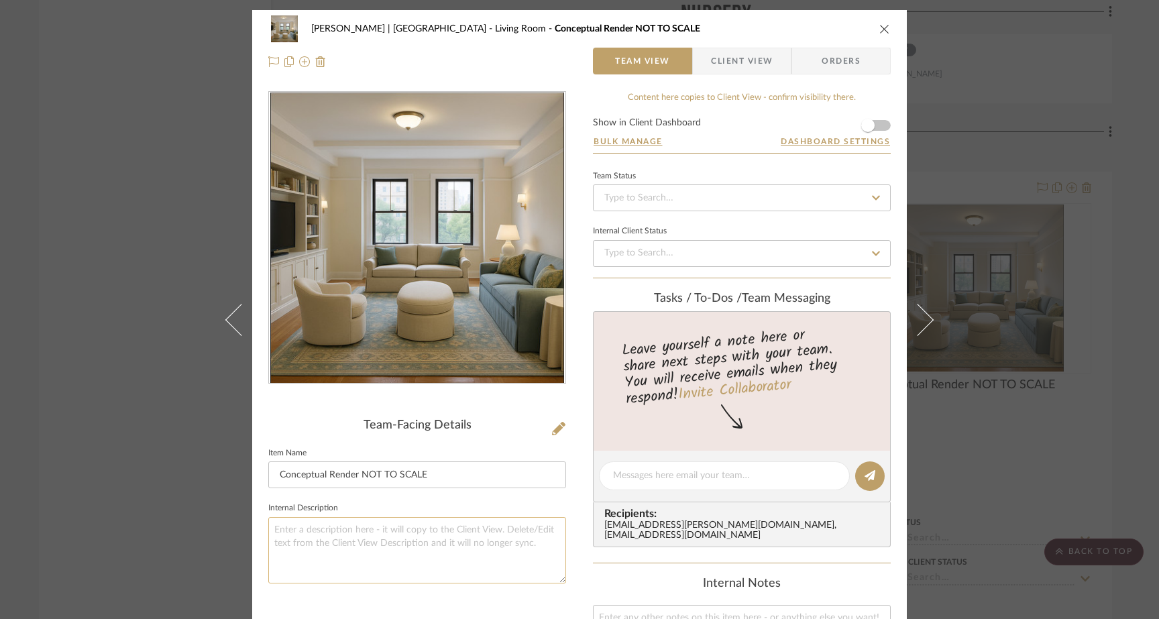
click at [355, 540] on textarea at bounding box center [417, 550] width 298 height 66
type textarea "This is ChatGPT and its not the best! But helpfu"
type textarea "ChatGPT is not the best! But helpful to get an idea"
click at [159, 284] on div "Gutstein-Dyja | Upper West Side Living Room Conceptual Render NOT TO SCALE Team…" at bounding box center [579, 309] width 1159 height 619
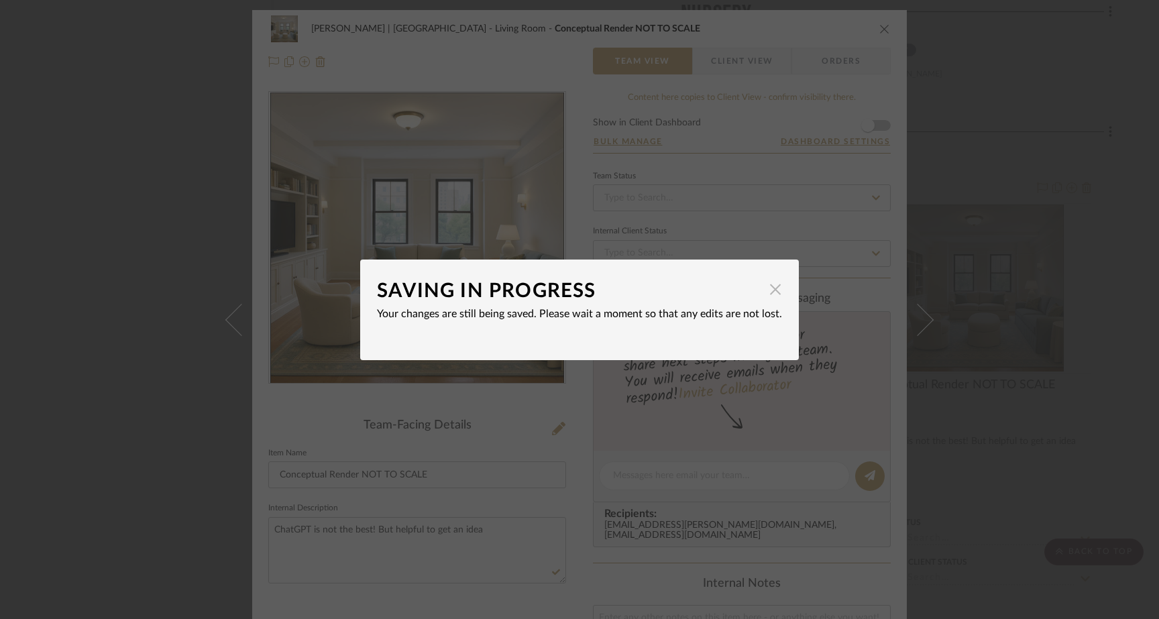
click at [768, 291] on span "button" at bounding box center [775, 289] width 27 height 27
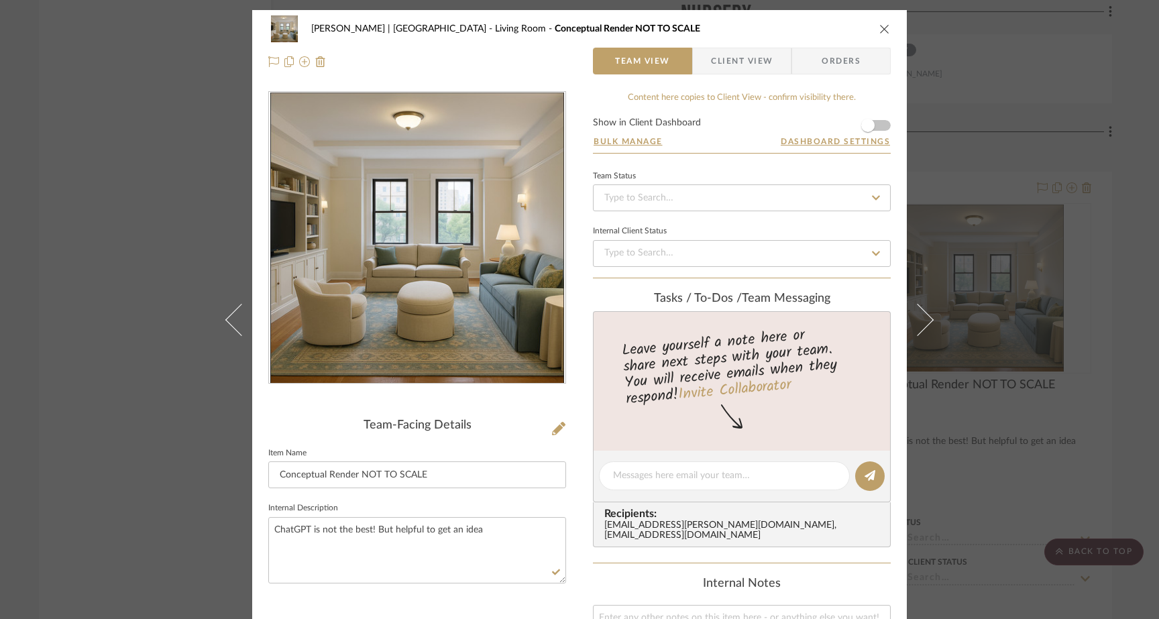
click at [141, 114] on div "Gutstein-Dyja | Upper West Side Living Room Conceptual Render NOT TO SCALE Team…" at bounding box center [579, 309] width 1159 height 619
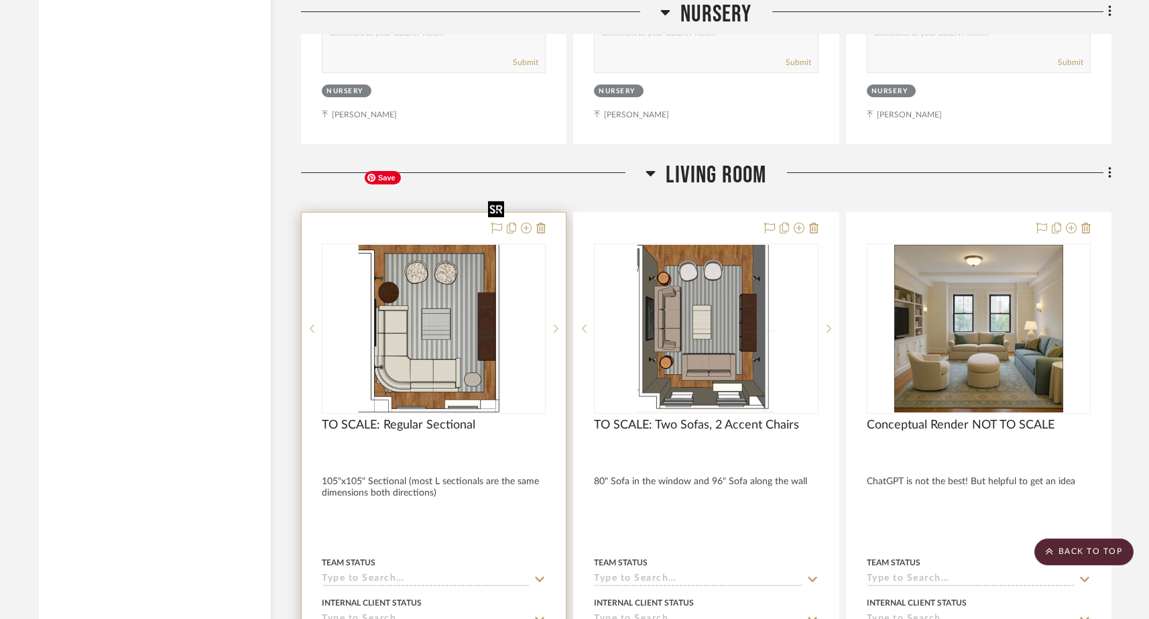
scroll to position [6222, 0]
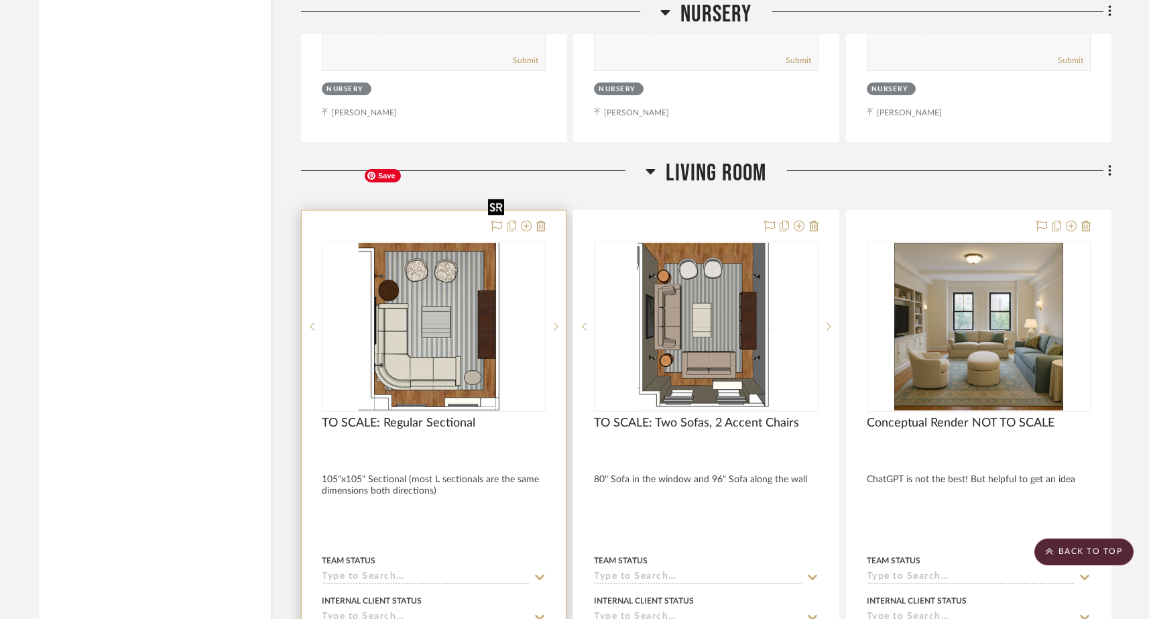
click at [456, 268] on img "0" at bounding box center [434, 327] width 152 height 168
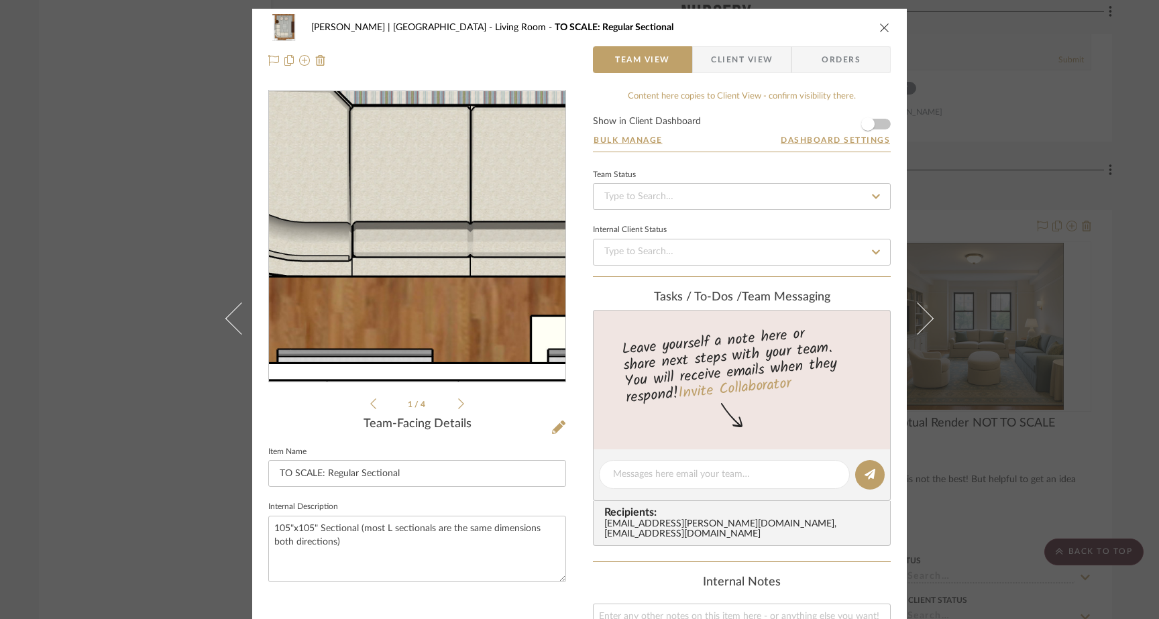
scroll to position [0, 0]
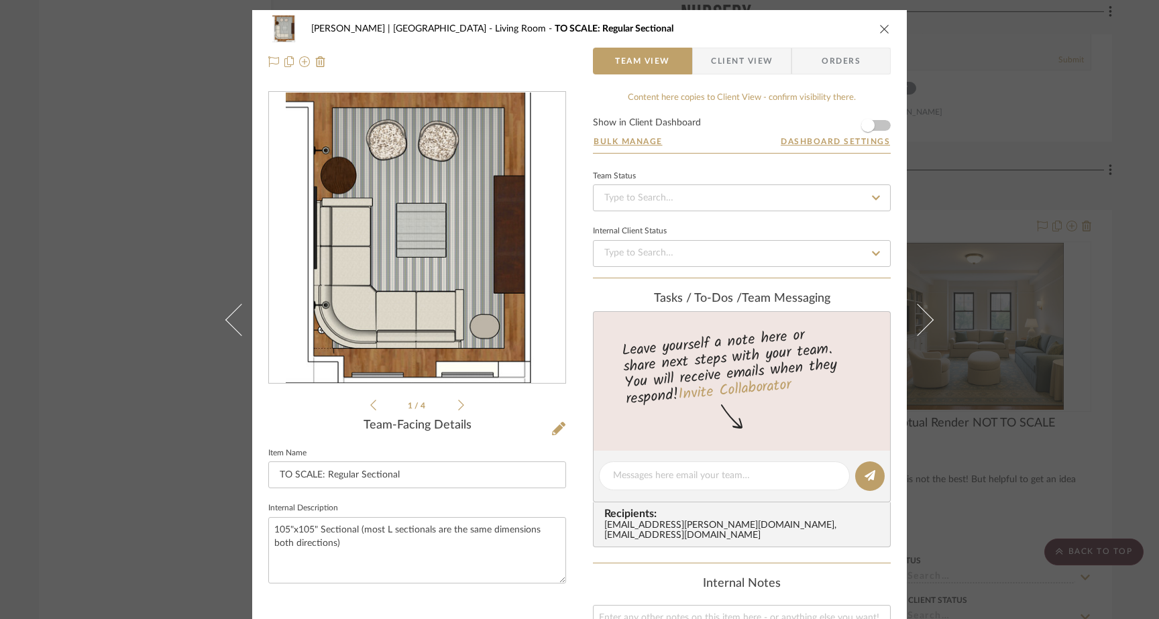
click at [180, 213] on div "Gutstein-Dyja | Upper West Side Living Room TO SCALE: Regular Sectional Team Vi…" at bounding box center [579, 309] width 1159 height 619
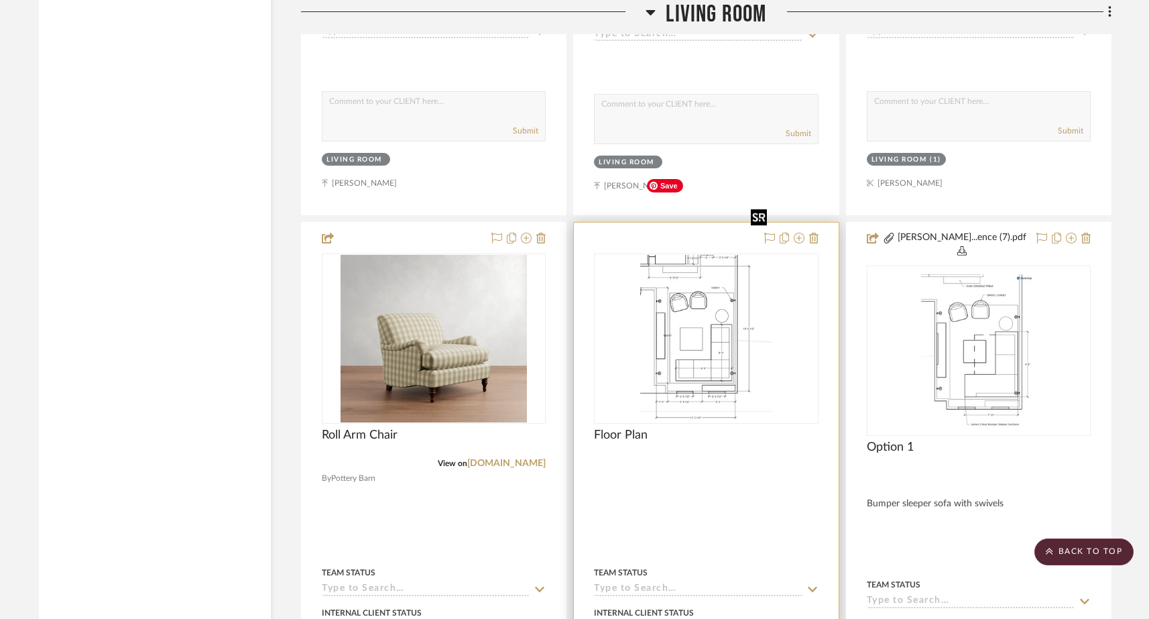
scroll to position [7395, 0]
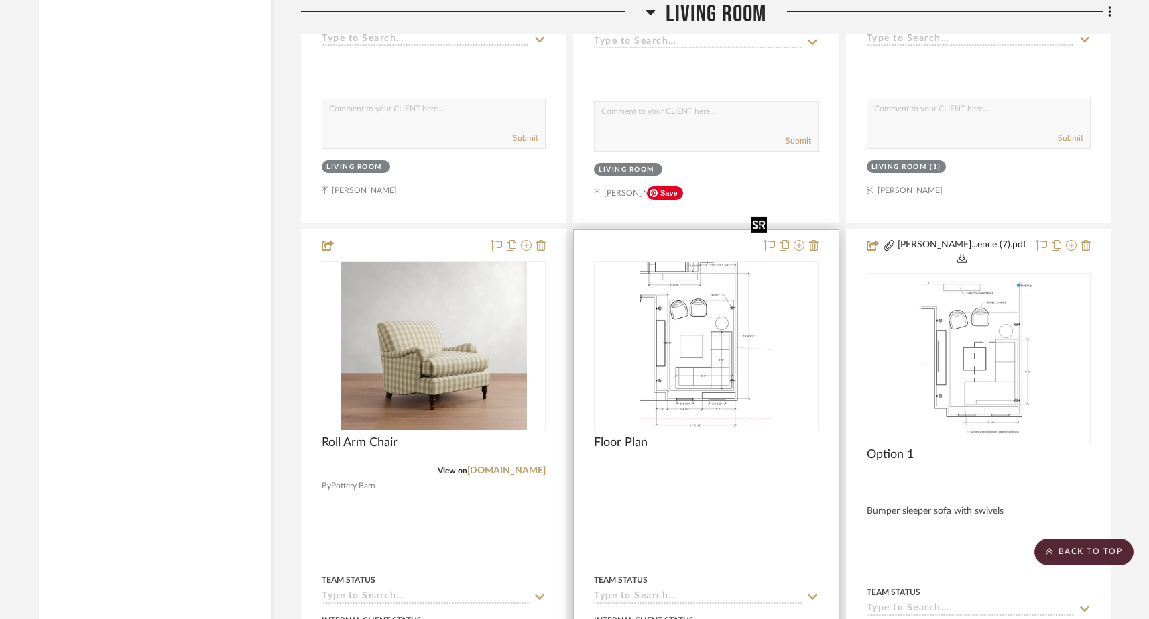
click at [709, 293] on img "0" at bounding box center [706, 346] width 133 height 168
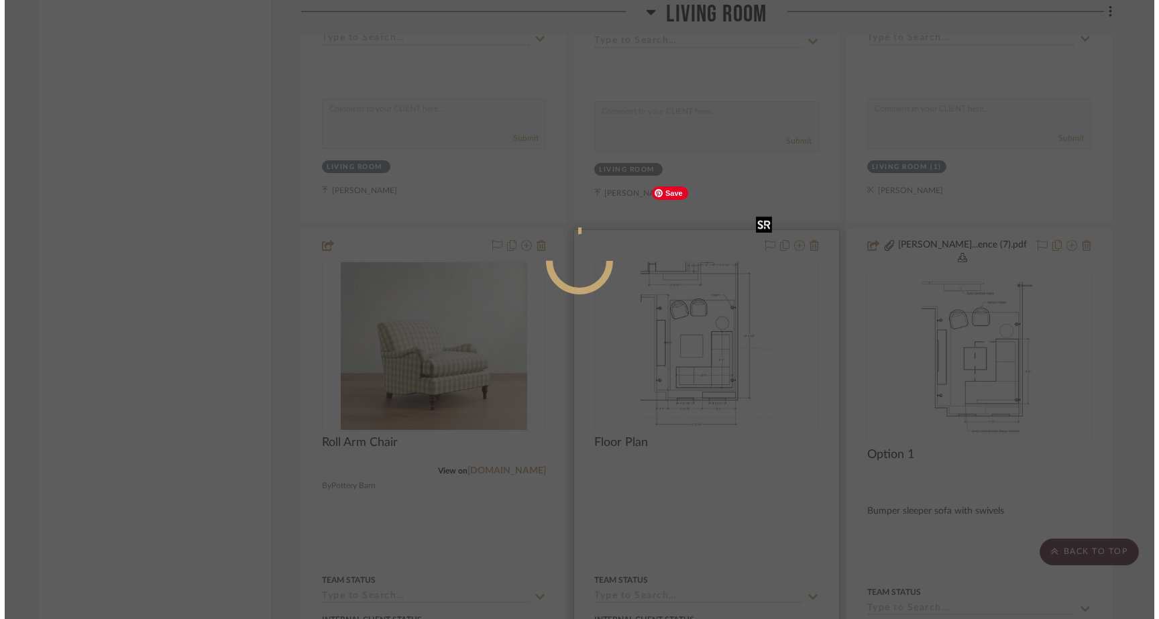
scroll to position [0, 0]
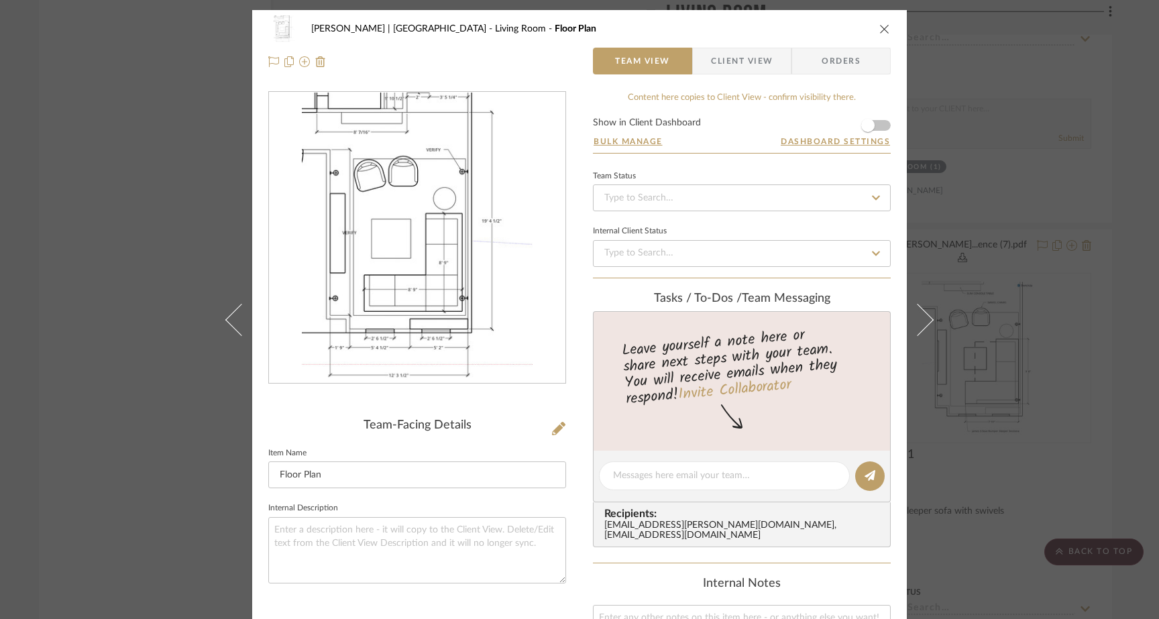
click at [170, 245] on div "Gutstein-Dyja | Upper West Side Living Room Floor Plan Team View Client View Or…" at bounding box center [579, 309] width 1159 height 619
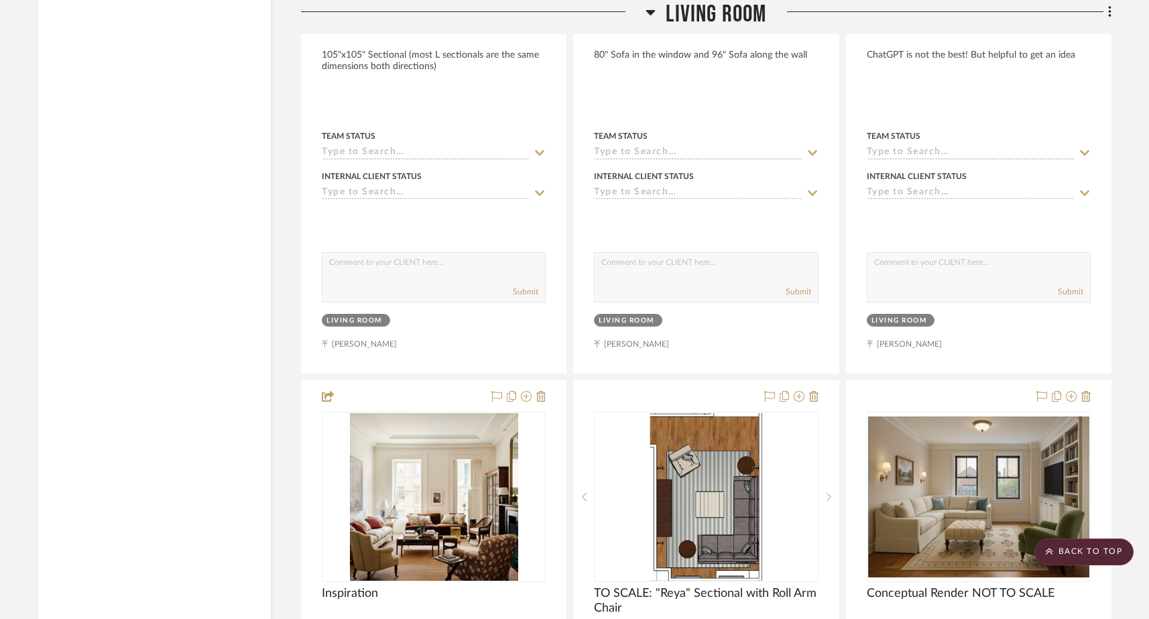
scroll to position [6646, 0]
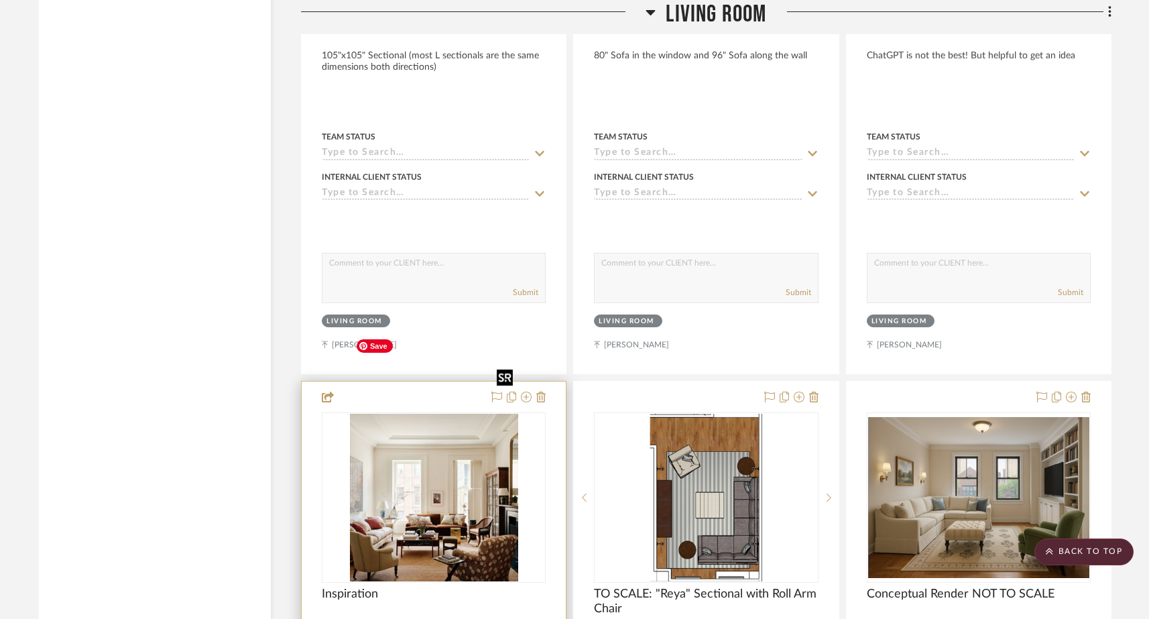
click at [434, 414] on img "0" at bounding box center [434, 498] width 168 height 168
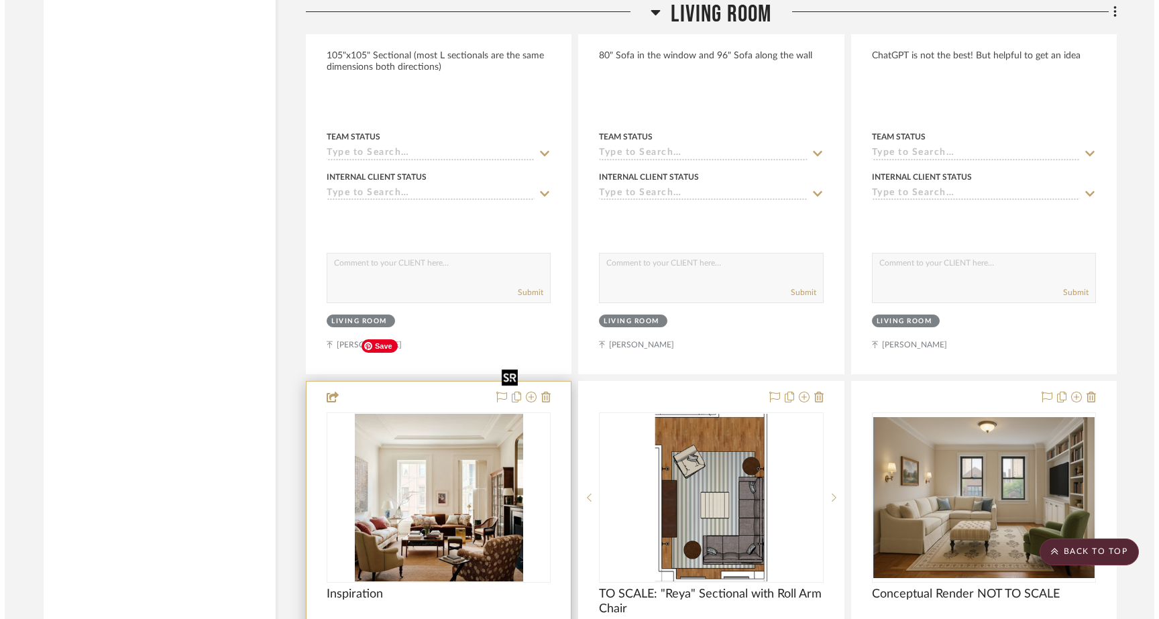
scroll to position [0, 0]
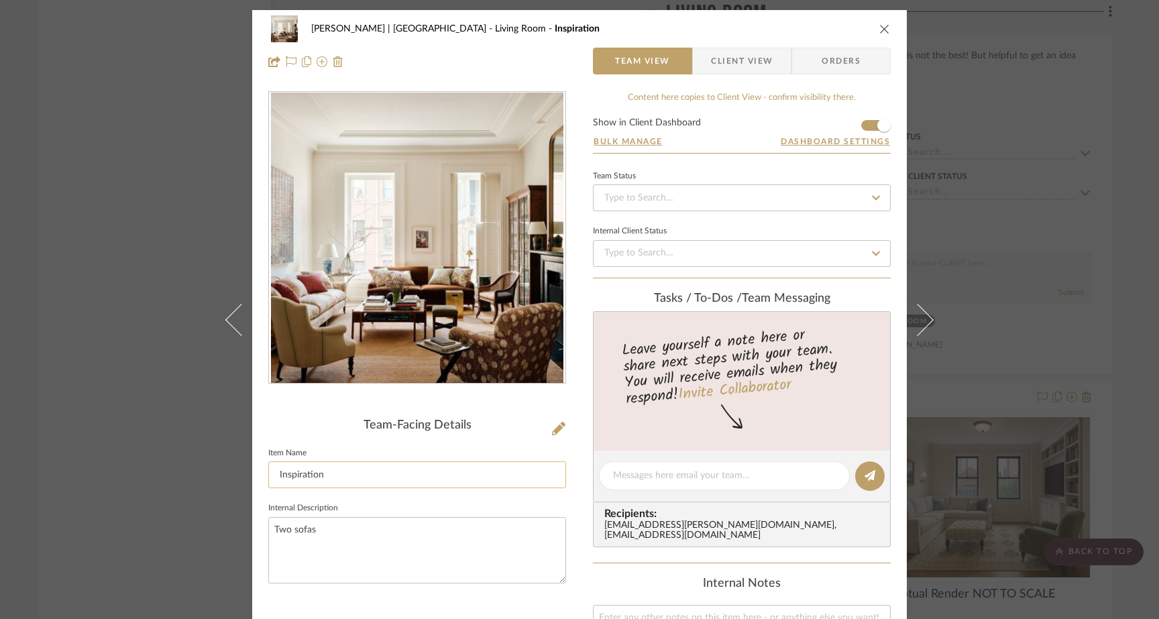
click at [276, 476] on input "Inspiration" at bounding box center [417, 474] width 298 height 27
type input "Two Sofas Inspiration"
click at [363, 503] on fieldset "Internal Description Two sofas" at bounding box center [417, 541] width 298 height 84
click at [104, 235] on div "Gutstein-Dyja | Upper West Side Living Room Two Sofas Inspiration Team View Cli…" at bounding box center [579, 309] width 1159 height 619
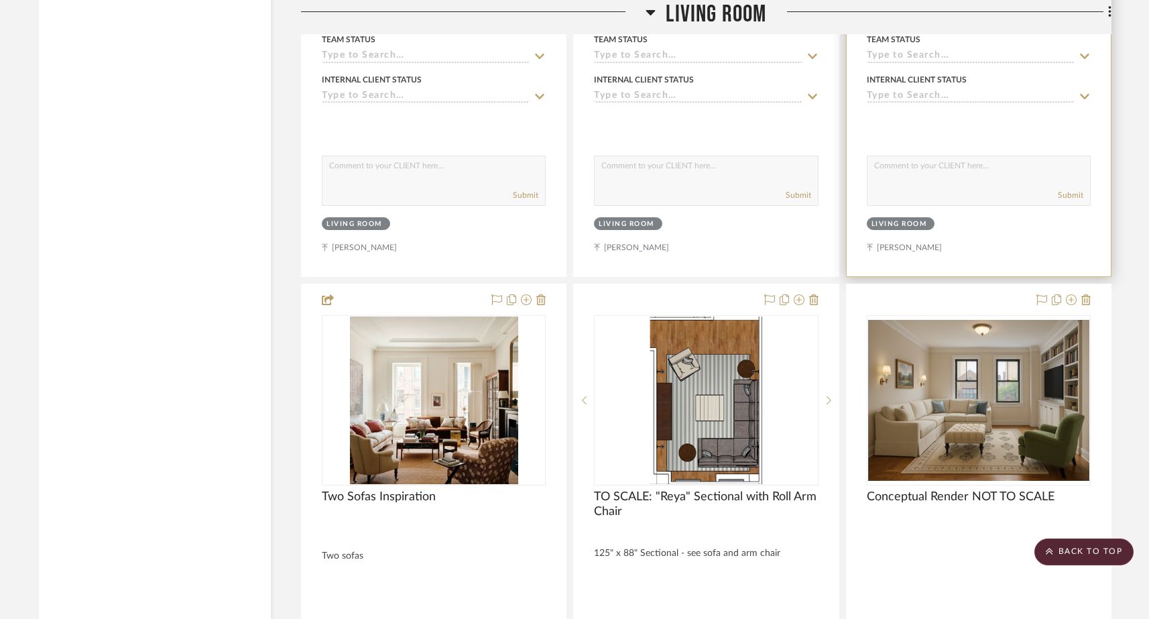
scroll to position [6871, 0]
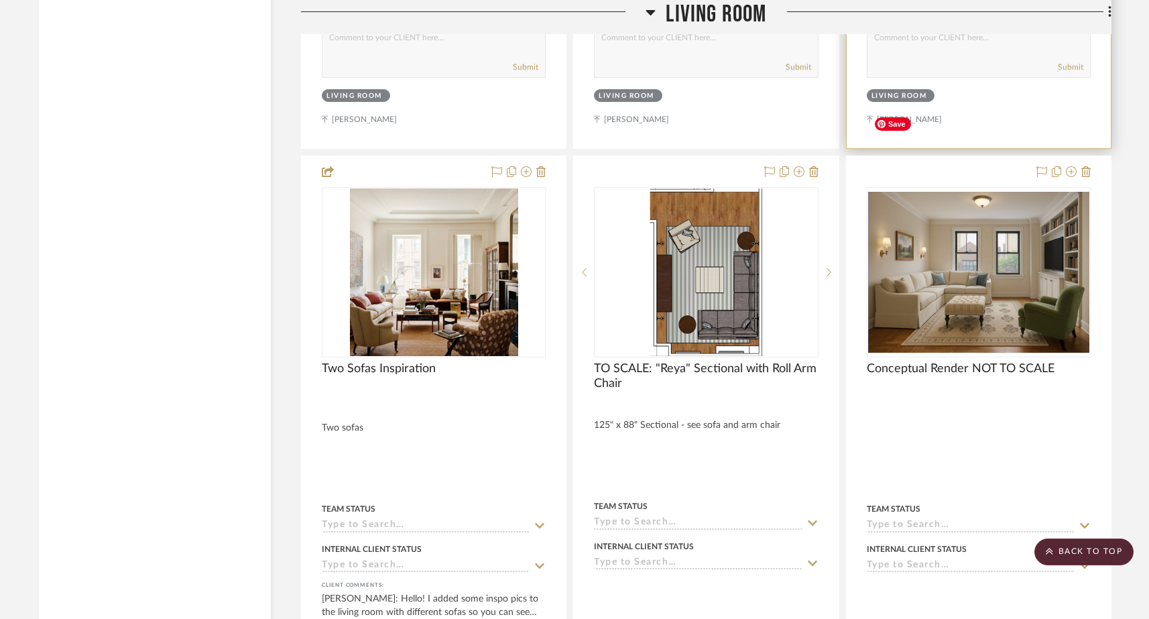
click at [994, 205] on img "0" at bounding box center [978, 272] width 221 height 161
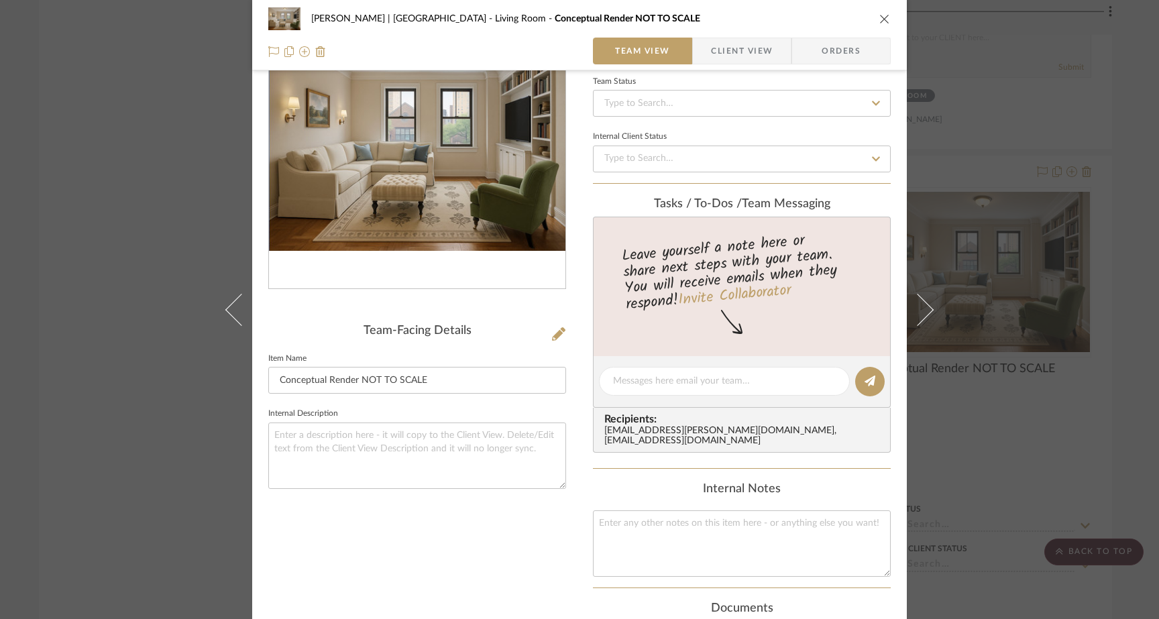
scroll to position [96, 0]
click at [426, 459] on textarea at bounding box center [417, 454] width 298 height 66
type textarea "Another ChatGPT render"
click at [160, 162] on div "Gutstein-Dyja | Upper West Side Living Room Conceptual Render NOT TO SCALE Team…" at bounding box center [579, 309] width 1159 height 619
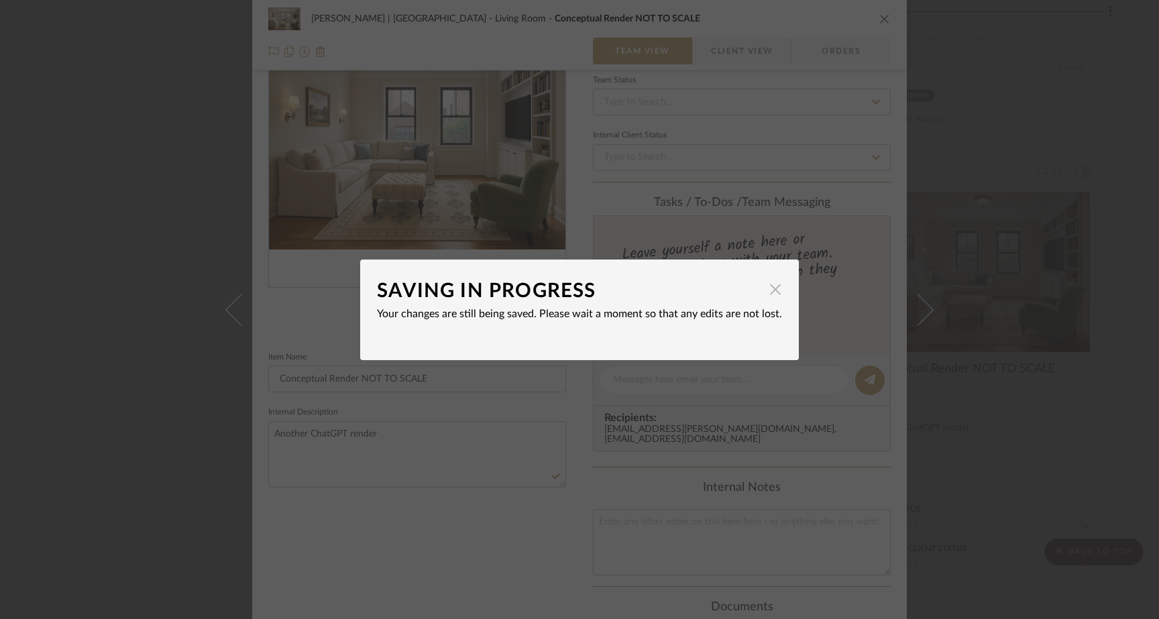
click at [766, 290] on span "button" at bounding box center [775, 289] width 27 height 27
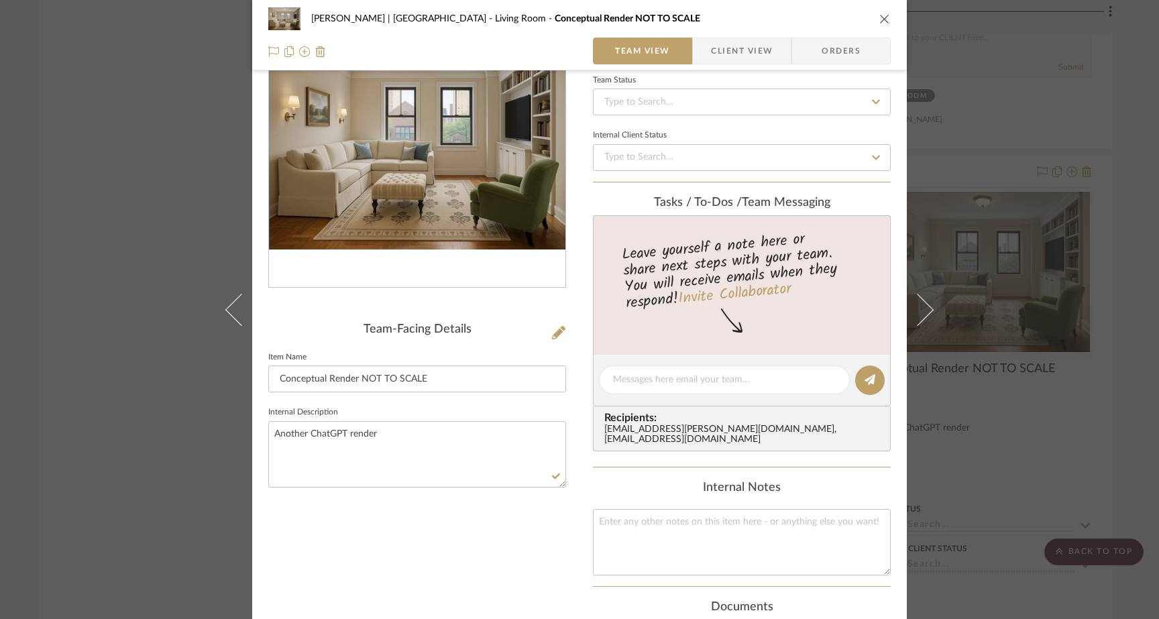
click at [158, 227] on div "Gutstein-Dyja | Upper West Side Living Room Conceptual Render NOT TO SCALE Team…" at bounding box center [579, 309] width 1159 height 619
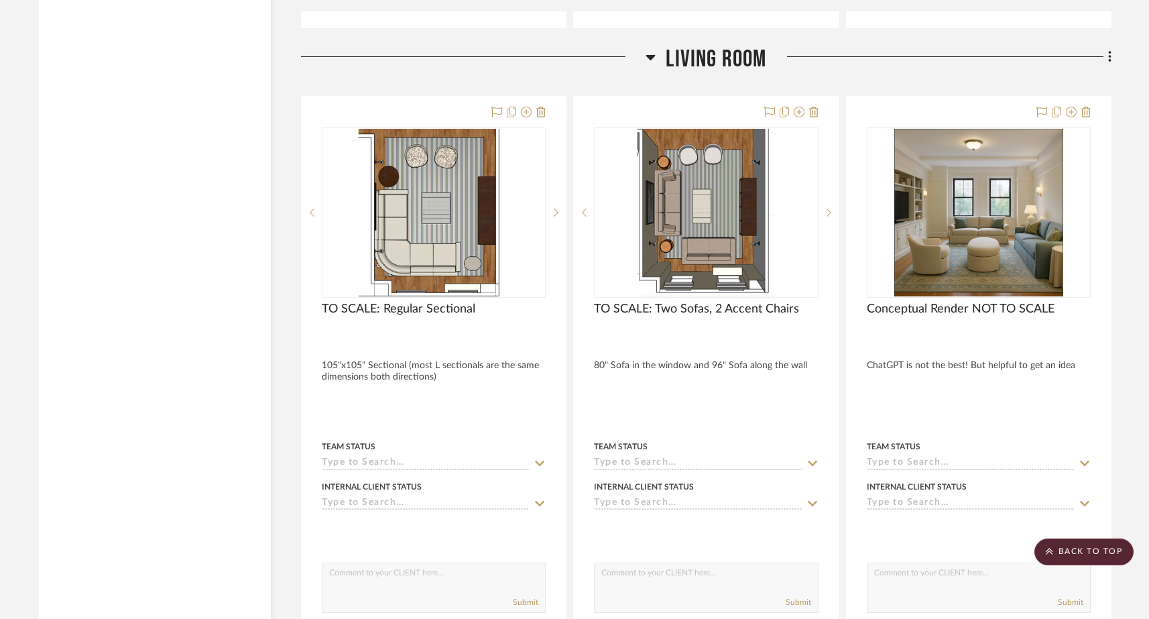
scroll to position [6340, 0]
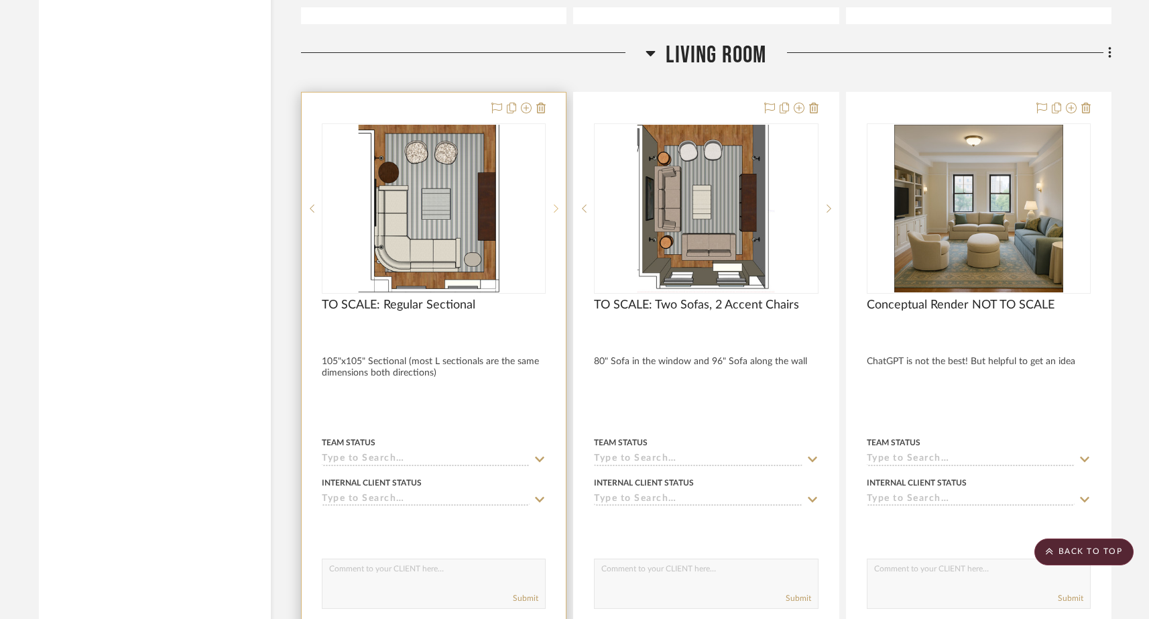
click at [554, 204] on icon at bounding box center [556, 208] width 5 height 9
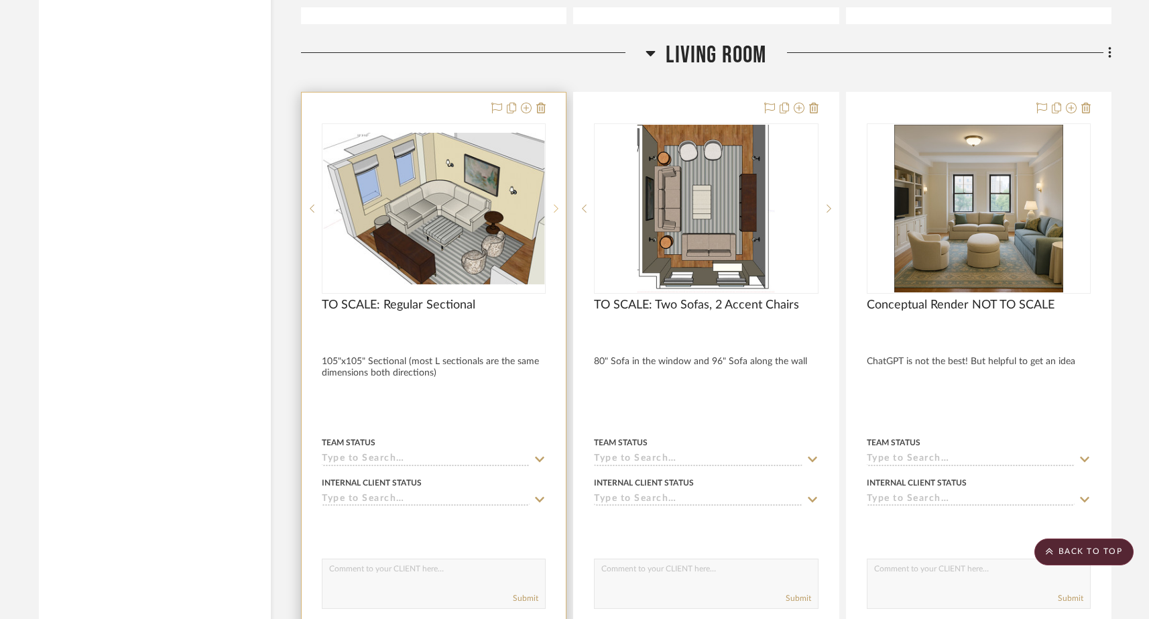
click at [554, 204] on icon at bounding box center [556, 208] width 5 height 9
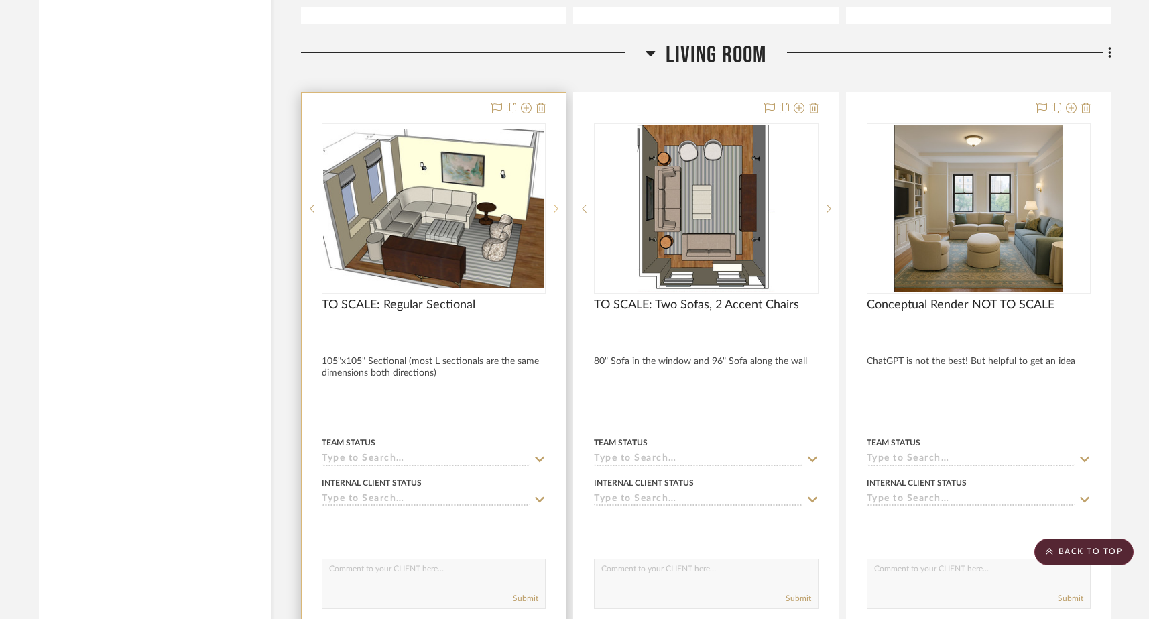
click at [554, 204] on icon at bounding box center [556, 208] width 5 height 9
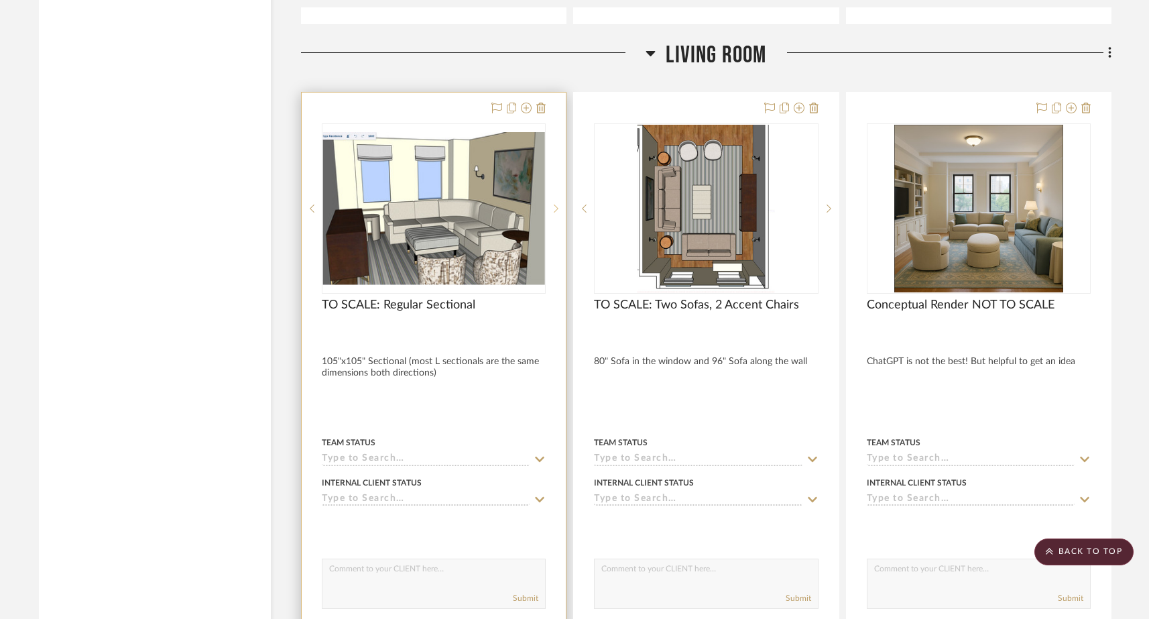
click at [554, 204] on icon at bounding box center [556, 208] width 5 height 9
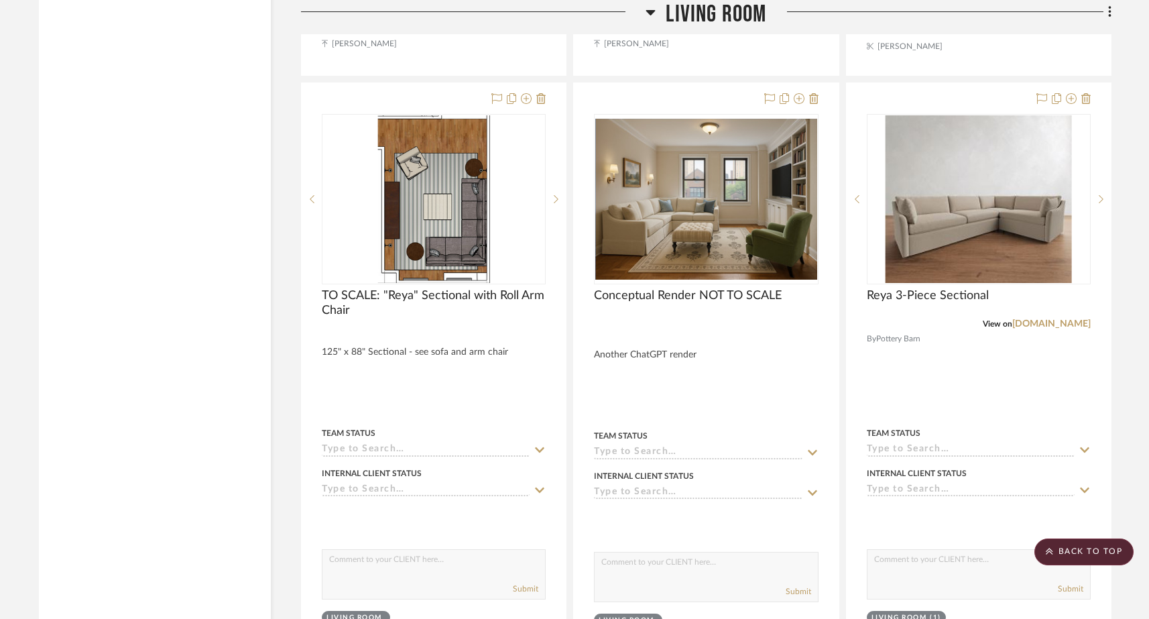
scroll to position [6953, 0]
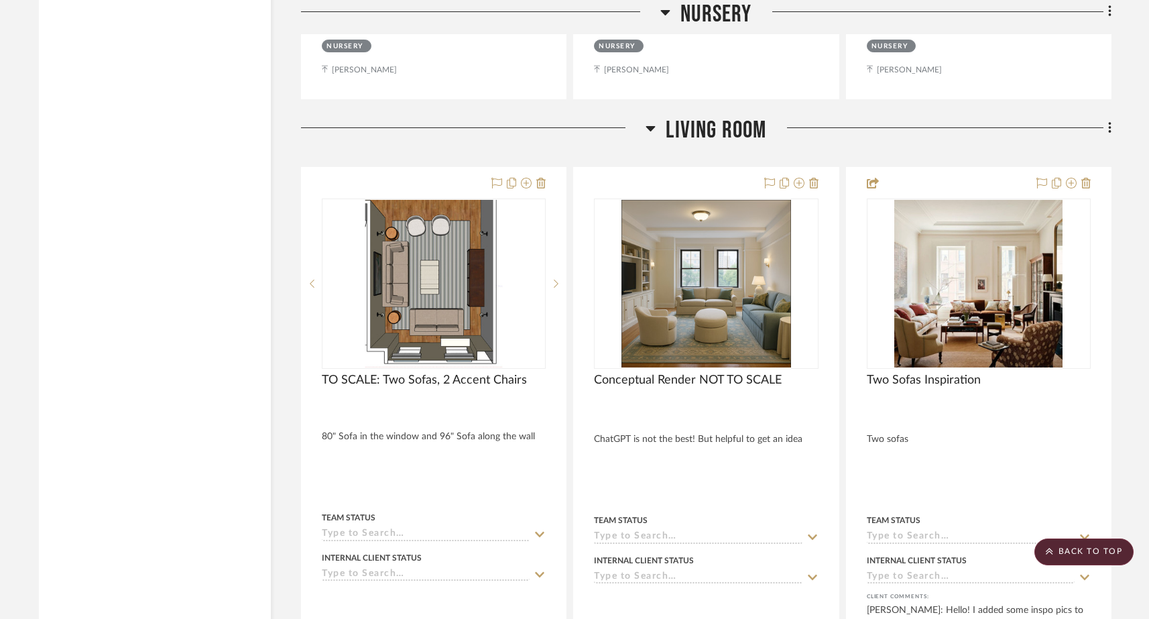
scroll to position [6266, 0]
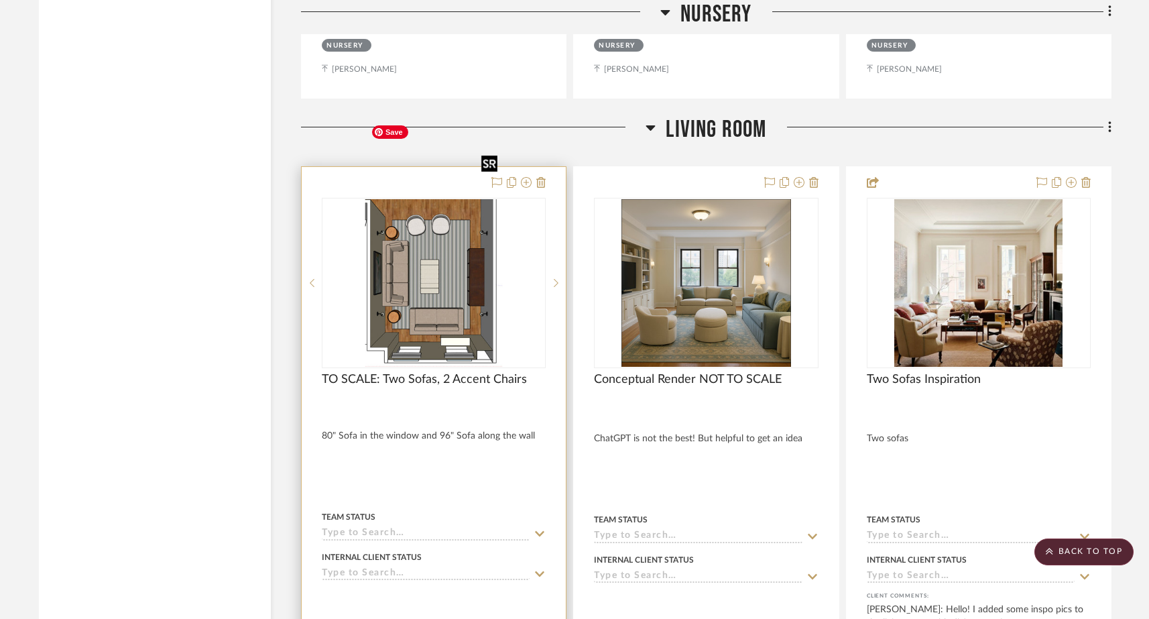
click at [457, 222] on img "0" at bounding box center [433, 283] width 137 height 168
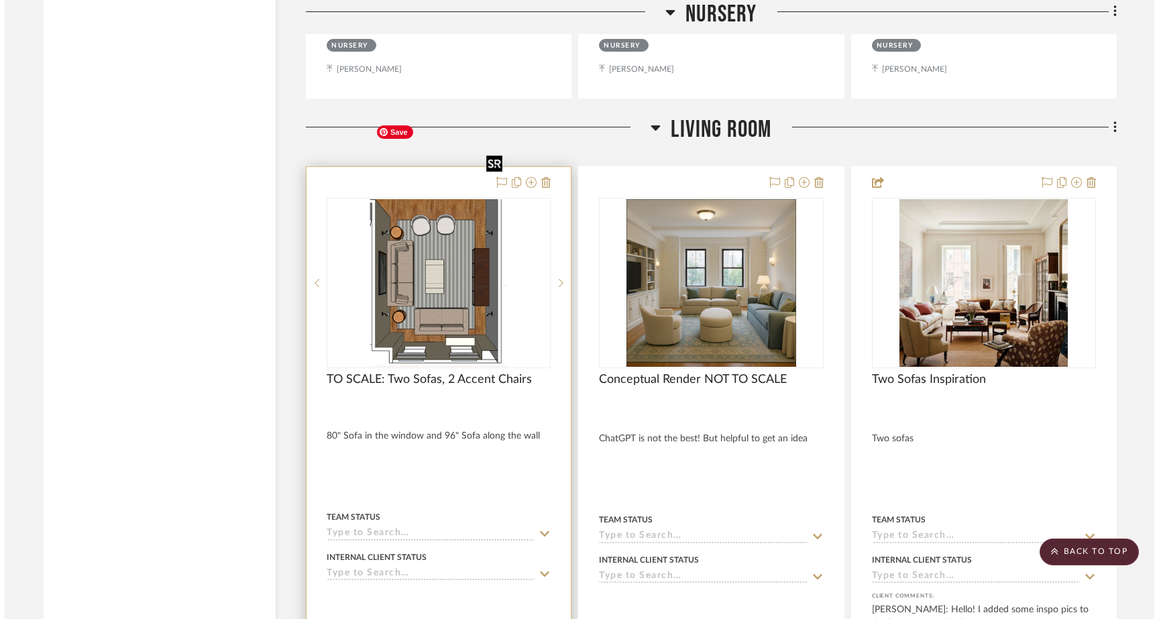
scroll to position [0, 0]
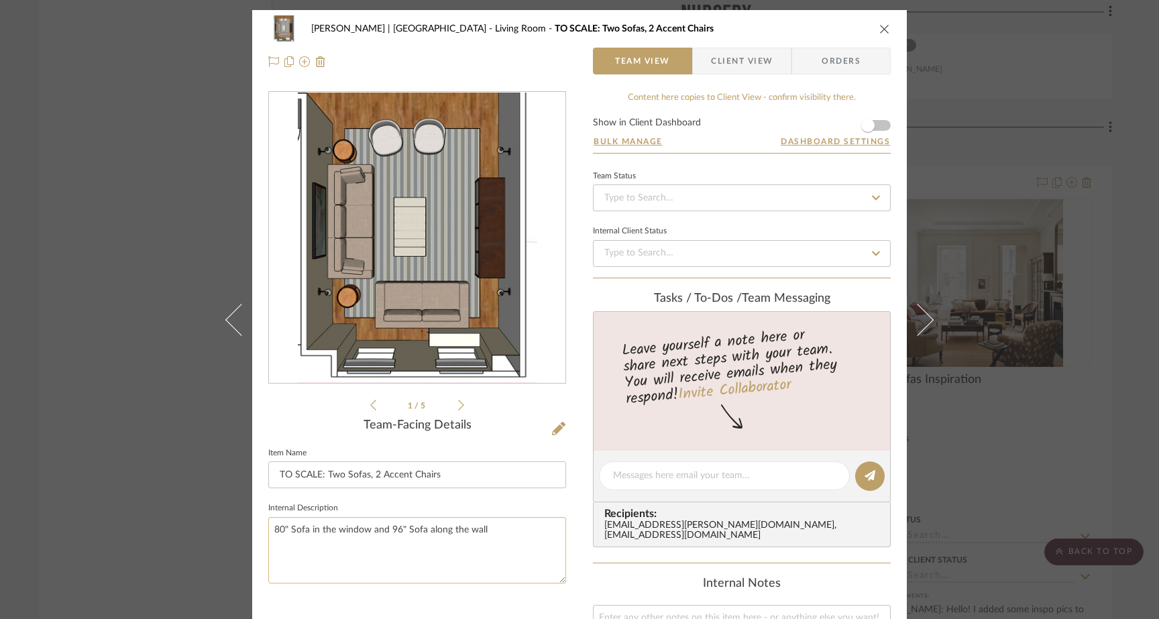
click at [268, 531] on textarea "80" Sofa in the window and 96" Sofa along the wall" at bounding box center [417, 550] width 298 height 66
drag, startPoint x: 512, startPoint y: 530, endPoint x: 259, endPoint y: 527, distance: 252.8
click at [259, 527] on div "Gutstein-Dyja | Upper West Side Living Room TO SCALE: Two Sofas, 2 Accent Chair…" at bounding box center [579, 482] width 654 height 945
type textarea "80" Sofa in the window and 96" Sofa along the wall"
click at [168, 131] on div "Gutstein-Dyja | Upper West Side Living Room TO SCALE: Two Sofas, 2 Accent Chair…" at bounding box center [579, 309] width 1159 height 619
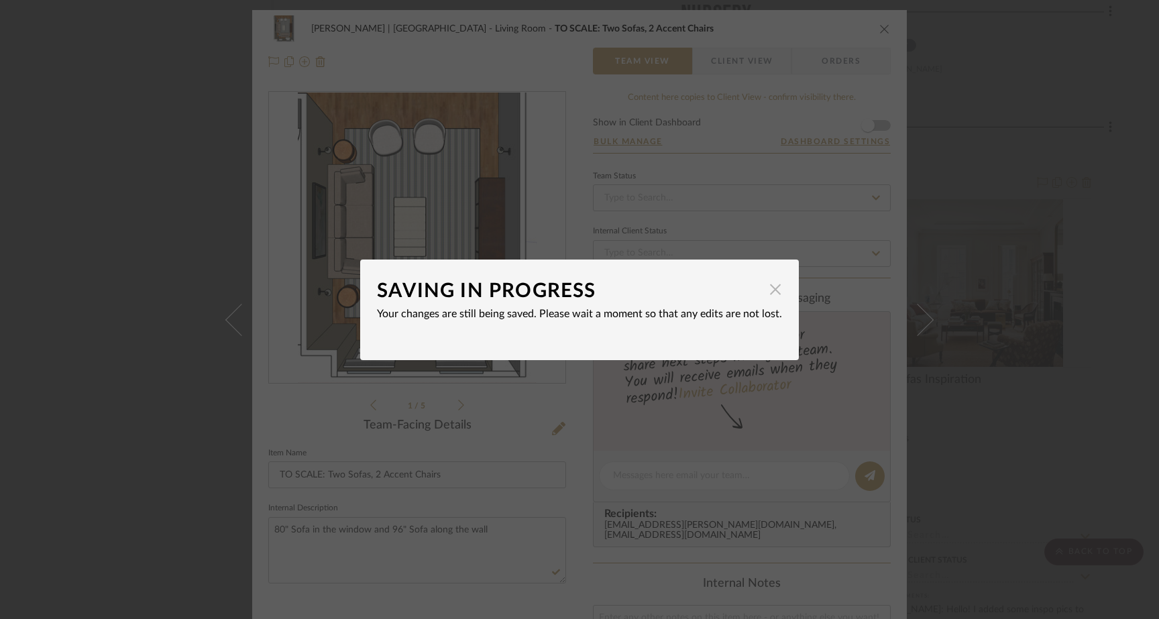
click at [765, 292] on span "button" at bounding box center [775, 289] width 27 height 27
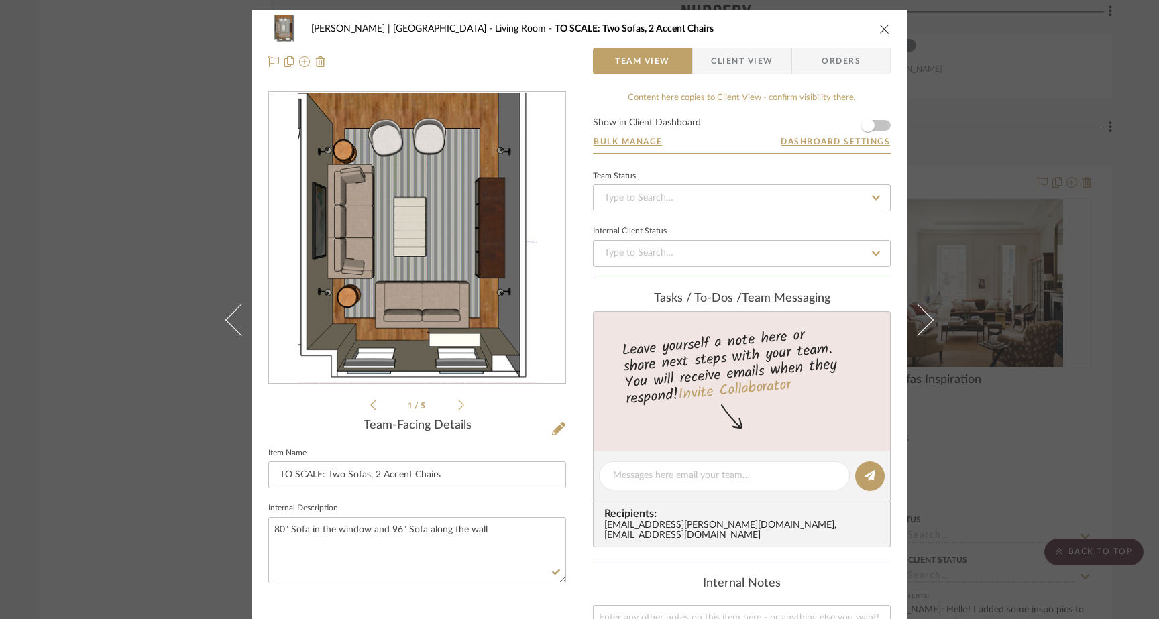
click at [163, 130] on div "Gutstein-Dyja | Upper West Side Living Room TO SCALE: Two Sofas, 2 Accent Chair…" at bounding box center [579, 309] width 1159 height 619
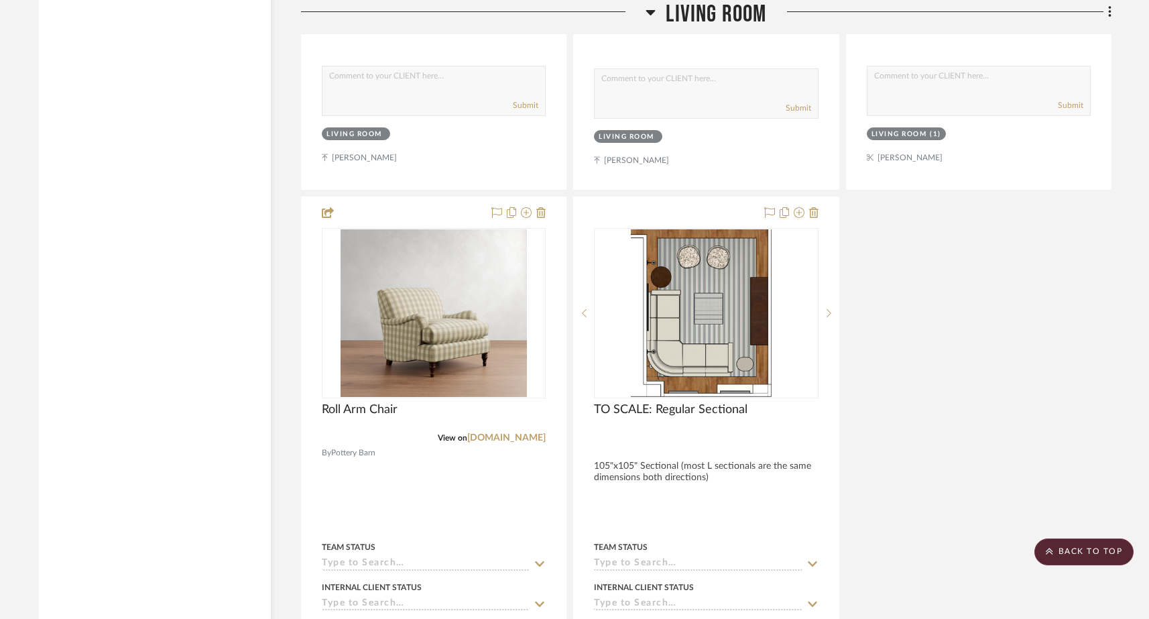
scroll to position [7487, 0]
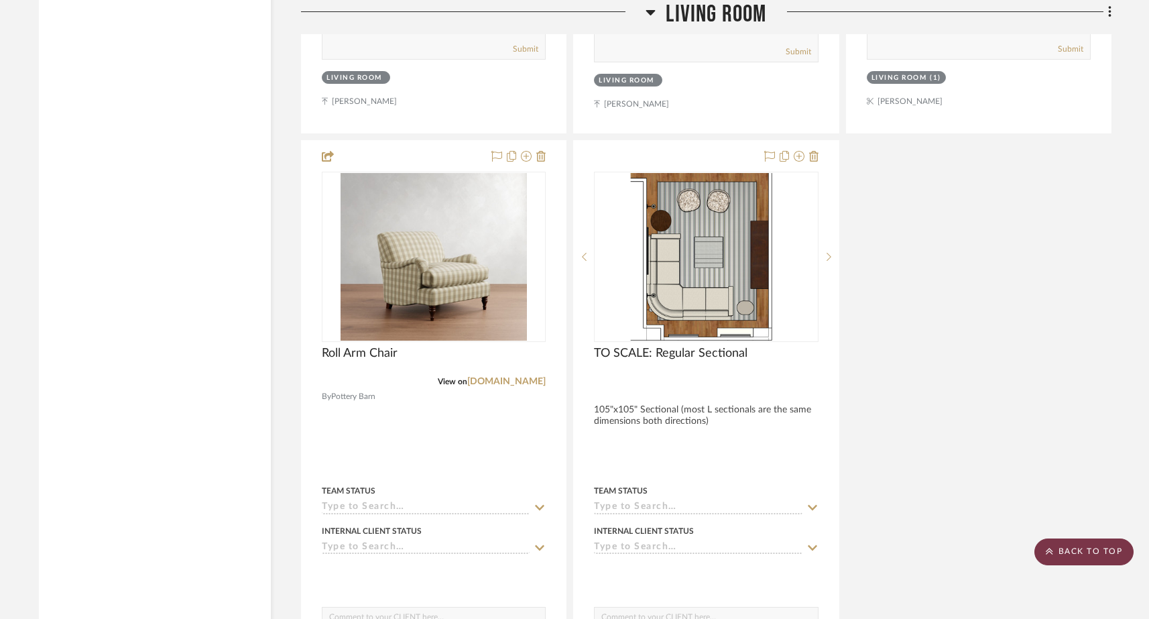
click at [1067, 552] on scroll-to-top-button "BACK TO TOP" at bounding box center [1083, 551] width 99 height 27
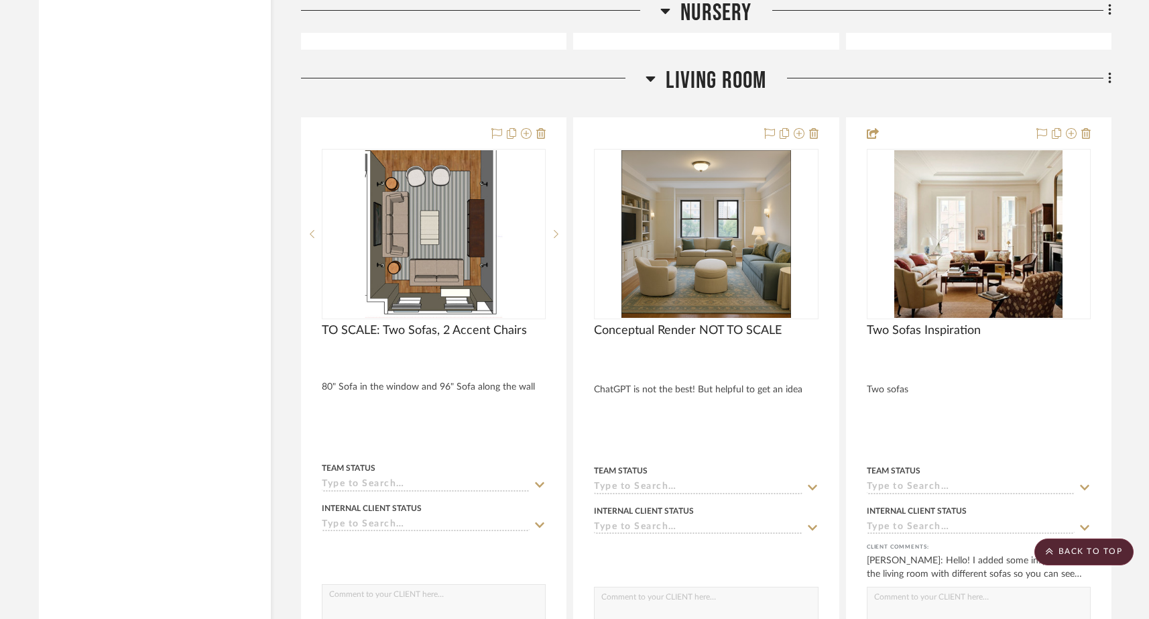
scroll to position [6311, 0]
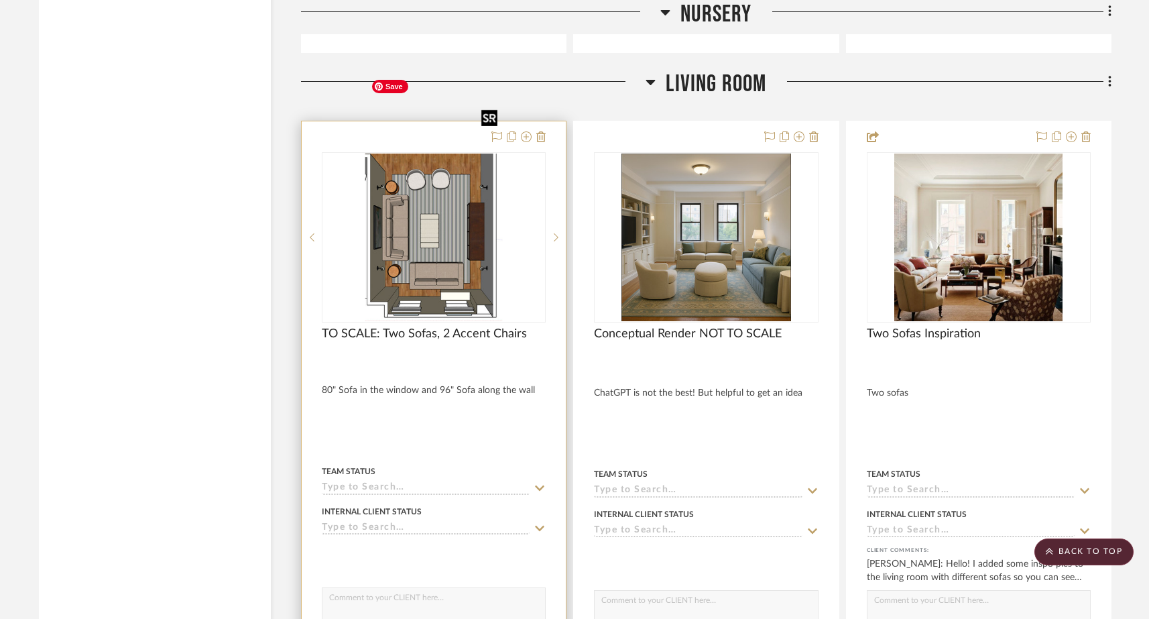
click at [458, 180] on img "0" at bounding box center [433, 238] width 137 height 168
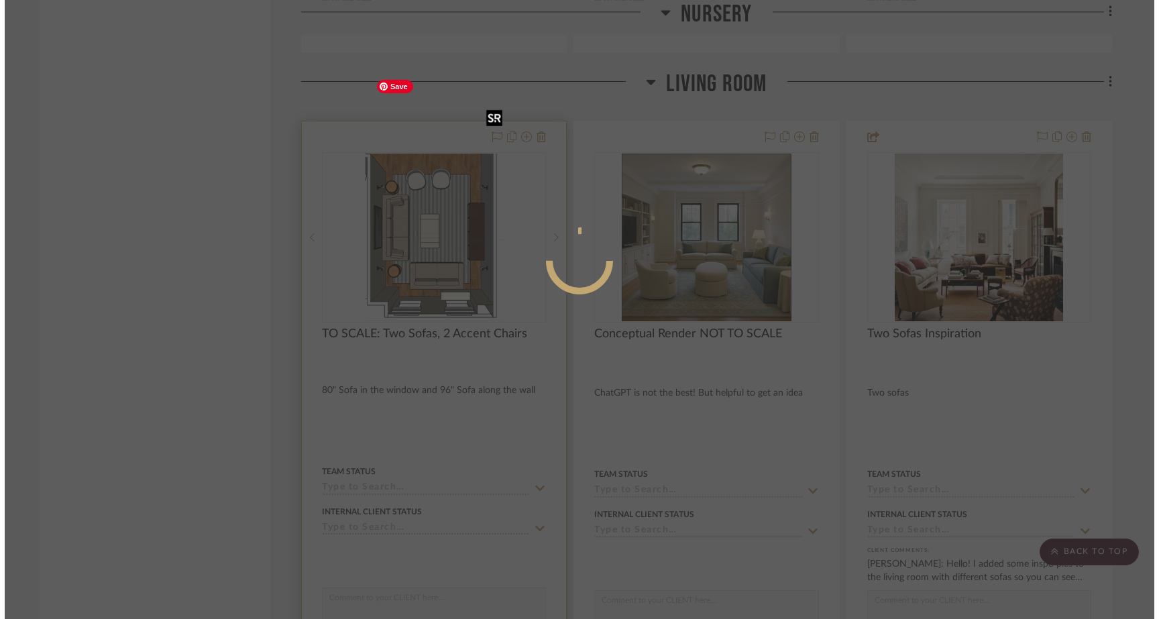
scroll to position [0, 0]
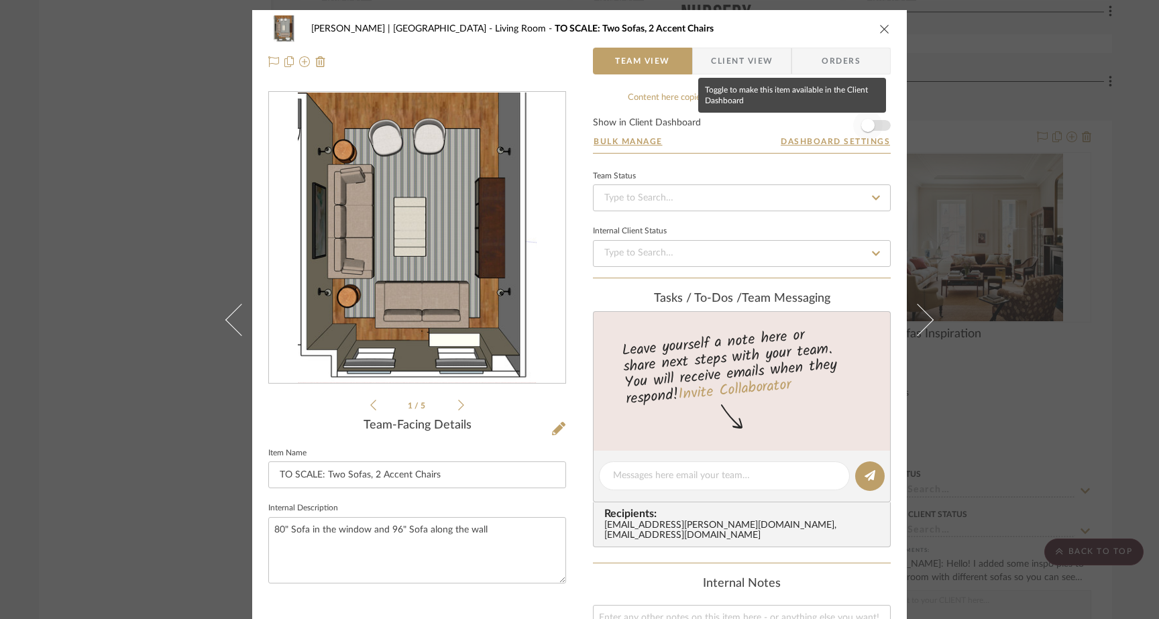
click at [876, 124] on span "button" at bounding box center [867, 125] width 29 height 29
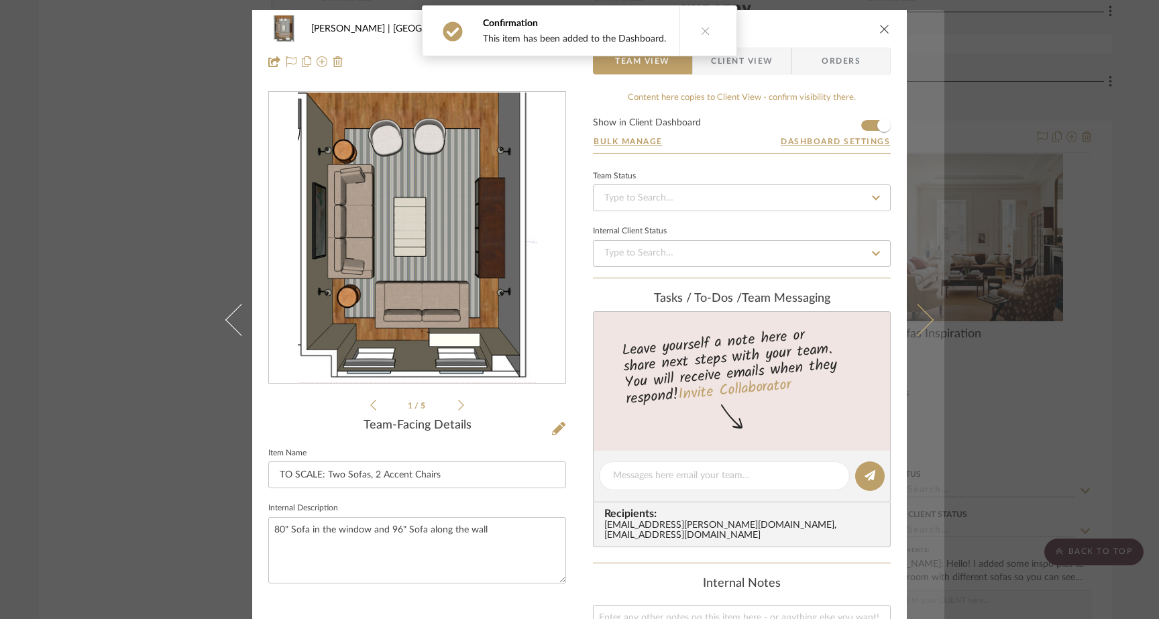
click at [927, 325] on button at bounding box center [925, 319] width 38 height 619
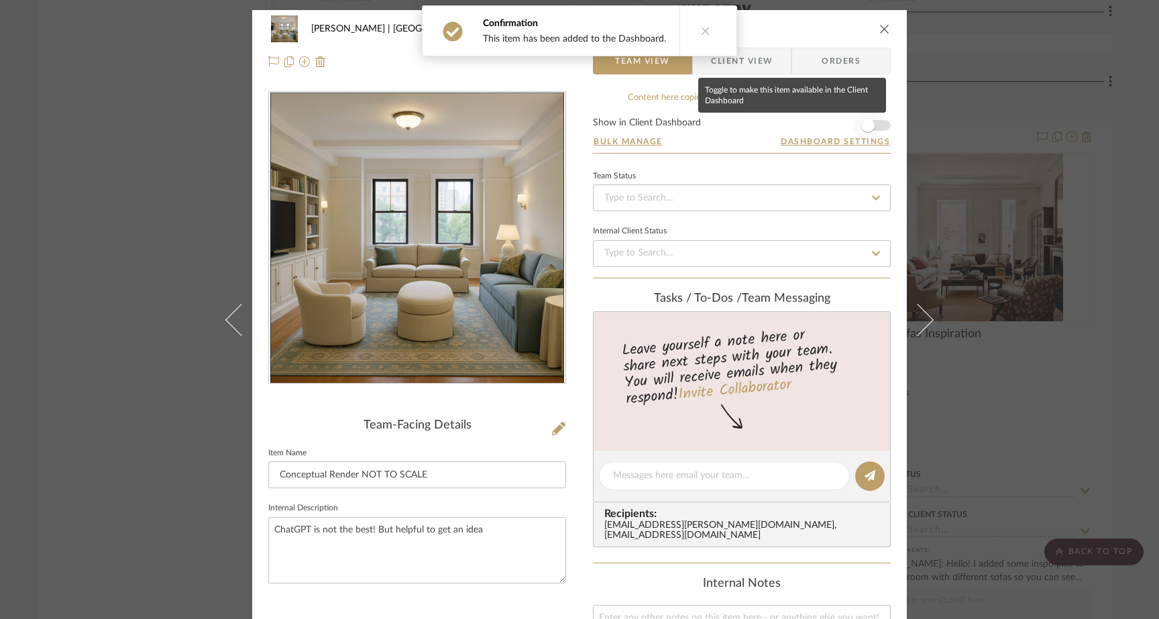
click at [862, 125] on span "button" at bounding box center [867, 125] width 13 height 13
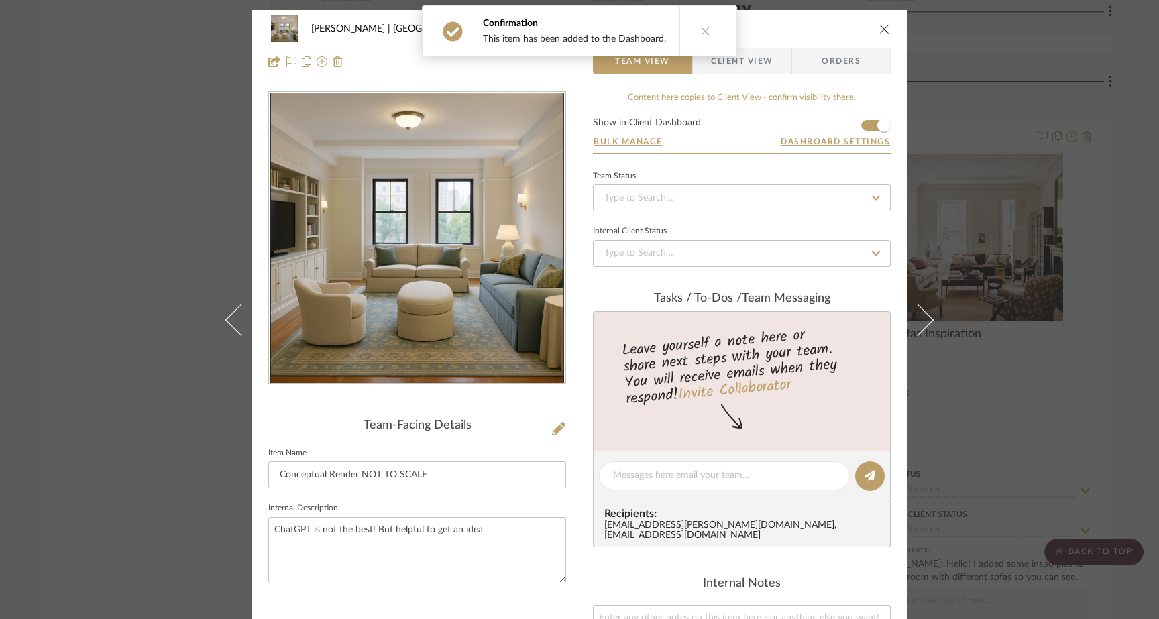
click at [164, 144] on div "Gutstein-Dyja | Upper West Side Living Room Conceptual Render NOT TO SCALE Team…" at bounding box center [579, 309] width 1159 height 619
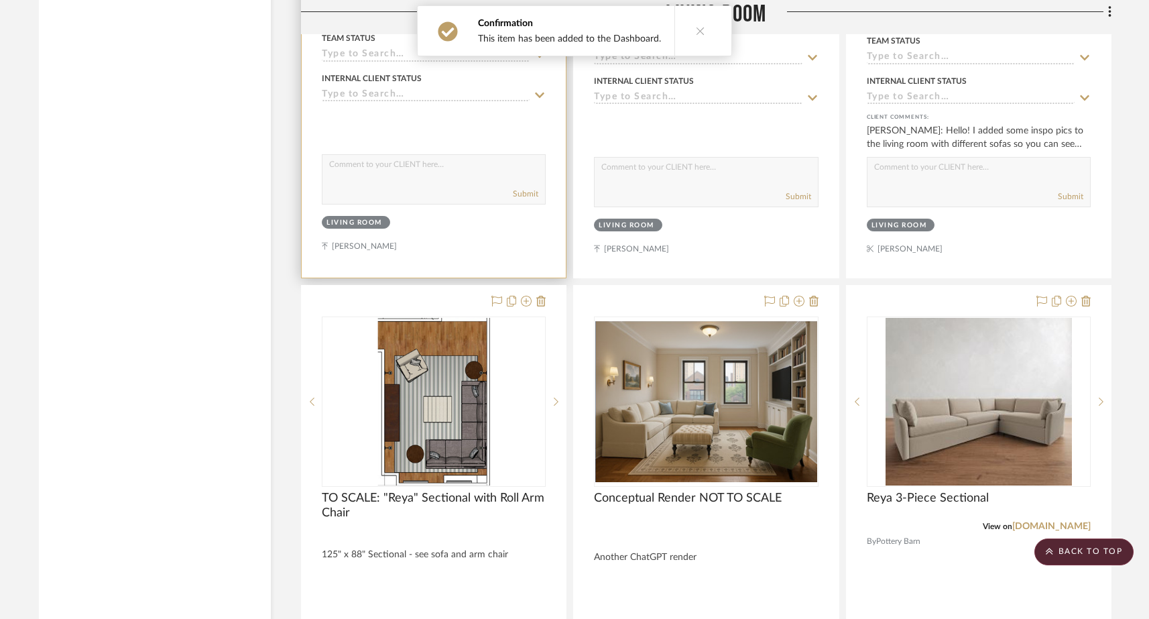
scroll to position [6805, 0]
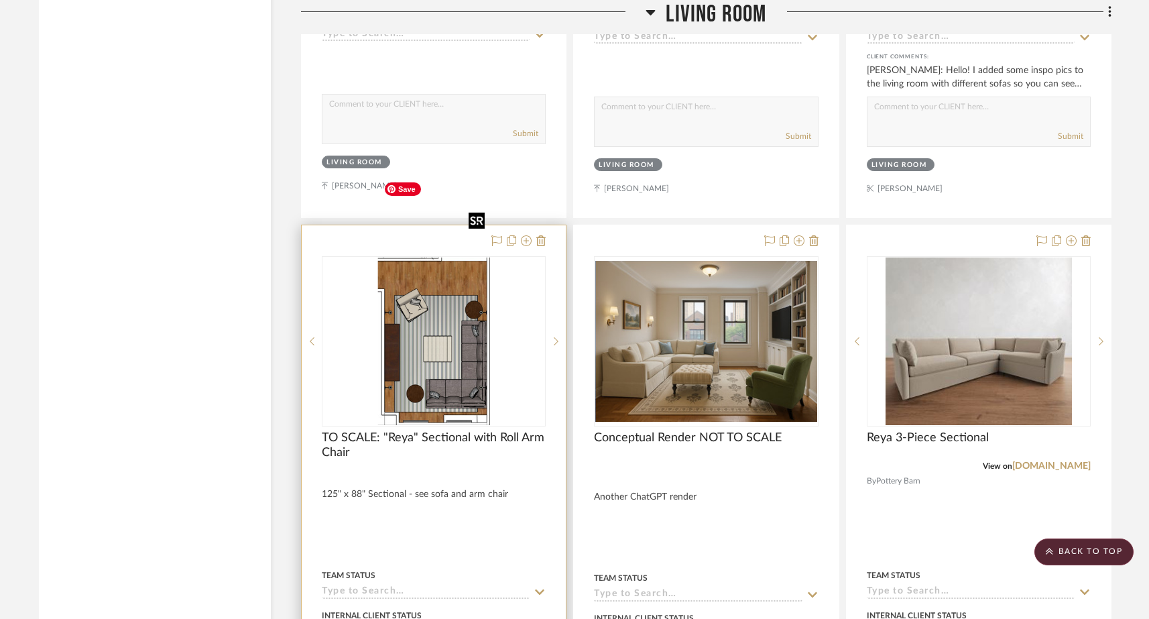
click at [448, 274] on img "0" at bounding box center [434, 341] width 112 height 168
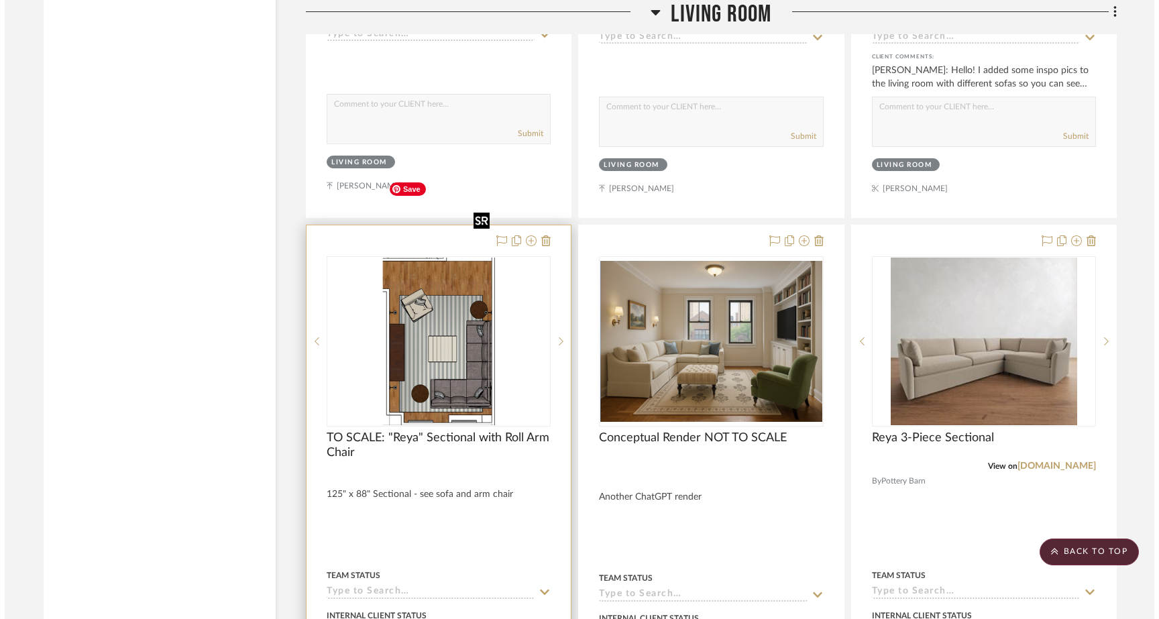
scroll to position [0, 0]
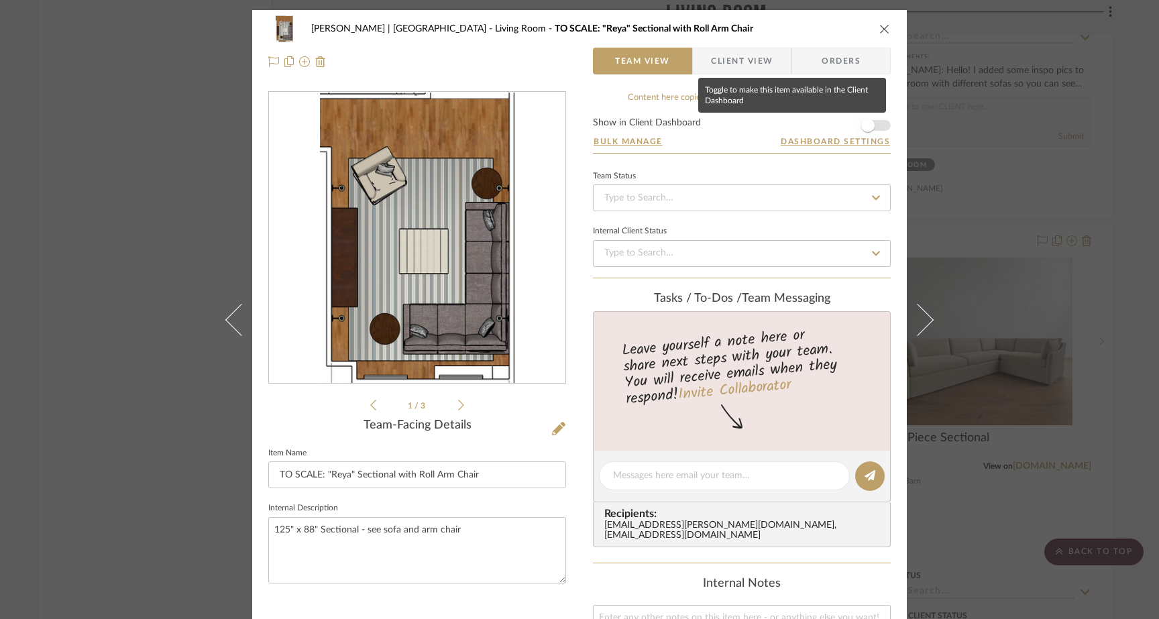
click at [868, 129] on span "button" at bounding box center [867, 125] width 13 height 13
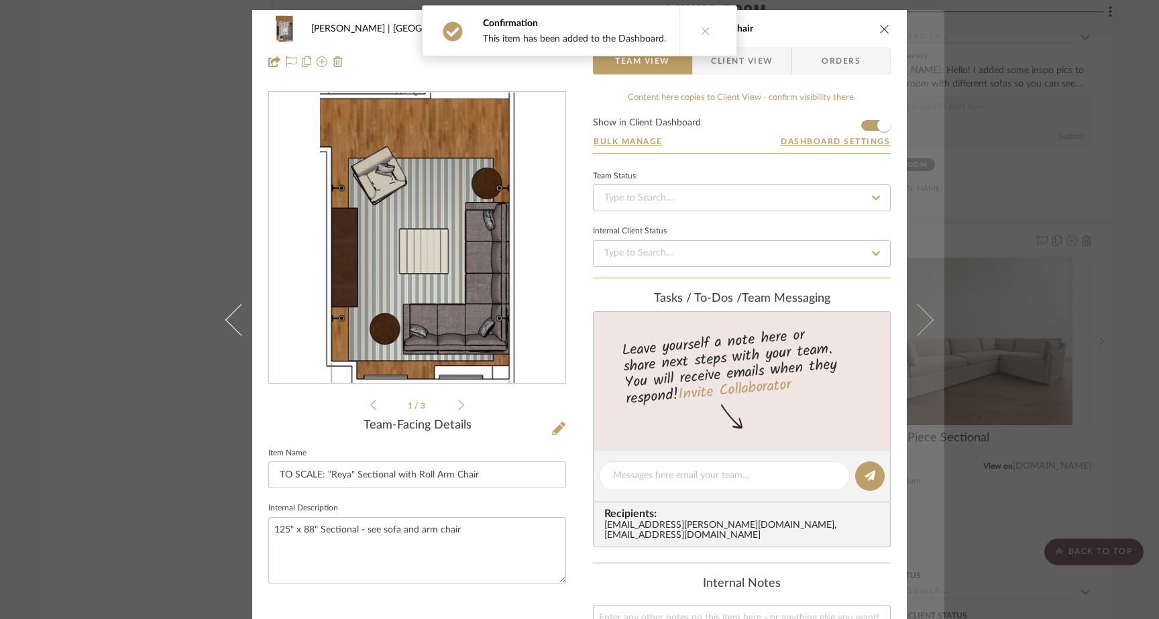
click at [910, 310] on icon at bounding box center [917, 319] width 32 height 32
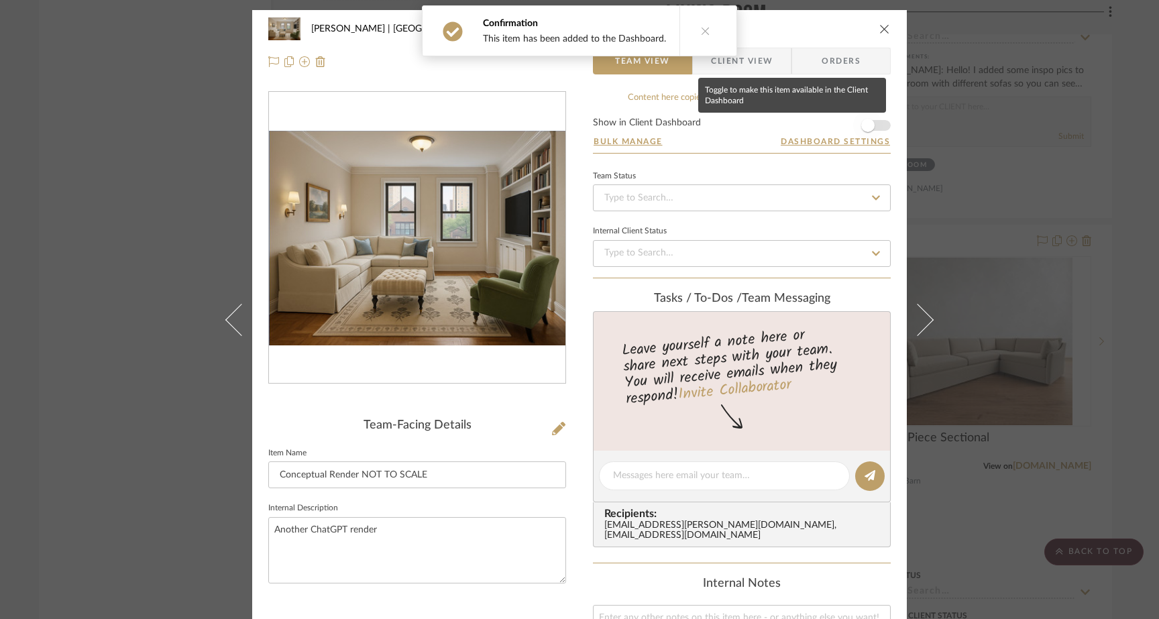
click at [868, 127] on span "button" at bounding box center [867, 125] width 13 height 13
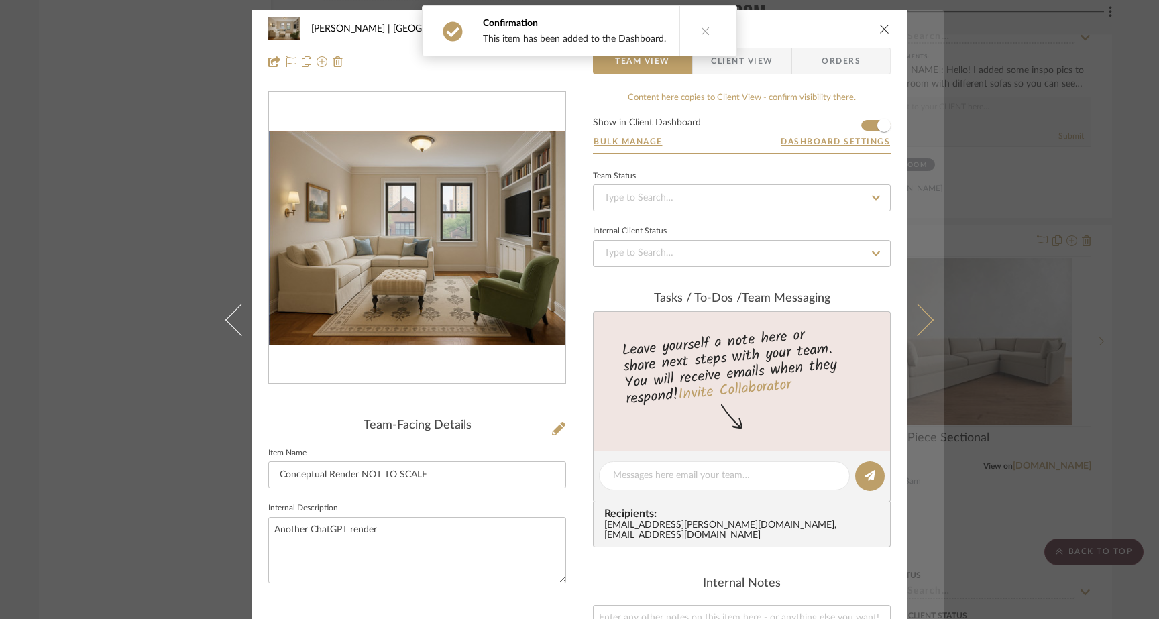
click at [917, 326] on icon at bounding box center [917, 319] width 32 height 32
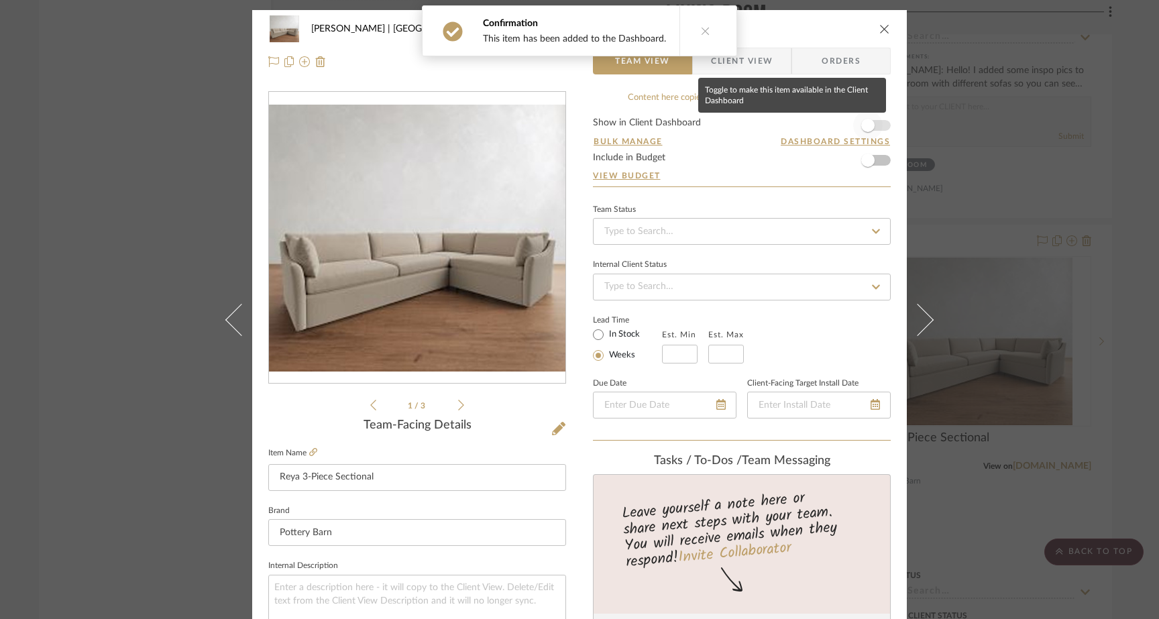
click at [874, 125] on span "button" at bounding box center [867, 125] width 29 height 29
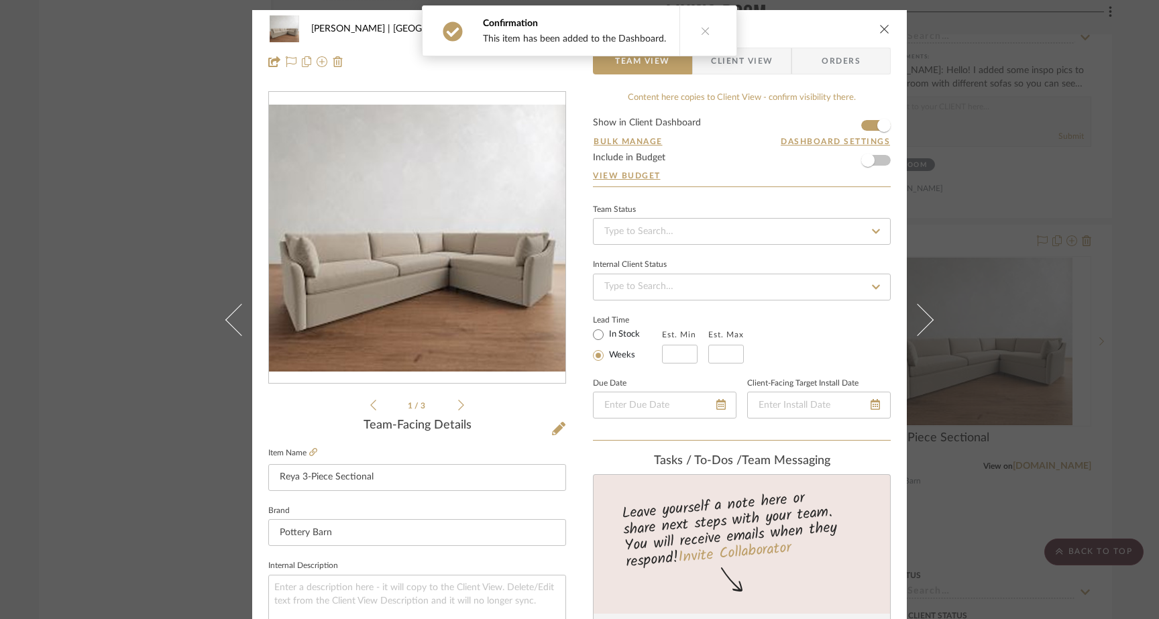
click at [453, 406] on li "1 / 3" at bounding box center [417, 405] width 82 height 16
click at [458, 406] on icon at bounding box center [461, 405] width 6 height 12
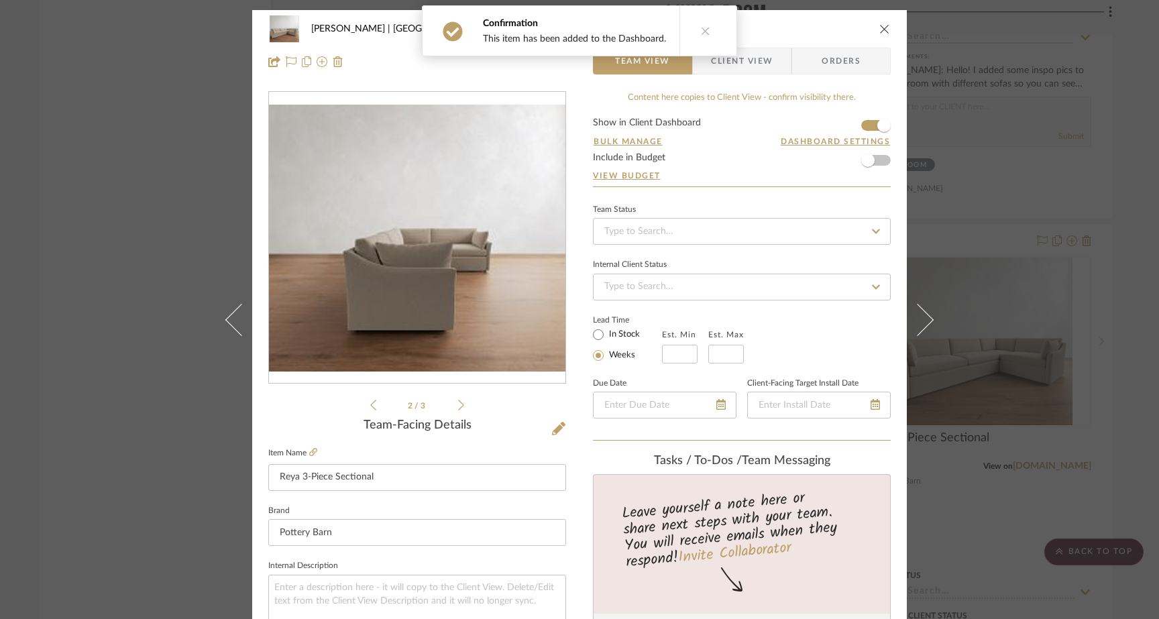
click at [458, 405] on icon at bounding box center [461, 405] width 6 height 12
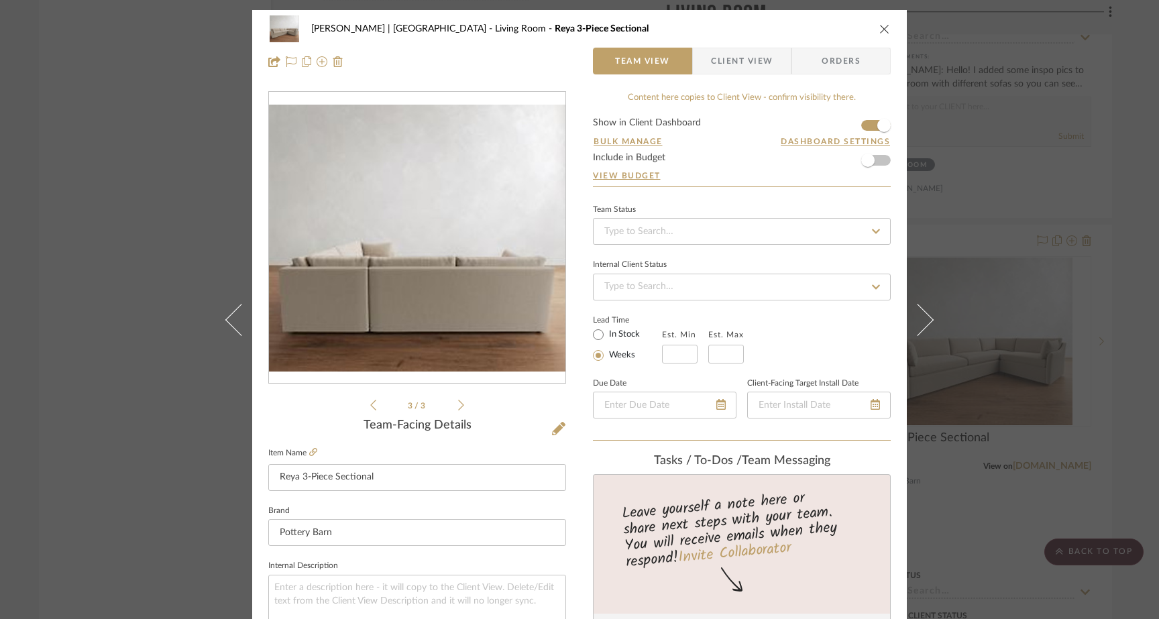
click at [458, 405] on icon at bounding box center [461, 405] width 6 height 12
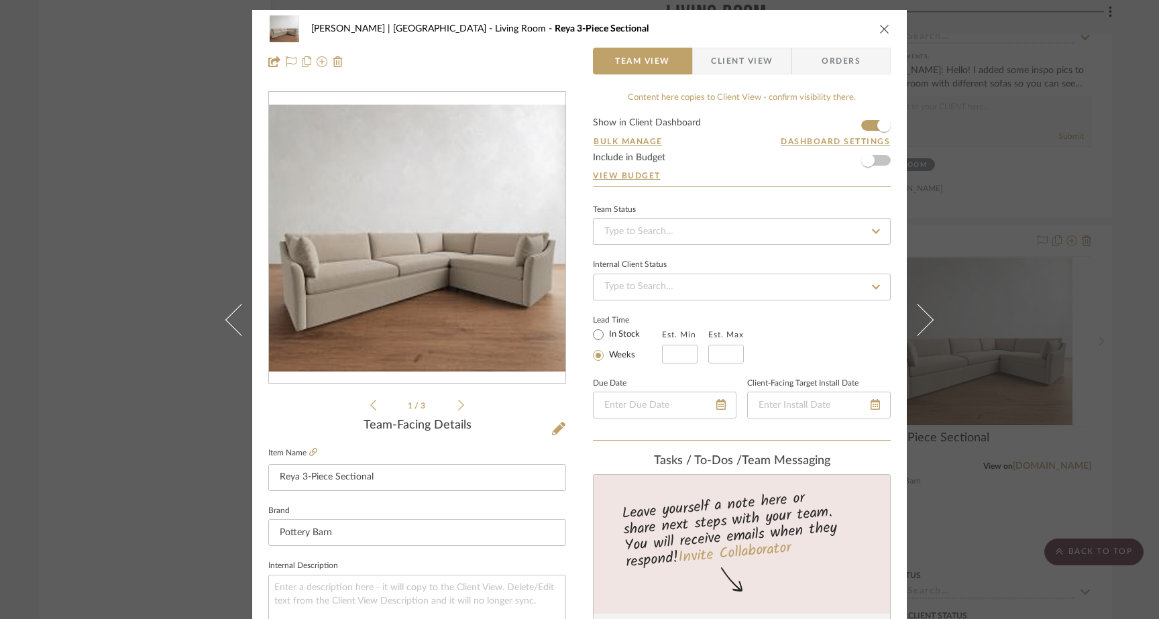
click at [739, 52] on span "Client View" at bounding box center [742, 61] width 62 height 27
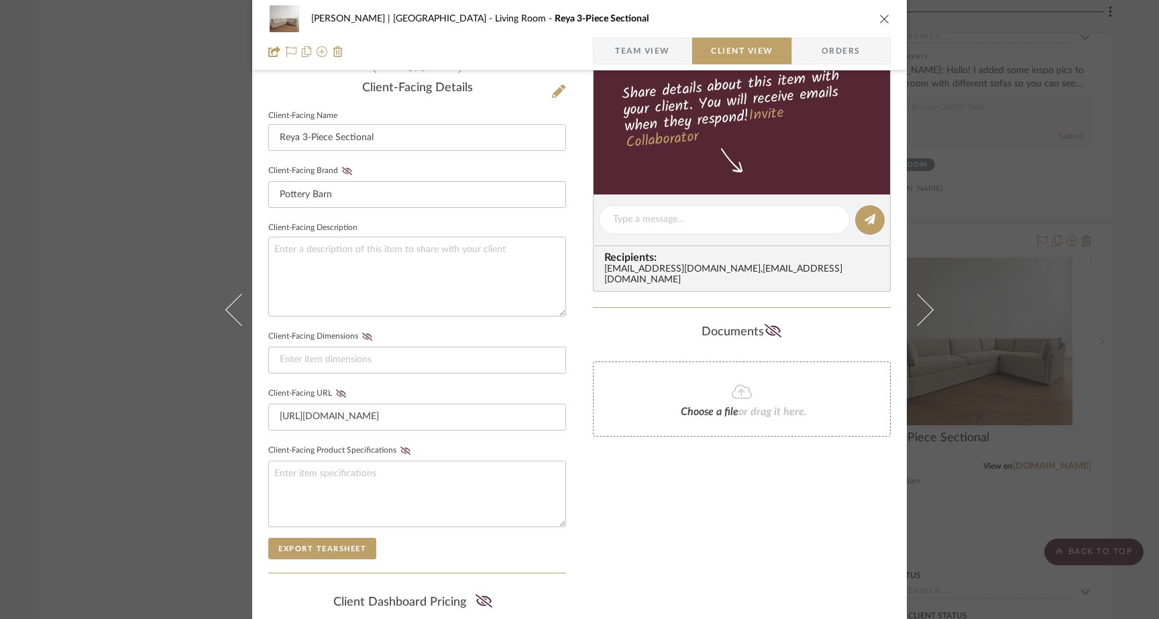
scroll to position [334, 0]
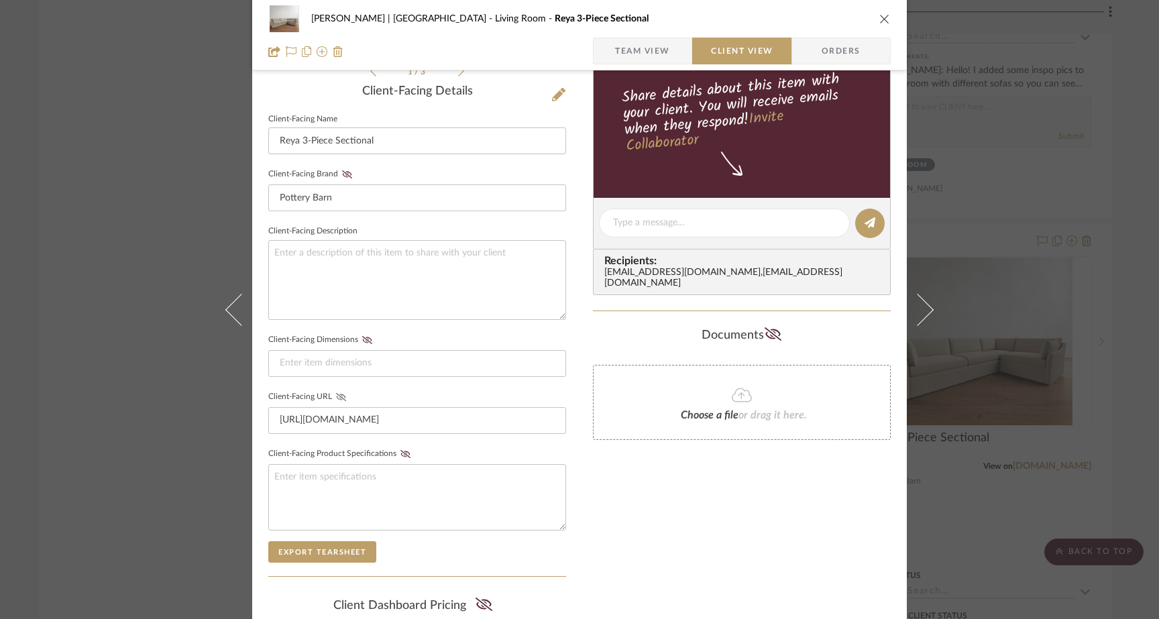
click at [336, 396] on icon at bounding box center [341, 397] width 10 height 8
click at [160, 212] on div "Gutstein-Dyja | Upper West Side Living Room Reya 3-Piece Sectional Team View Cl…" at bounding box center [579, 309] width 1159 height 619
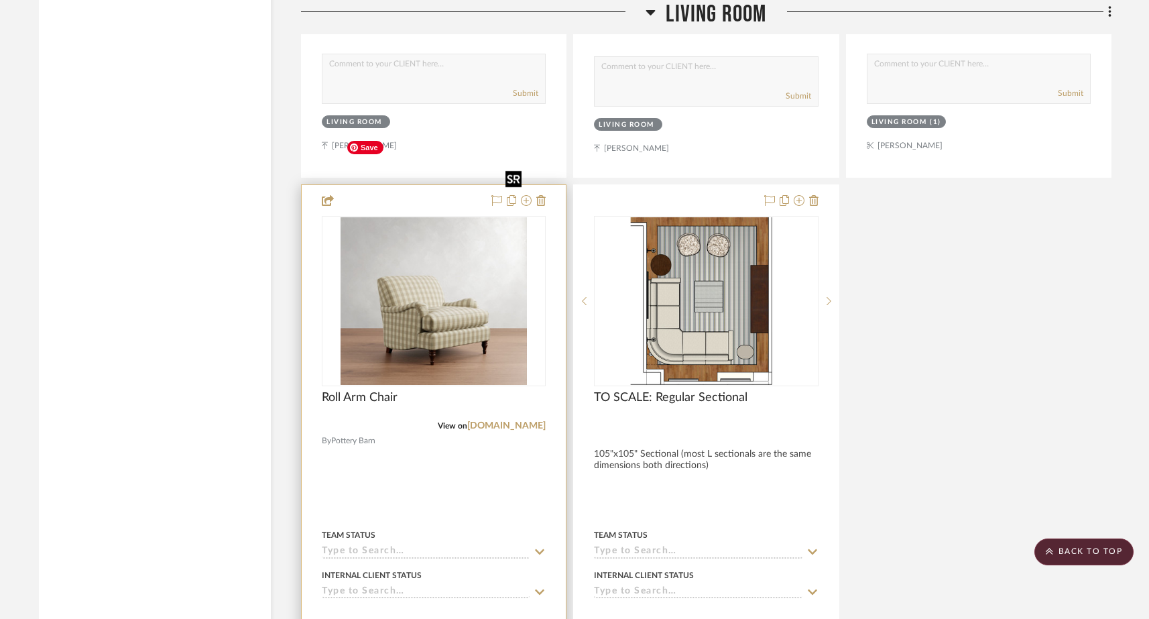
scroll to position [7458, 0]
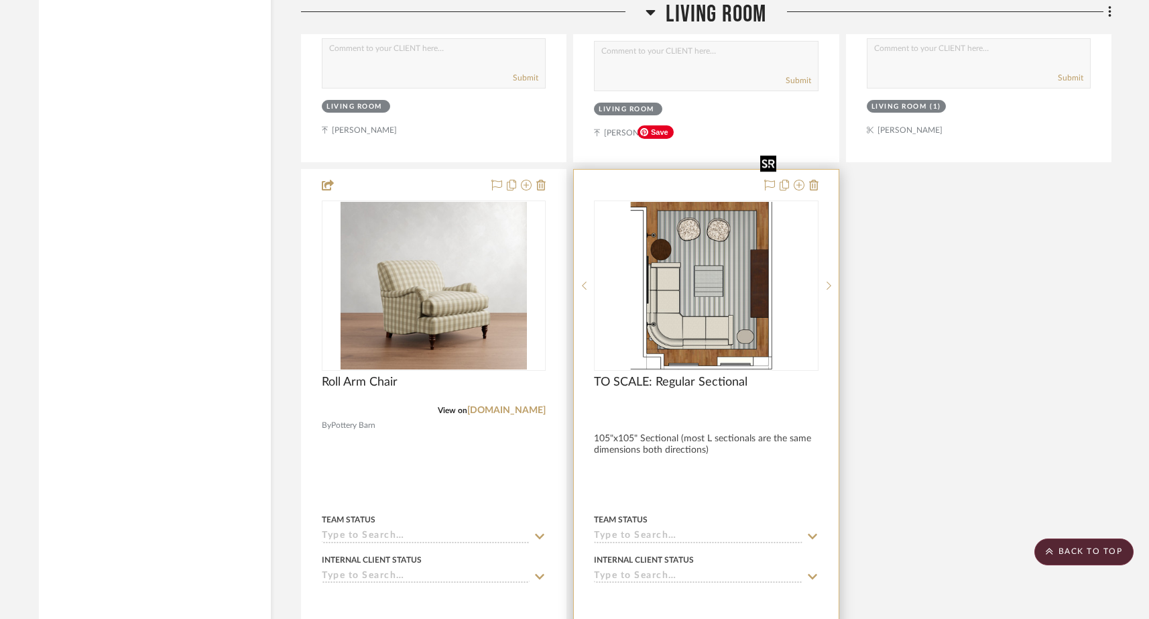
click at [750, 202] on img "0" at bounding box center [707, 286] width 152 height 168
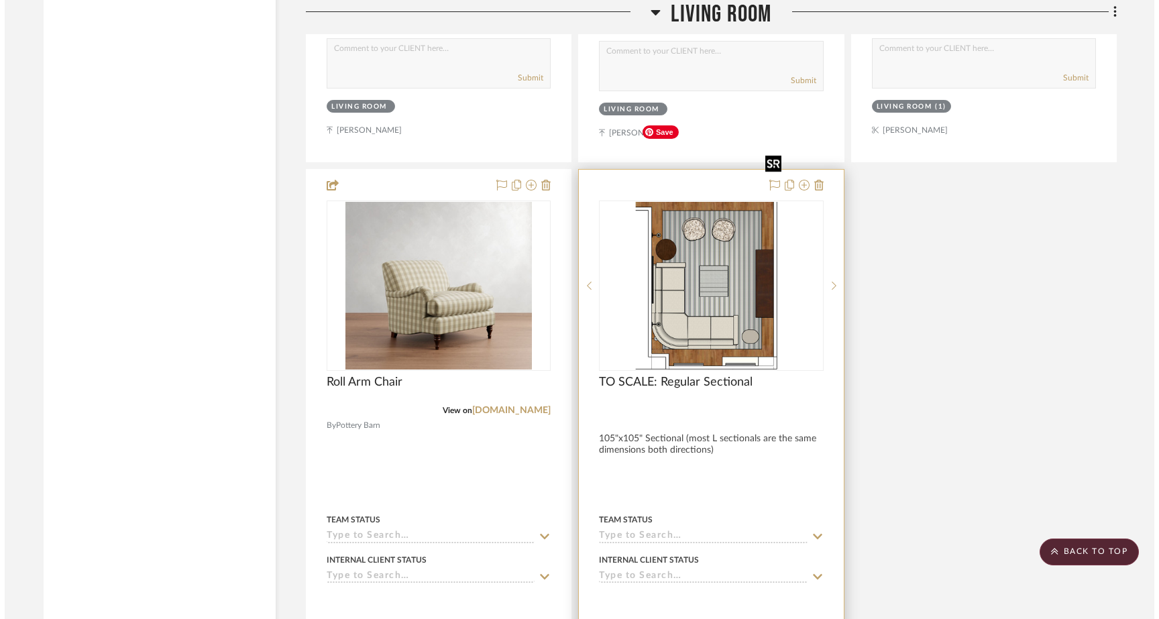
scroll to position [0, 0]
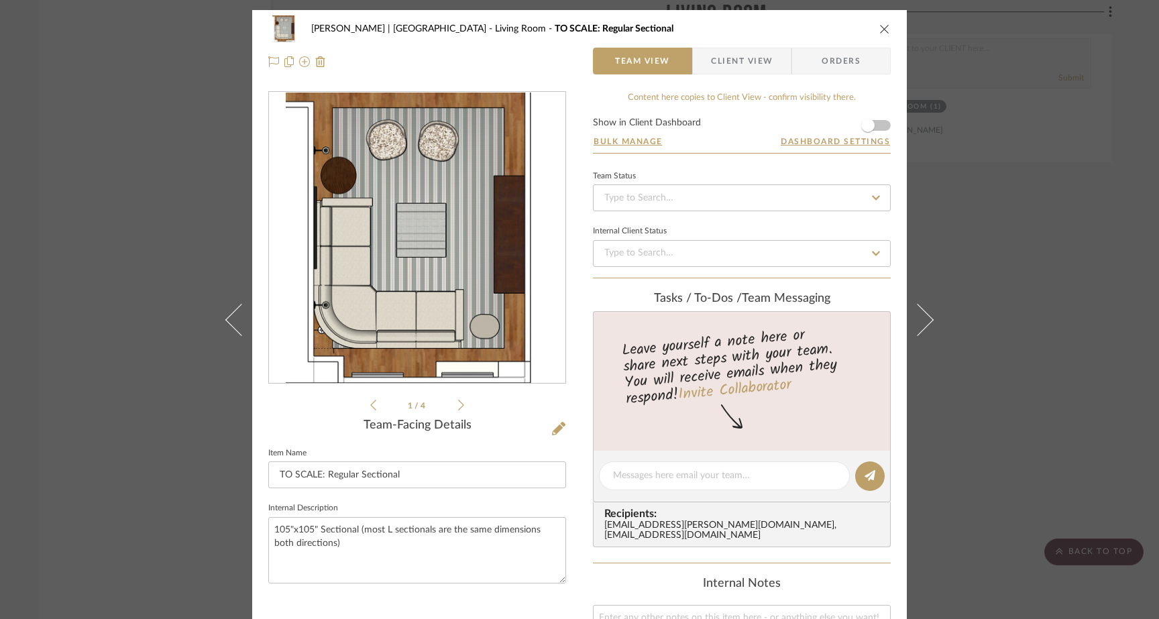
click at [737, 62] on span "Client View" at bounding box center [742, 61] width 62 height 27
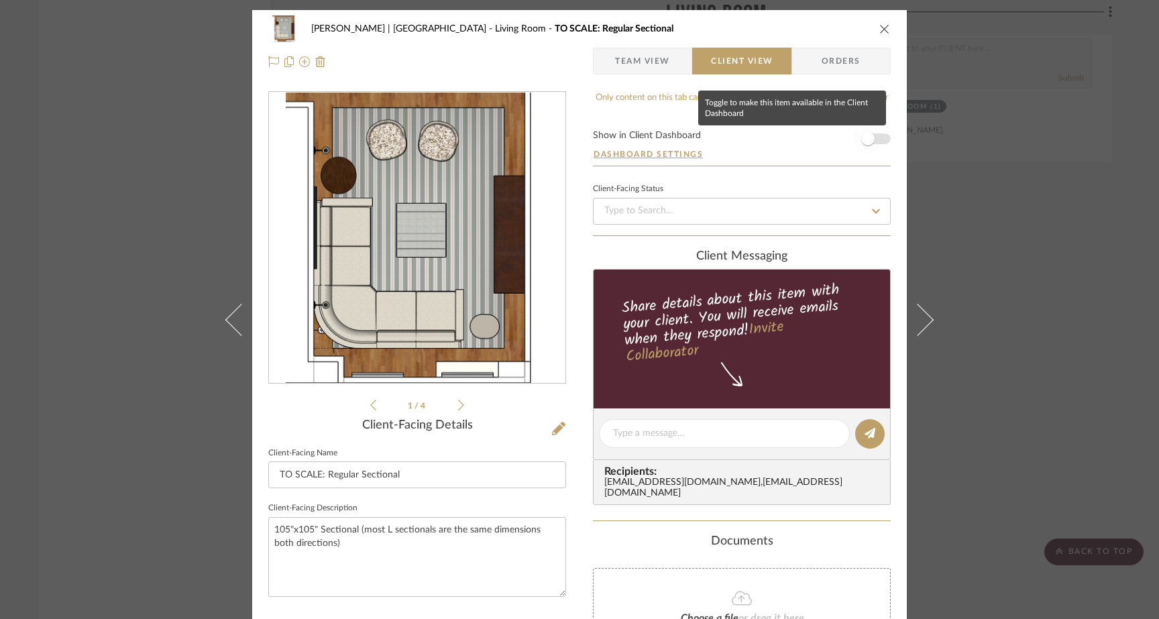
click at [872, 141] on span "button" at bounding box center [867, 138] width 29 height 29
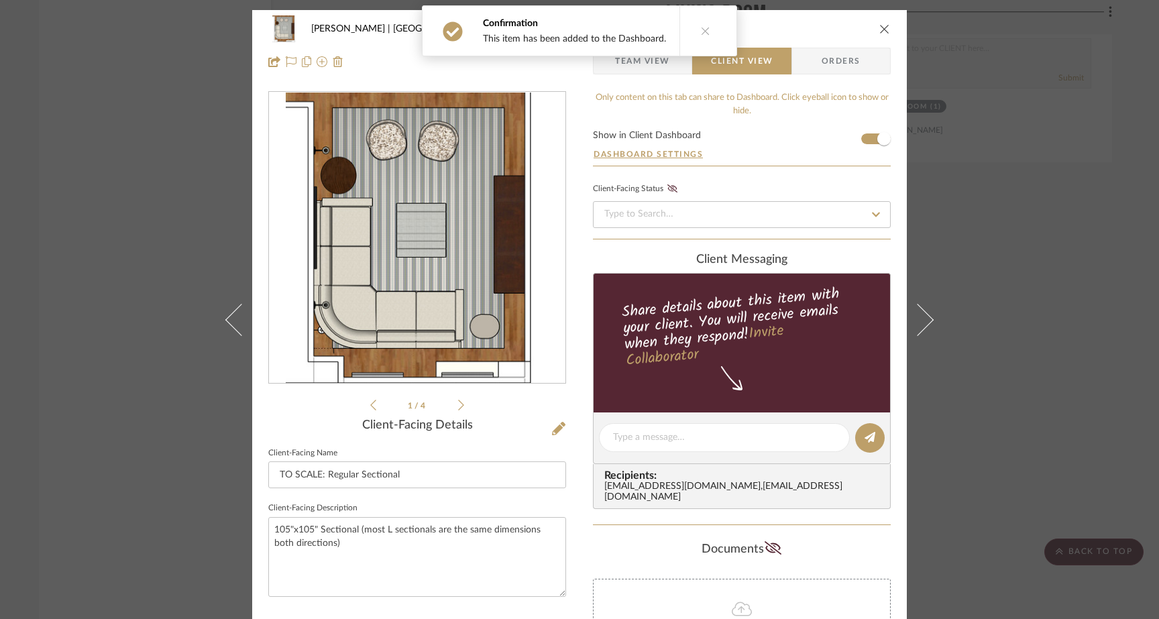
click at [157, 169] on div "Gutstein-Dyja | Upper West Side Living Room TO SCALE: Regular Sectional Team Vi…" at bounding box center [579, 309] width 1159 height 619
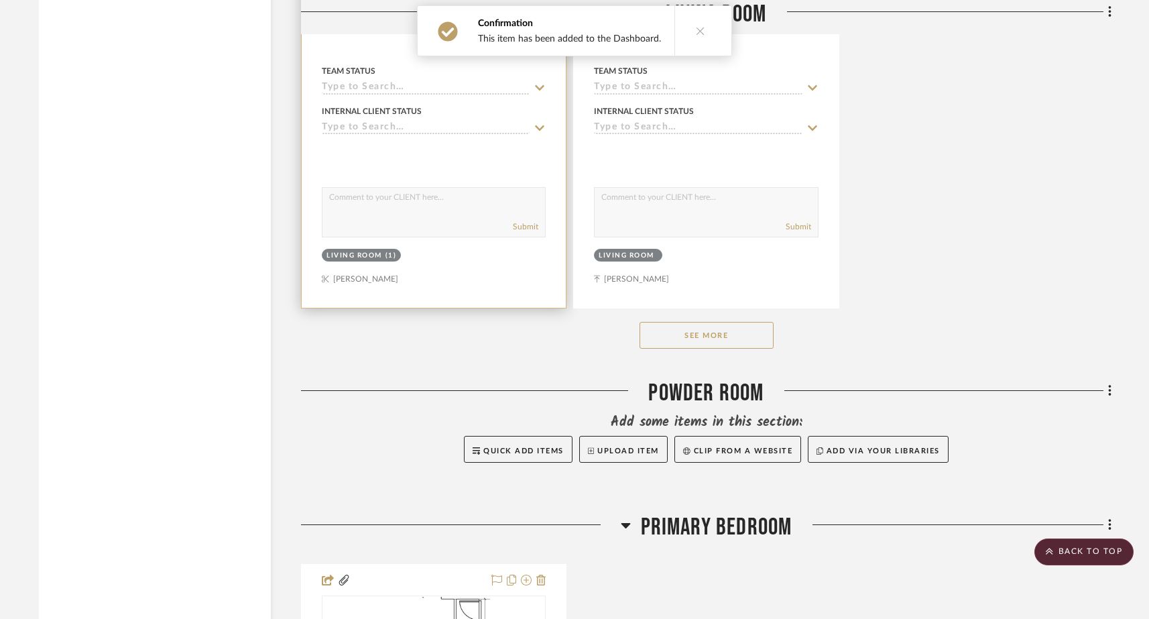
scroll to position [7909, 0]
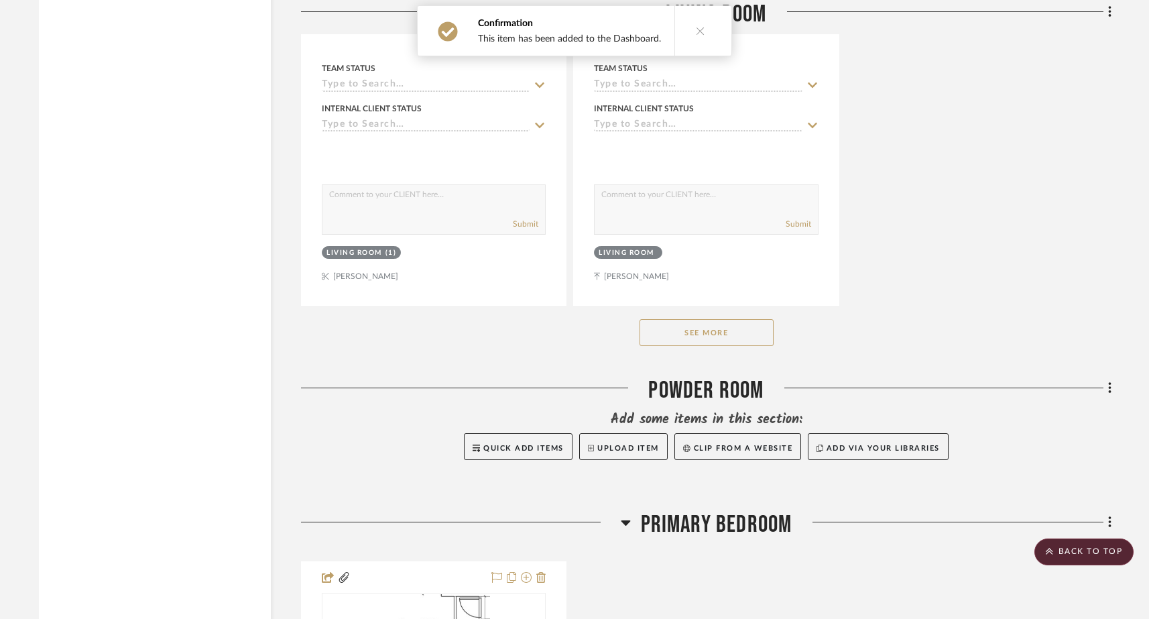
click at [670, 319] on button "See More" at bounding box center [707, 332] width 134 height 27
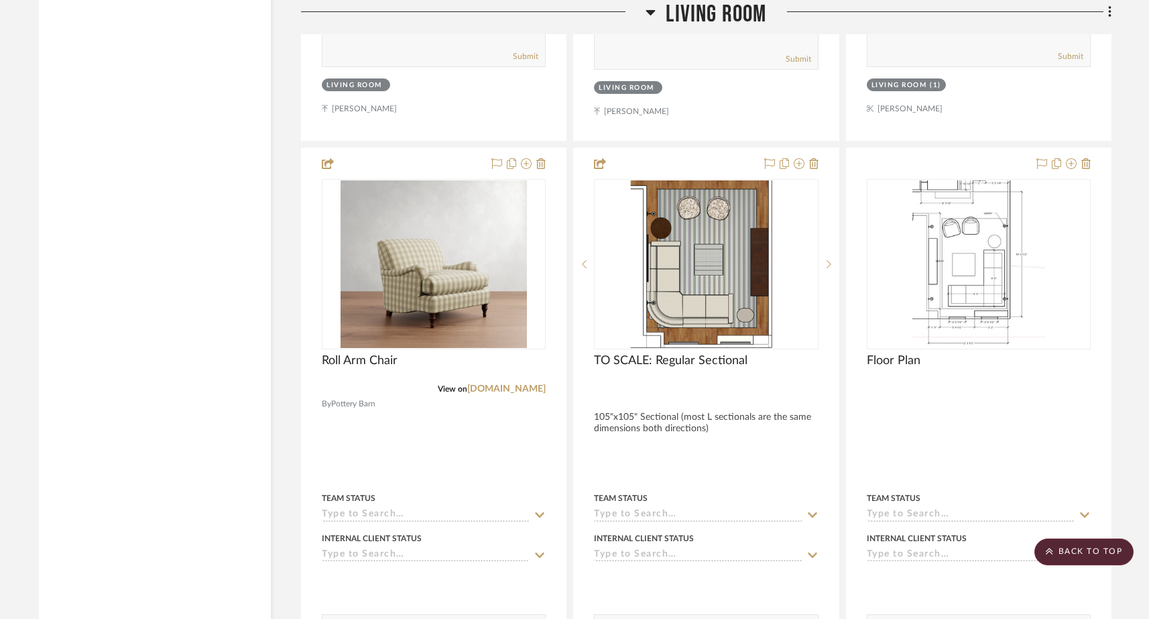
scroll to position [7429, 0]
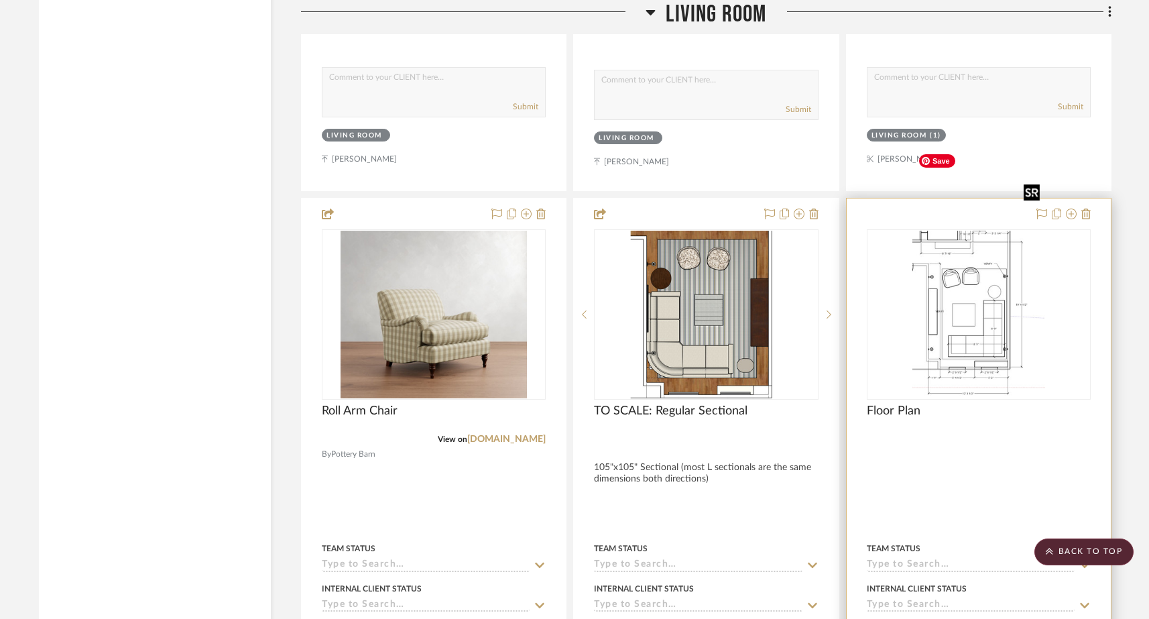
click at [986, 287] on img "0" at bounding box center [978, 315] width 133 height 168
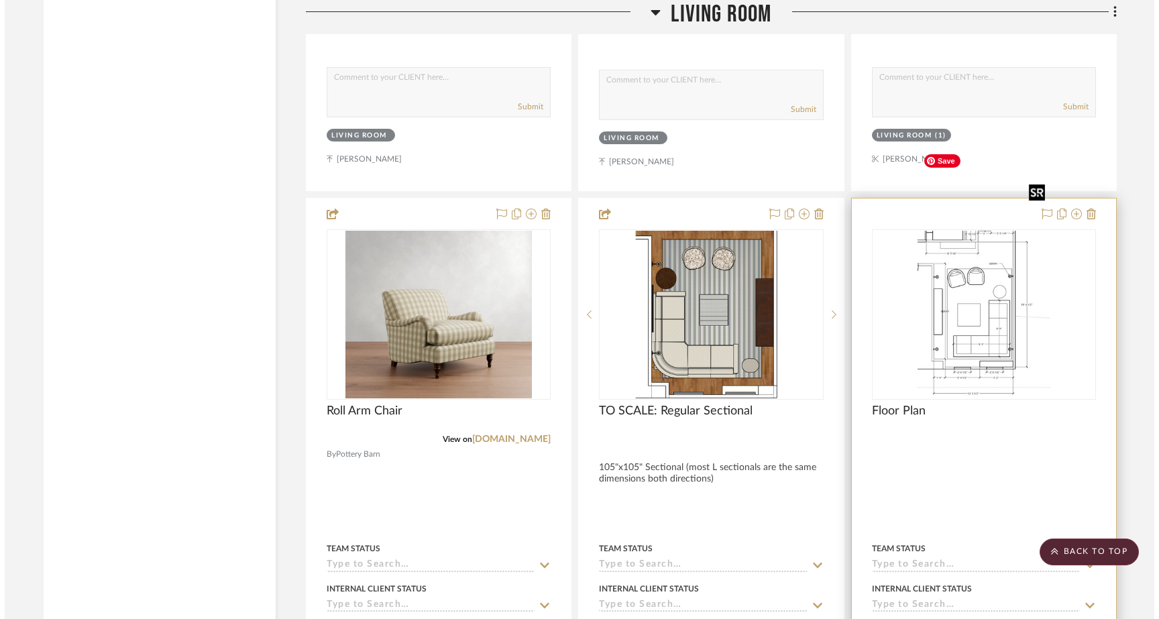
scroll to position [0, 0]
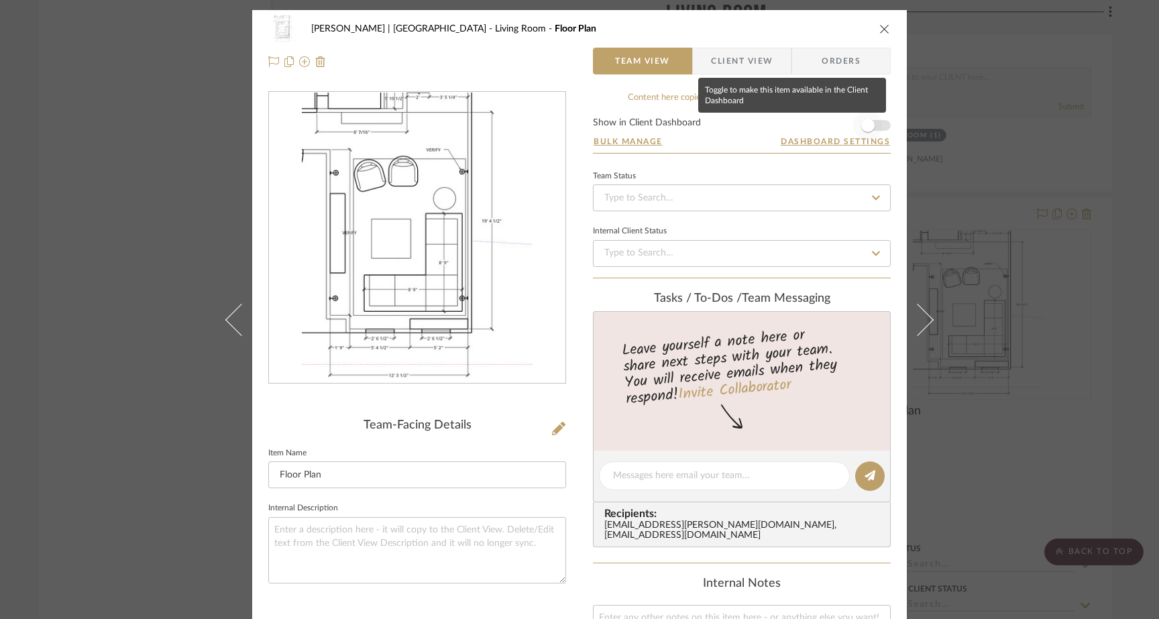
click at [875, 126] on span "button" at bounding box center [867, 125] width 29 height 29
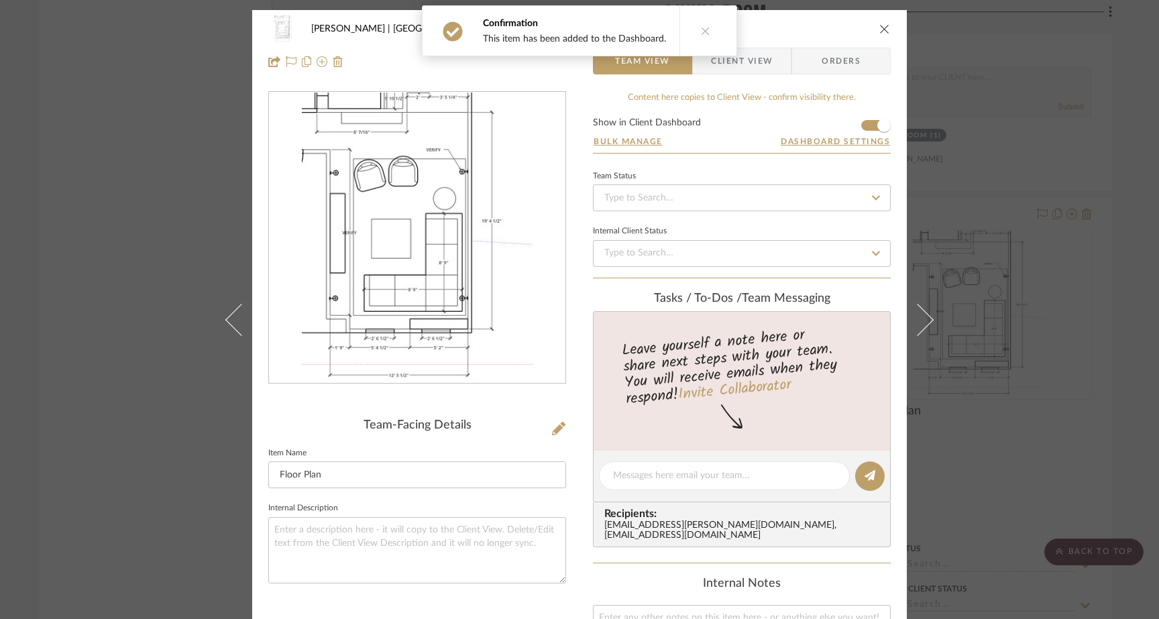
click at [168, 124] on div "Gutstein-Dyja | Upper West Side Living Room Floor Plan Team View Client View Or…" at bounding box center [579, 309] width 1159 height 619
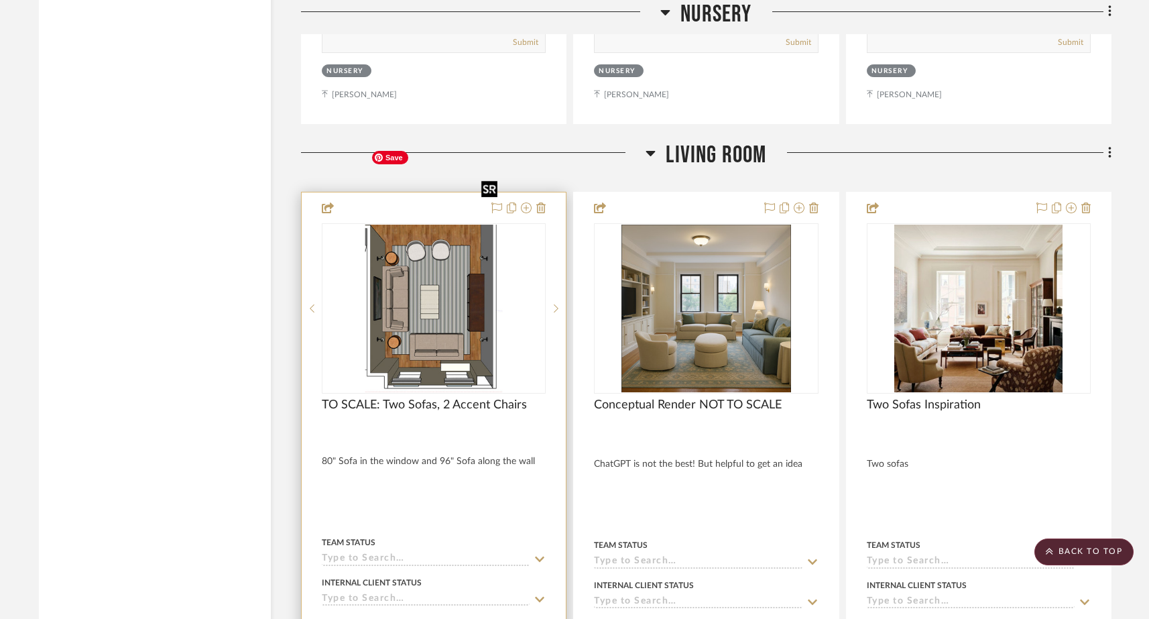
scroll to position [6244, 0]
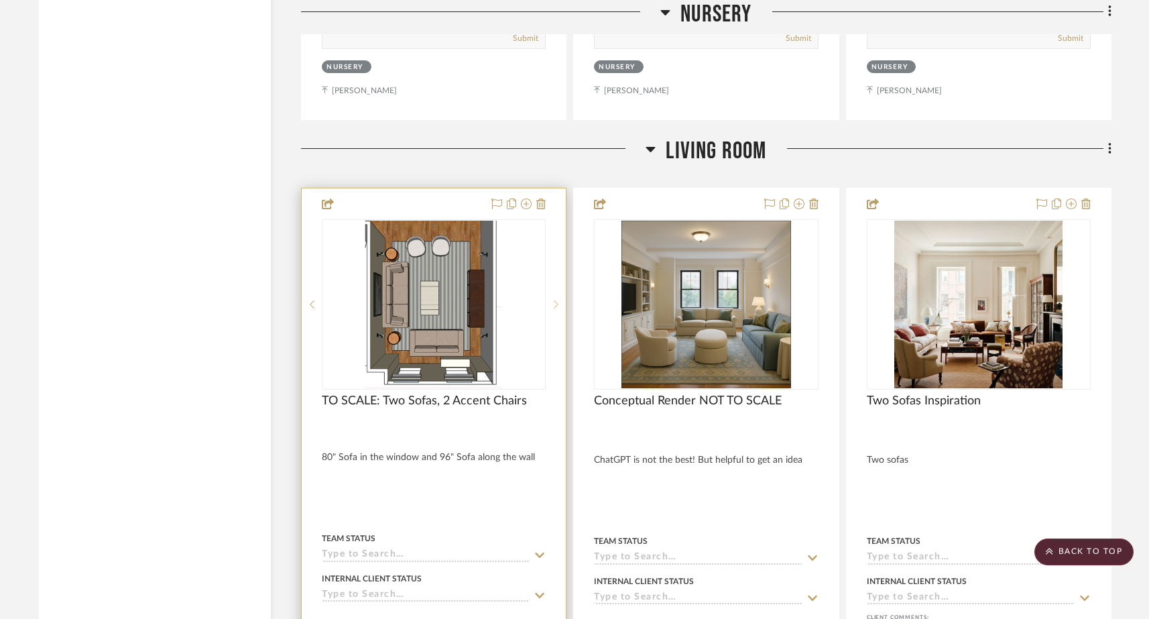
click at [554, 300] on icon at bounding box center [556, 304] width 5 height 9
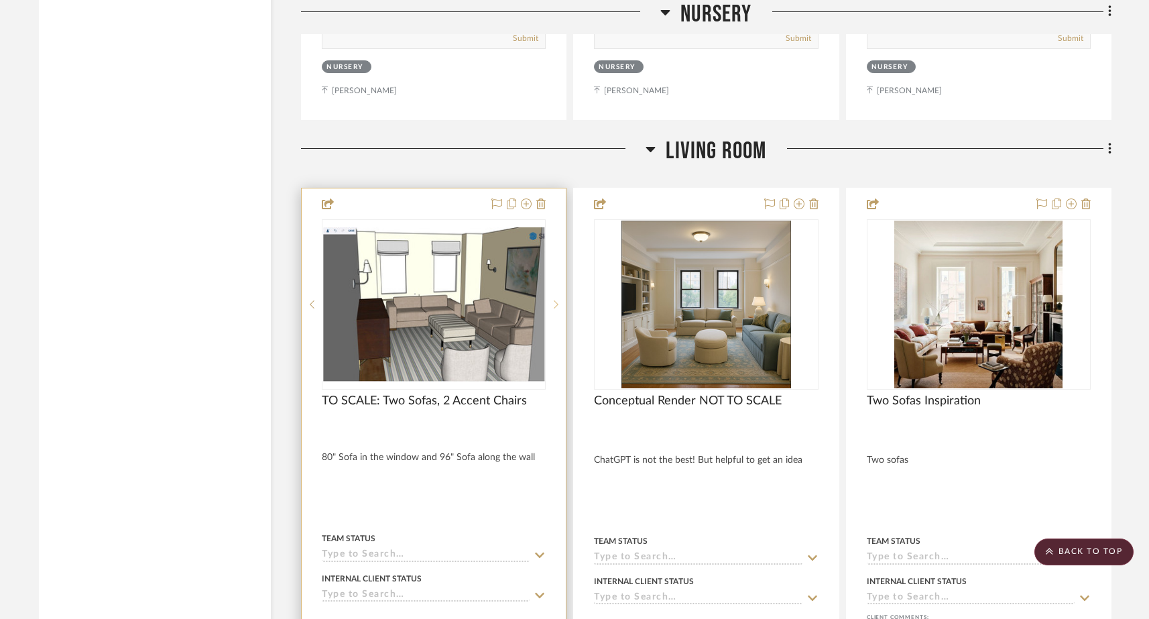
click at [554, 300] on icon at bounding box center [556, 304] width 5 height 9
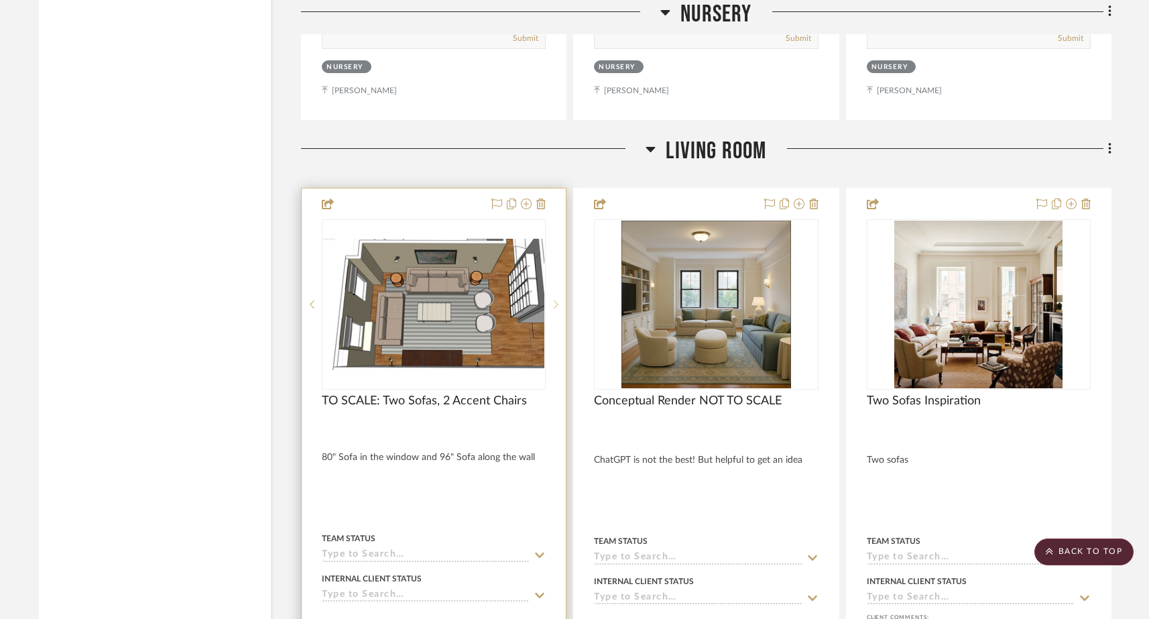
click at [554, 300] on icon at bounding box center [556, 304] width 5 height 9
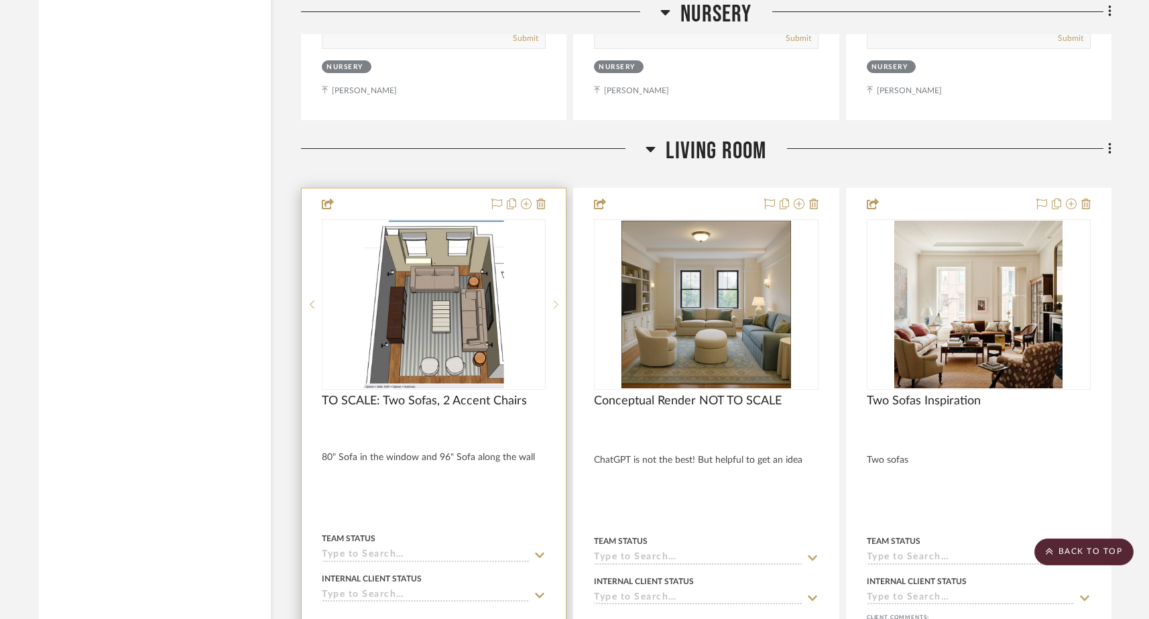
click at [554, 300] on icon at bounding box center [556, 304] width 5 height 9
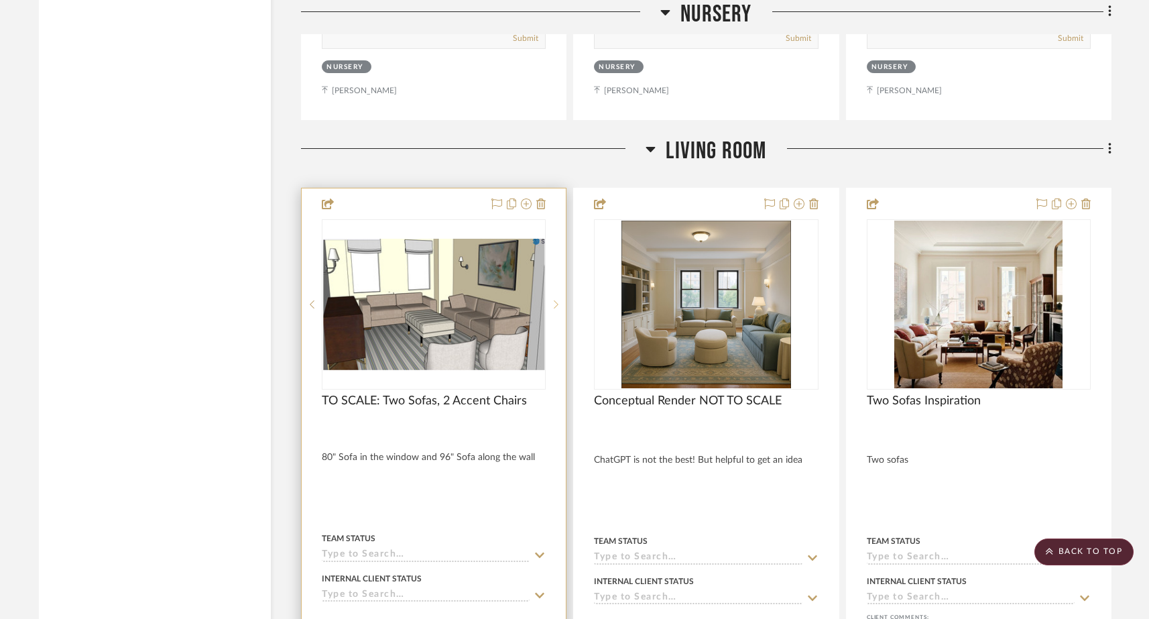
click at [554, 300] on icon at bounding box center [556, 304] width 5 height 9
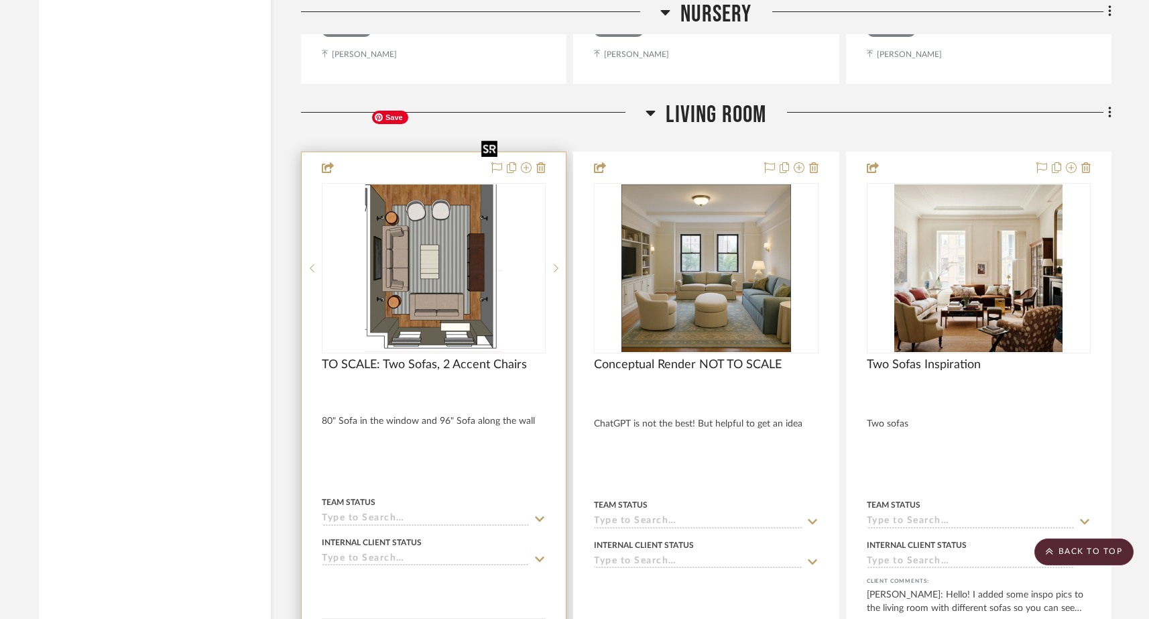
scroll to position [6271, 0]
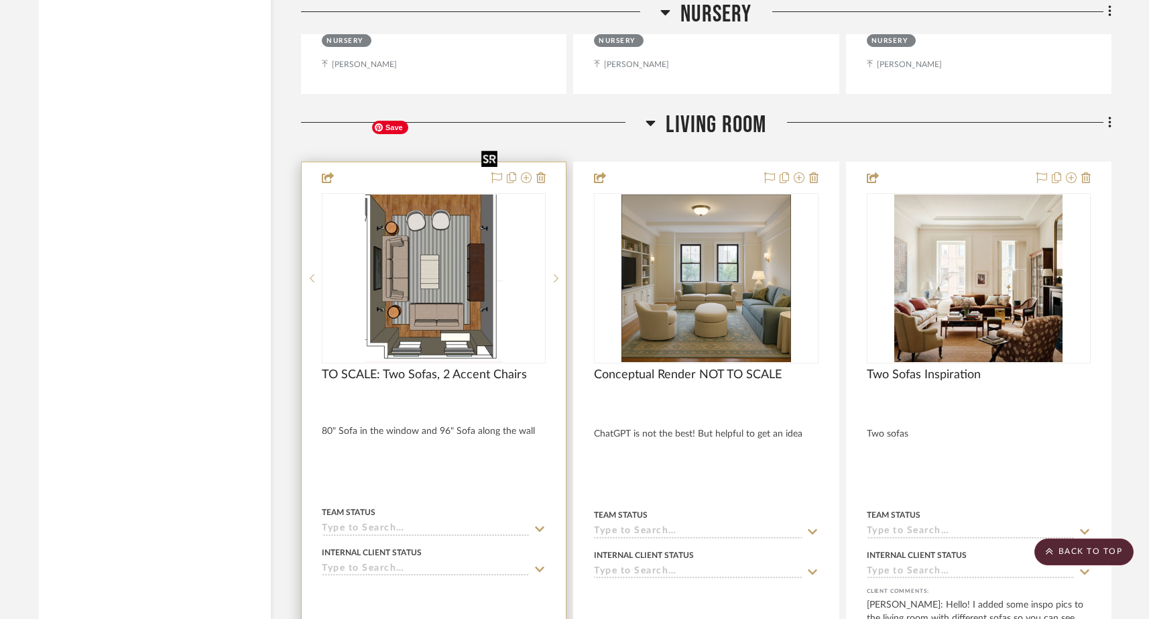
click at [469, 231] on img "0" at bounding box center [433, 278] width 137 height 168
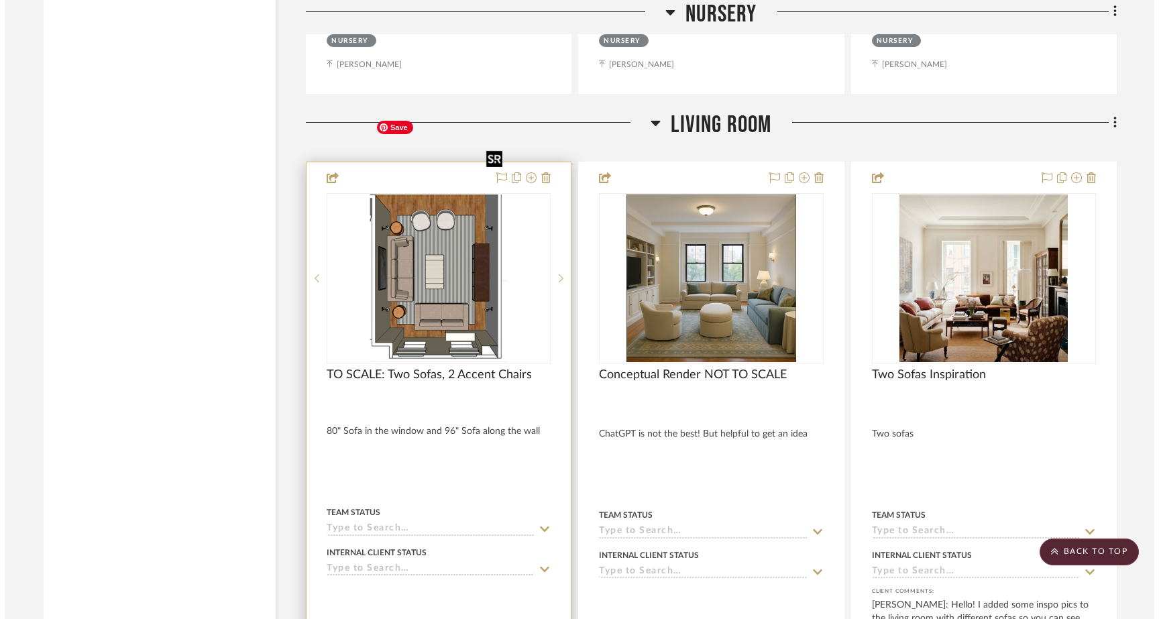
scroll to position [0, 0]
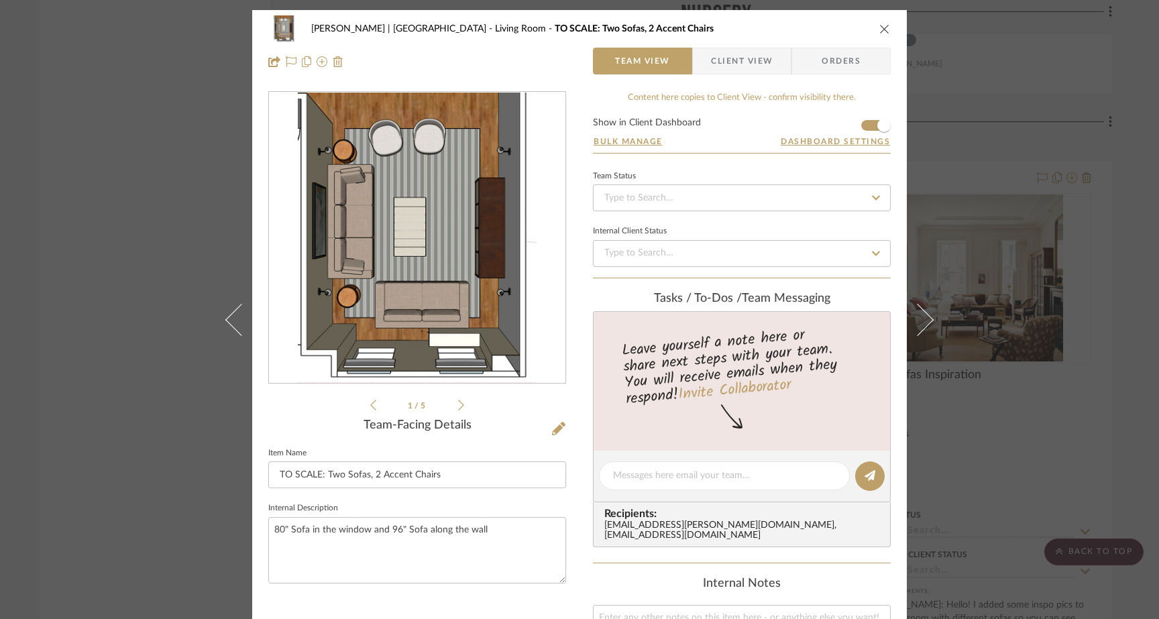
click at [753, 62] on span "Client View" at bounding box center [742, 61] width 62 height 27
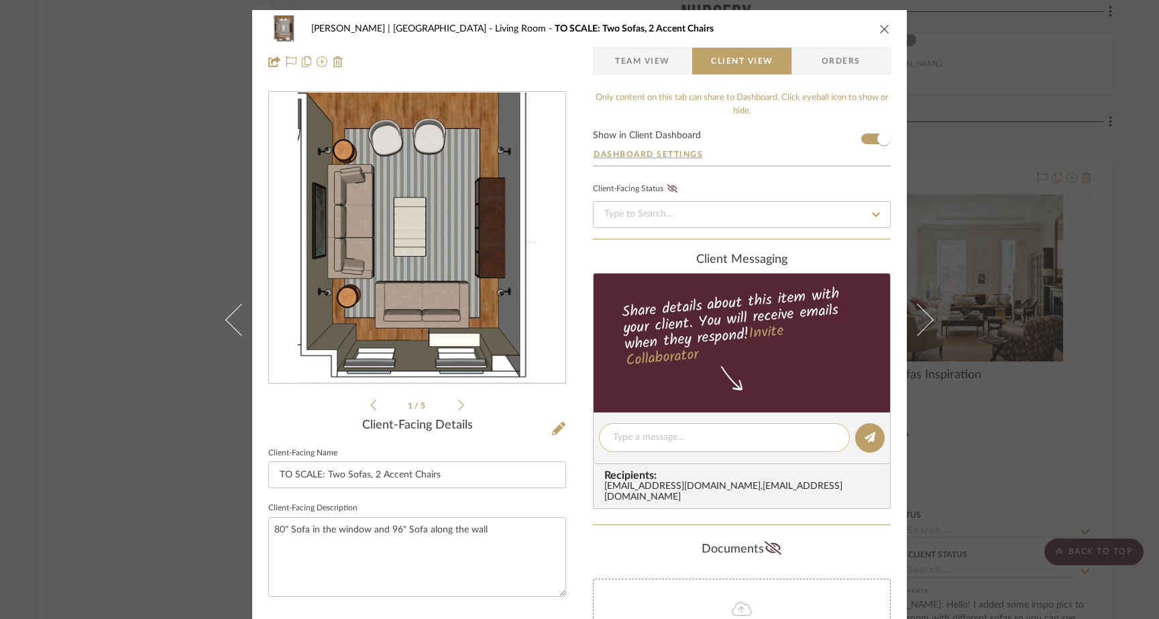
click at [647, 433] on textarea at bounding box center [724, 437] width 223 height 14
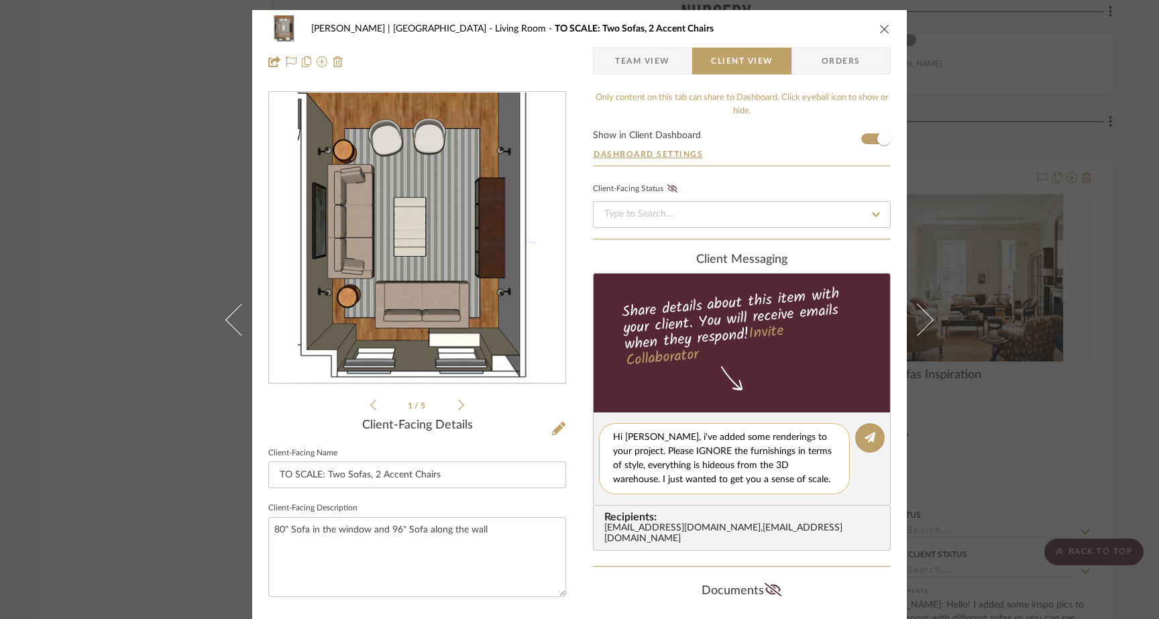
click at [712, 438] on textarea "Hi Jillian, i've added some renderings to your project. Please IGNORE the furni…" at bounding box center [729, 458] width 233 height 56
click at [804, 443] on textarea "Hi Jillian, i've added renderings to your project. Please IGNORE the furnishing…" at bounding box center [729, 458] width 233 height 56
click at [796, 443] on textarea "Hi Jillian, i've added renderings to your project. You can scroll through to se…" at bounding box center [729, 458] width 233 height 56
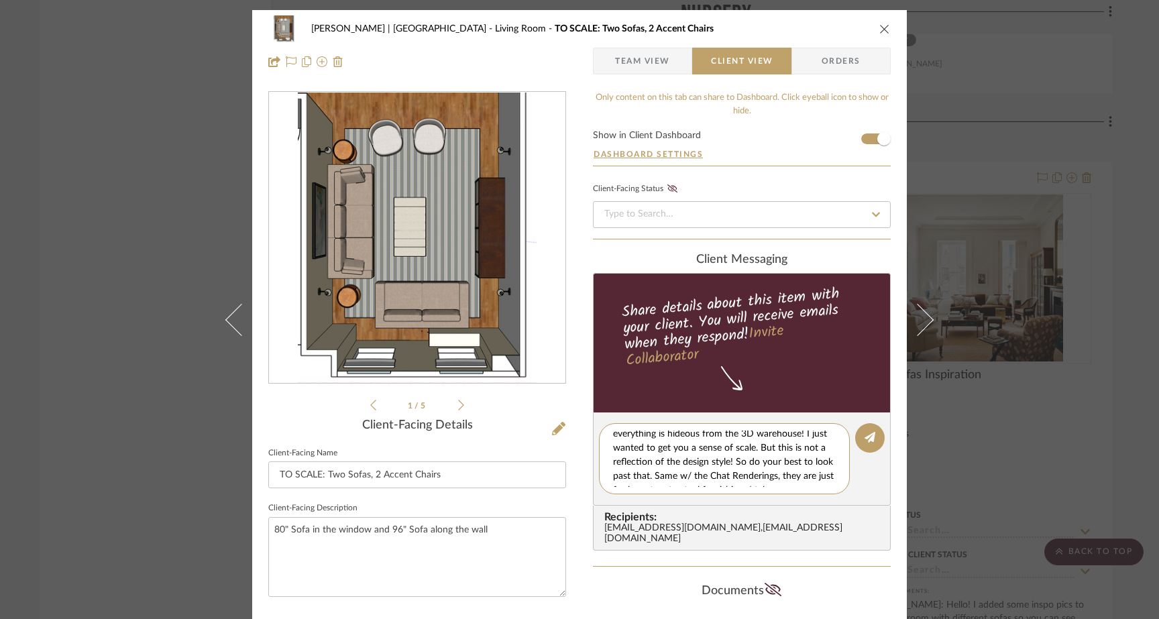
drag, startPoint x: 755, startPoint y: 452, endPoint x: 786, endPoint y: 495, distance: 53.8
click at [755, 452] on textarea "Hi Jillian, i've added renderings to your project. You can scroll through to se…" at bounding box center [729, 458] width 233 height 56
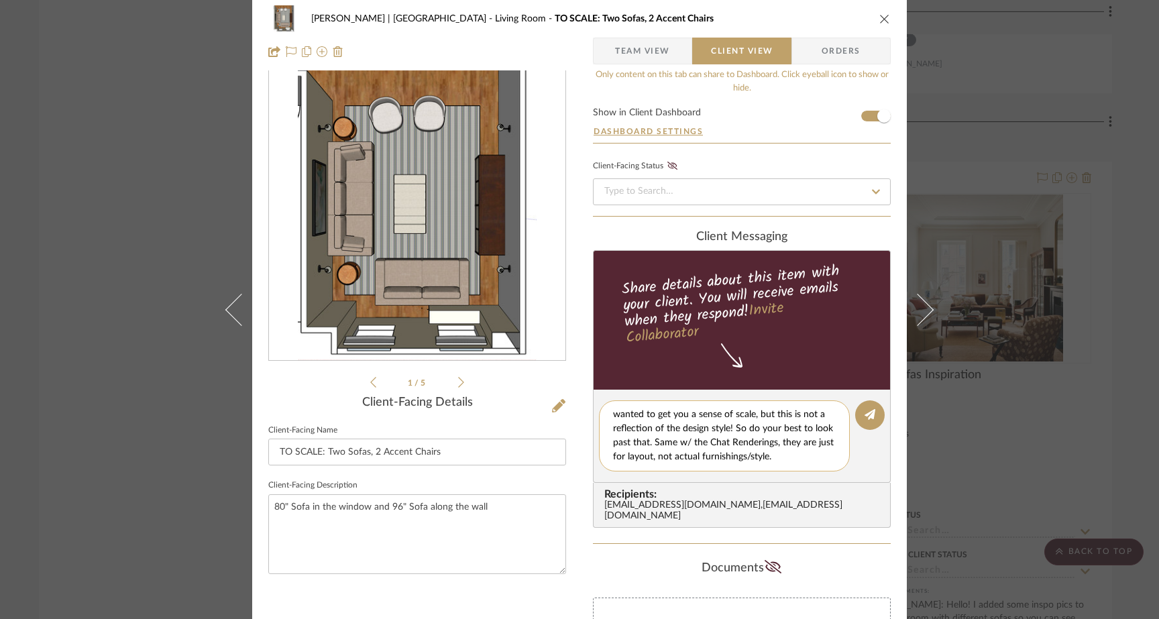
scroll to position [23, 0]
drag, startPoint x: 670, startPoint y: 444, endPoint x: 683, endPoint y: 475, distance: 34.2
click at [683, 475] on editor-of-message "Hi Jillian, i've added renderings to your project. You can scroll through to se…" at bounding box center [742, 435] width 298 height 93
type textarea "Hi Jillian, i've added renderings to your project. You can scroll through to se…"
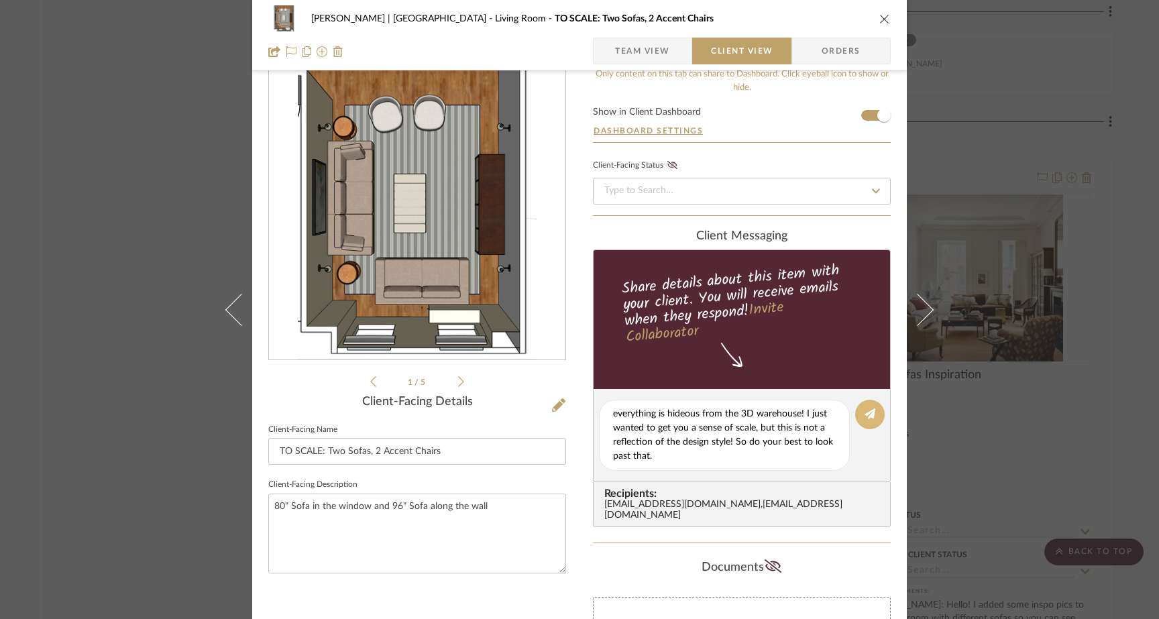
click at [866, 413] on icon at bounding box center [869, 413] width 11 height 11
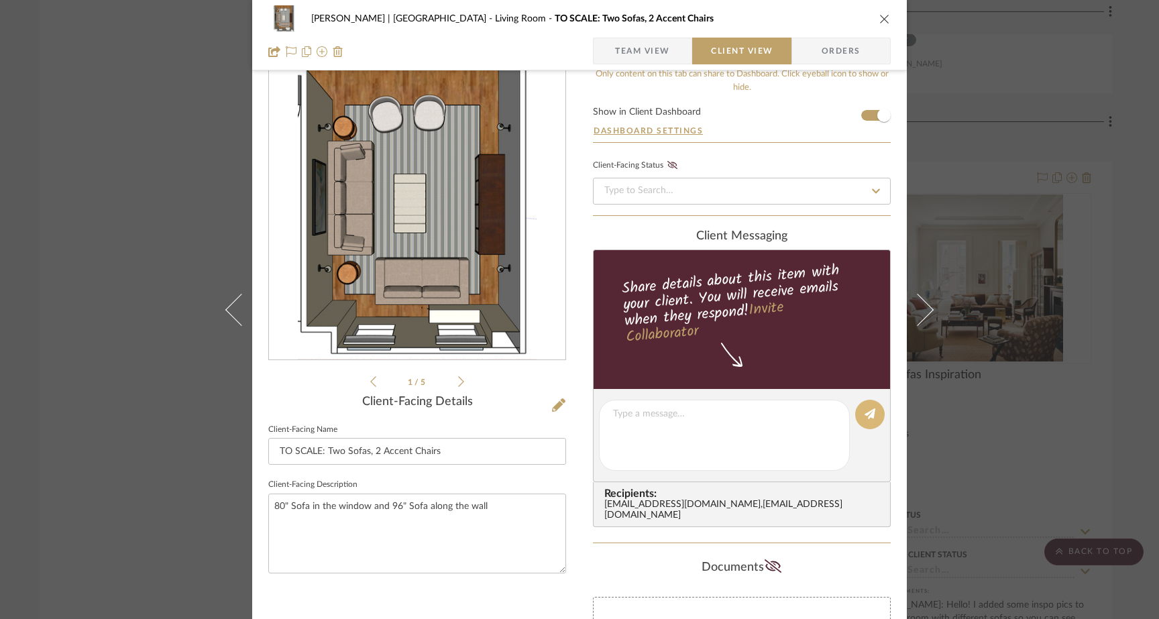
scroll to position [0, 0]
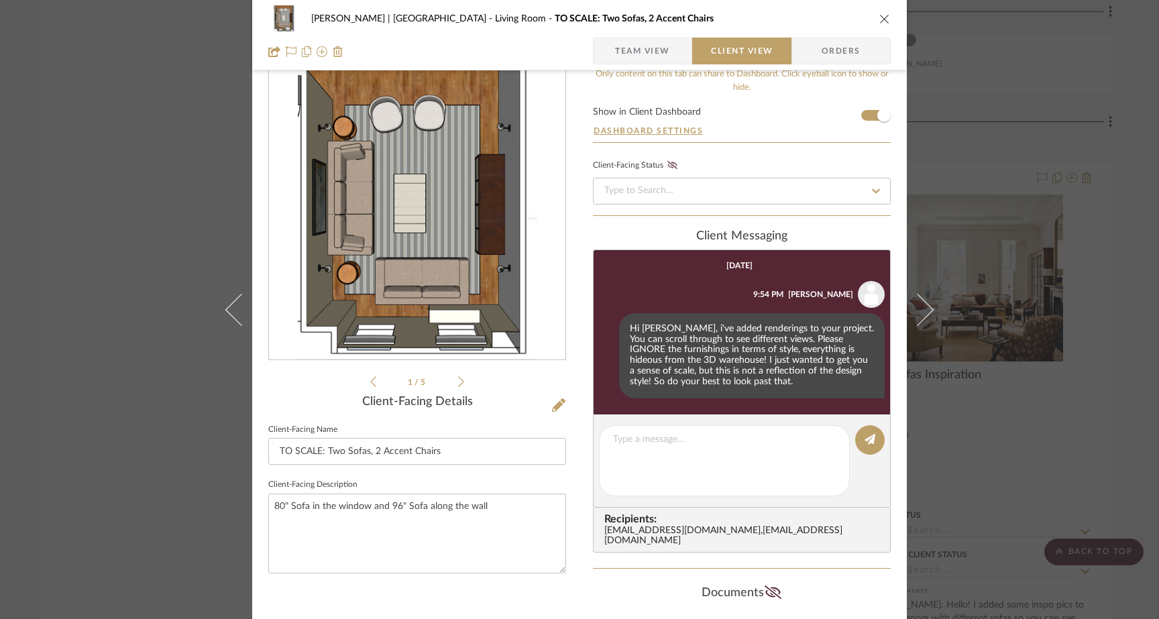
click at [157, 162] on div "Gutstein-Dyja | Upper West Side Living Room TO SCALE: Two Sofas, 2 Accent Chair…" at bounding box center [579, 309] width 1159 height 619
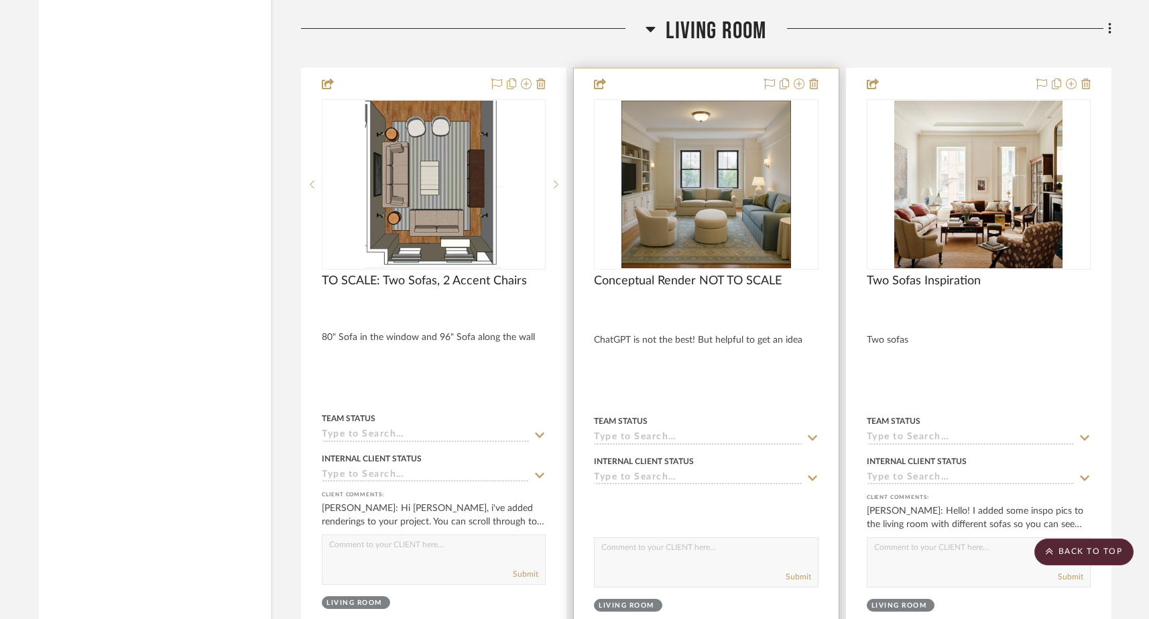
scroll to position [6369, 0]
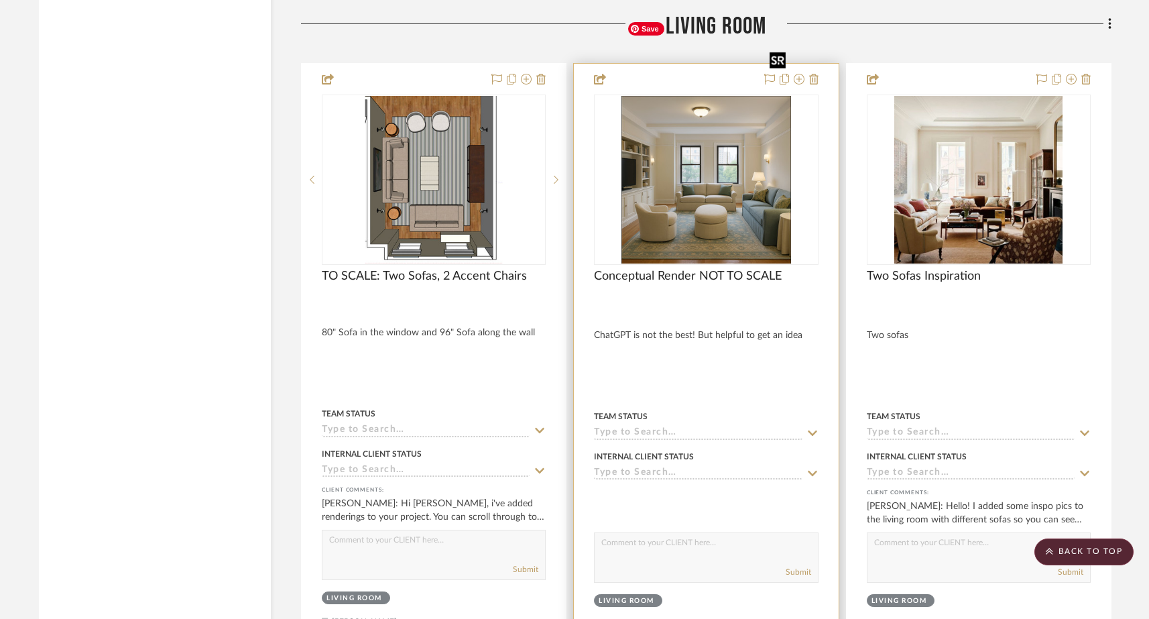
click at [738, 163] on img "0" at bounding box center [705, 180] width 169 height 168
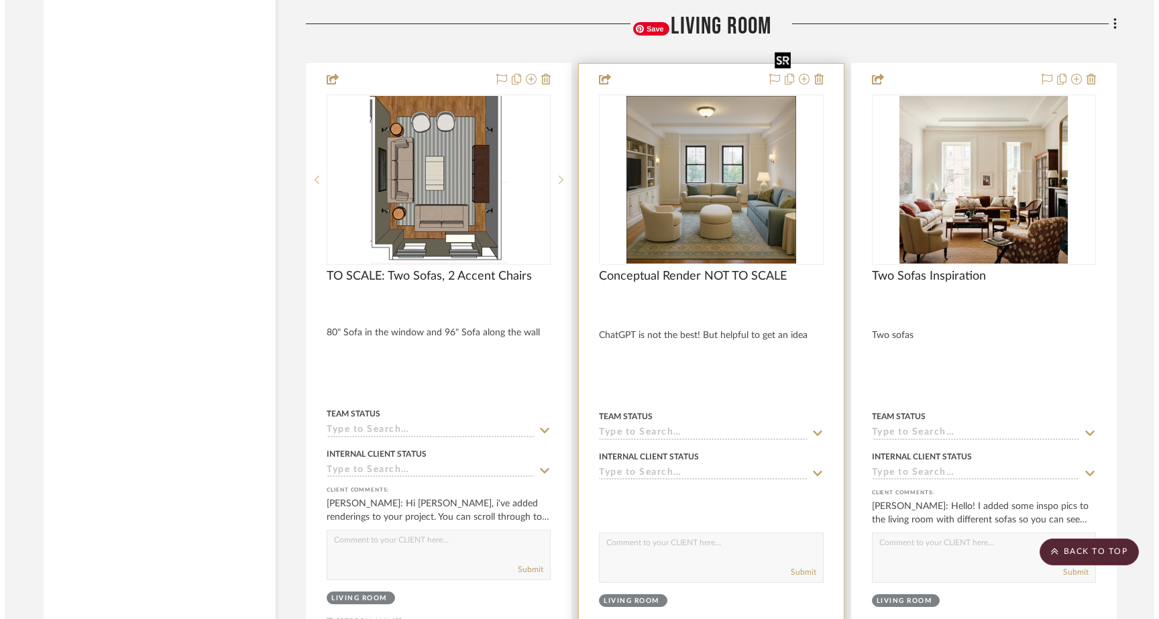
scroll to position [0, 0]
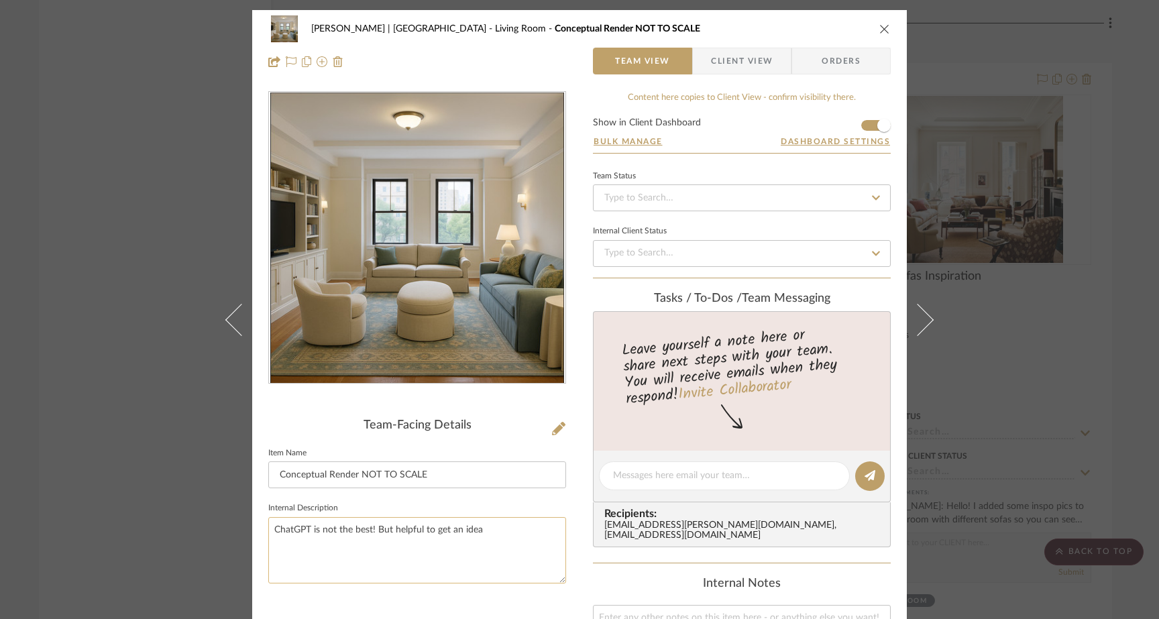
click at [498, 531] on textarea "ChatGPT is not the best! But helpful to get an idea" at bounding box center [417, 550] width 298 height 66
type textarea "ChatGPT is not the best! But helpful to get an idea. We will make it way better…"
click at [476, 599] on div "Team-Facing Details Item Name Conceptual Render NOT TO SCALE Internal Descripti…" at bounding box center [417, 496] width 298 height 811
click at [162, 239] on div "Gutstein-Dyja | Upper West Side Living Room Conceptual Render NOT TO SCALE Team…" at bounding box center [579, 309] width 1159 height 619
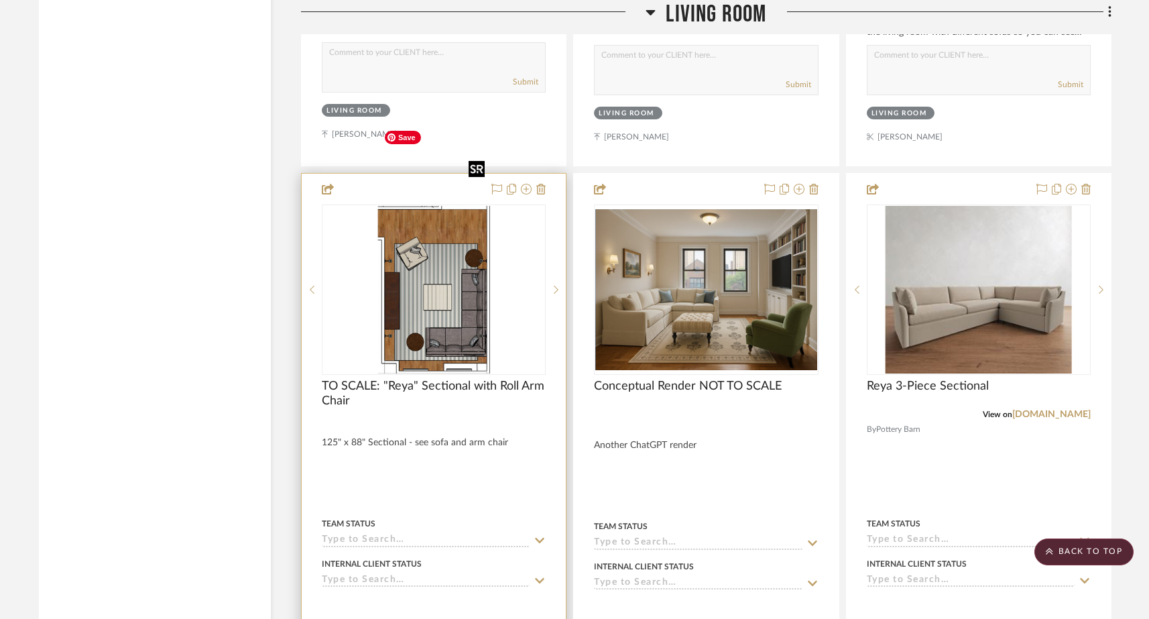
scroll to position [6883, 0]
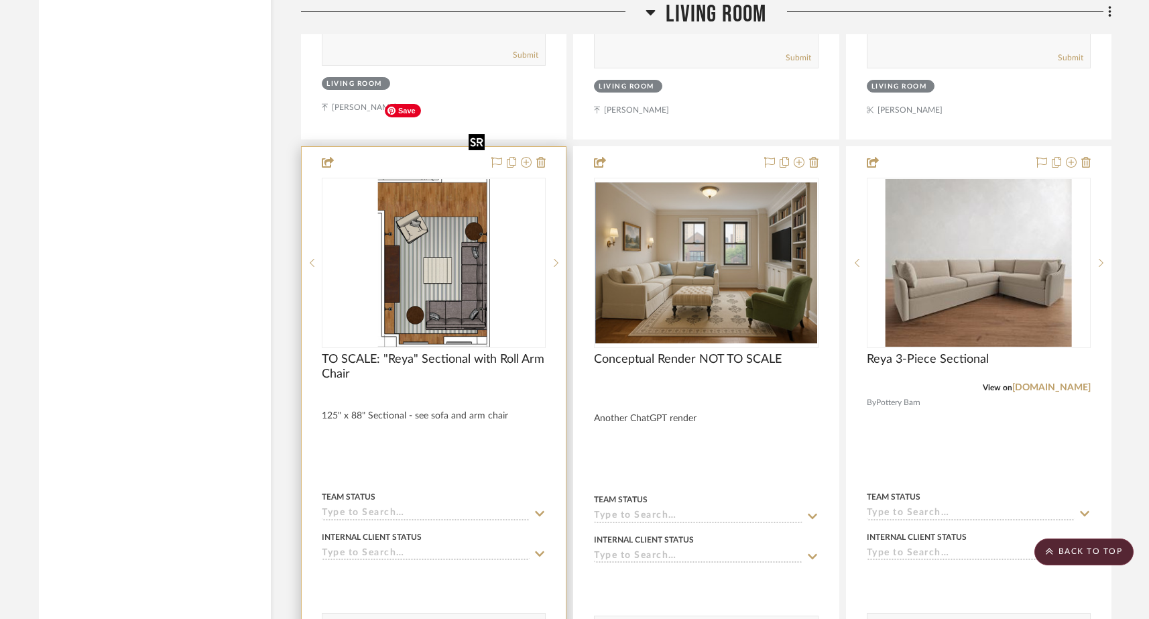
click at [393, 188] on img "0" at bounding box center [434, 263] width 112 height 168
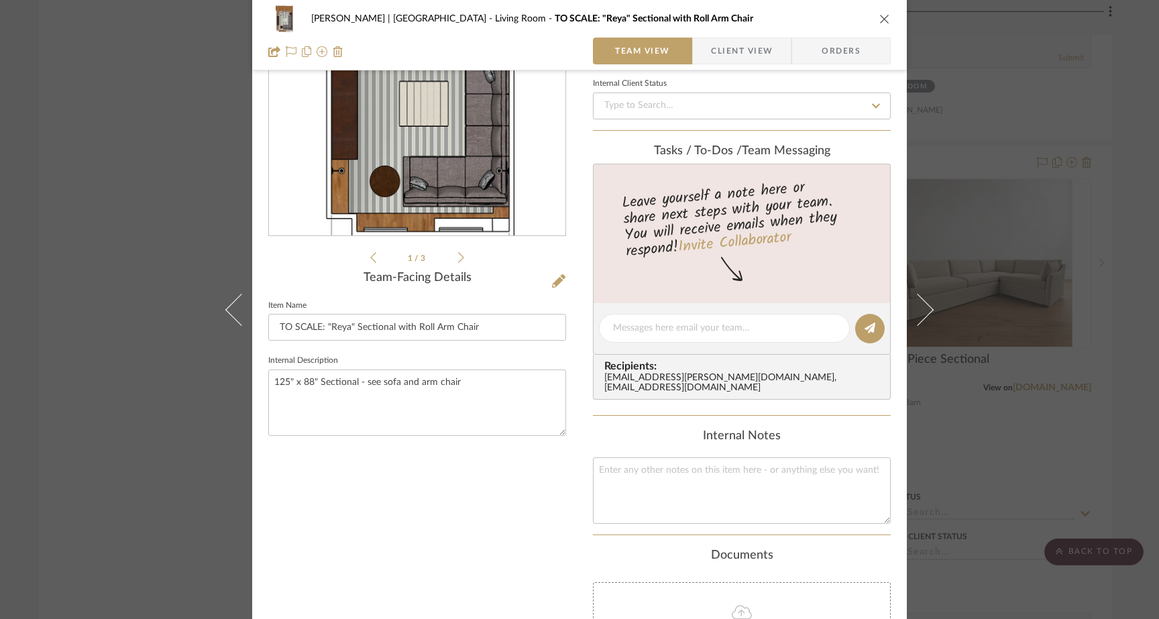
scroll to position [160, 0]
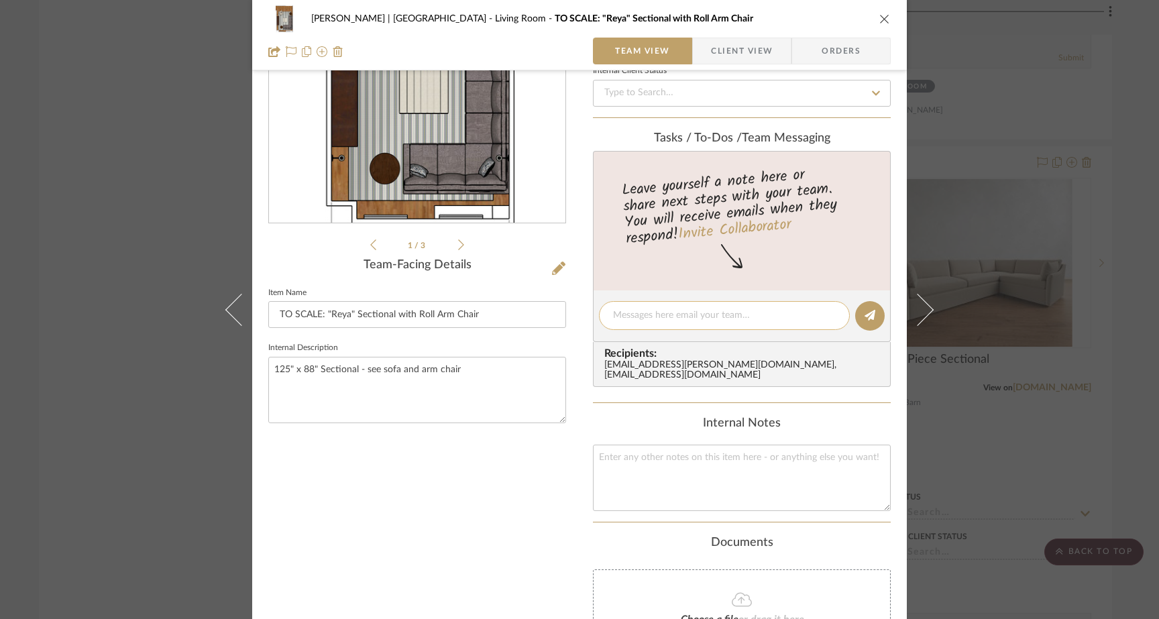
click at [653, 316] on textarea at bounding box center [724, 315] width 223 height 14
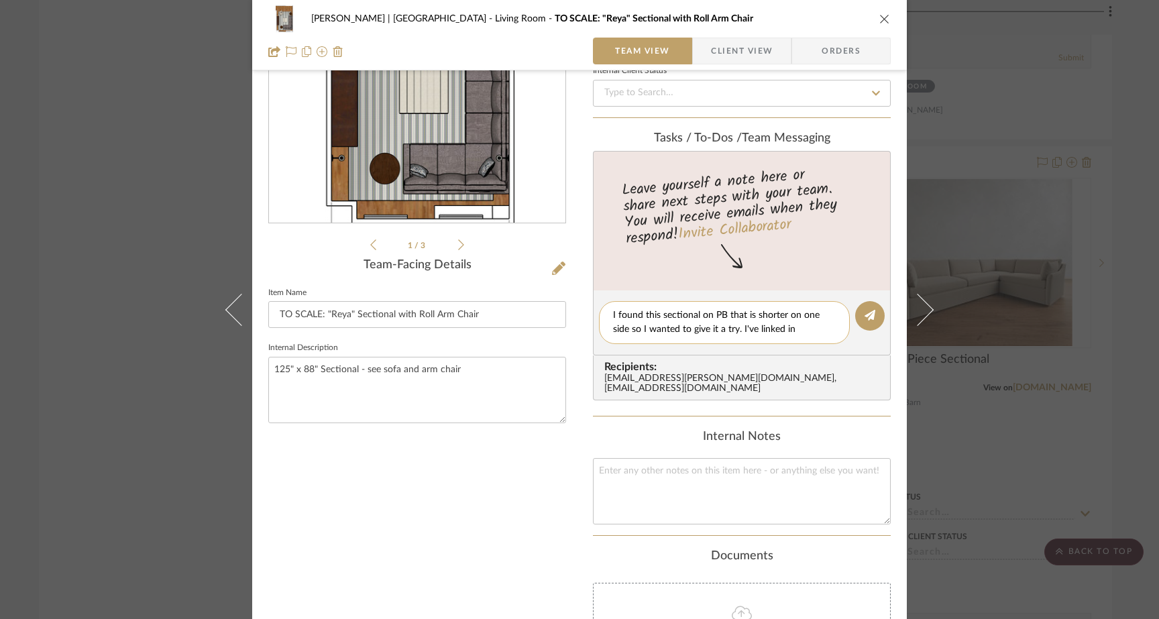
click at [656, 314] on textarea "I found this sectional on PB that is shorter on one side so I wanted to give it…" at bounding box center [724, 322] width 223 height 28
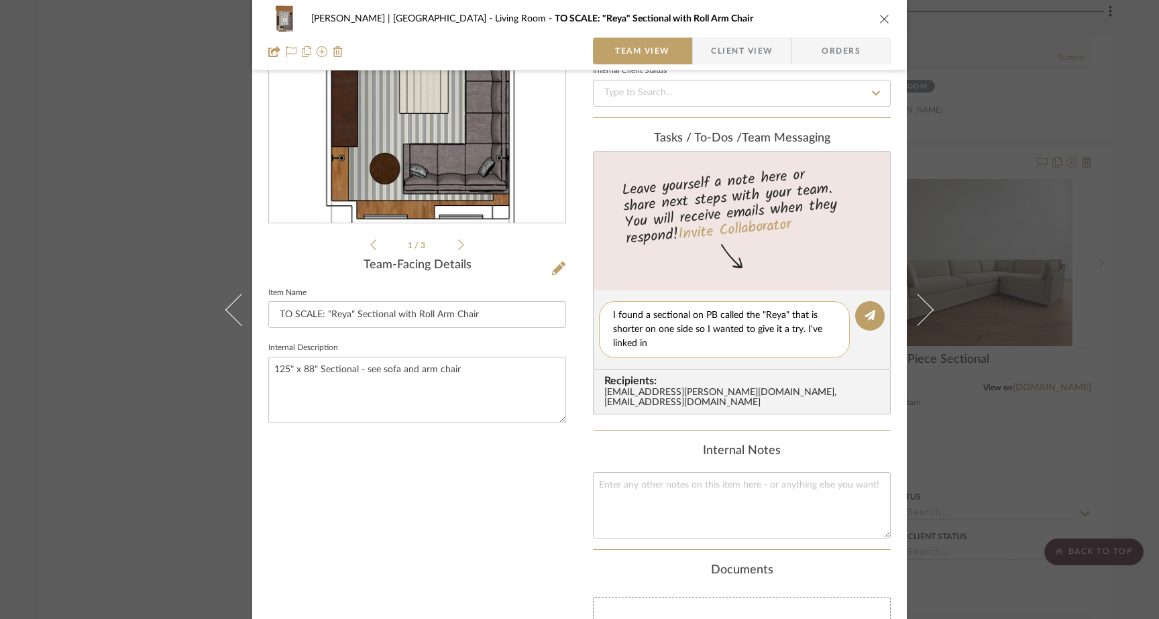
drag, startPoint x: 813, startPoint y: 315, endPoint x: 786, endPoint y: 315, distance: 27.5
click at [786, 315] on textarea "I found a sectional on PB called the "Reya" that is shorter on one side so I wa…" at bounding box center [724, 329] width 223 height 42
click at [650, 342] on textarea "I found a sectional on PB called the "Reya" and it's shorter on one side so I w…" at bounding box center [724, 329] width 223 height 42
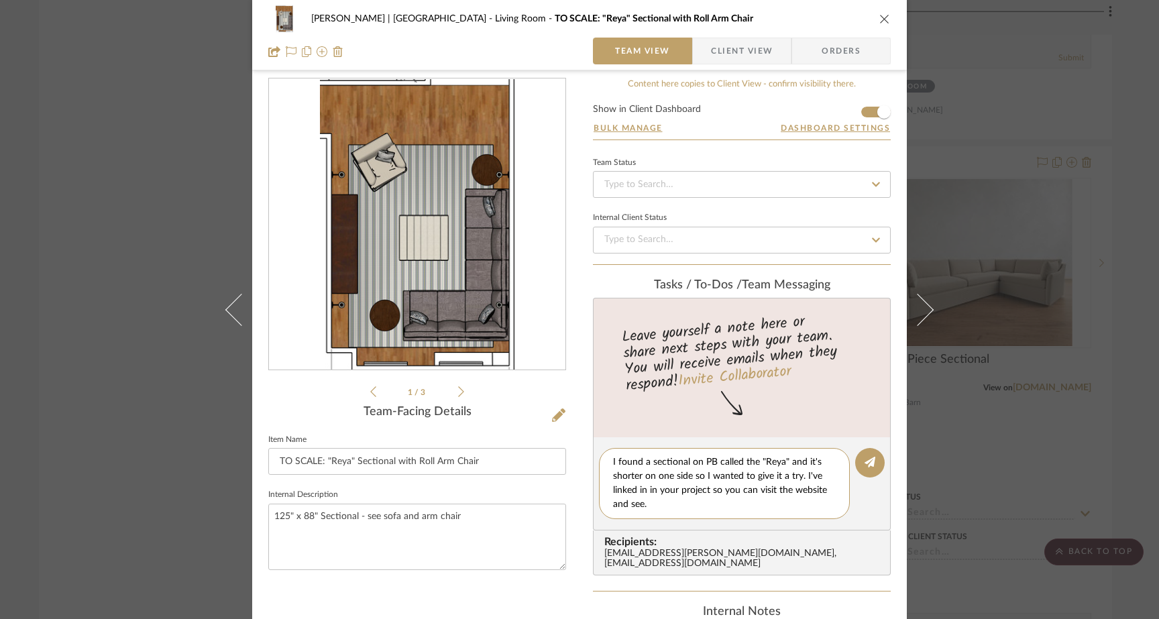
scroll to position [2, 0]
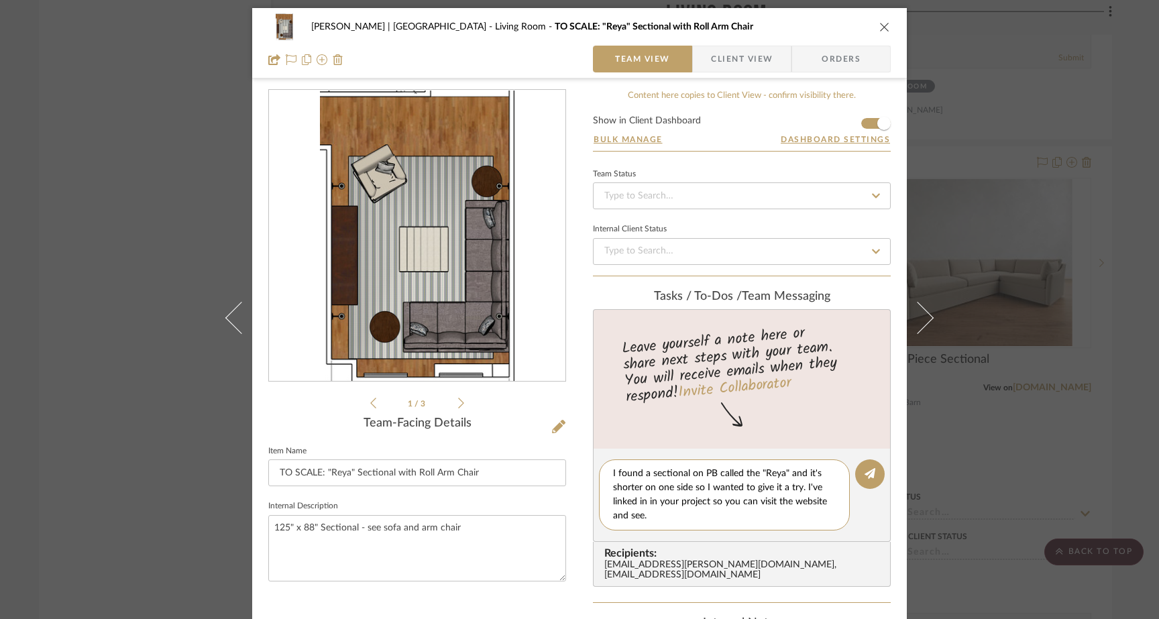
click at [458, 403] on icon at bounding box center [461, 403] width 6 height 12
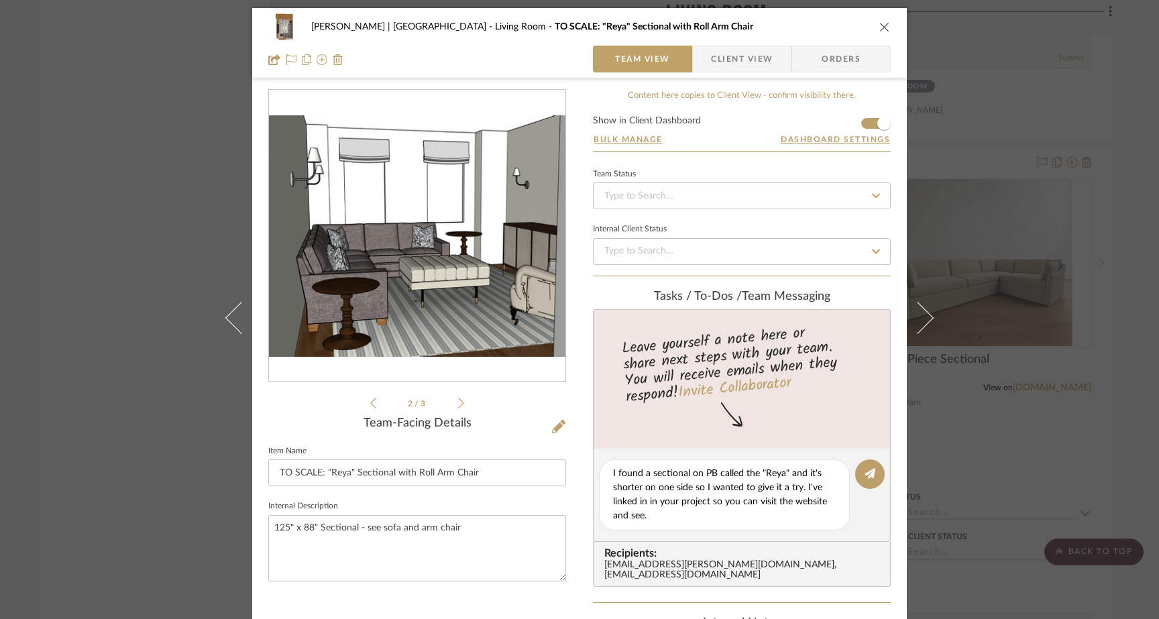
click at [458, 403] on icon at bounding box center [461, 403] width 6 height 12
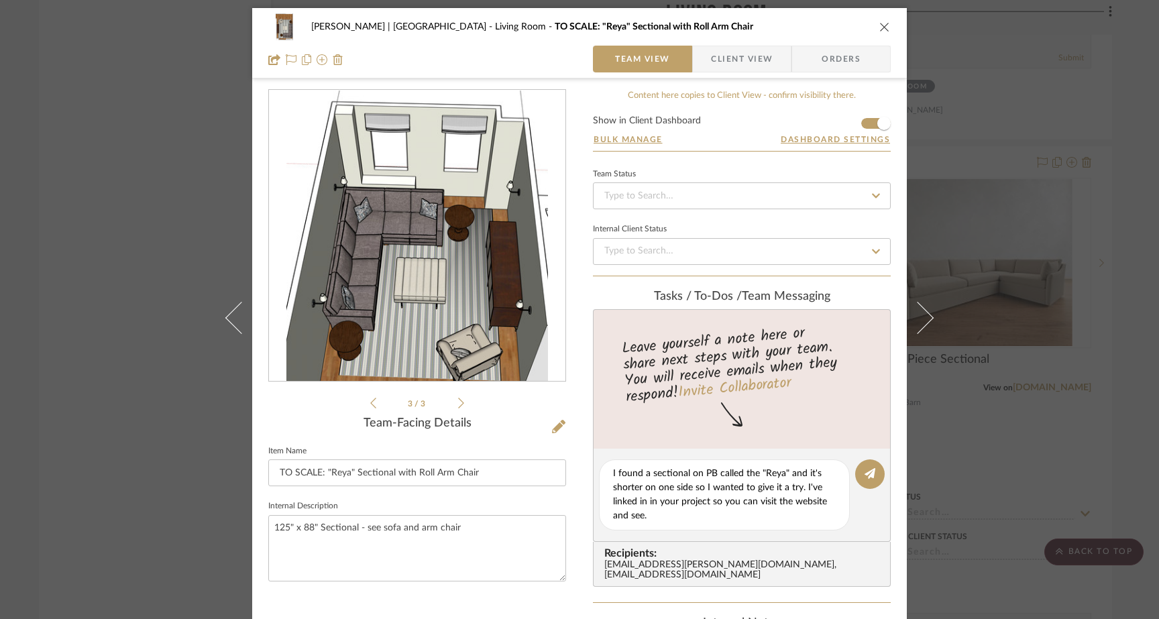
click at [458, 403] on icon at bounding box center [461, 403] width 6 height 12
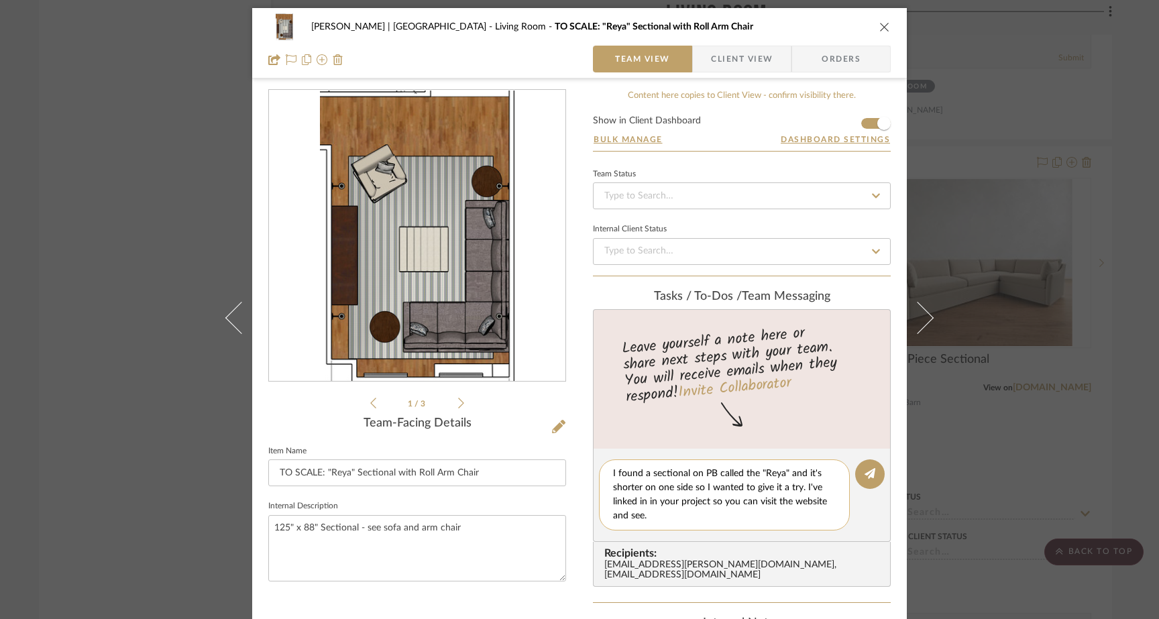
click at [657, 523] on div "I found a sectional on PB called the "Reya" and it's shorter on one side so I w…" at bounding box center [724, 494] width 251 height 71
click at [652, 519] on textarea "I found a sectional on PB called the "Reya" and it's shorter on one side so I w…" at bounding box center [724, 495] width 223 height 56
type textarea "I found a sectional on PB called the "Reya" and it's shorter on one side so I w…"
click at [866, 471] on icon at bounding box center [869, 473] width 11 height 11
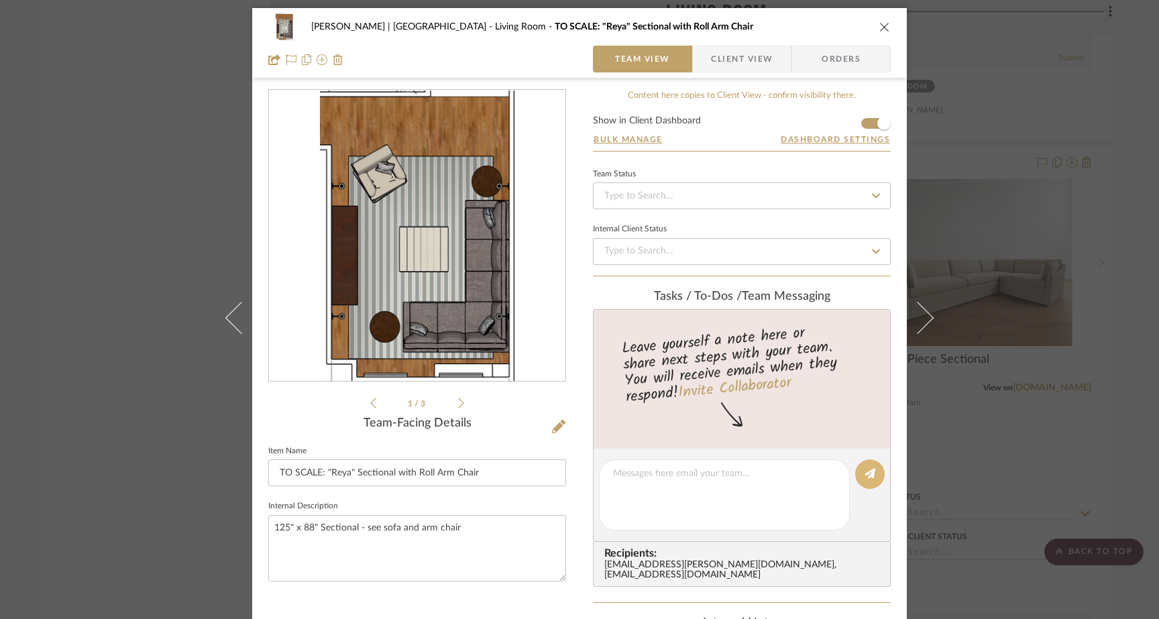
scroll to position [0, 0]
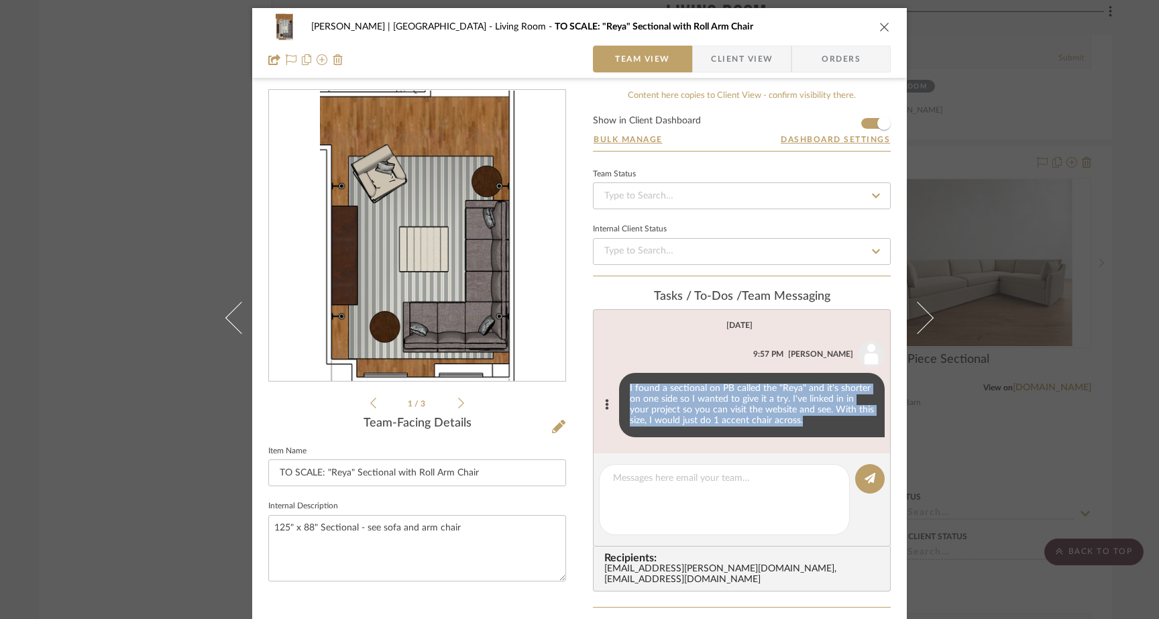
drag, startPoint x: 787, startPoint y: 427, endPoint x: 615, endPoint y: 388, distance: 176.1
click at [619, 388] on div "I found a sectional on PB called the "Reya" and it's shorter on one side so I w…" at bounding box center [751, 405] width 265 height 64
click at [748, 64] on span "Client View" at bounding box center [742, 59] width 62 height 27
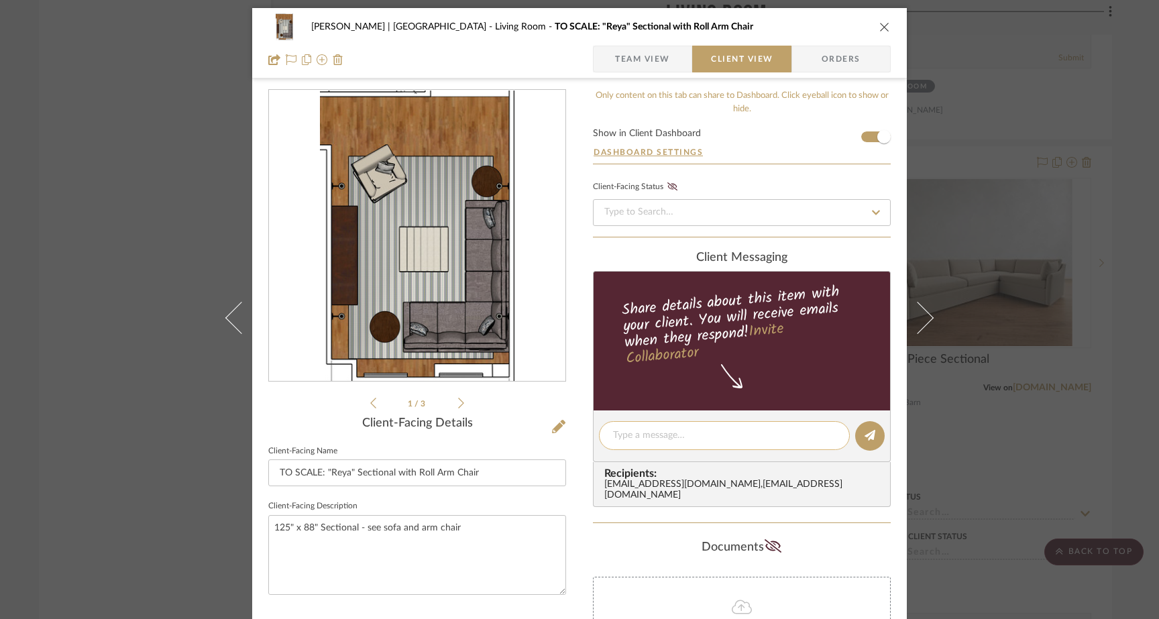
click at [660, 441] on textarea at bounding box center [724, 435] width 223 height 14
paste textarea "Same w/ the Chat Renderings, they are just for layout, not actual furnishings/s…"
type textarea "Same w/ the Chat Renderings, they are just for layout, not actual furnishings/s…"
click at [654, 66] on span "Team View" at bounding box center [642, 59] width 55 height 27
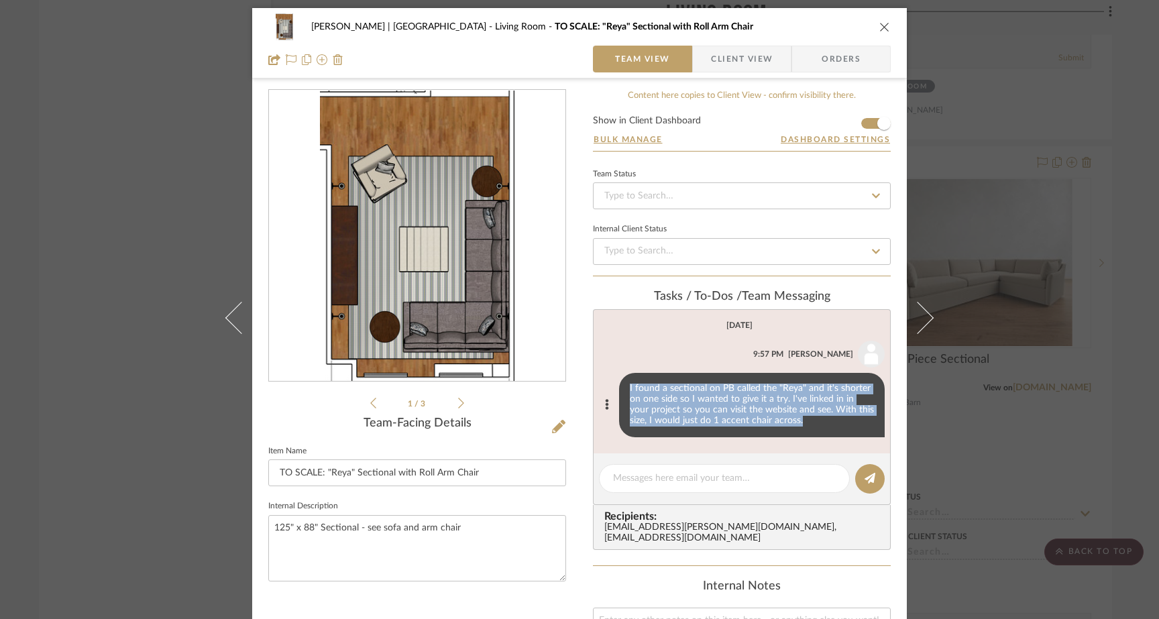
drag, startPoint x: 770, startPoint y: 422, endPoint x: 614, endPoint y: 381, distance: 160.8
click at [614, 381] on div "I found a sectional on PB called the "Reya" and it's shorter on one side so I w…" at bounding box center [742, 405] width 286 height 64
copy div "I found a sectional on PB called the "Reya" and it's shorter on one side so I w…"
click at [730, 56] on span "Client View" at bounding box center [742, 59] width 62 height 27
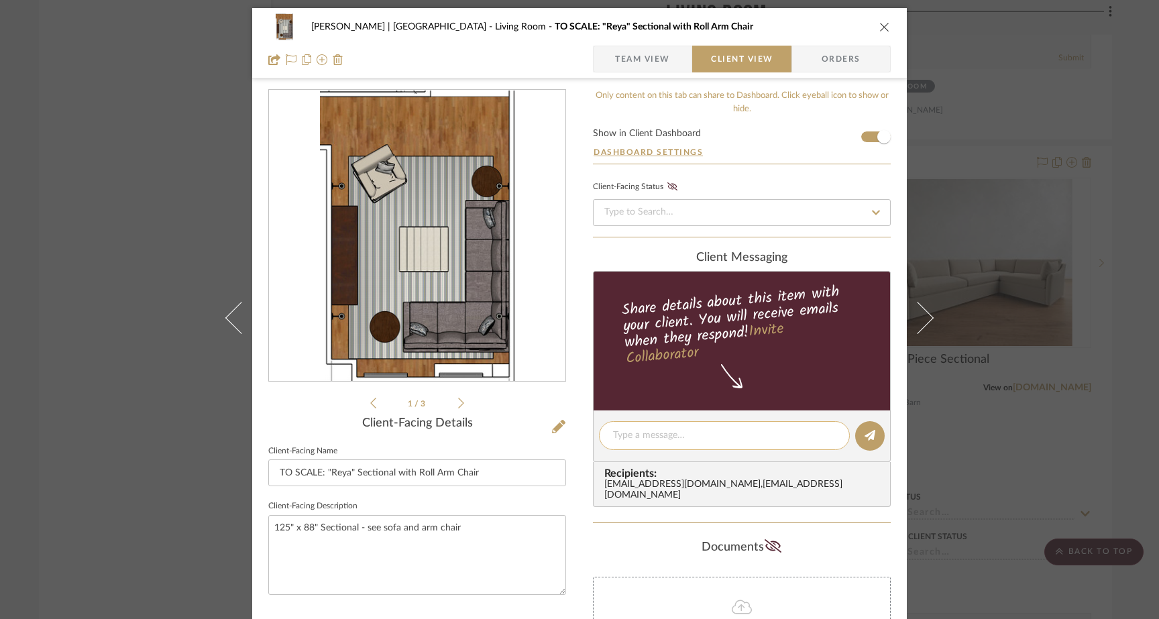
click at [626, 449] on div at bounding box center [724, 435] width 251 height 29
click at [626, 442] on textarea at bounding box center [724, 435] width 223 height 14
paste textarea "I found a sectional on PB called the "Reya" and it's shorter on one side so I w…"
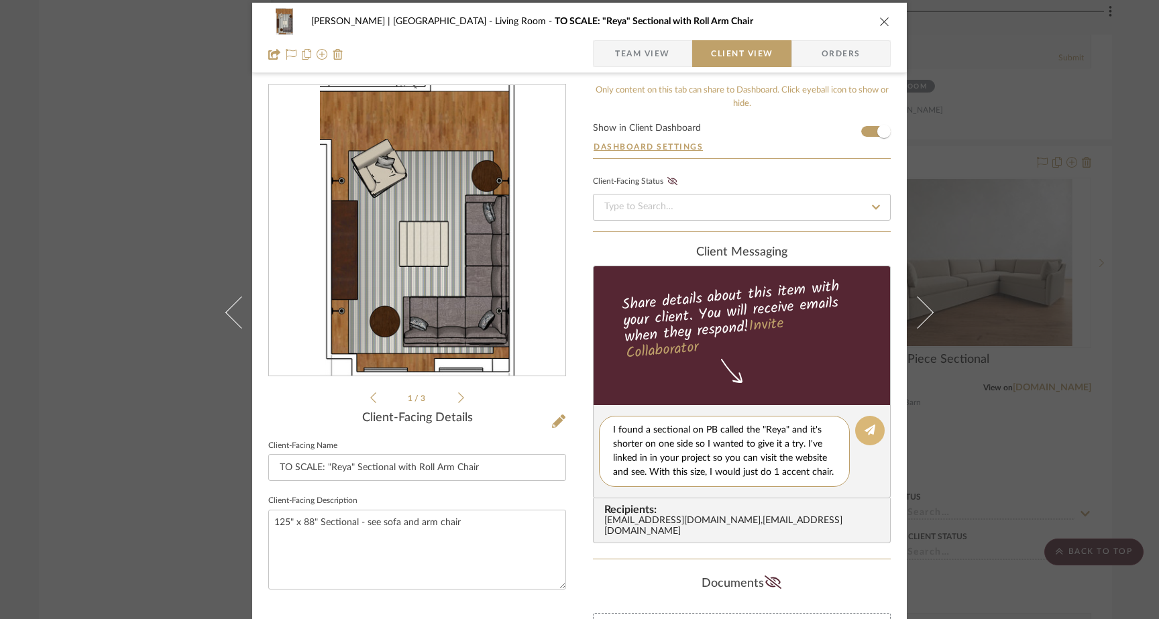
type textarea "I found a sectional on PB called the "Reya" and it's shorter on one side so I w…"
click at [864, 434] on icon at bounding box center [869, 429] width 11 height 11
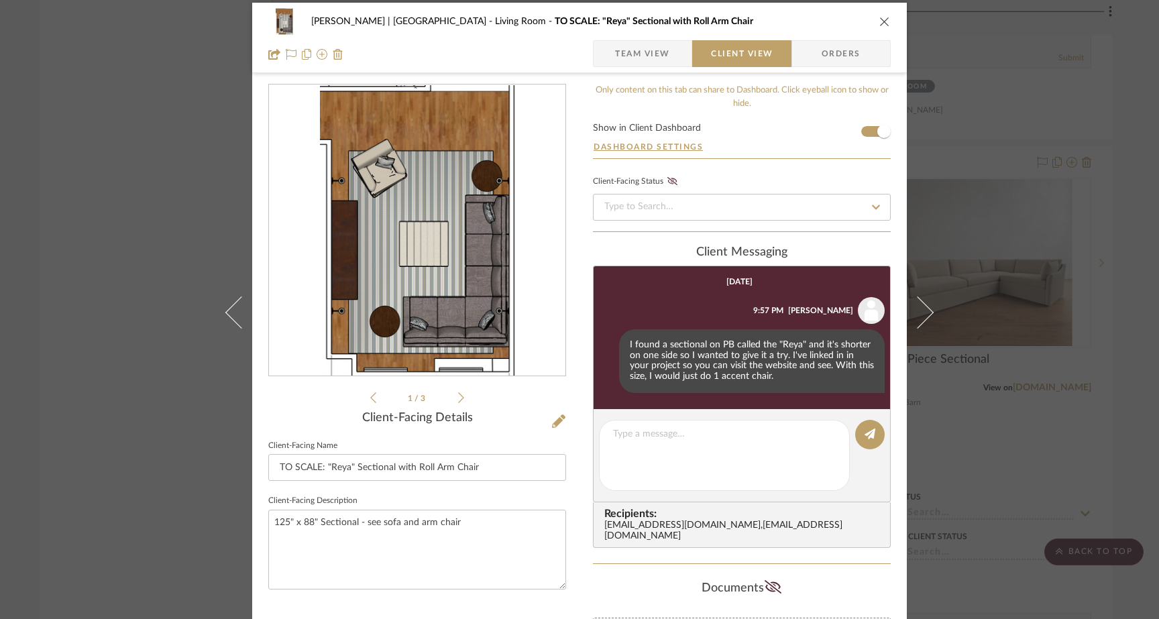
click at [123, 164] on div "Gutstein-Dyja | Upper West Side Living Room TO SCALE: "Reya" Sectional with Rol…" at bounding box center [579, 309] width 1159 height 619
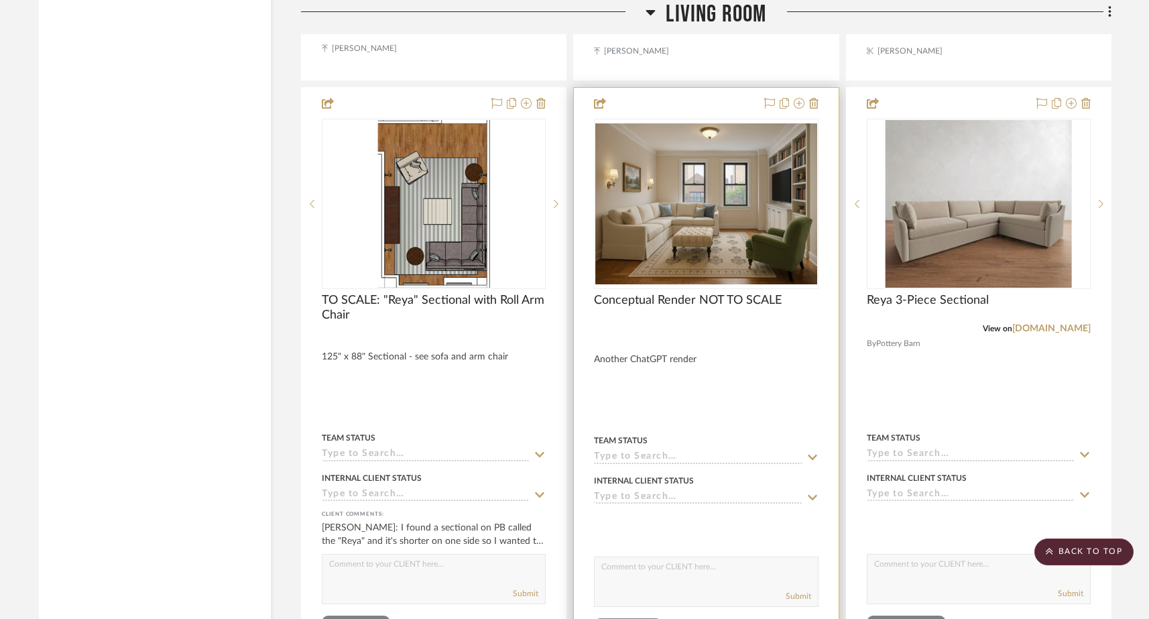
scroll to position [6936, 0]
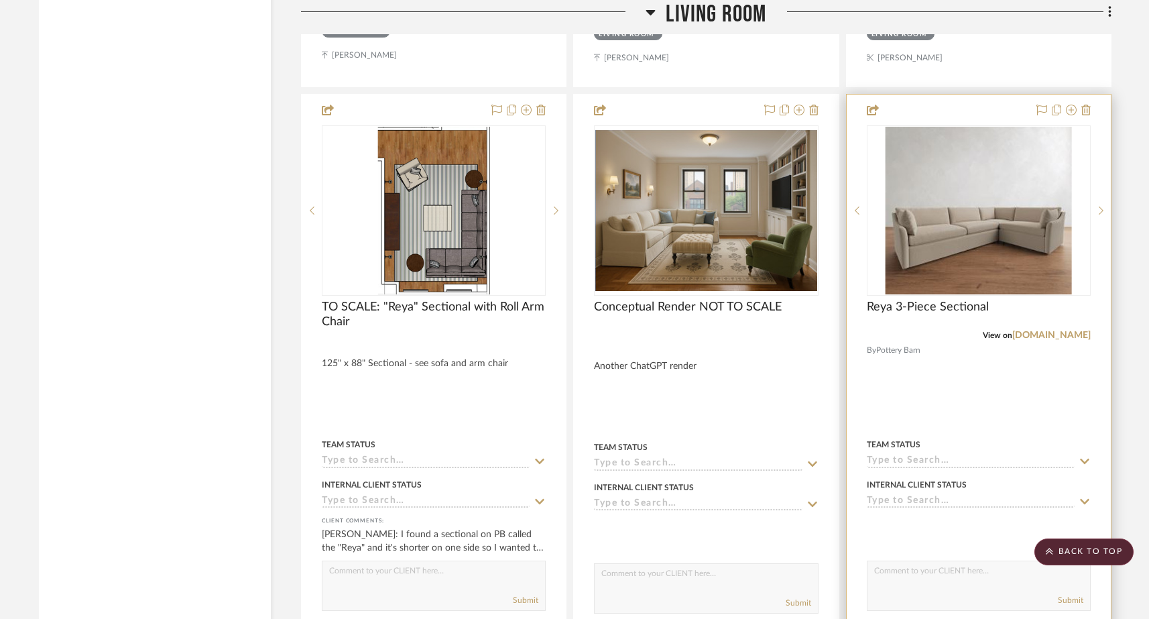
click at [897, 561] on textarea at bounding box center [979, 573] width 223 height 25
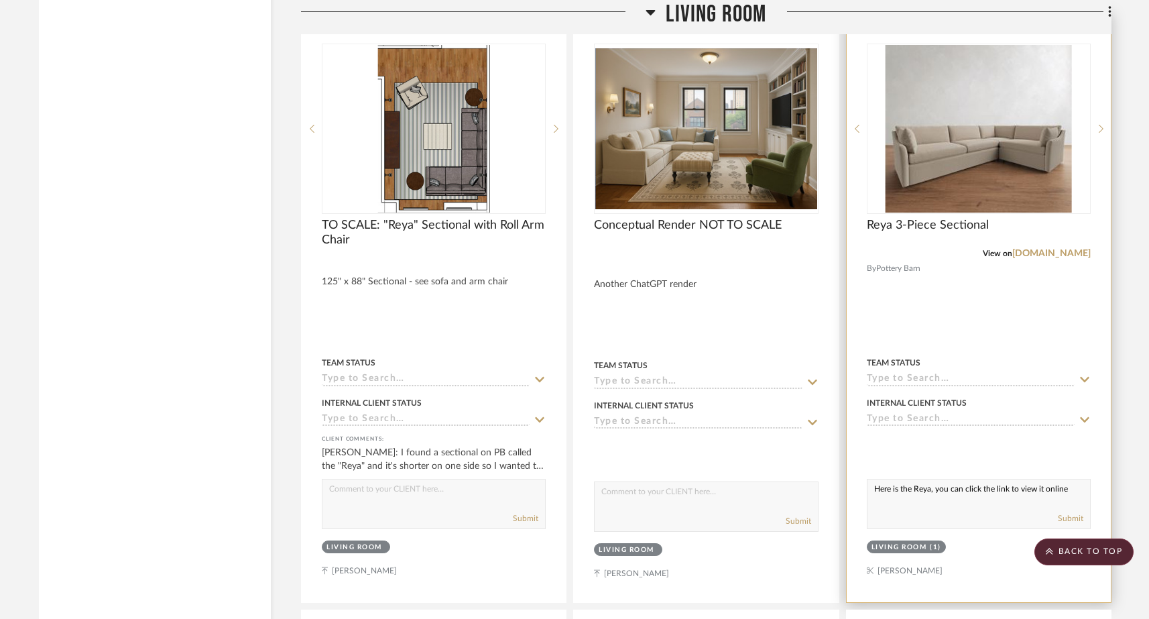
scroll to position [7025, 0]
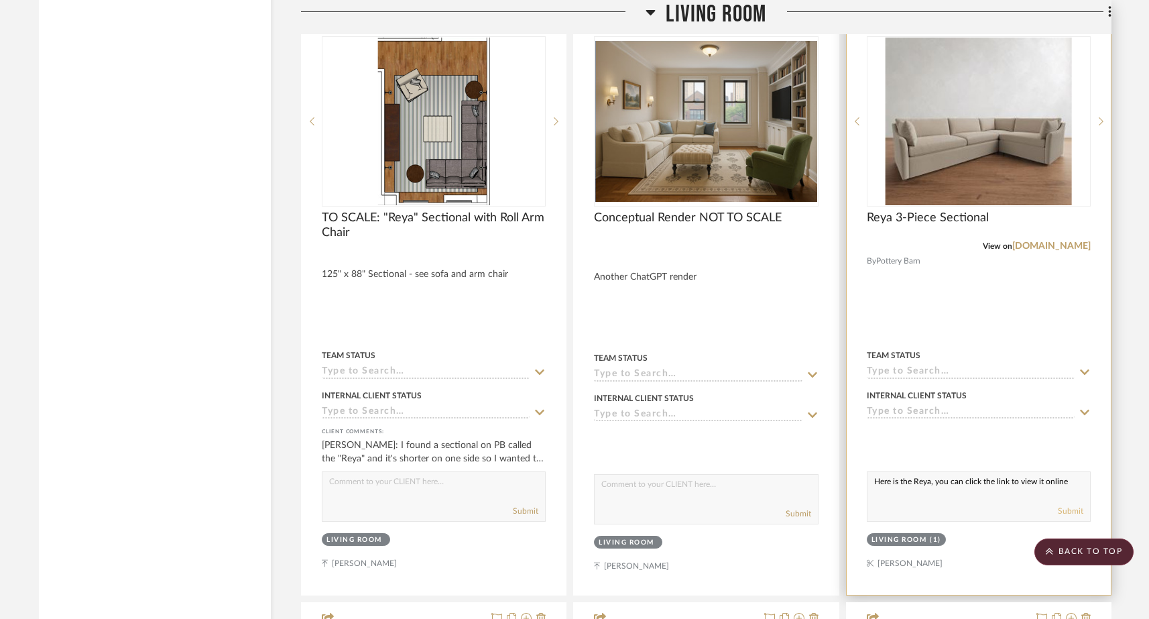
type textarea "Here is the Reya, you can click the link to view it online"
click at [1069, 505] on button "Submit" at bounding box center [1070, 511] width 25 height 12
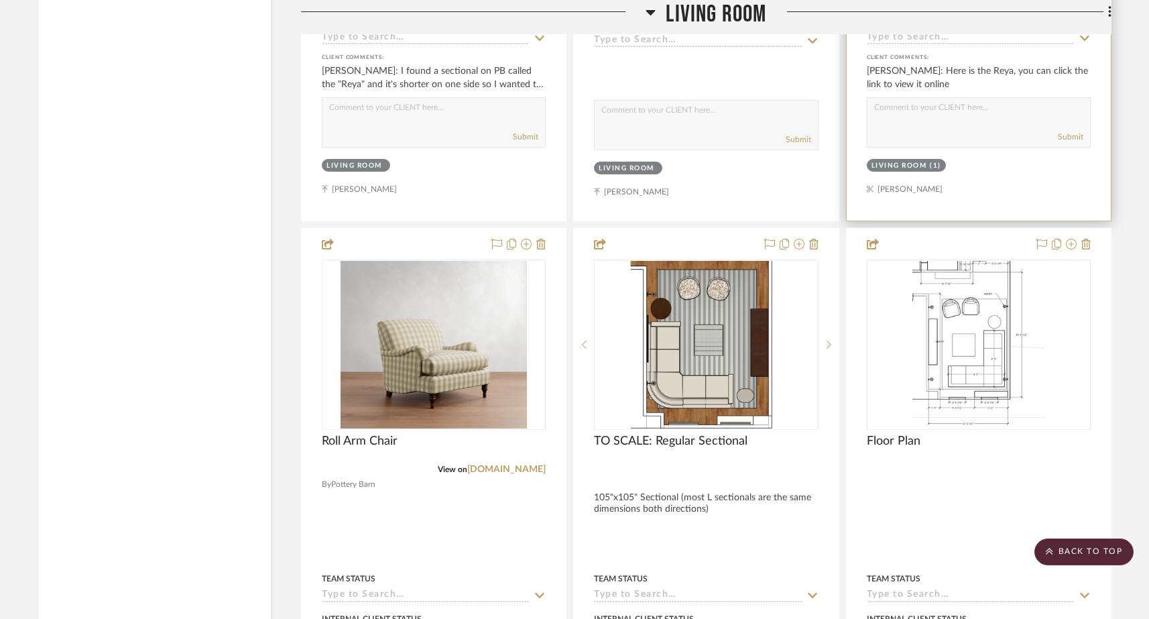
scroll to position [7418, 0]
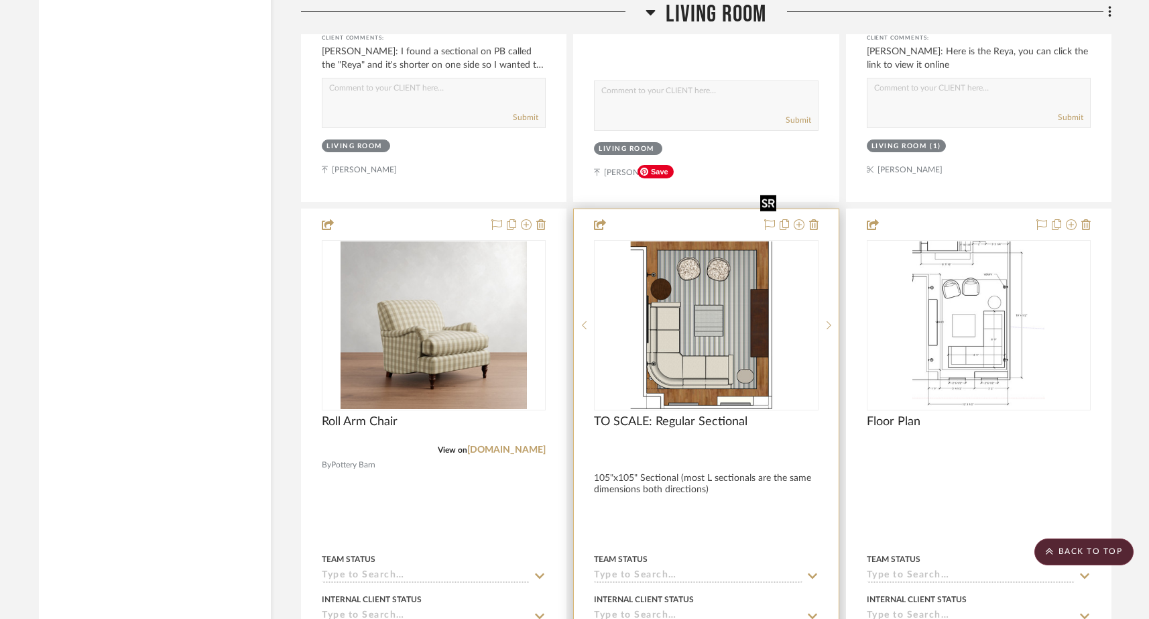
click at [677, 261] on img "0" at bounding box center [707, 325] width 152 height 168
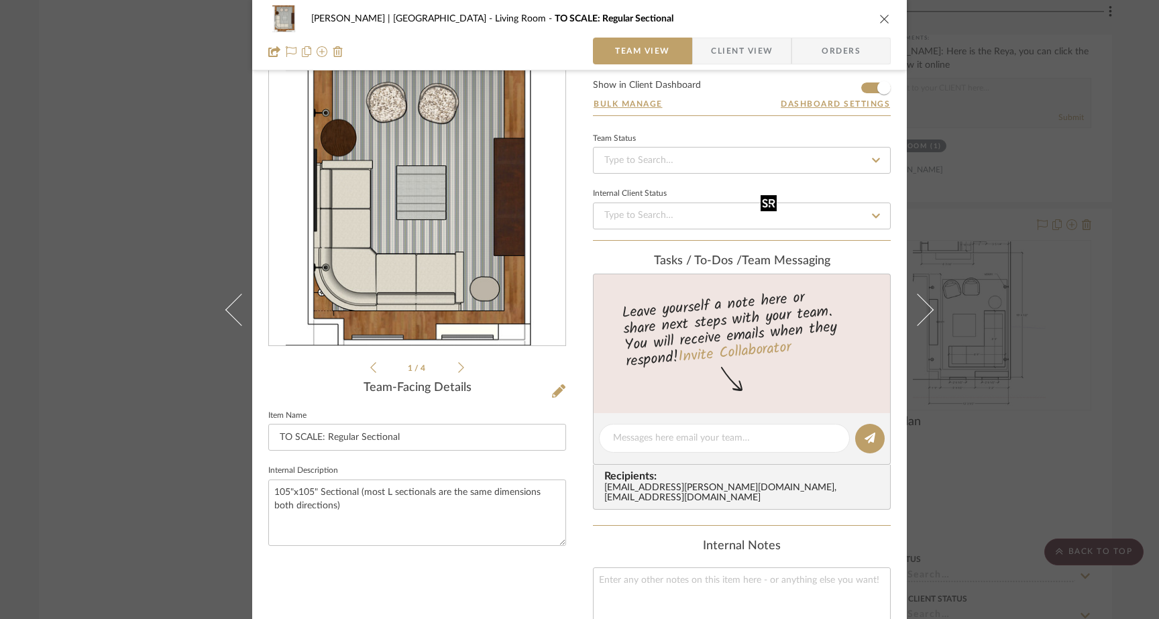
scroll to position [42, 0]
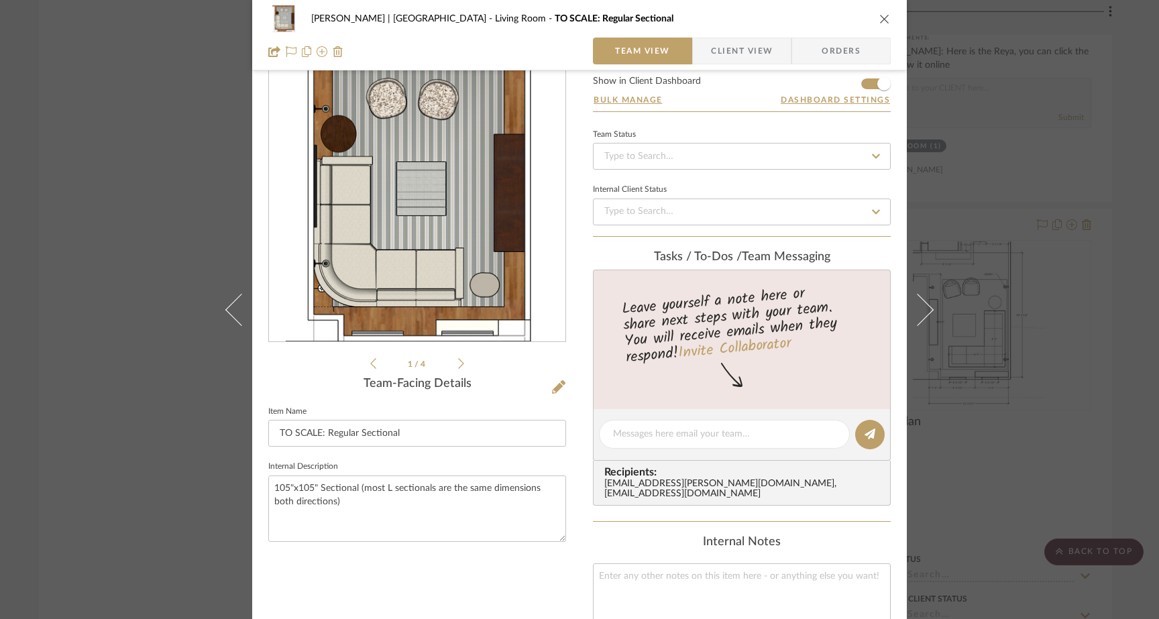
click at [744, 56] on span "Client View" at bounding box center [742, 51] width 62 height 27
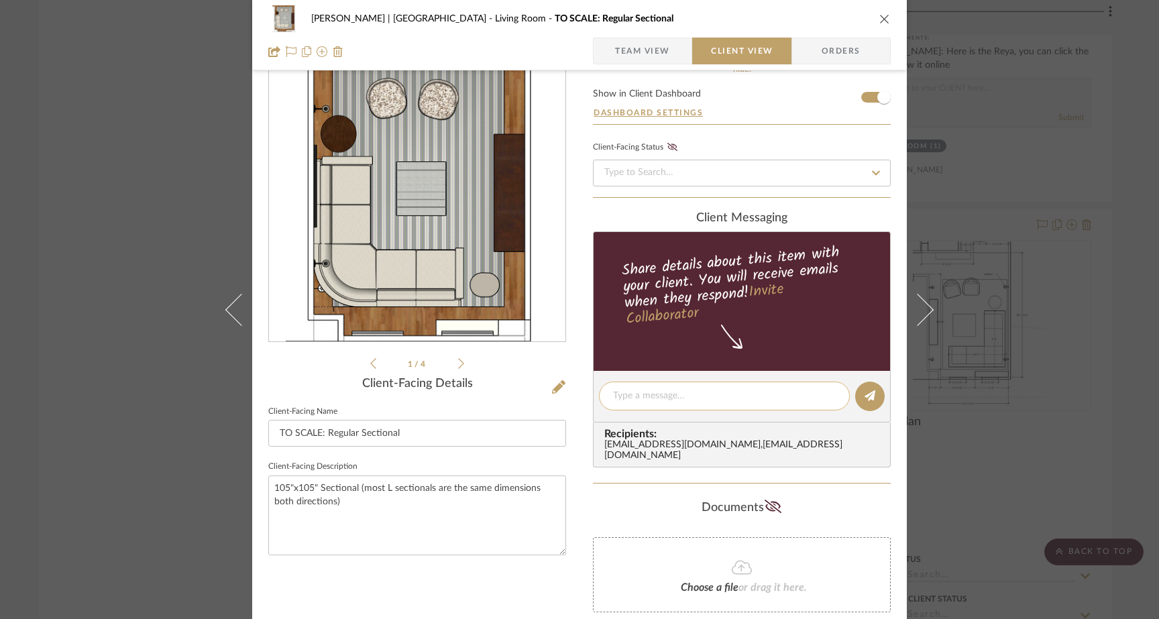
click at [644, 392] on textarea at bounding box center [724, 396] width 223 height 14
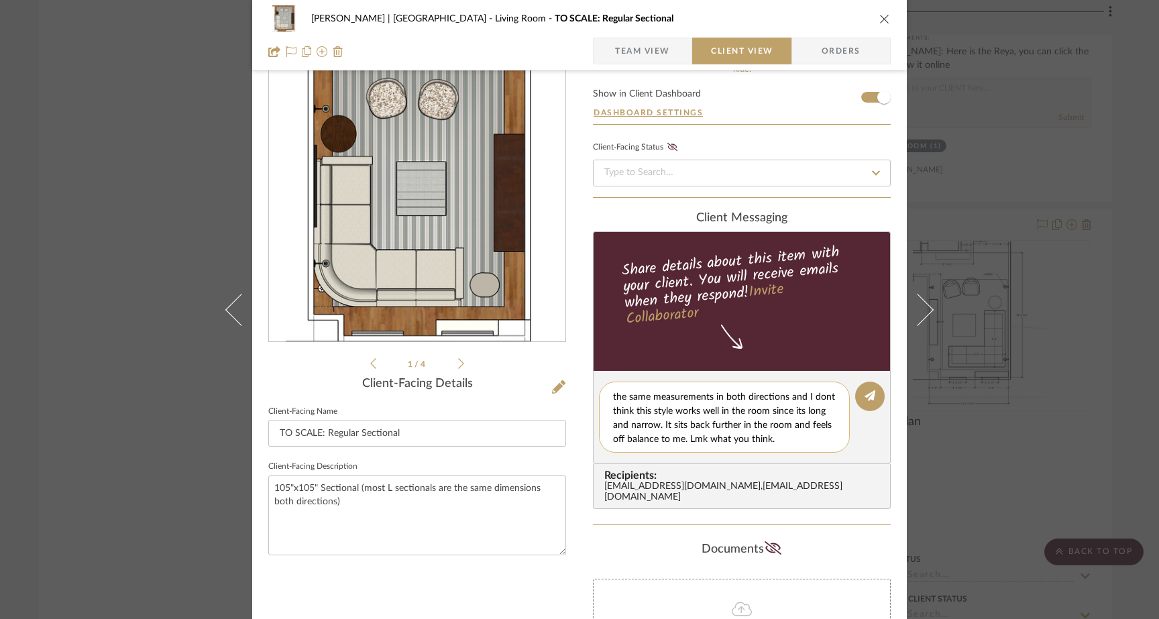
scroll to position [0, 0]
type textarea "Here is the L sectional layout. Most L sectionals are the same measurements in …"
click at [864, 396] on icon at bounding box center [869, 395] width 11 height 11
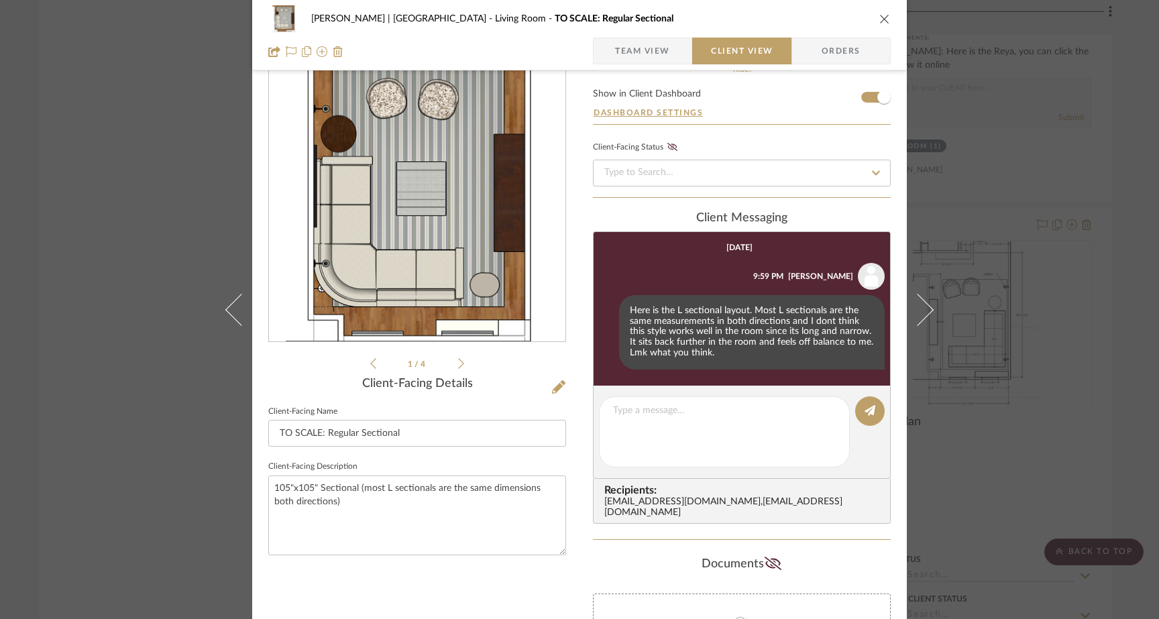
click at [143, 131] on div "Gutstein-Dyja | Upper West Side Living Room TO SCALE: Regular Sectional Team Vi…" at bounding box center [579, 309] width 1159 height 619
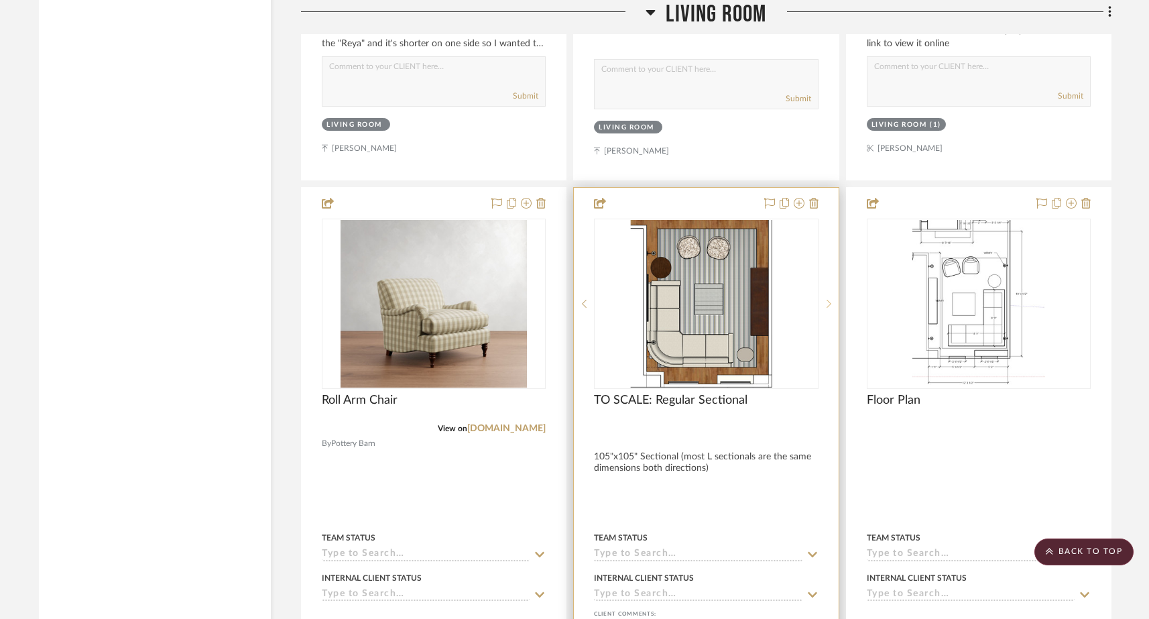
scroll to position [7436, 0]
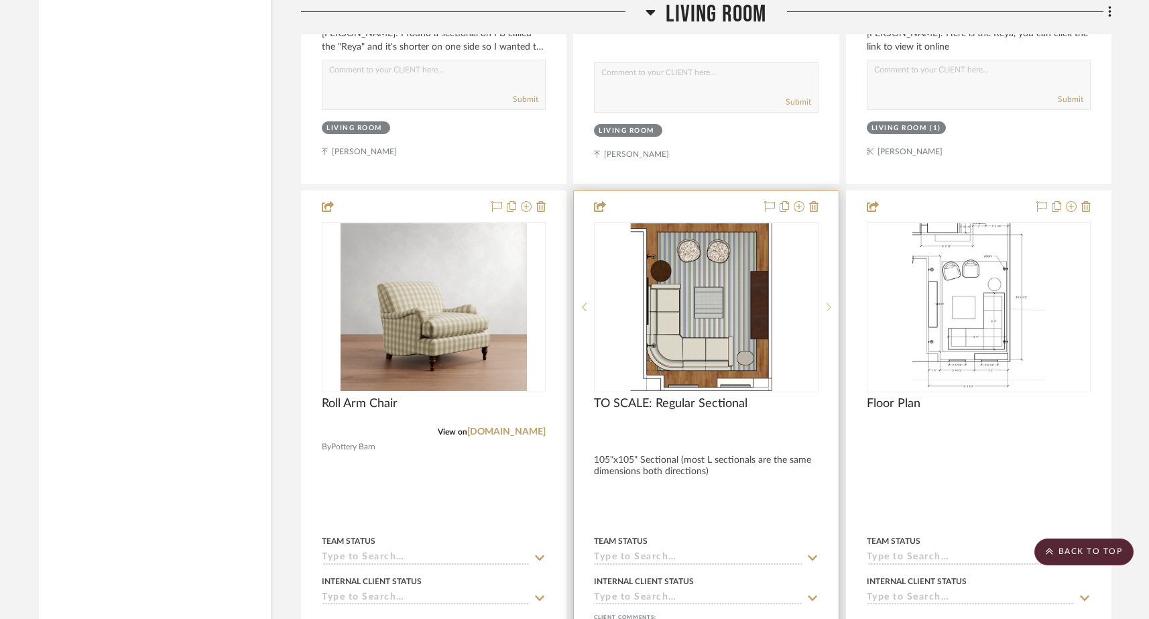
click at [828, 302] on icon at bounding box center [829, 306] width 5 height 9
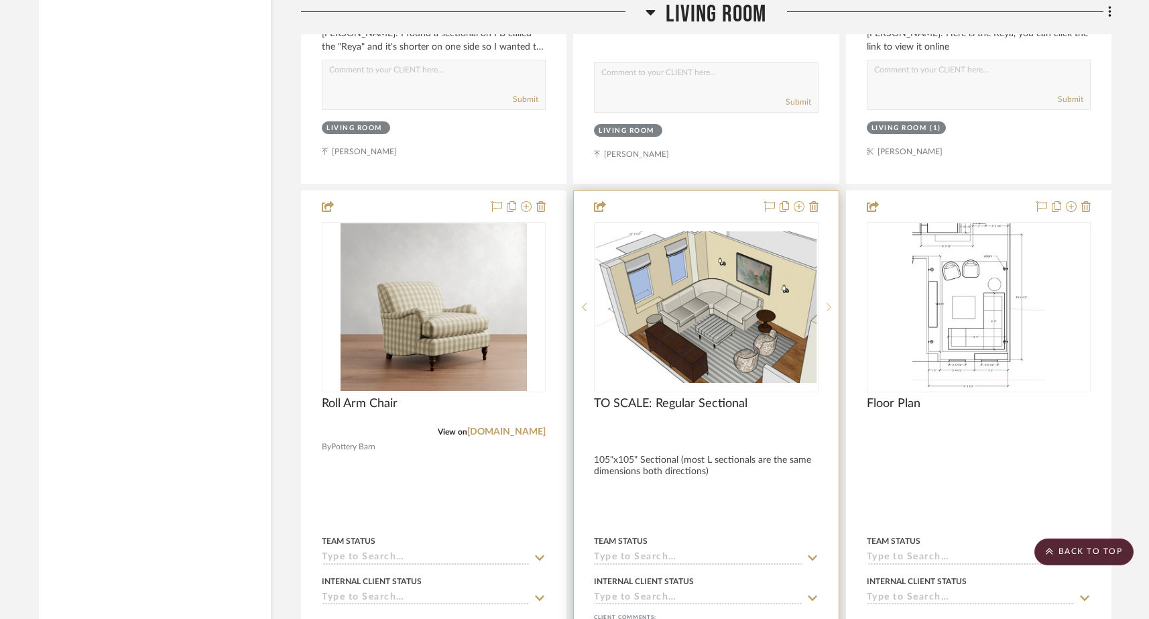
click at [828, 302] on icon at bounding box center [829, 306] width 5 height 9
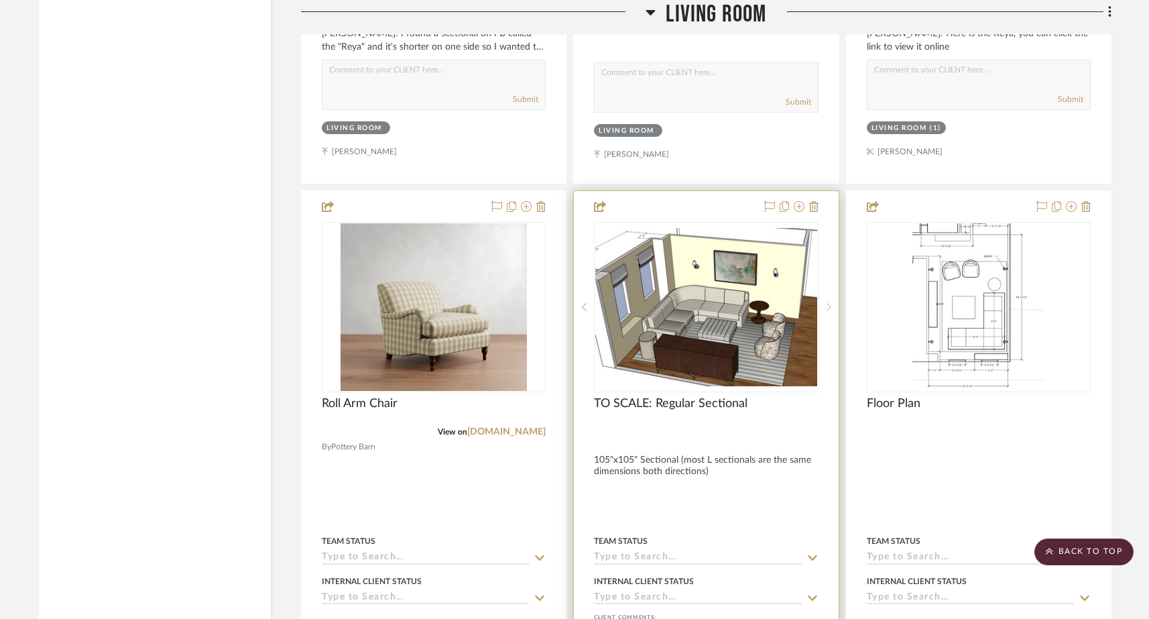
click at [829, 302] on icon at bounding box center [829, 306] width 5 height 9
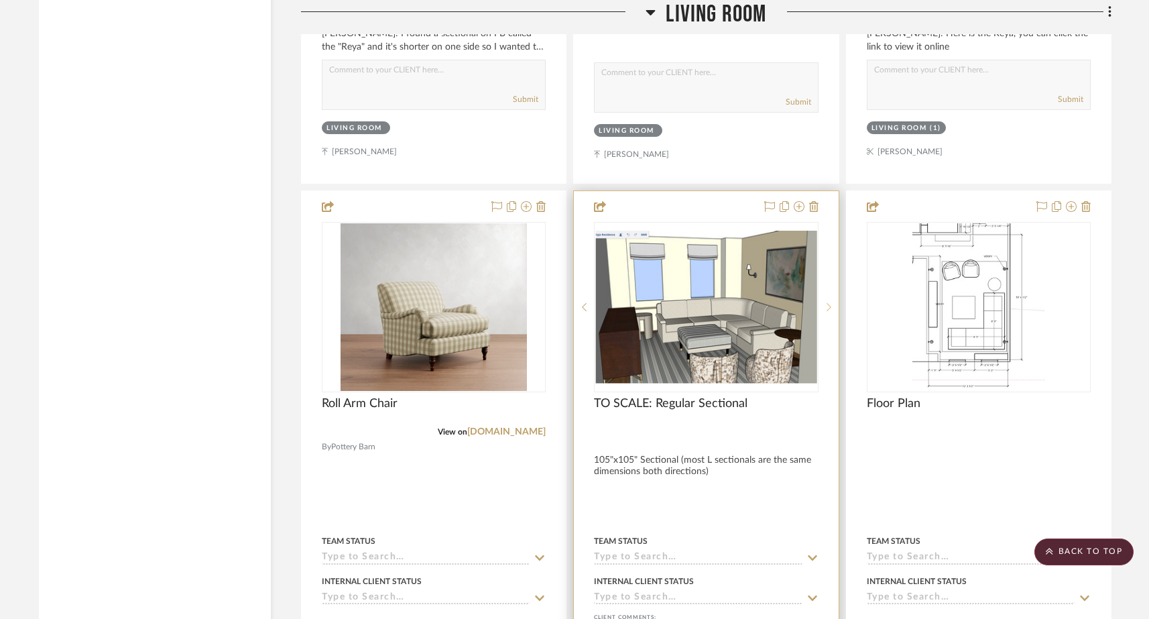
click at [829, 302] on icon at bounding box center [829, 306] width 5 height 9
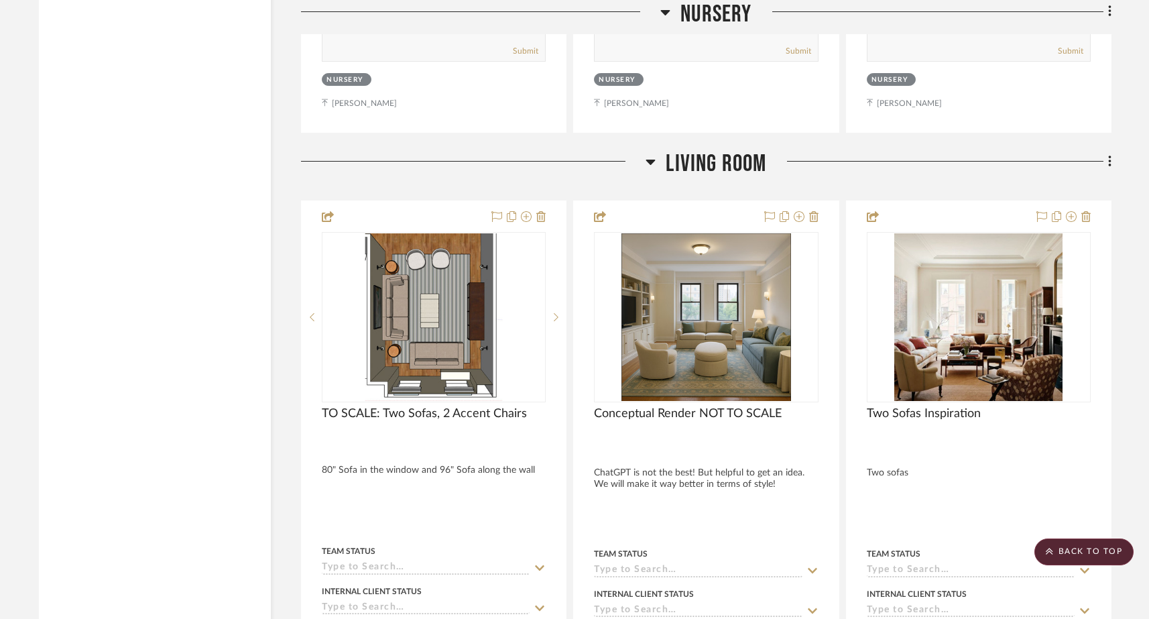
scroll to position [6225, 0]
